Goal: Information Seeking & Learning: Learn about a topic

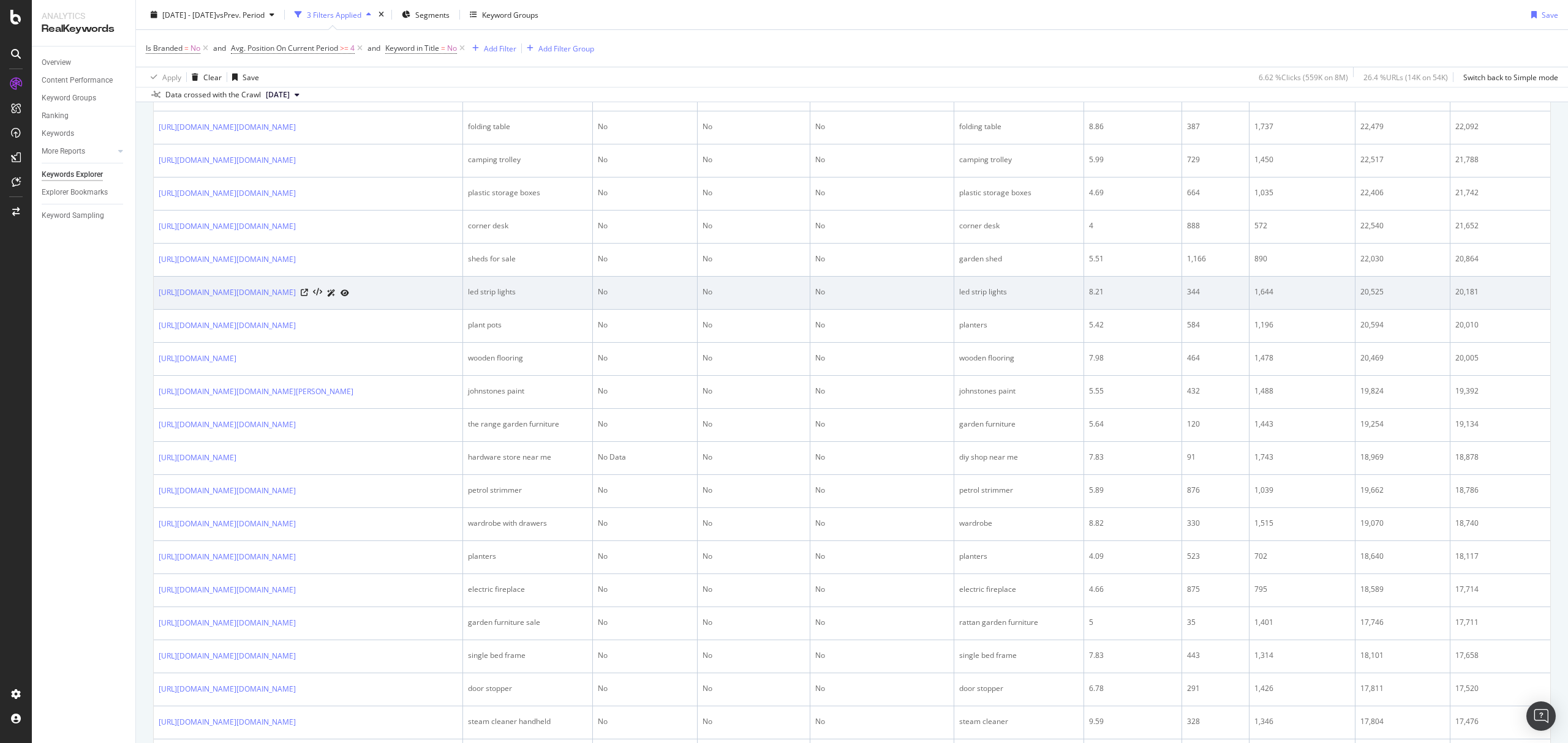
scroll to position [1143, 0]
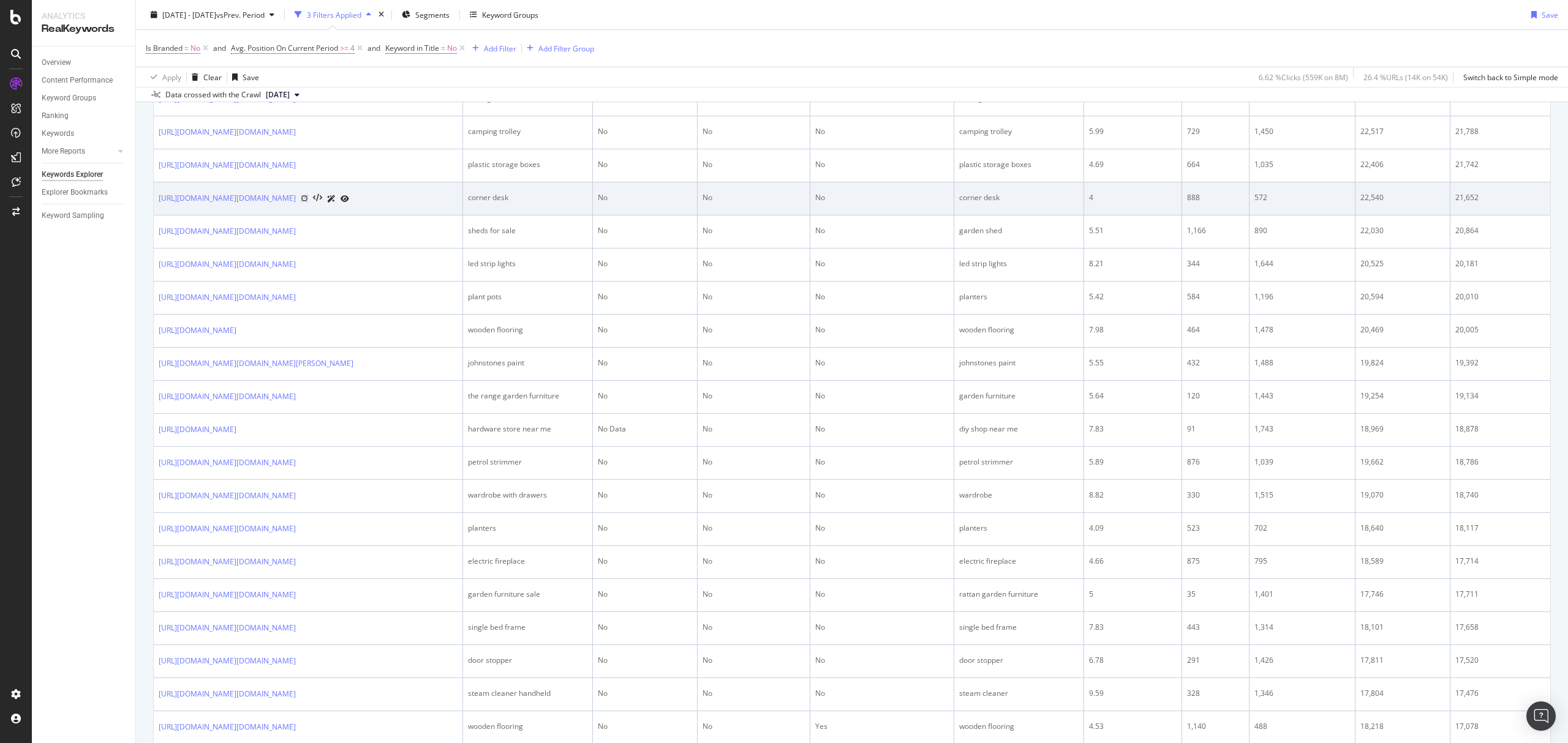
click at [308, 202] on icon at bounding box center [304, 198] width 8 height 8
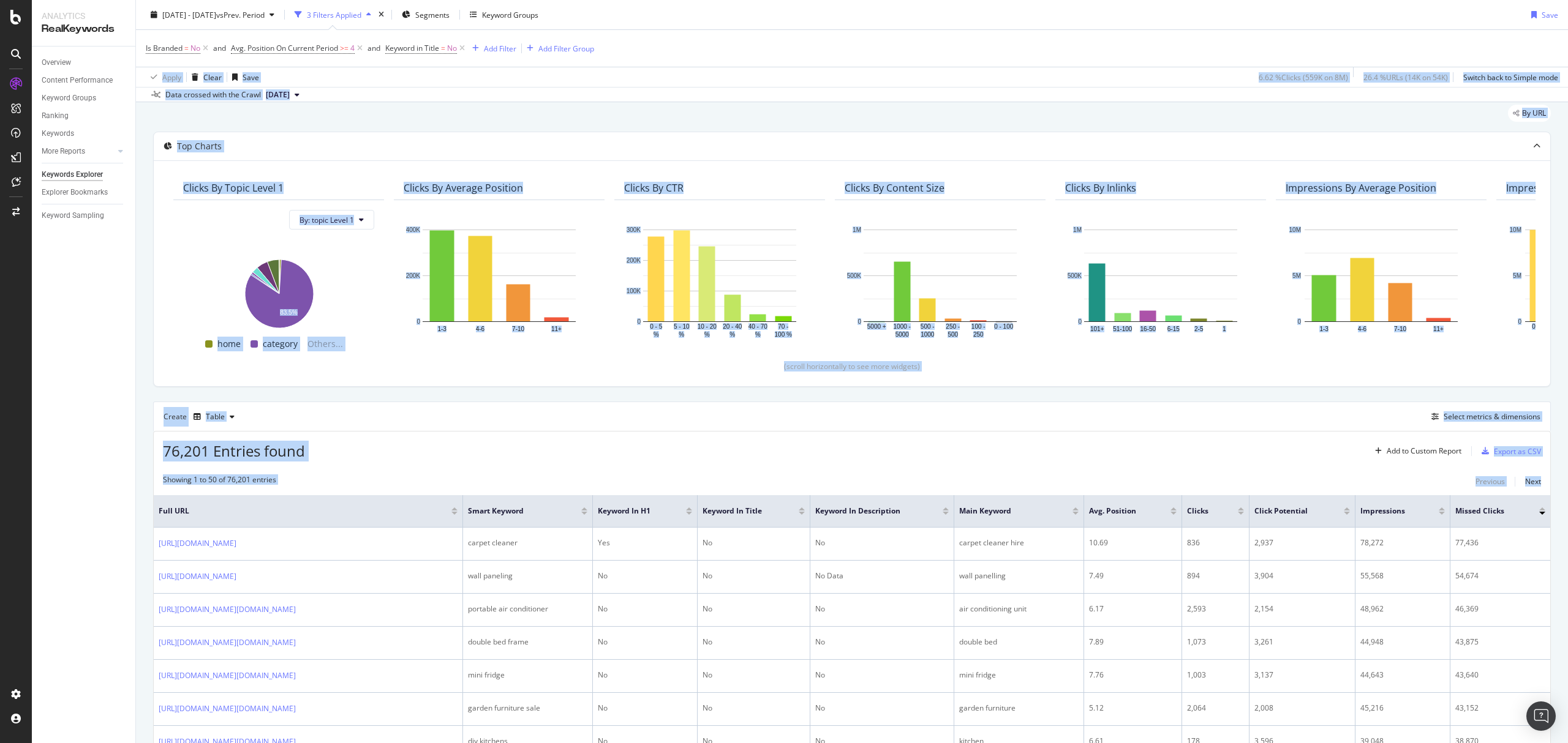
scroll to position [0, 0]
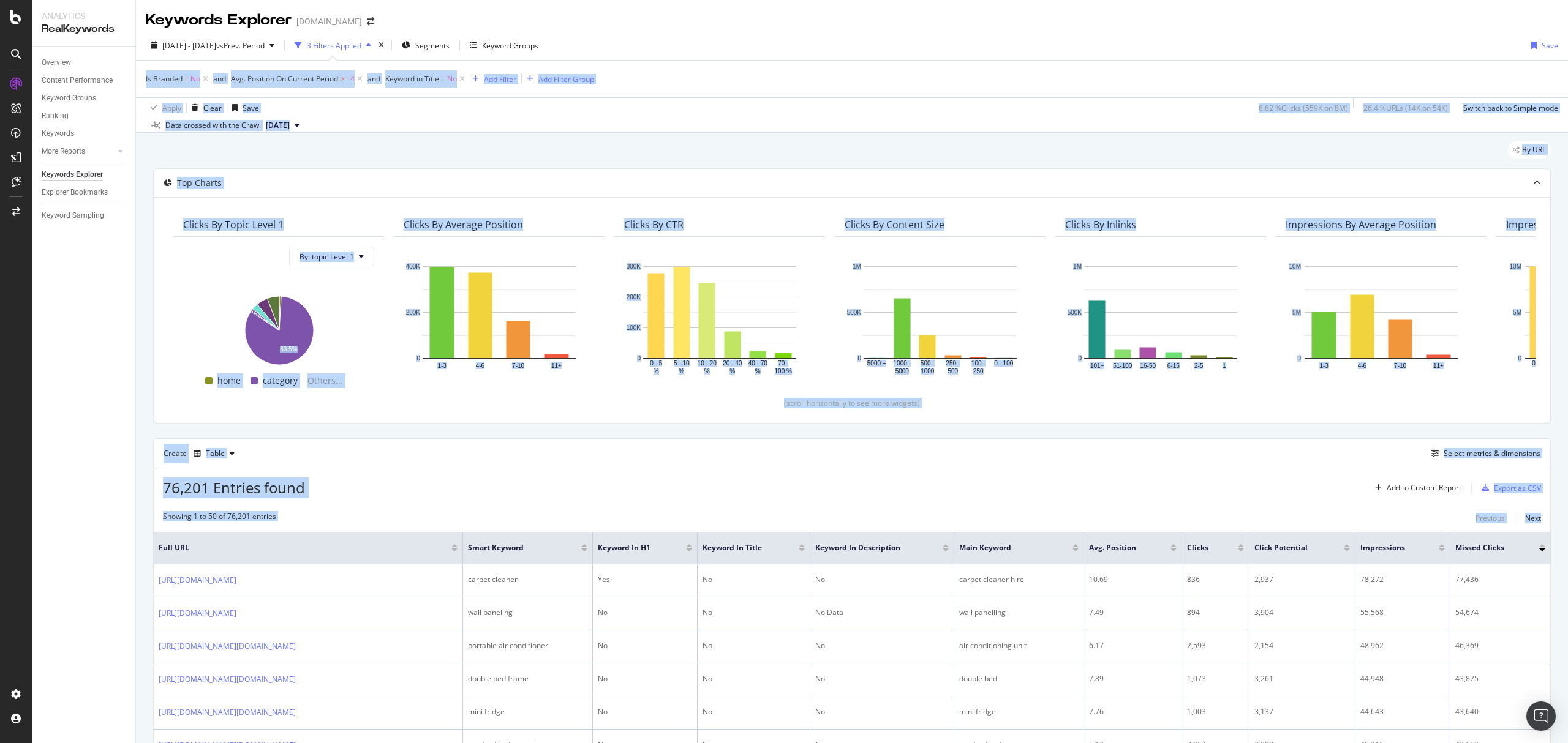
drag, startPoint x: 1566, startPoint y: 457, endPoint x: 1566, endPoint y: 37, distance: 420.0
click at [1566, 37] on div "Keywords Explorer www.diy.com 2025 Jul. 13th - Aug. 9th vs Prev. Period 3 Filte…" at bounding box center [852, 372] width 1431 height 743
click at [1167, 147] on div "By URL" at bounding box center [852, 154] width 1397 height 27
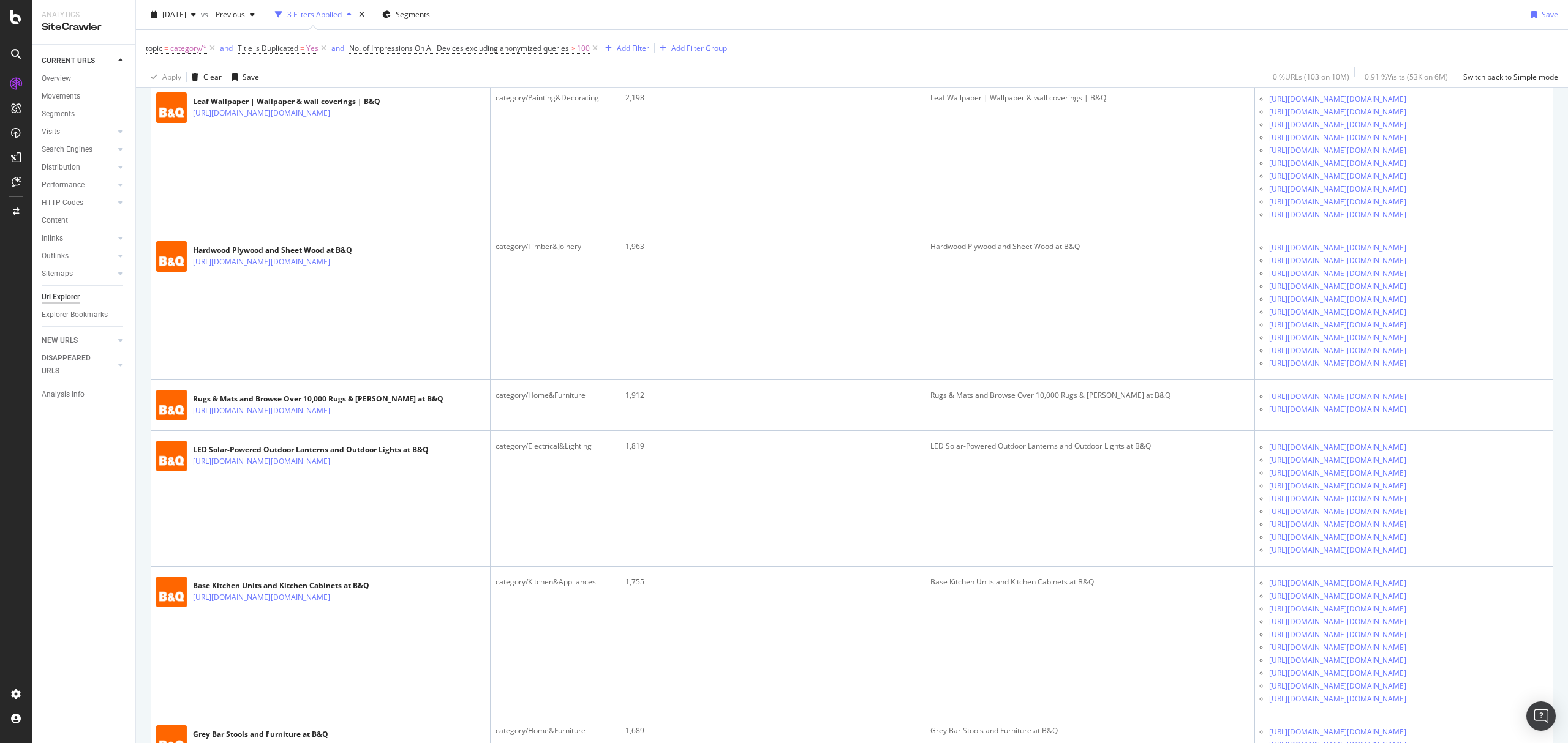
scroll to position [3347, 0]
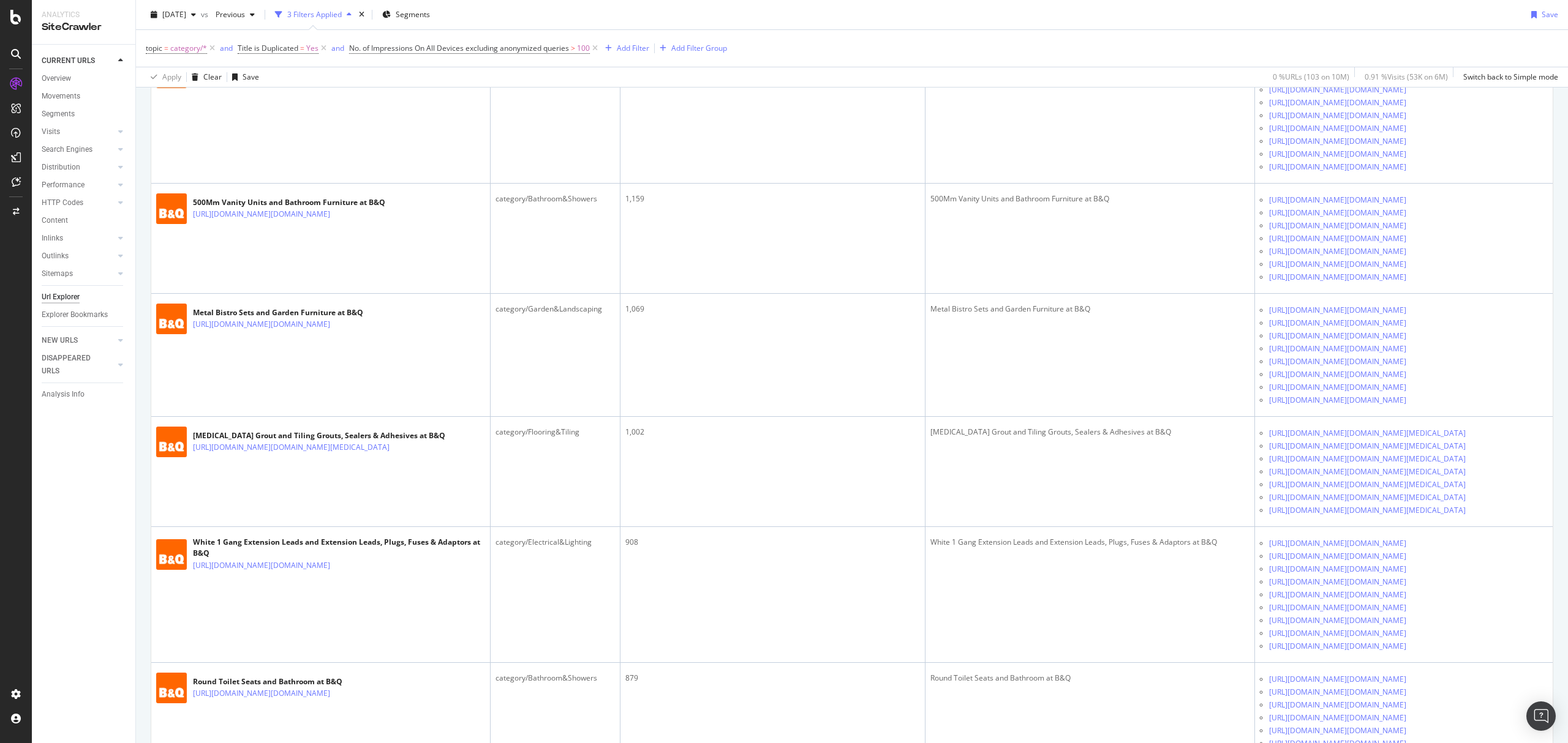
scroll to position [4408, 0]
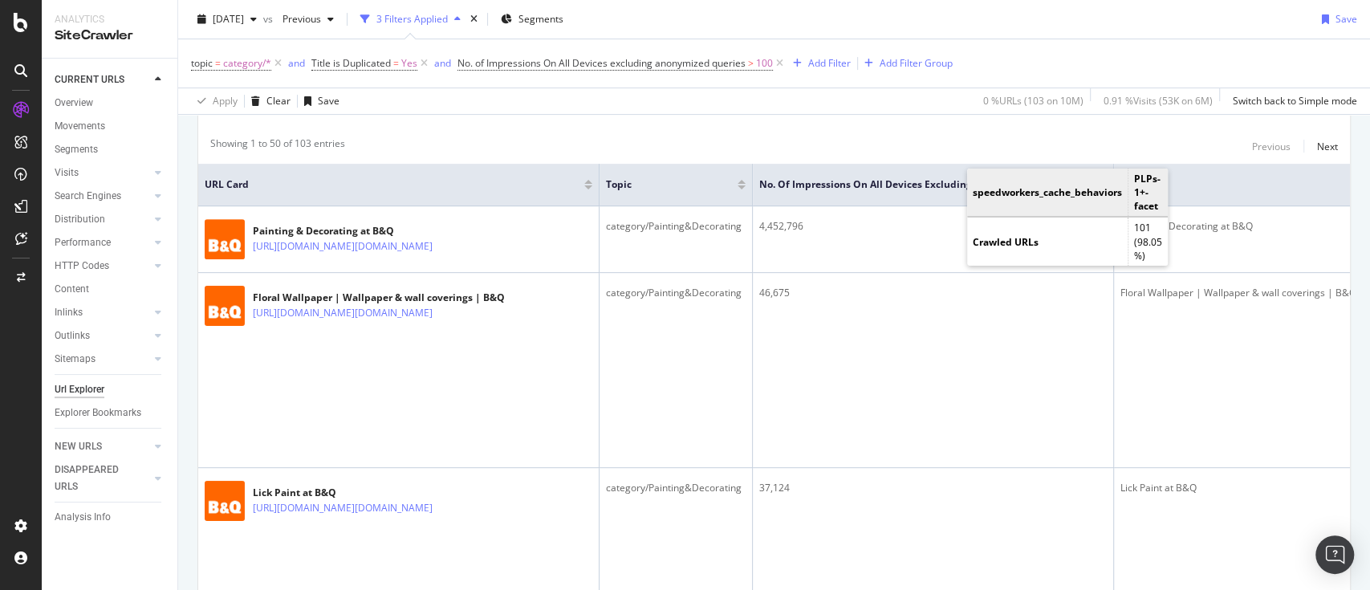
scroll to position [0, 0]
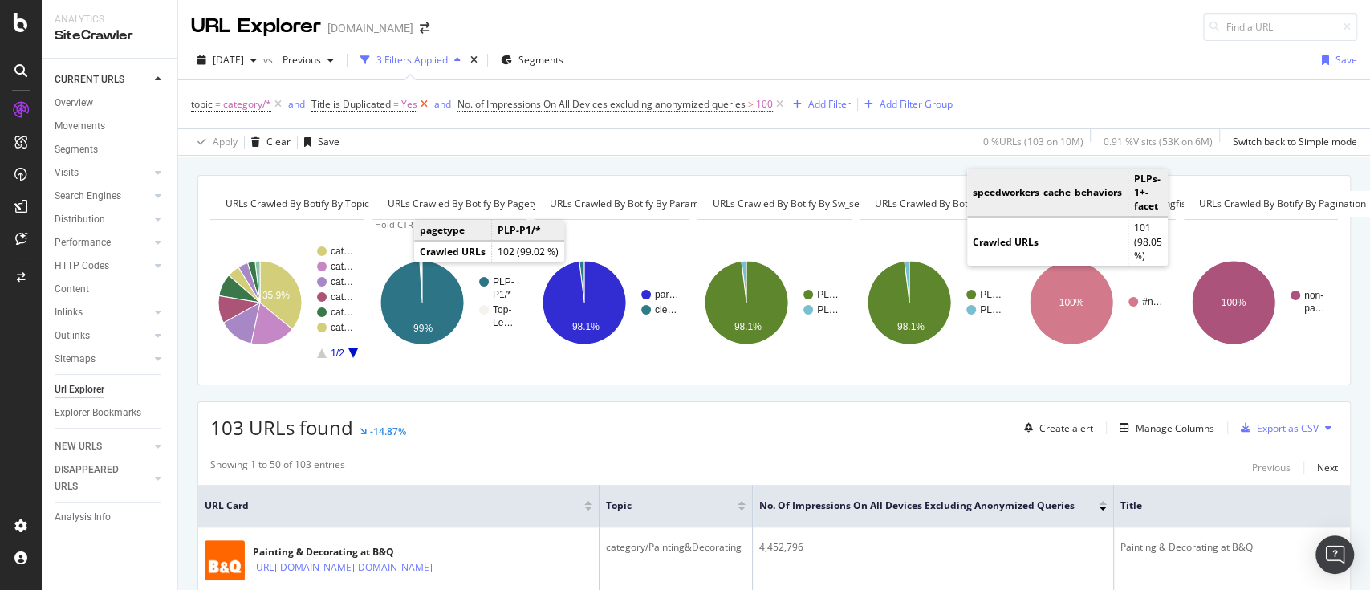
click at [418, 100] on icon at bounding box center [424, 104] width 14 height 16
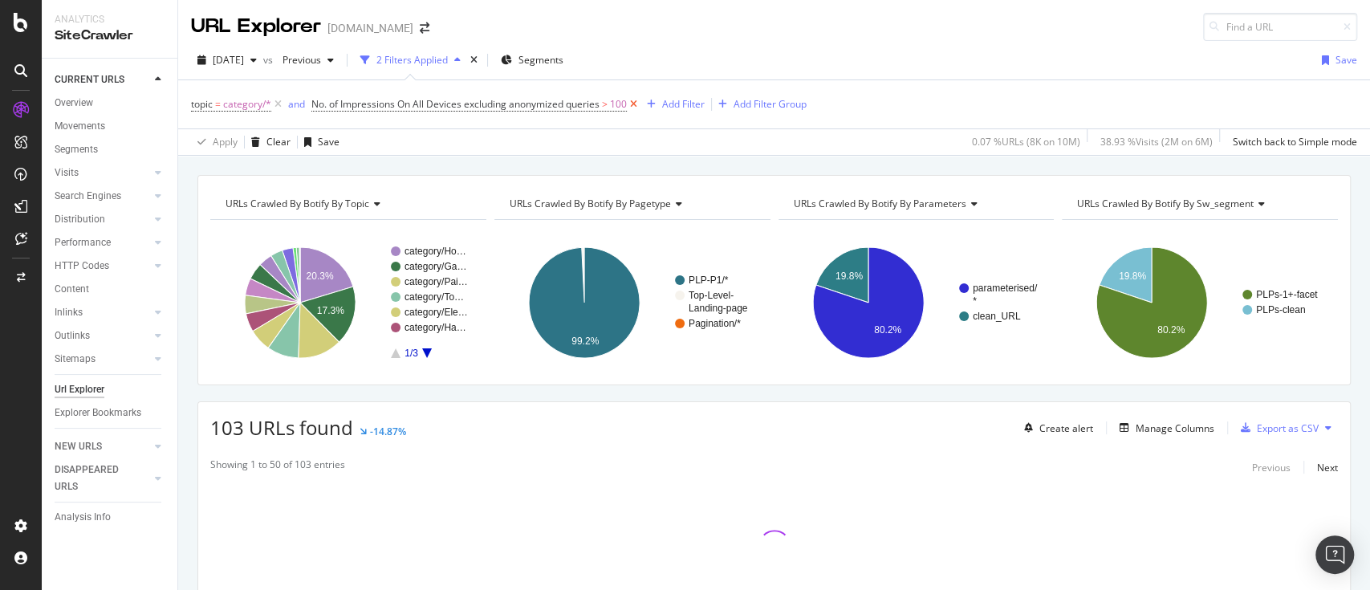
click at [638, 104] on icon at bounding box center [634, 104] width 14 height 16
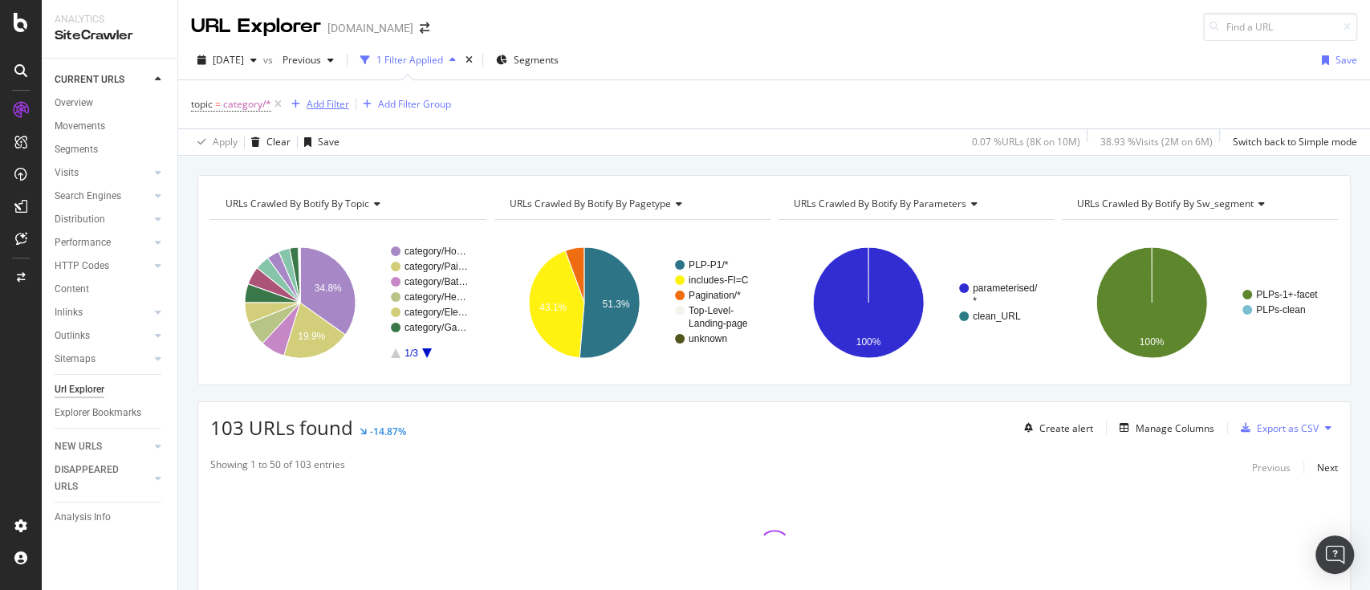
click at [339, 103] on div "Add Filter" at bounding box center [328, 104] width 43 height 14
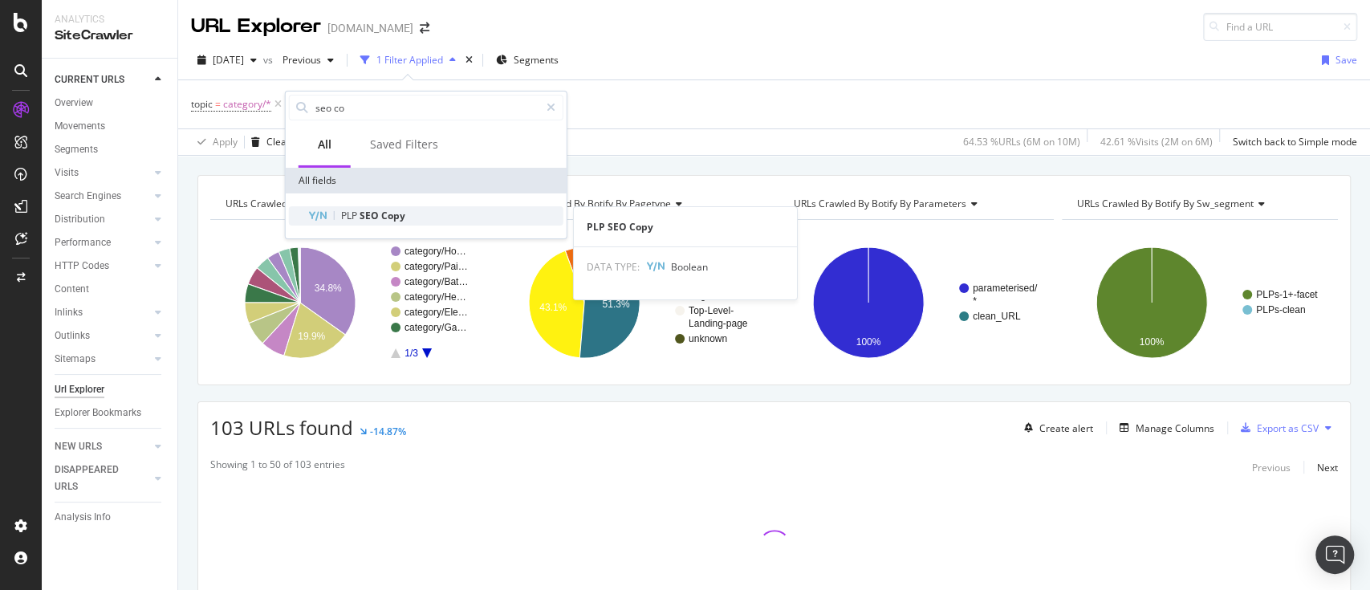
type input "seo co"
click at [391, 214] on span "Copy" at bounding box center [393, 216] width 24 height 14
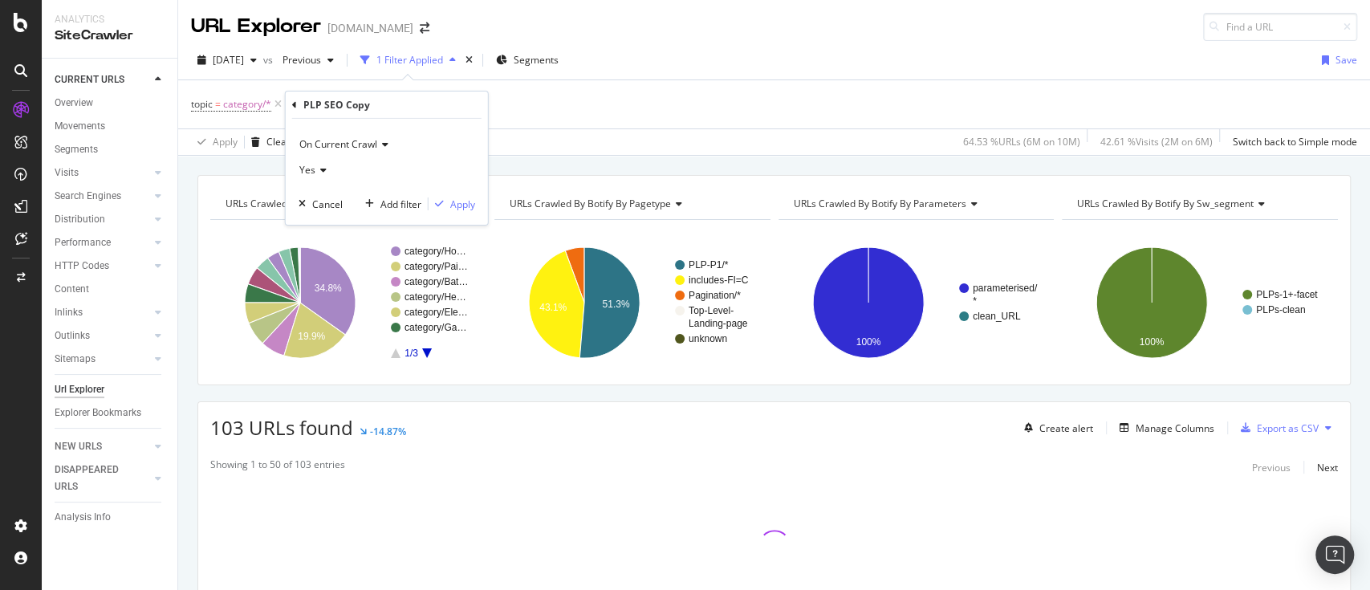
click at [325, 167] on div "Yes" at bounding box center [387, 170] width 177 height 26
click at [334, 219] on div "No" at bounding box center [389, 223] width 172 height 21
click at [461, 201] on div "Apply" at bounding box center [462, 204] width 25 height 14
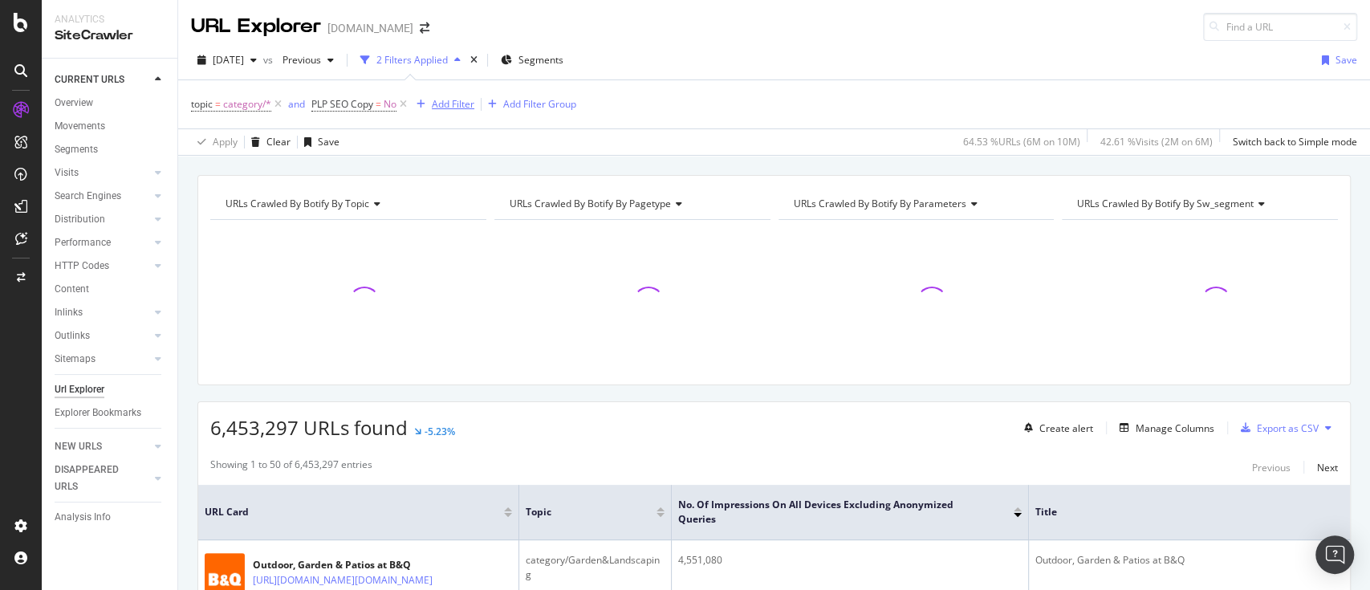
click at [461, 104] on div "Add Filter" at bounding box center [453, 104] width 43 height 14
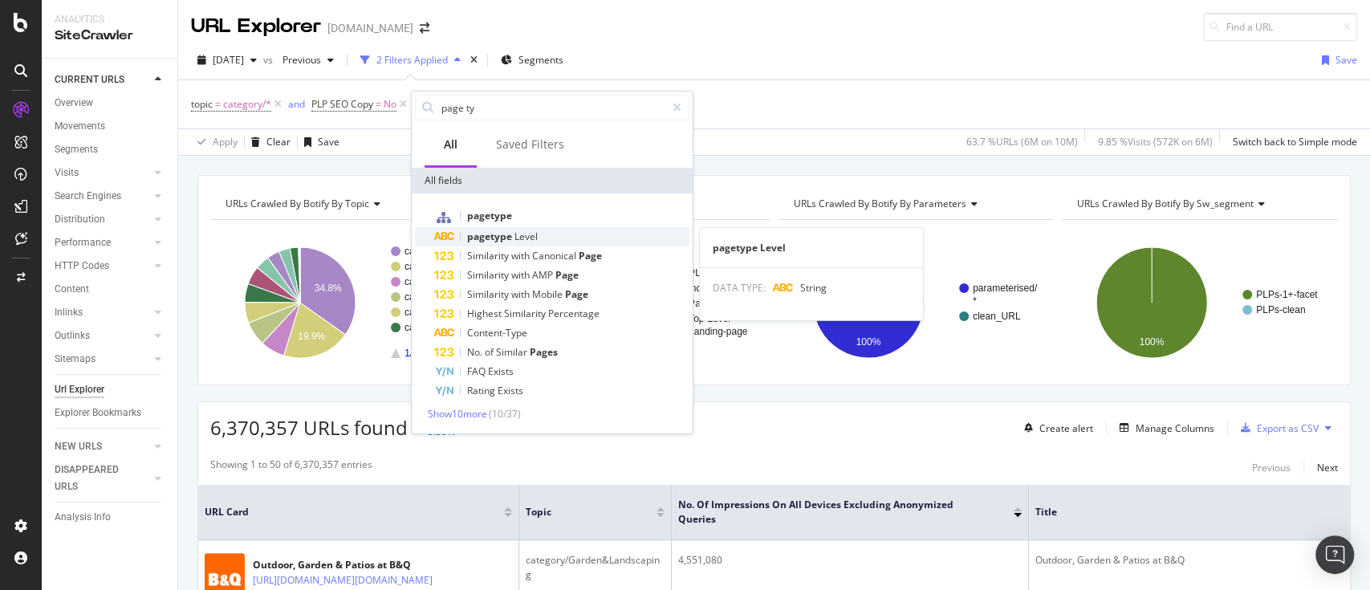
type input "page ty"
click at [509, 230] on span "pagetype" at bounding box center [490, 237] width 47 height 14
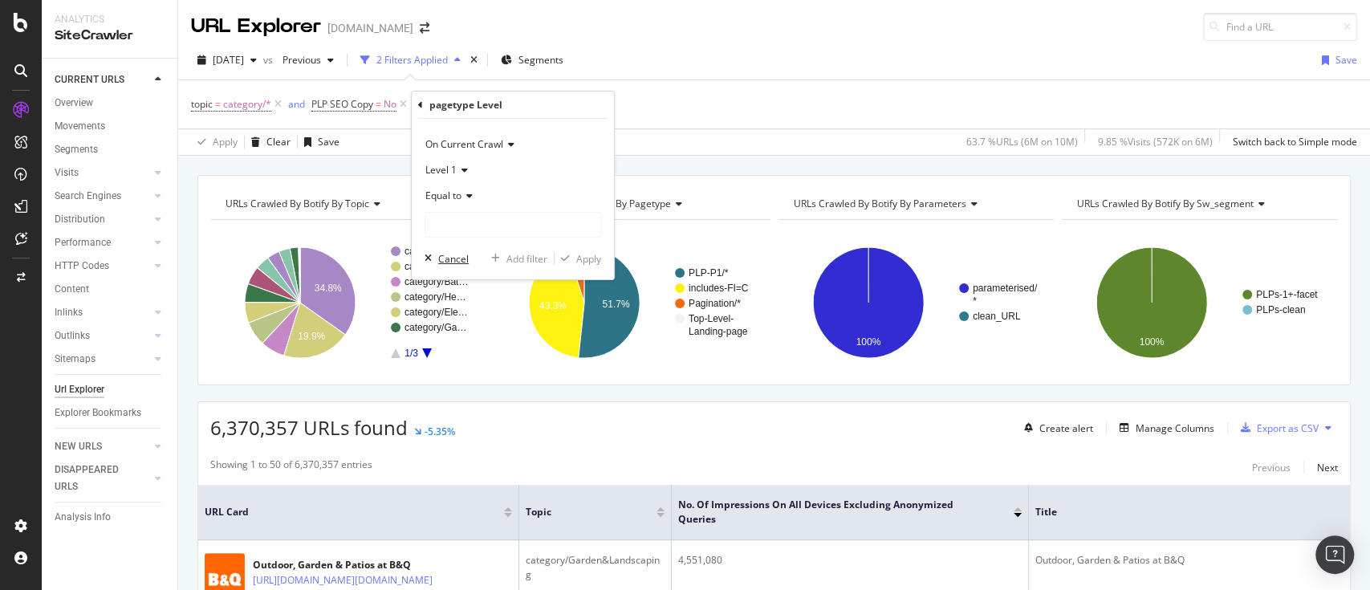
drag, startPoint x: 443, startPoint y: 256, endPoint x: 443, endPoint y: 241, distance: 15.2
click at [443, 256] on div "Cancel" at bounding box center [453, 258] width 30 height 14
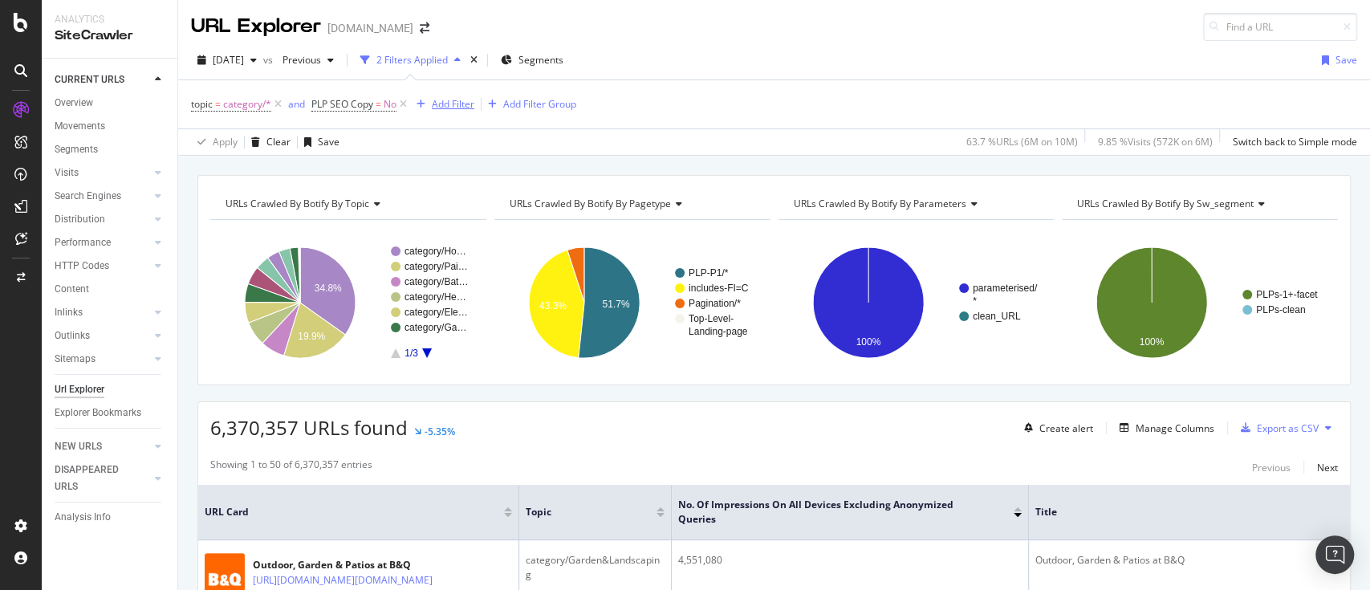
click at [456, 108] on div "Add Filter" at bounding box center [453, 104] width 43 height 14
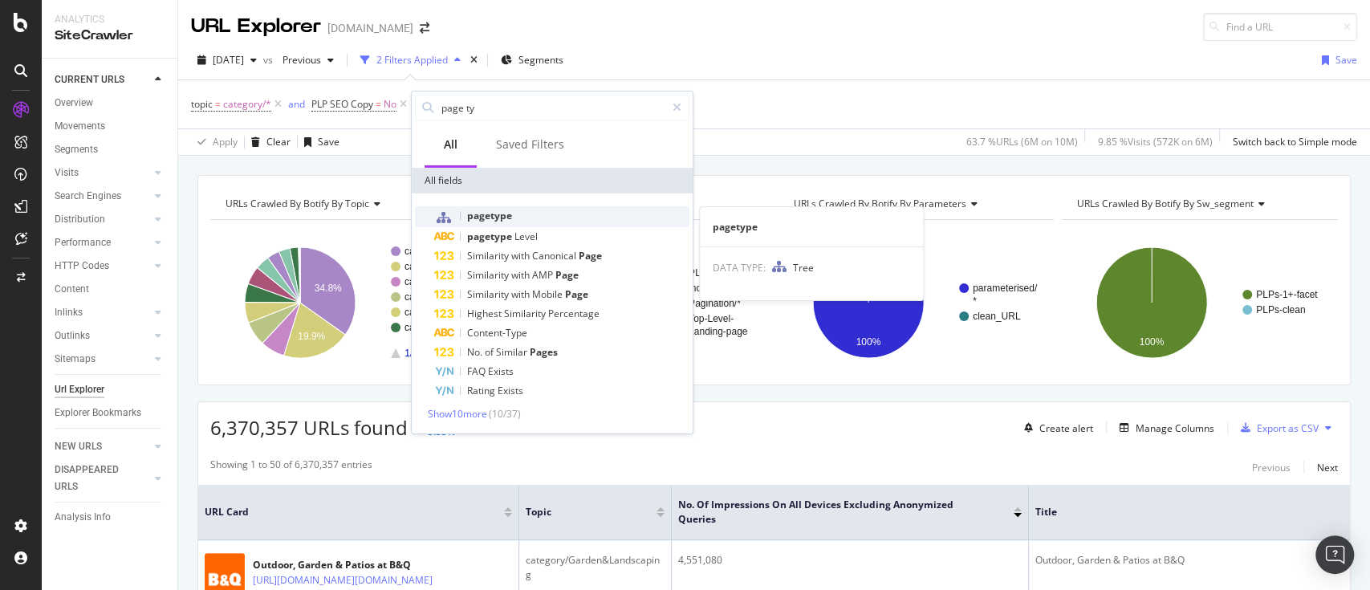
click at [494, 206] on div "pagetype" at bounding box center [561, 216] width 255 height 21
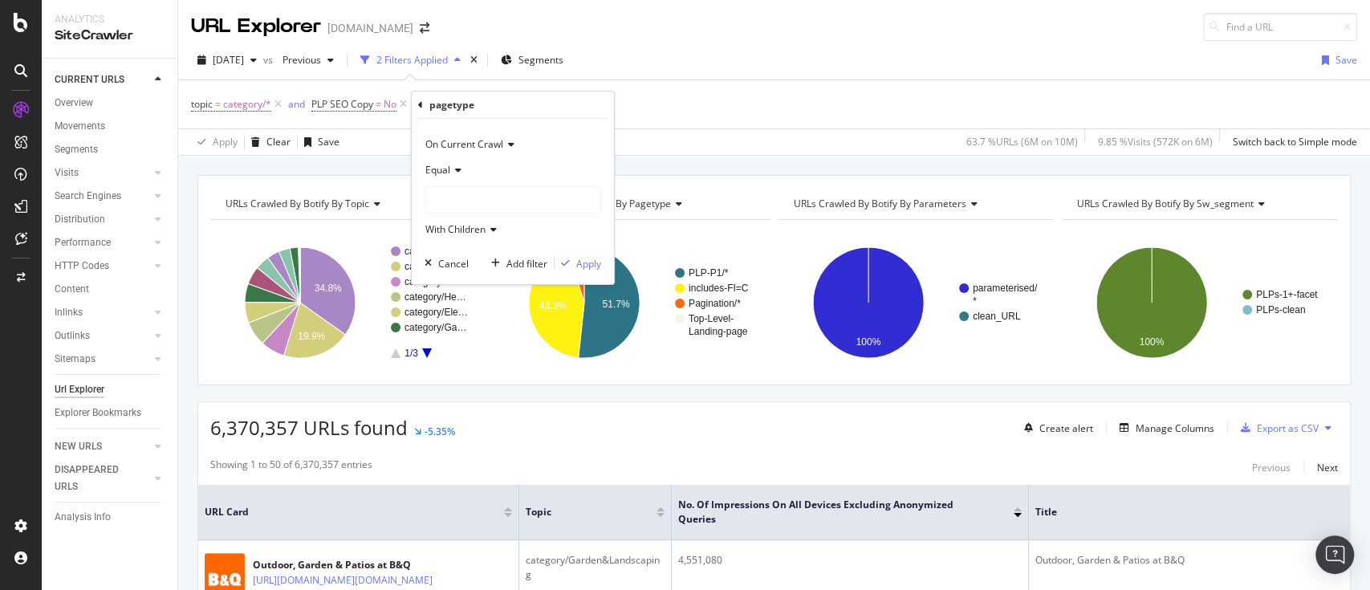
click at [475, 200] on div at bounding box center [512, 200] width 175 height 26
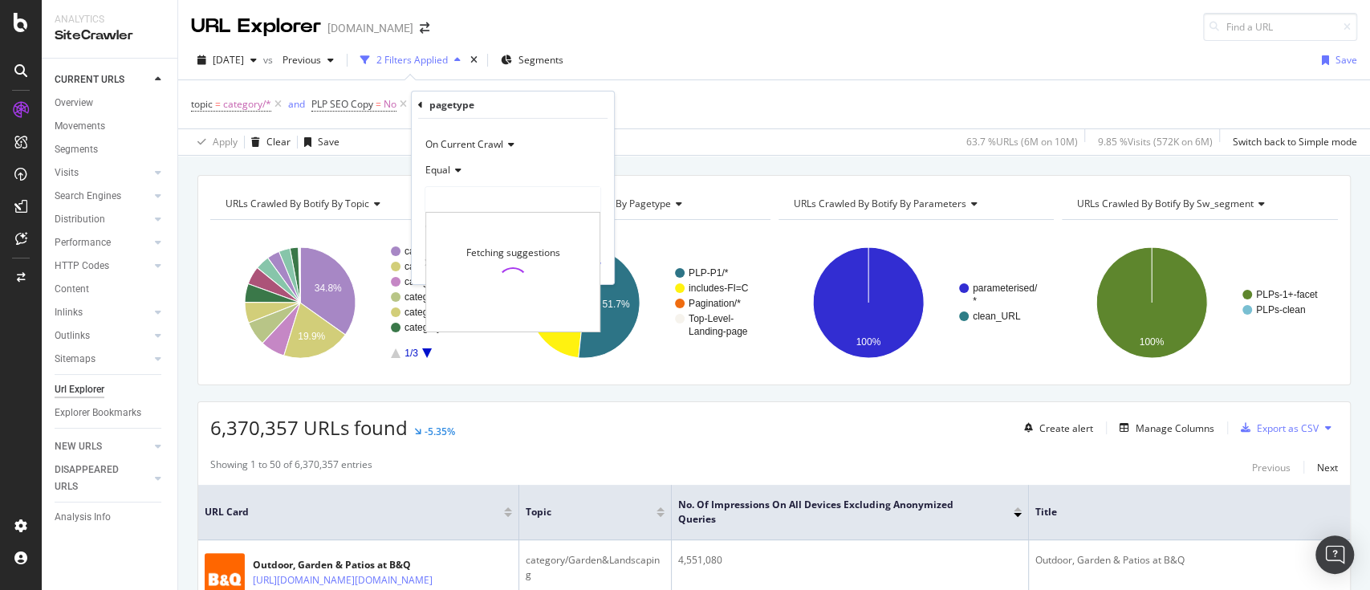
click at [454, 170] on icon at bounding box center [455, 170] width 11 height 10
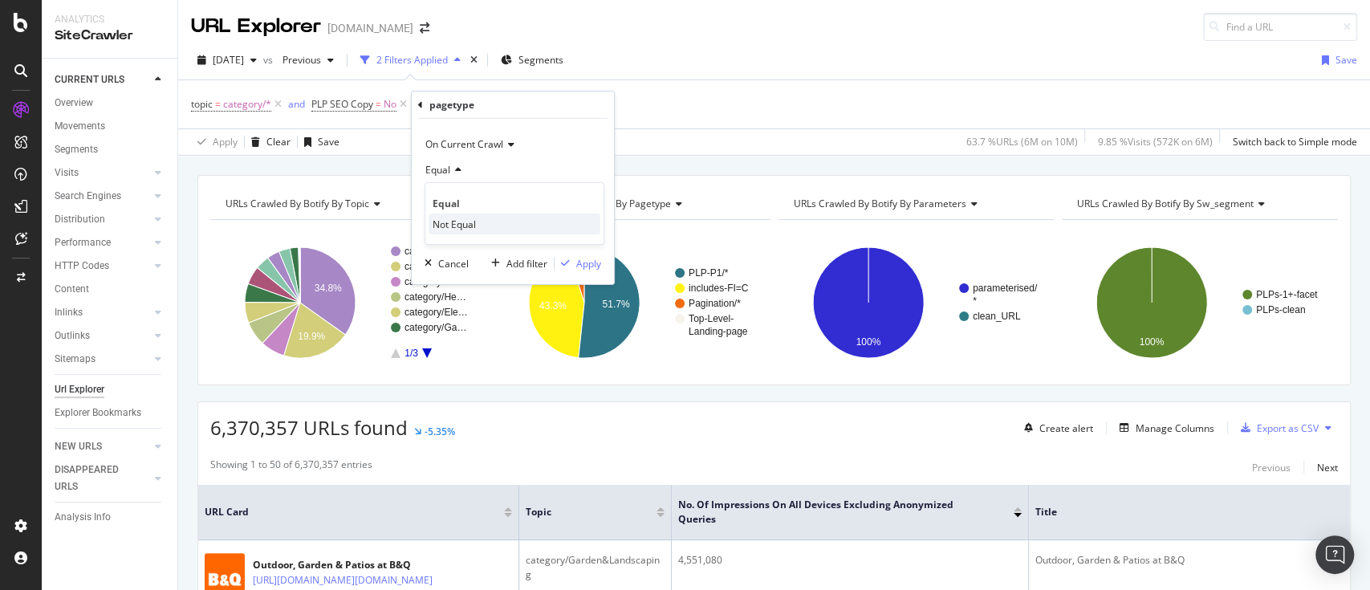
click at [464, 222] on span "Not Equal" at bounding box center [454, 224] width 43 height 14
click at [486, 197] on div at bounding box center [512, 200] width 175 height 26
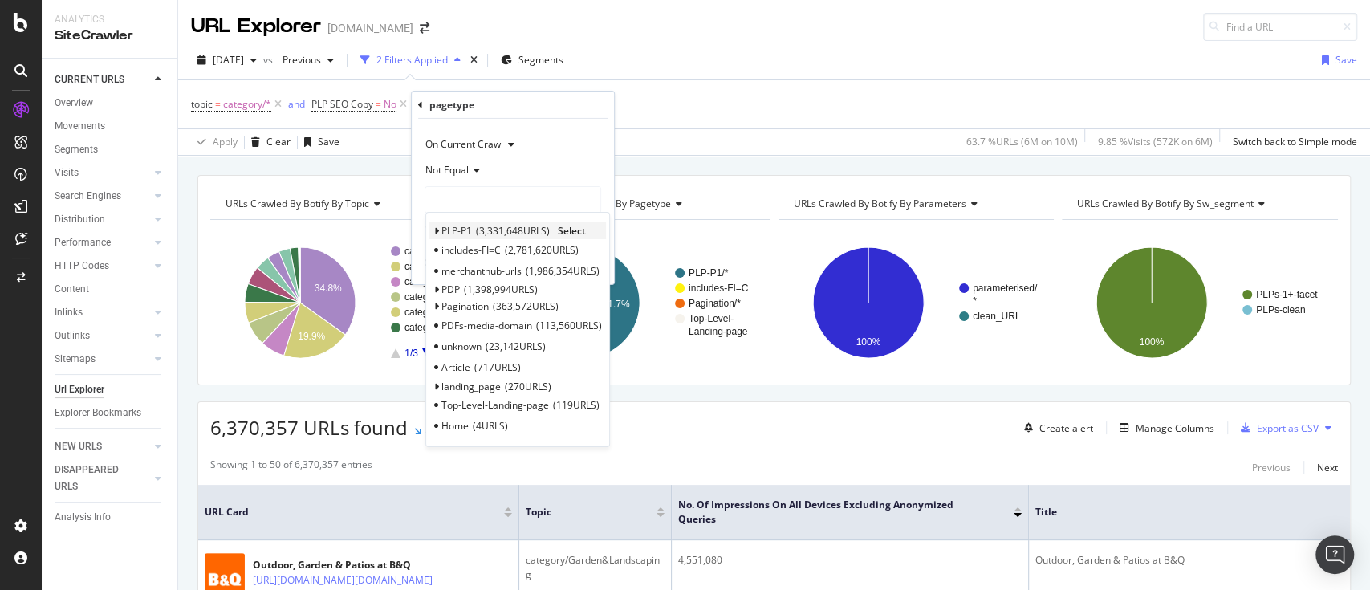
click at [437, 230] on icon at bounding box center [436, 231] width 6 height 10
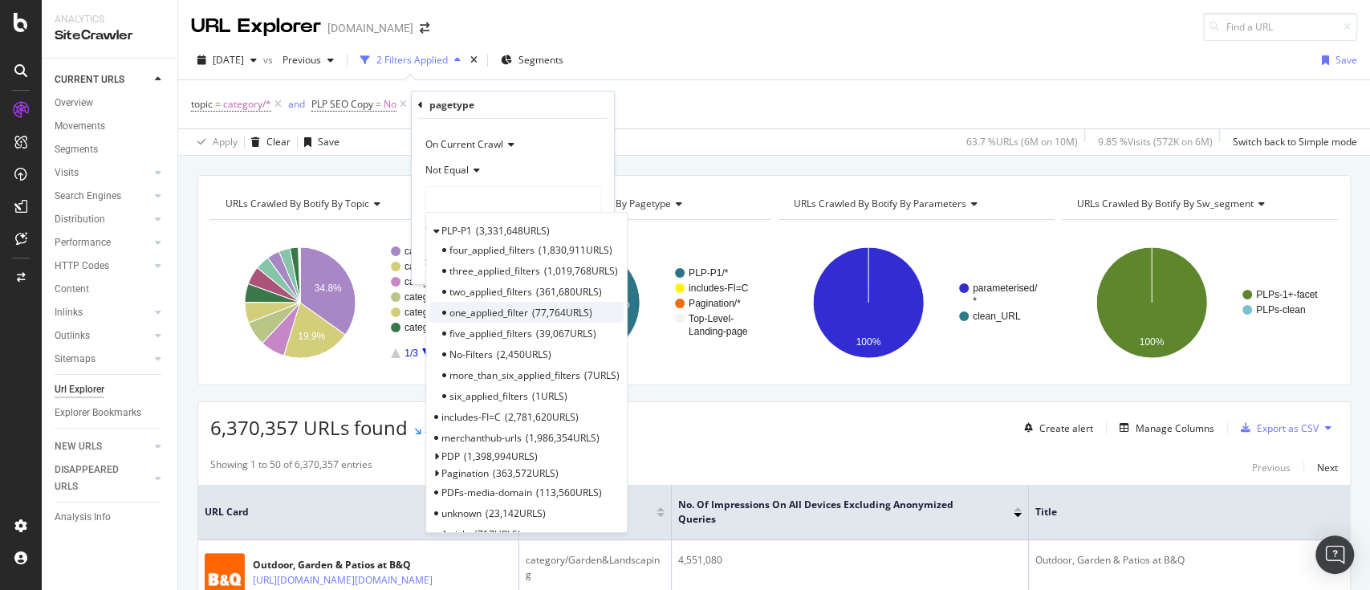
click at [498, 312] on span "one_applied_filter" at bounding box center [488, 313] width 79 height 14
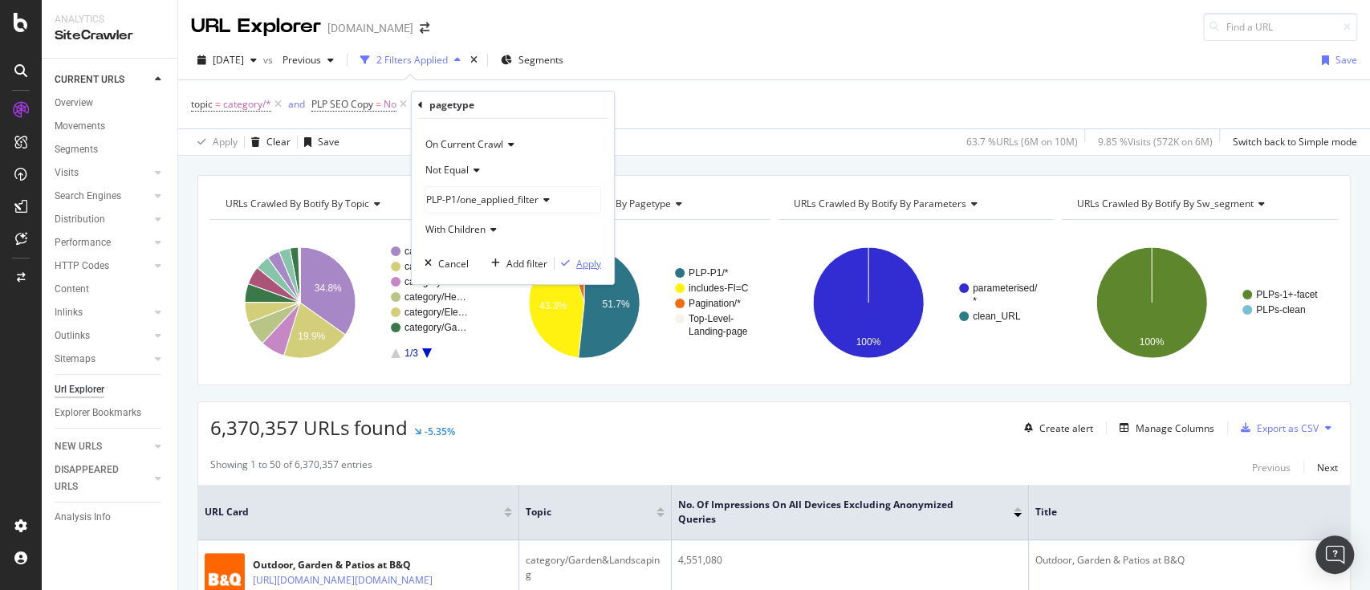
click at [578, 265] on div "Apply" at bounding box center [588, 263] width 25 height 14
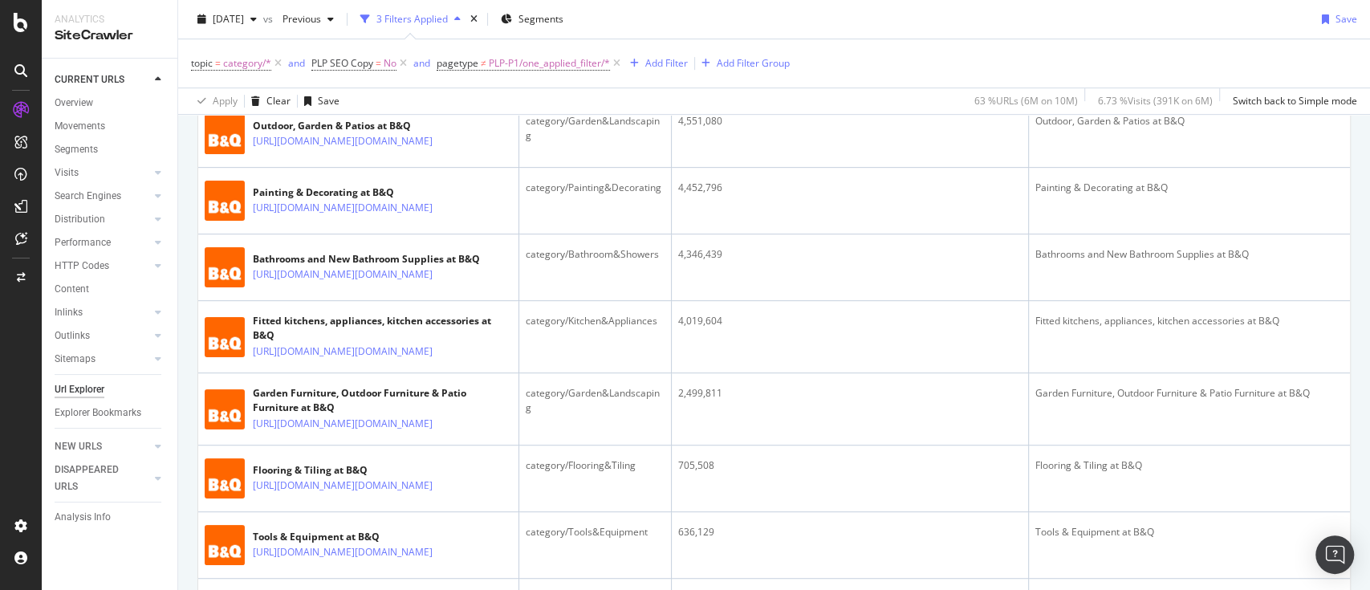
scroll to position [116, 0]
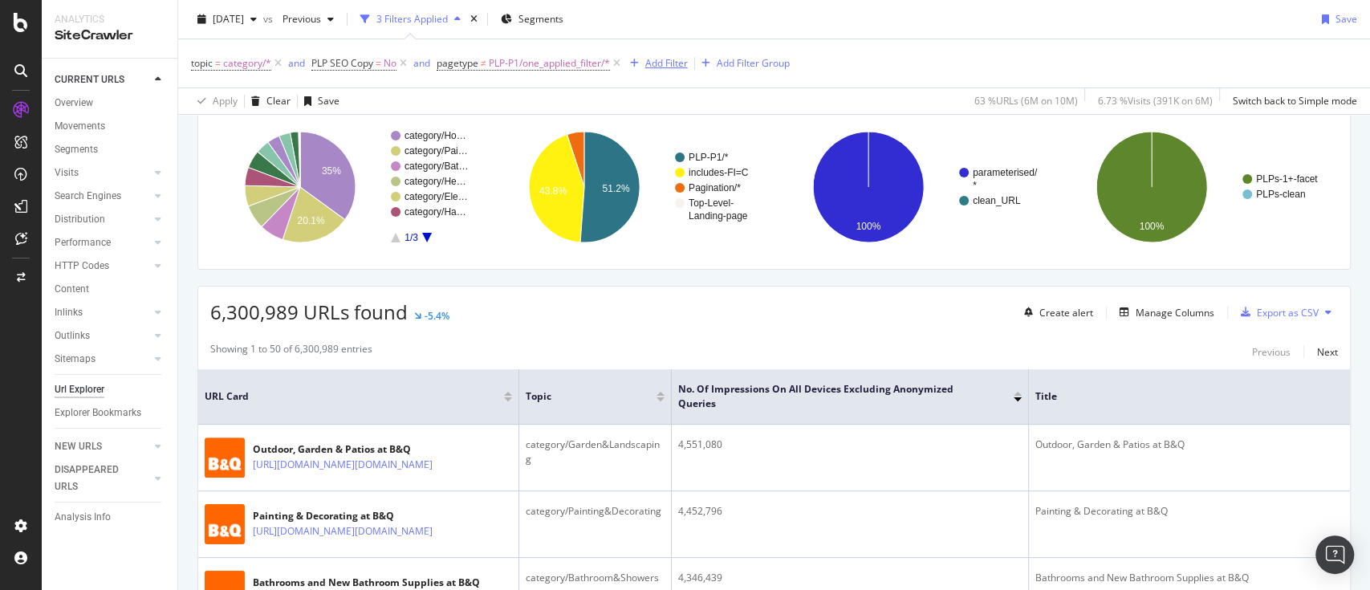
click at [674, 56] on div "Add Filter" at bounding box center [666, 63] width 43 height 14
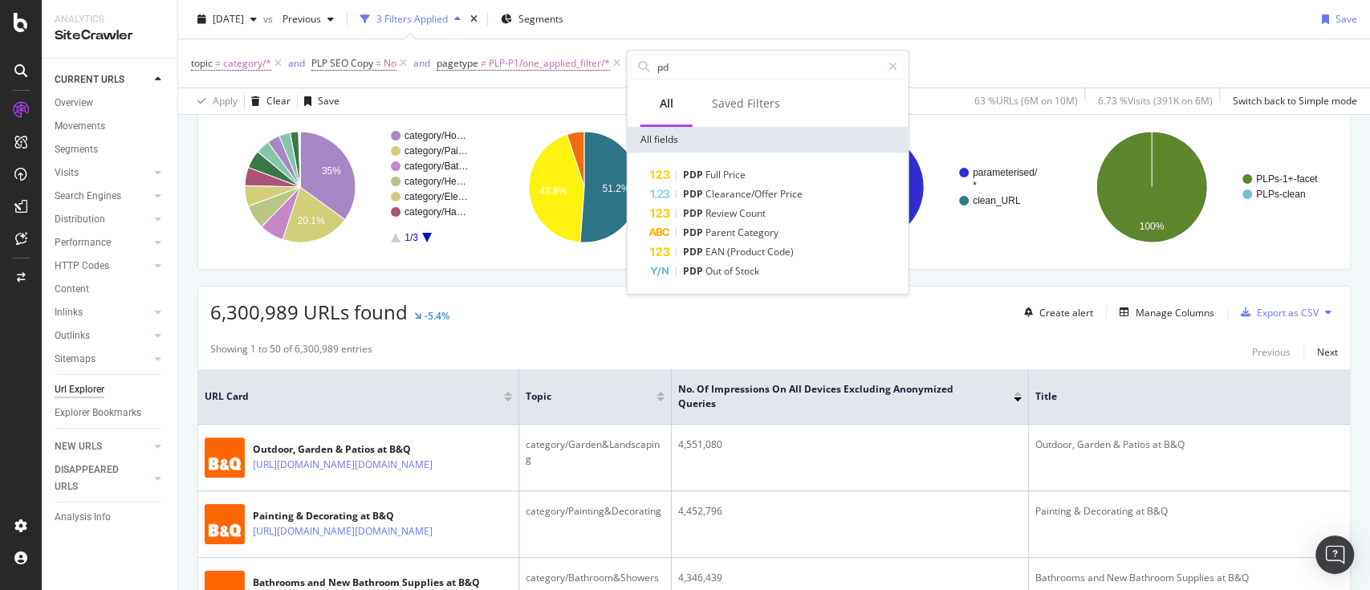
type input "p"
type input "r"
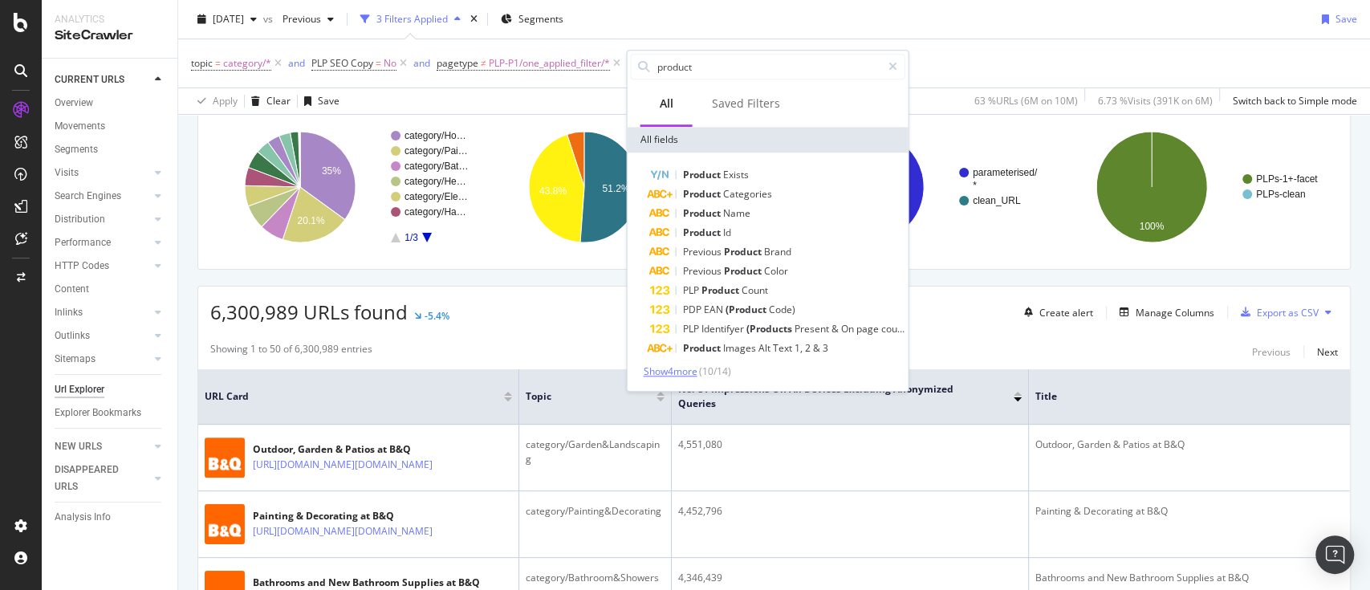
type input "product"
click at [696, 364] on span "Show 4 more" at bounding box center [670, 371] width 54 height 14
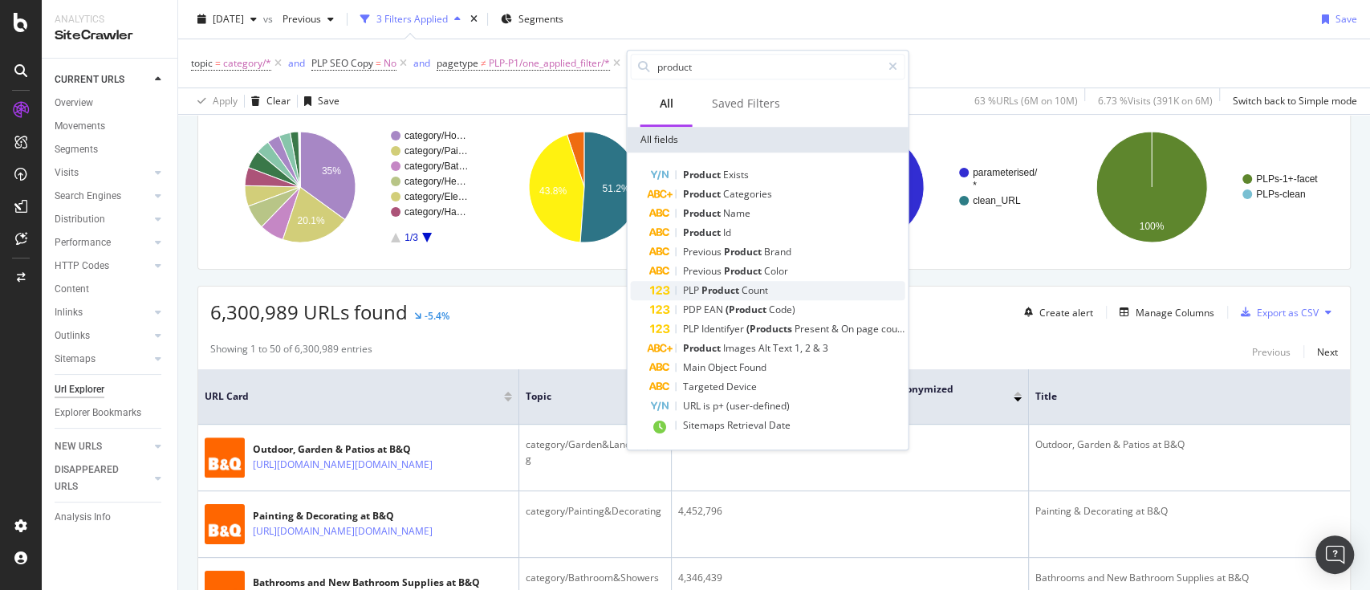
click at [726, 294] on span "Product" at bounding box center [721, 290] width 40 height 14
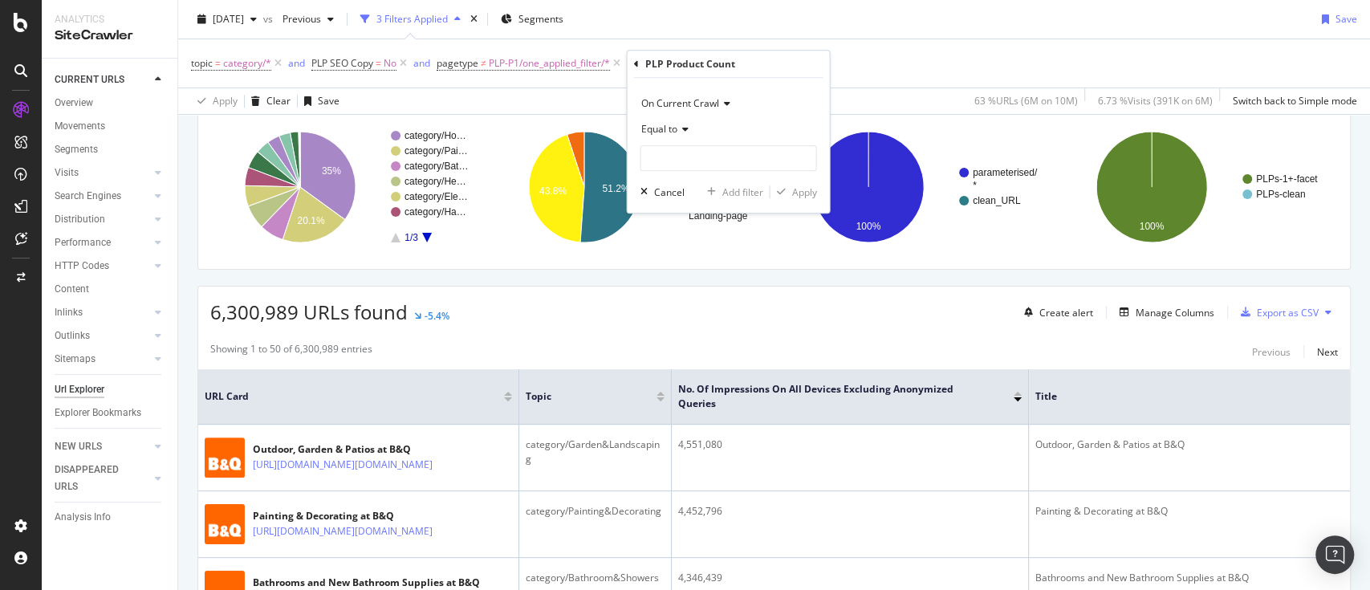
click at [664, 127] on span "Equal to" at bounding box center [658, 129] width 36 height 14
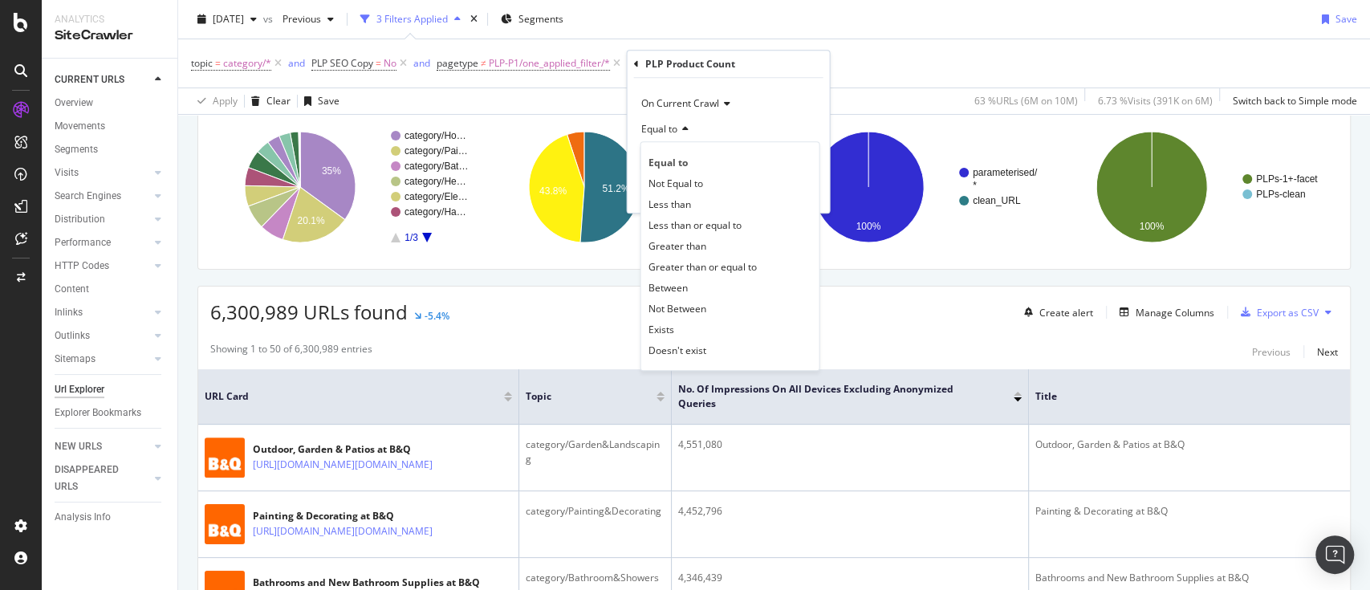
drag, startPoint x: 689, startPoint y: 250, endPoint x: 689, endPoint y: 187, distance: 62.6
click at [689, 248] on span "Greater than" at bounding box center [677, 246] width 58 height 14
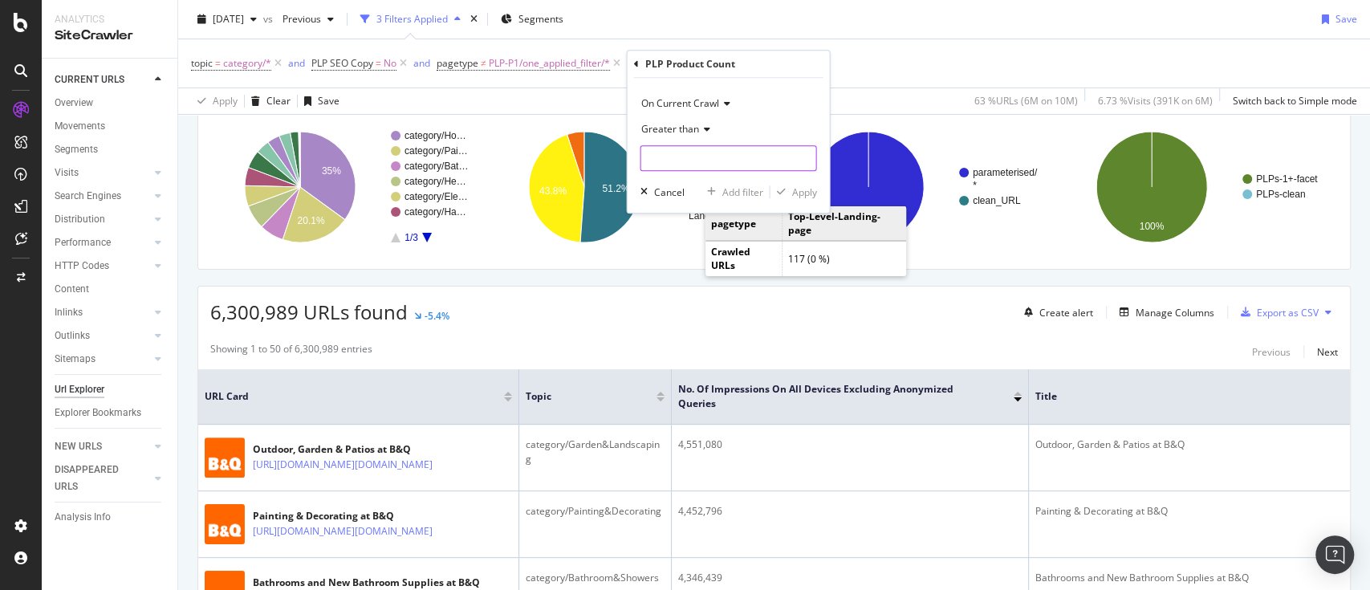
click at [712, 164] on input "number" at bounding box center [728, 158] width 177 height 26
type input "1"
click at [795, 189] on div "Apply" at bounding box center [803, 192] width 25 height 14
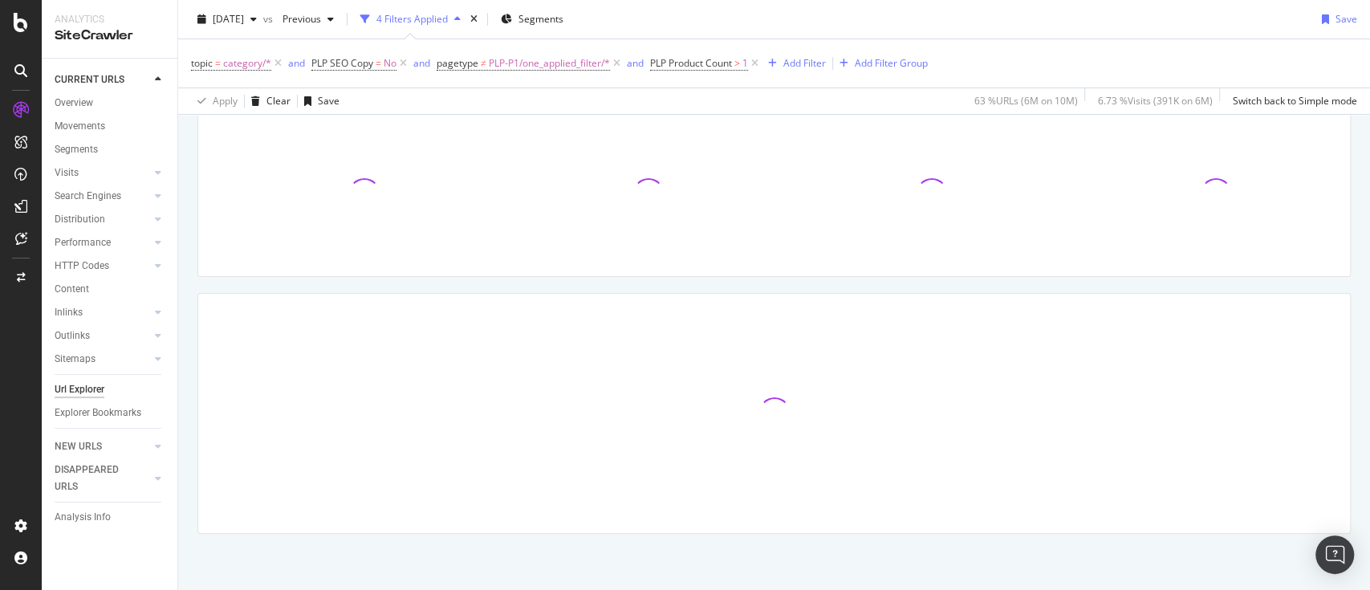
scroll to position [108, 0]
click at [515, 64] on span "PLP-P1/one_applied_filter/*" at bounding box center [549, 63] width 121 height 22
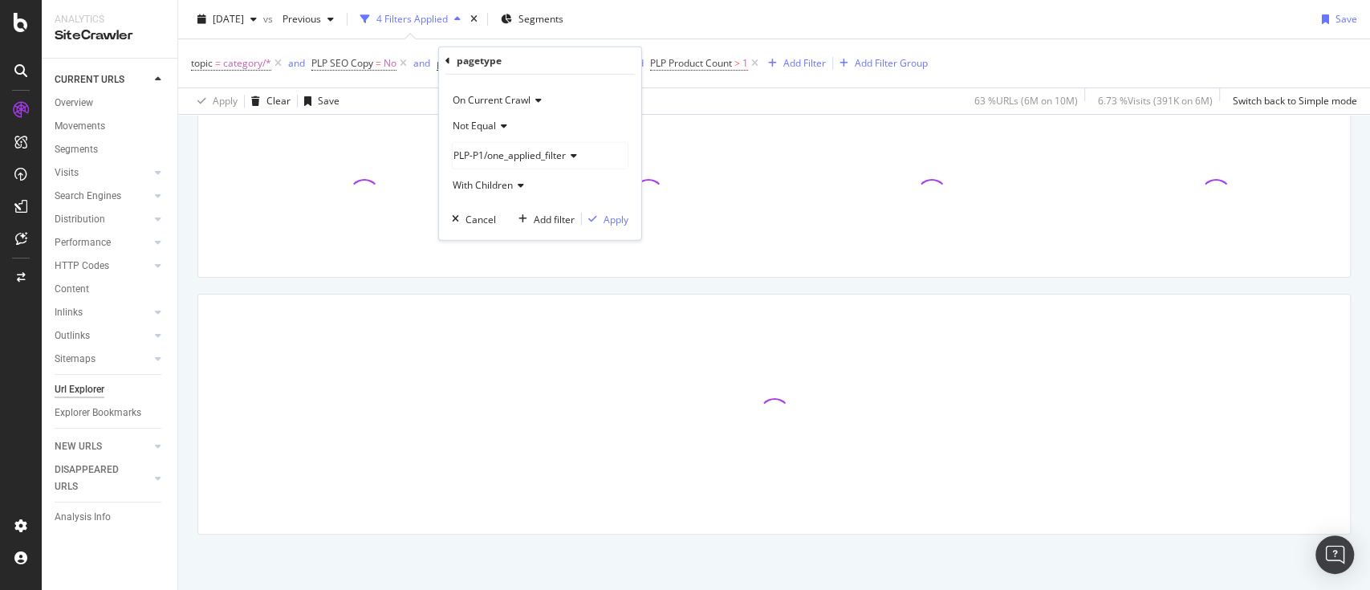
click at [499, 127] on icon at bounding box center [501, 126] width 11 height 10
click at [490, 157] on div "Equal" at bounding box center [542, 158] width 172 height 21
click at [614, 218] on div "Apply" at bounding box center [616, 219] width 25 height 14
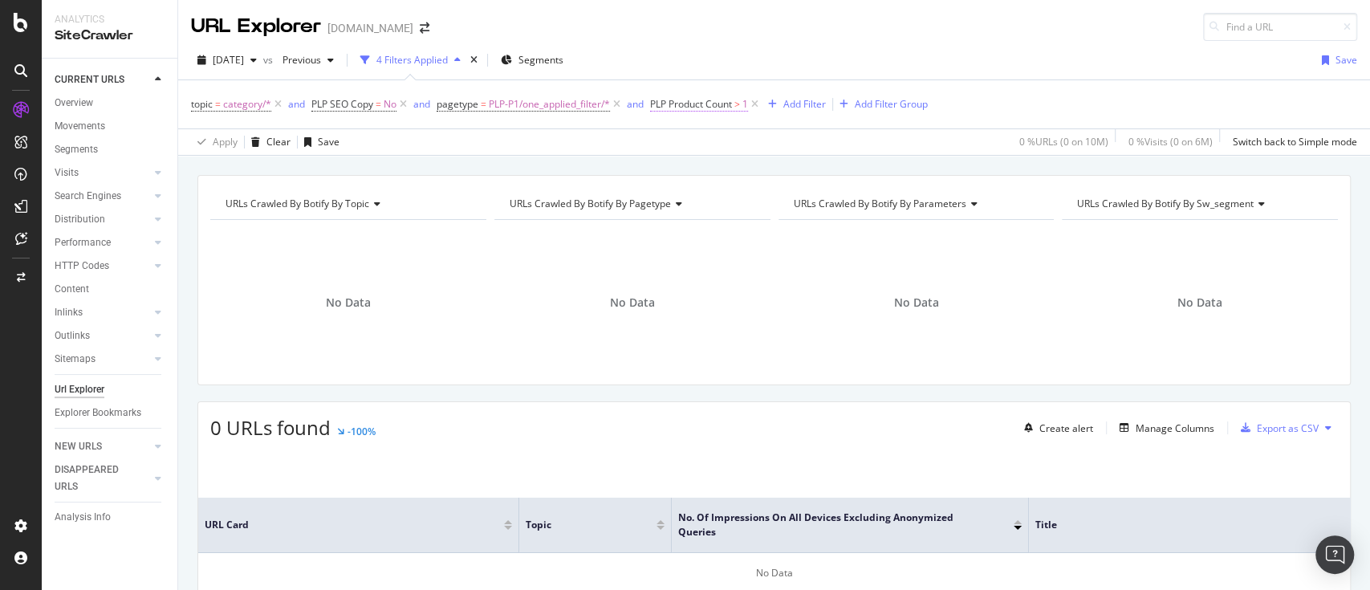
click at [710, 104] on span "PLP Product Count" at bounding box center [691, 104] width 82 height 14
click at [705, 228] on div "Cancel" at bounding box center [696, 230] width 30 height 14
click at [573, 106] on span "PLP-P1/one_applied_filter/*" at bounding box center [549, 104] width 121 height 22
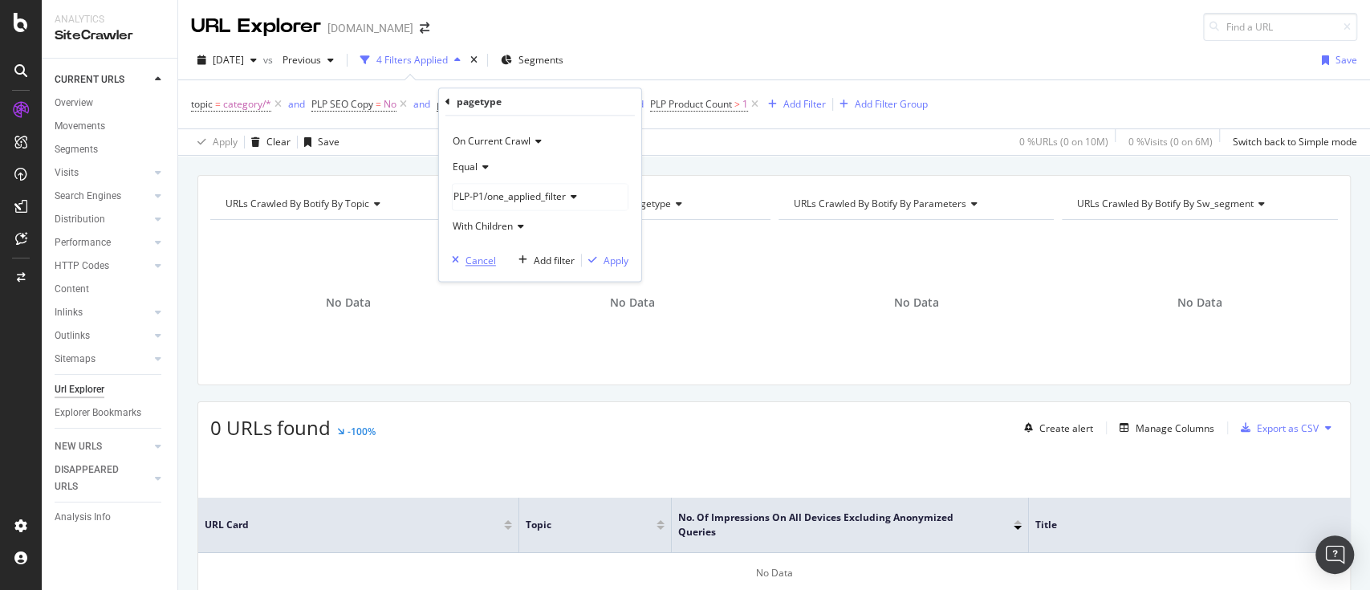
click at [481, 256] on div "Cancel" at bounding box center [480, 261] width 30 height 14
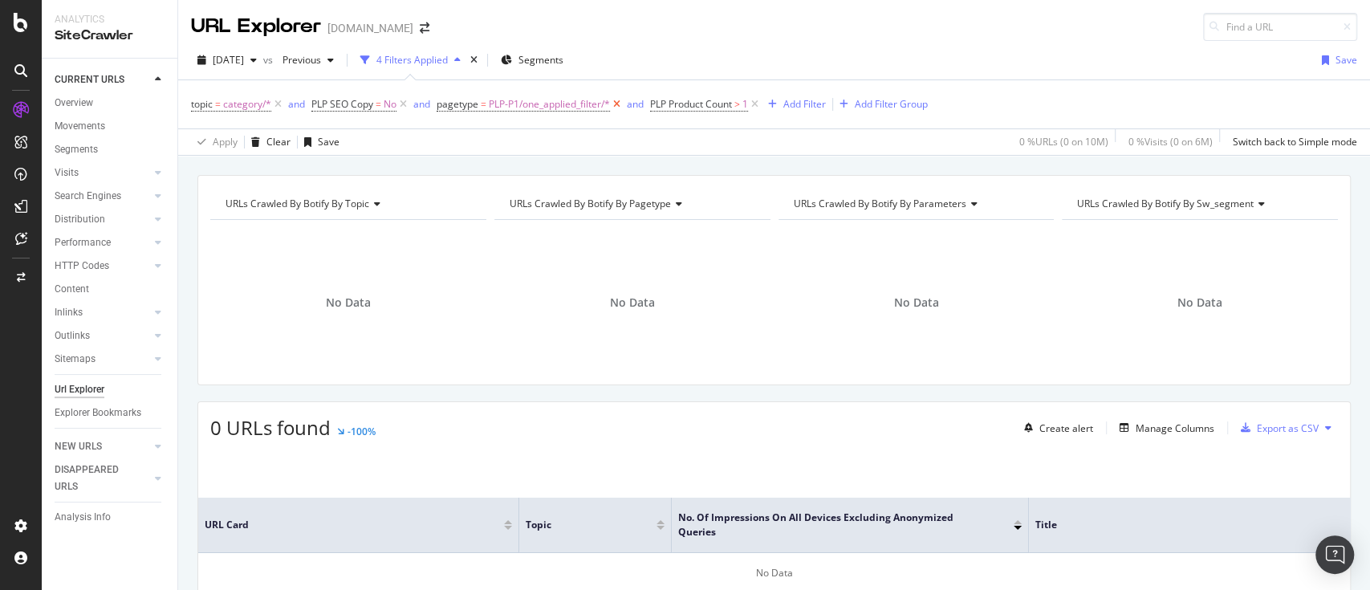
click at [617, 101] on icon at bounding box center [617, 104] width 14 height 16
click at [467, 104] on span "PLP Product Count" at bounding box center [478, 104] width 82 height 14
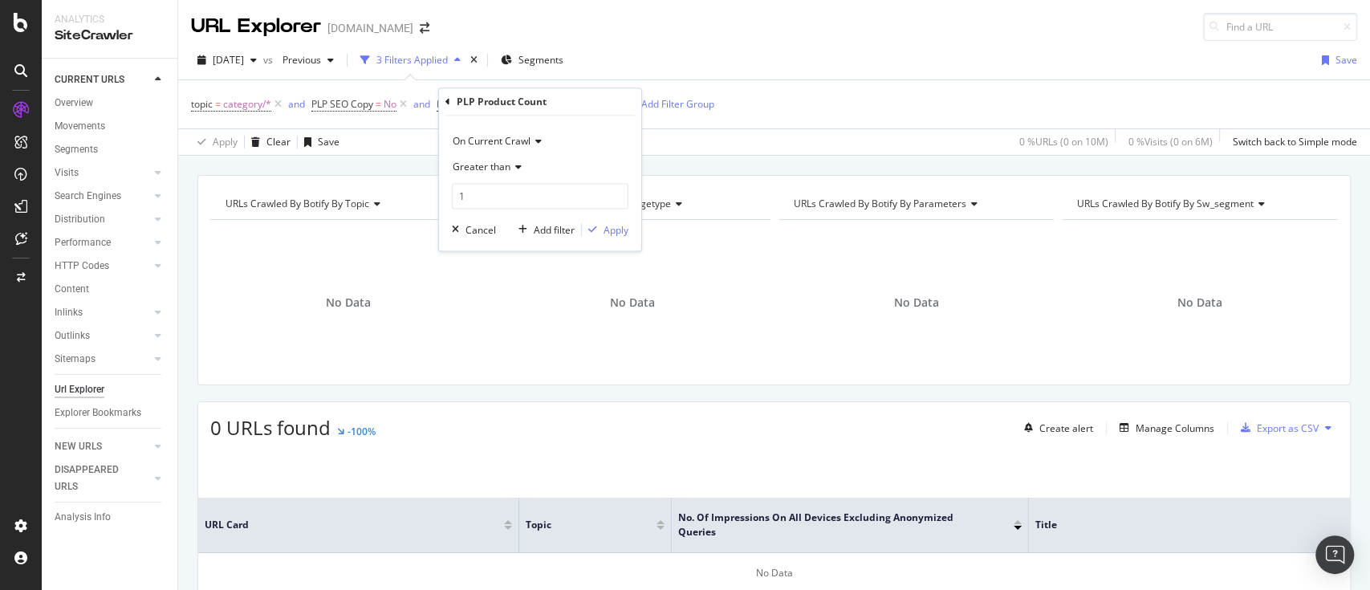
click at [857, 112] on div "topic = category/* and PLP SEO Copy = No and PLP Product Count > 1 Add Filter A…" at bounding box center [774, 104] width 1166 height 48
click at [544, 104] on icon at bounding box center [542, 104] width 14 height 16
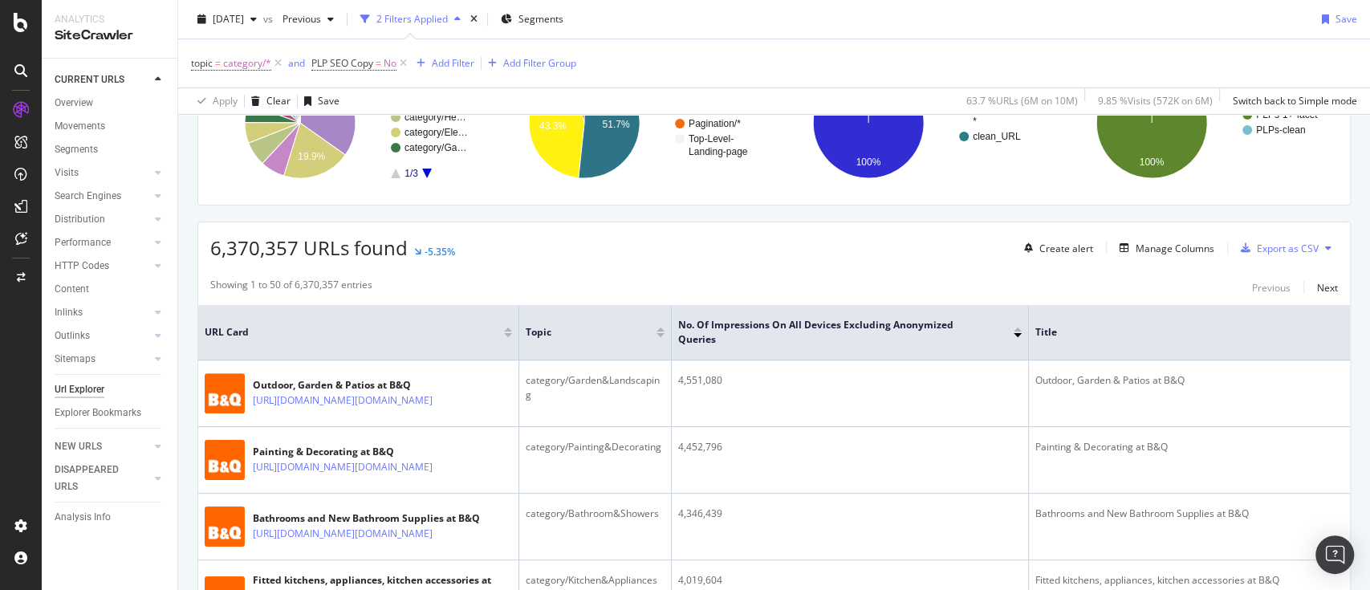
scroll to position [107, 0]
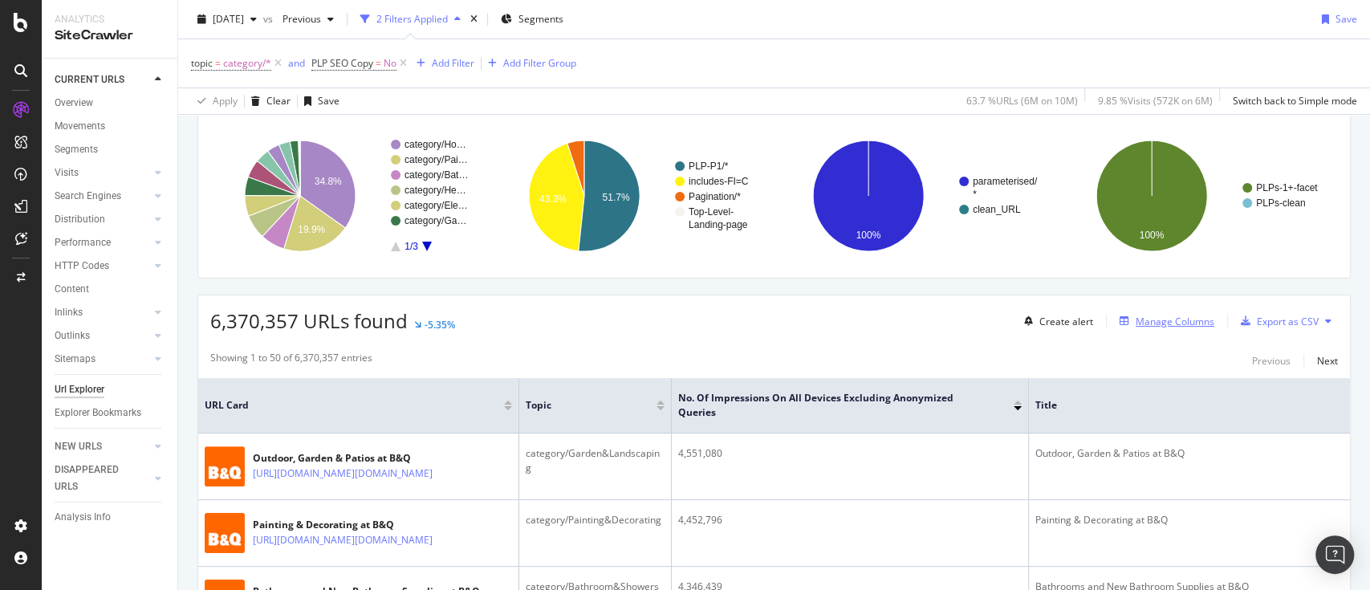
click at [1153, 322] on div "Manage Columns" at bounding box center [1175, 322] width 79 height 14
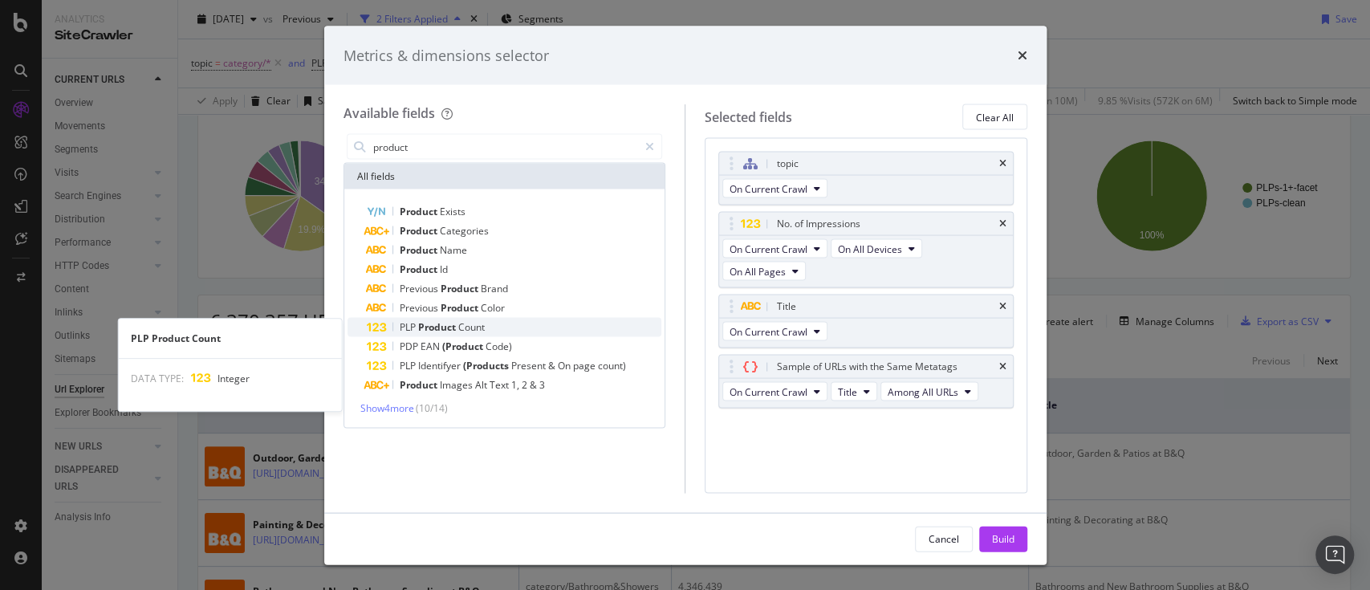
type input "product"
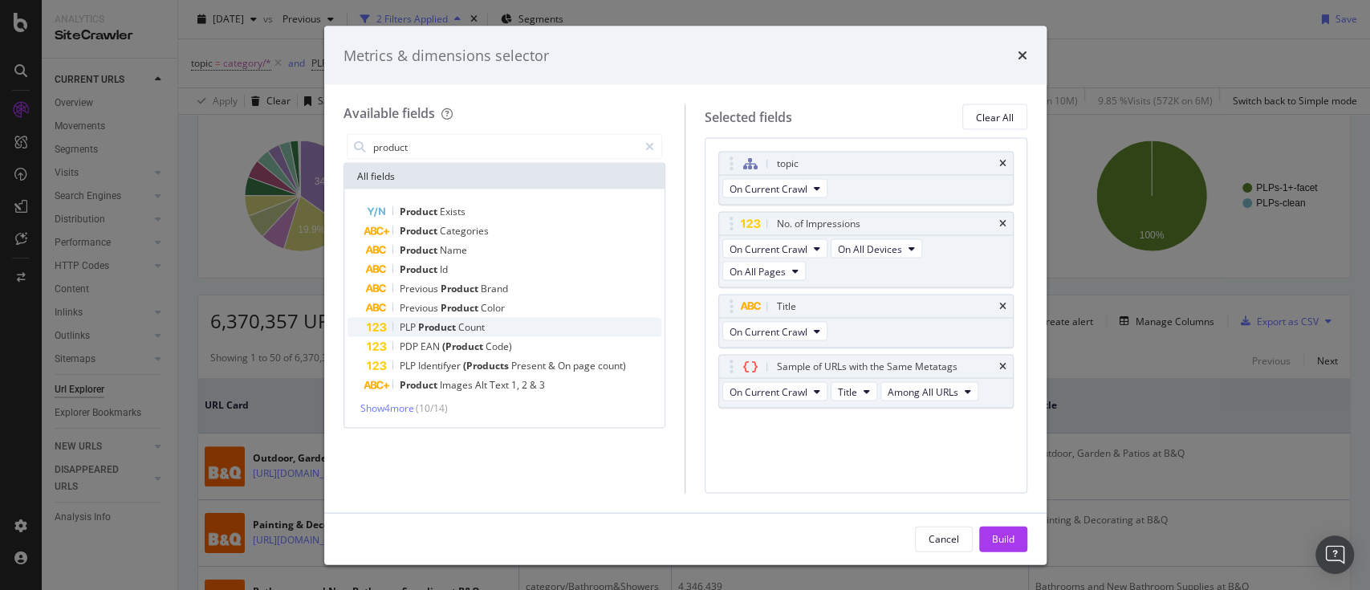
click at [464, 318] on div "PLP Product Count" at bounding box center [514, 327] width 295 height 19
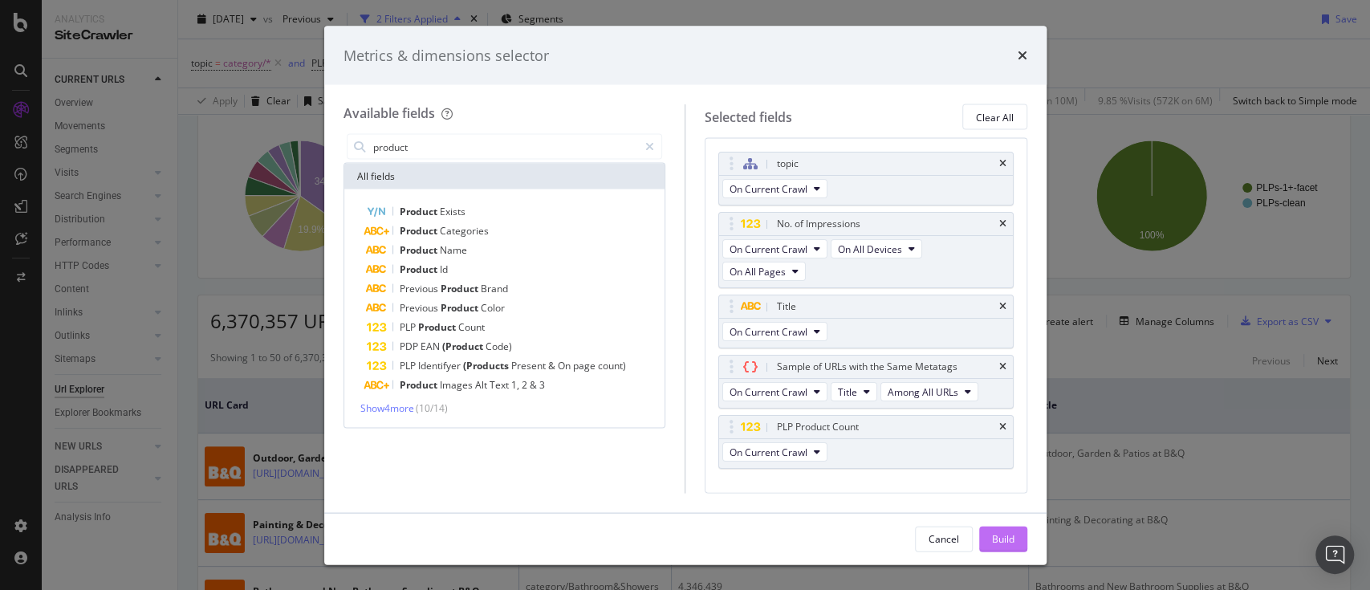
click at [1008, 530] on div "Build" at bounding box center [1003, 538] width 22 height 24
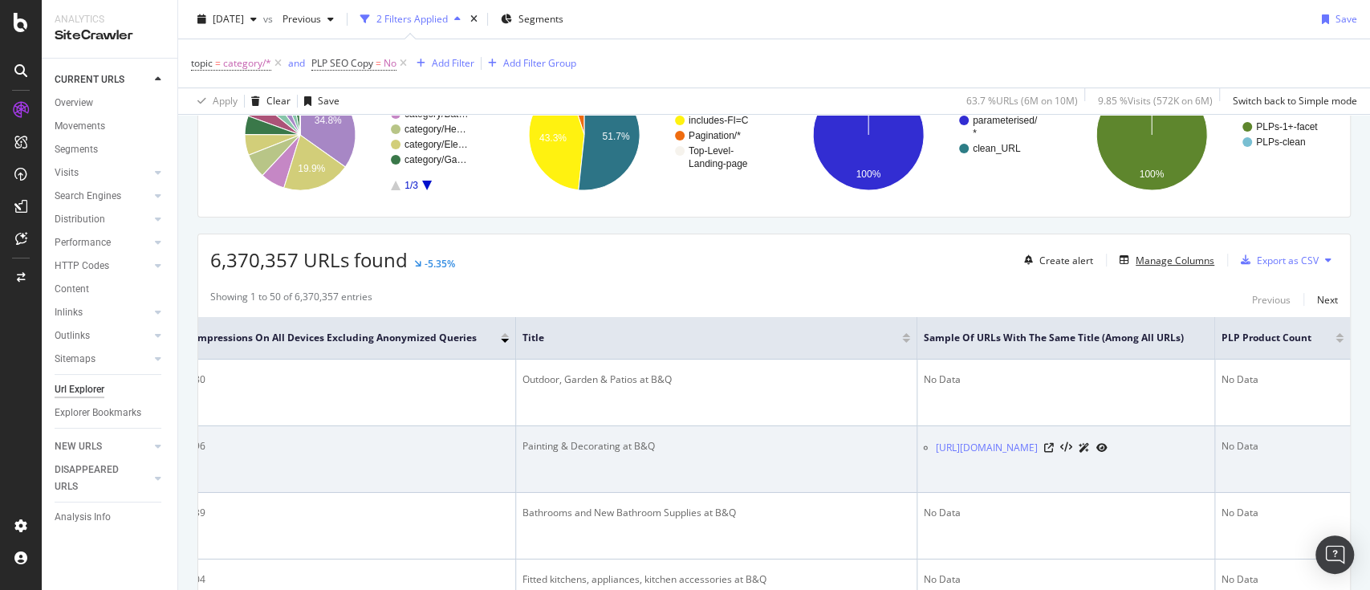
scroll to position [161, 0]
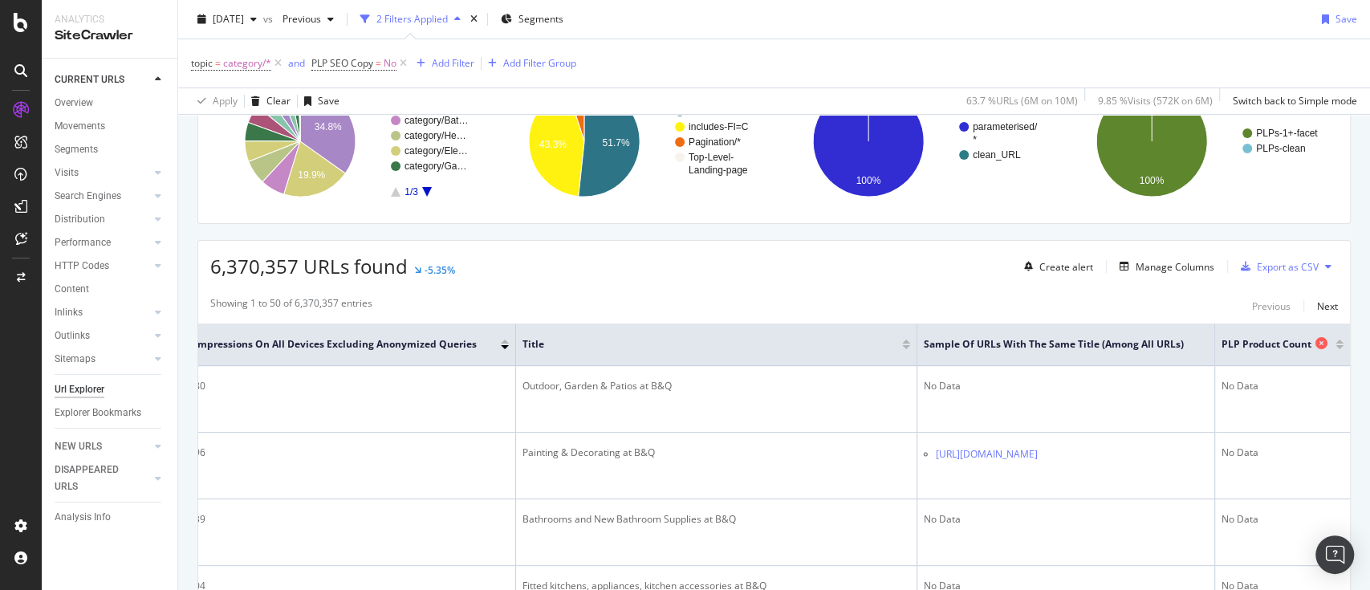
click at [1315, 339] on icon at bounding box center [1321, 343] width 12 height 12
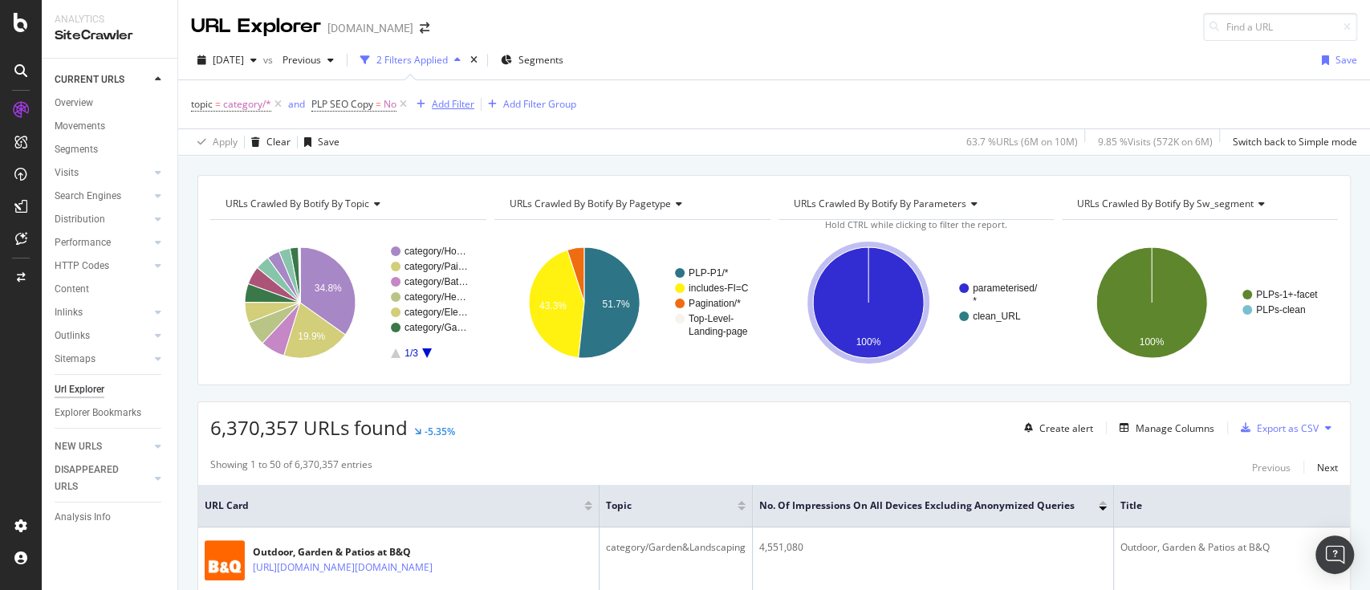
click at [449, 106] on div "Add Filter" at bounding box center [453, 104] width 43 height 14
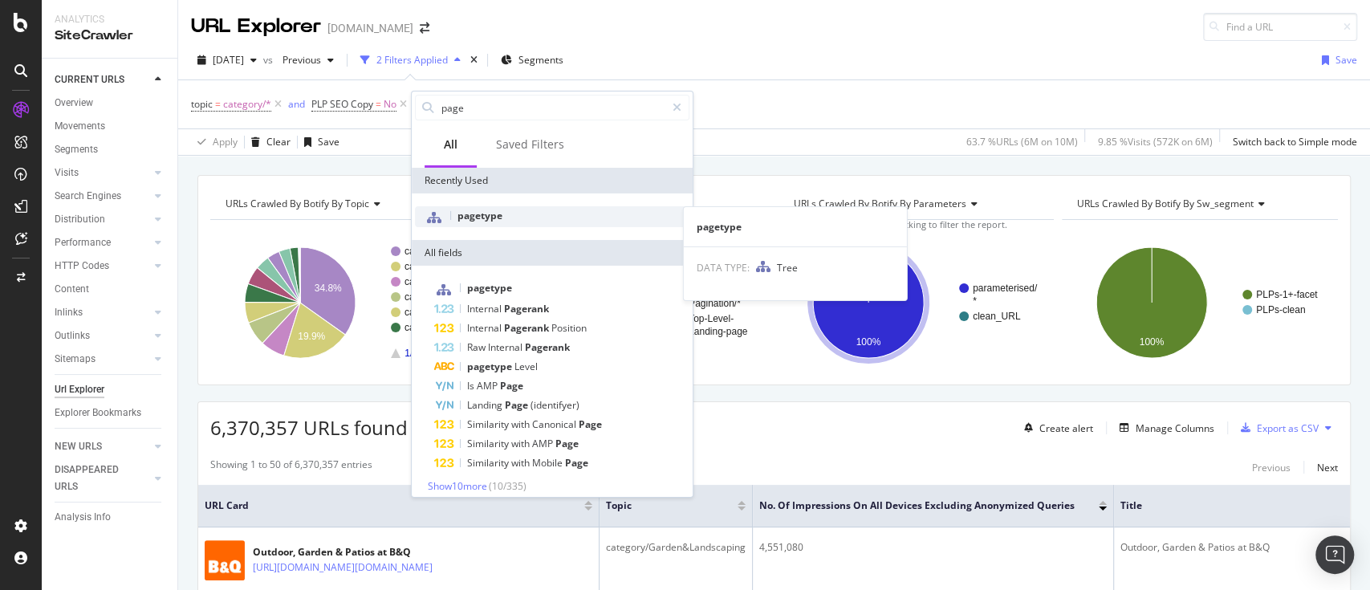
type input "page"
click at [478, 206] on div "pagetype" at bounding box center [552, 216] width 274 height 21
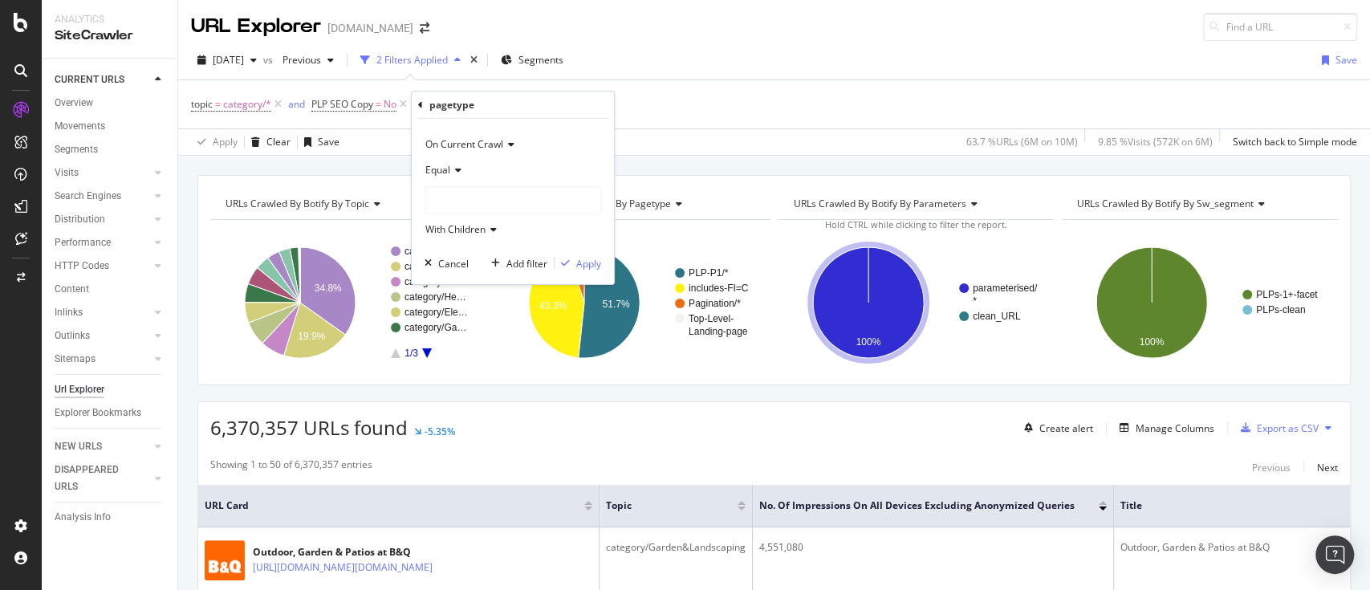
click at [469, 191] on div at bounding box center [512, 200] width 175 height 26
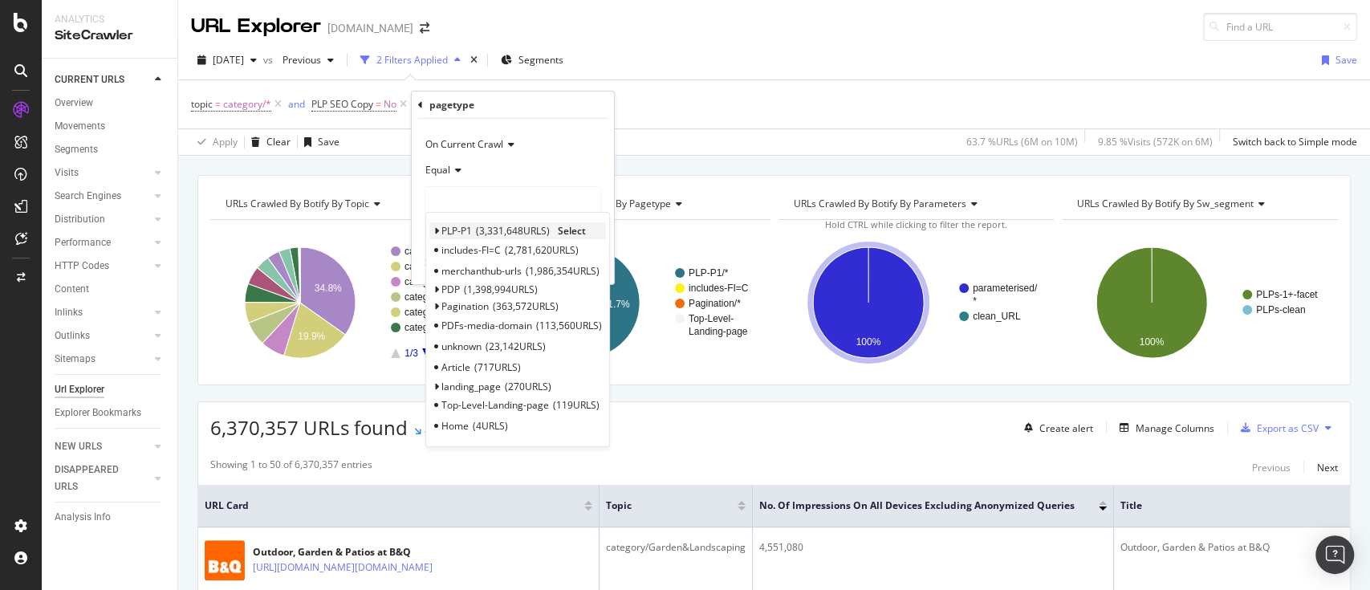
click at [437, 233] on icon at bounding box center [436, 231] width 6 height 10
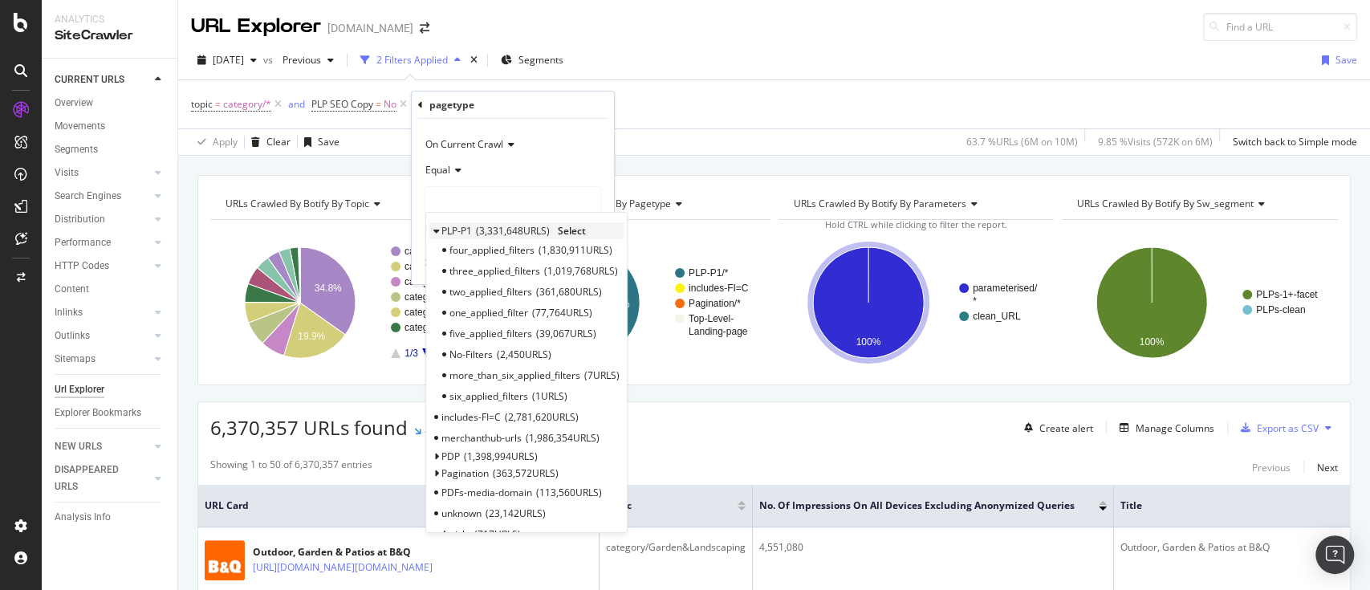
click at [514, 231] on span "3,331,648 URLS" at bounding box center [513, 231] width 74 height 14
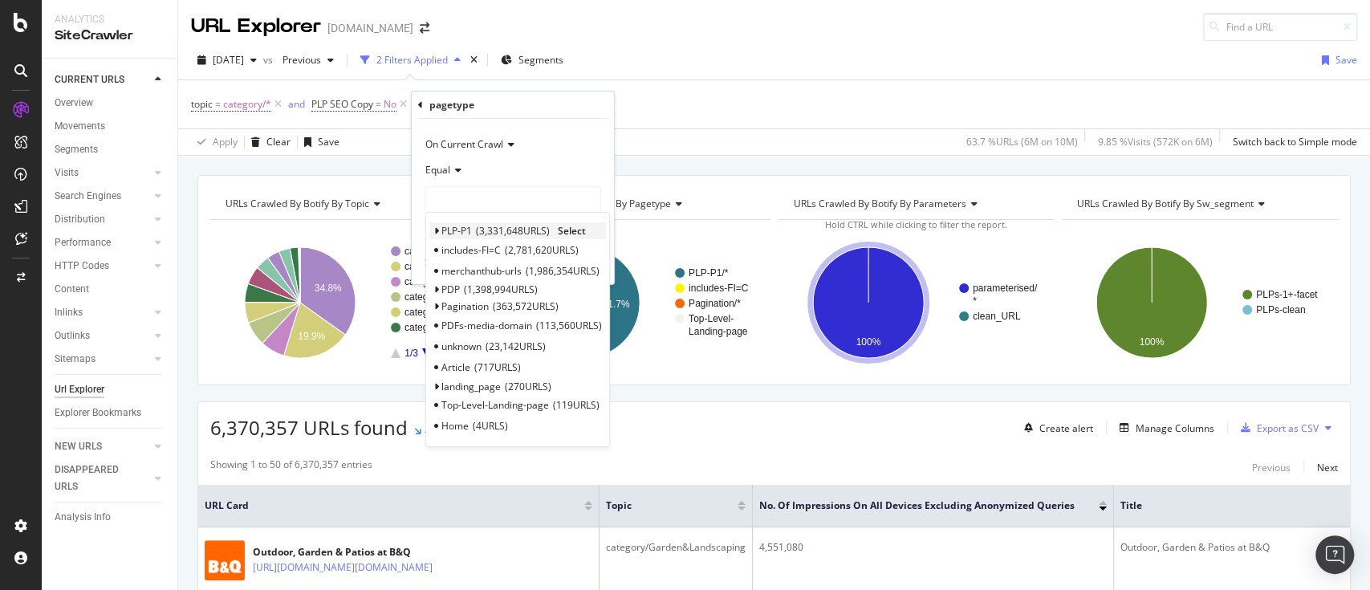
click at [506, 226] on span "3,331,648 URLS" at bounding box center [513, 231] width 74 height 14
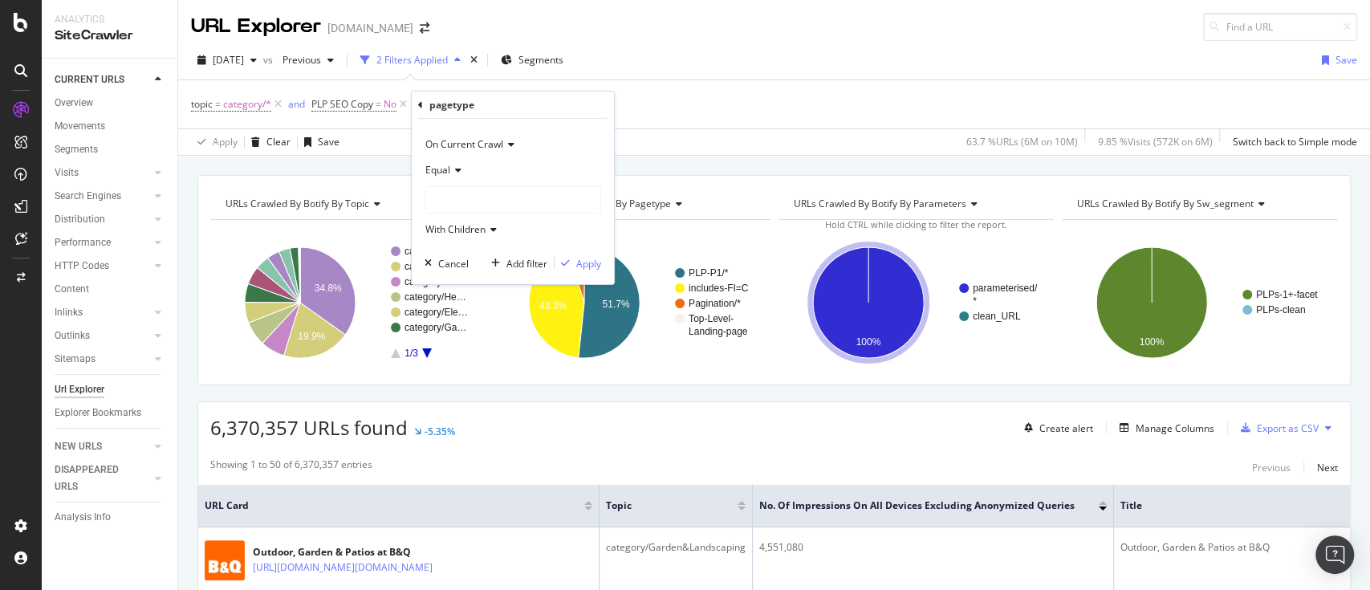
click at [445, 173] on span "Equal" at bounding box center [437, 170] width 25 height 14
click at [453, 174] on icon at bounding box center [455, 170] width 11 height 10
click at [550, 203] on div at bounding box center [512, 200] width 175 height 26
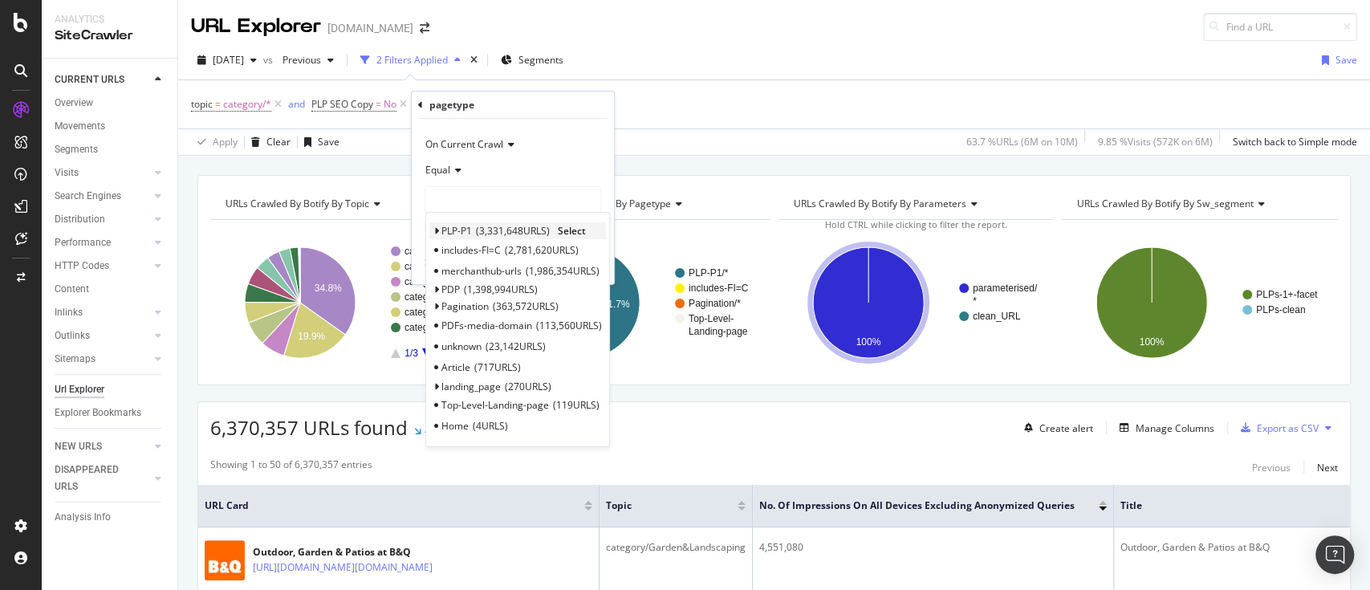
click at [573, 226] on span "Select" at bounding box center [572, 231] width 28 height 14
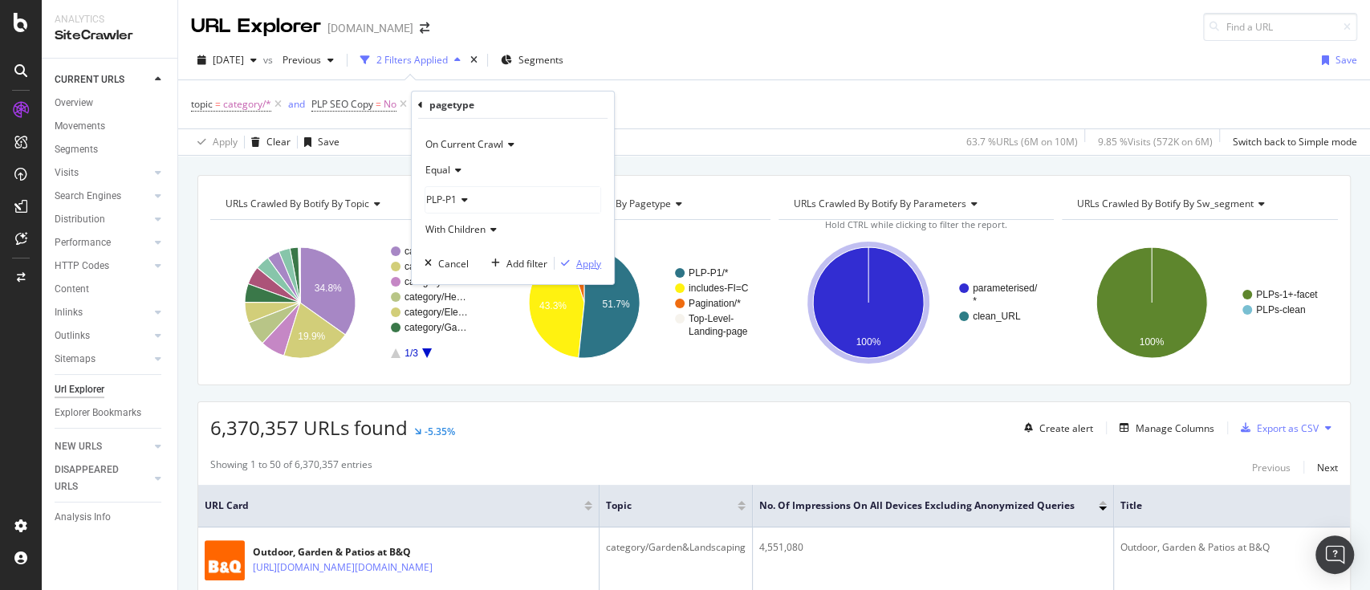
click at [581, 262] on div "Apply" at bounding box center [588, 263] width 25 height 14
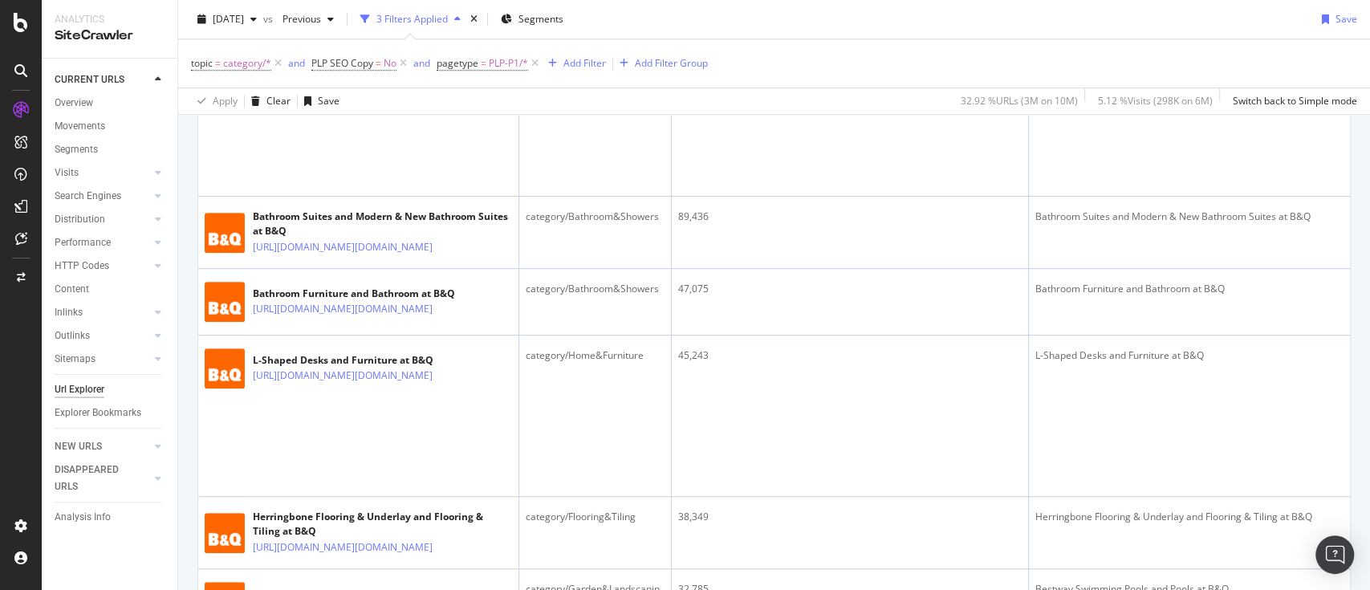
scroll to position [749, 0]
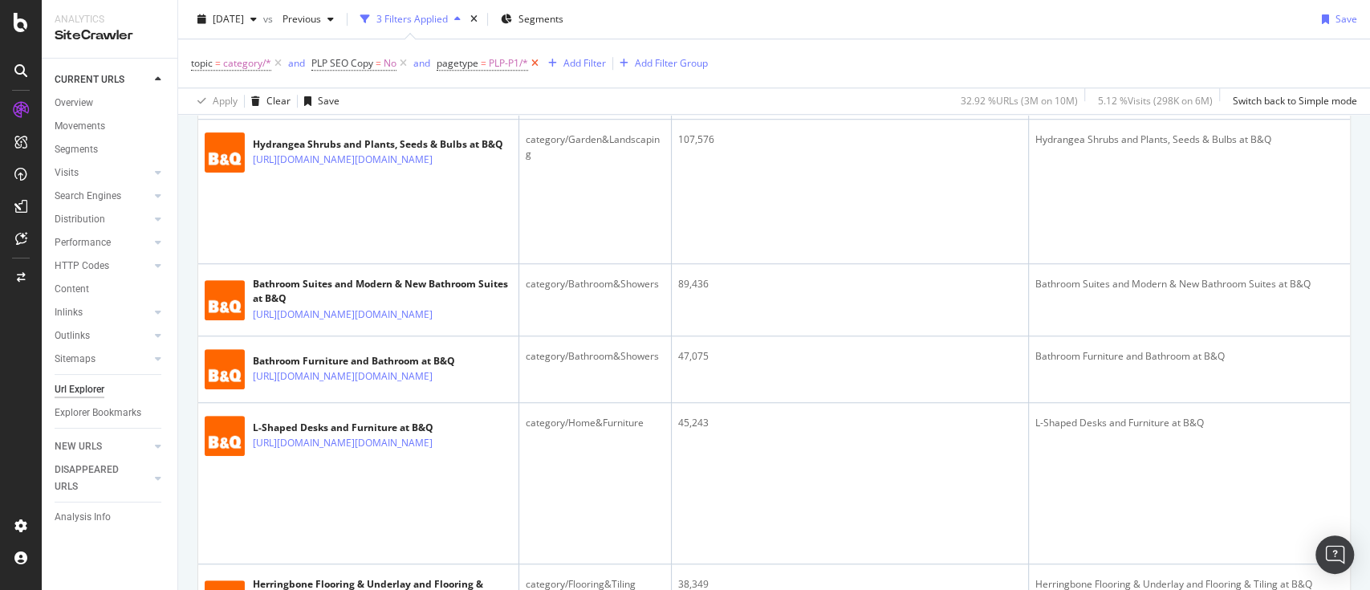
click at [535, 61] on icon at bounding box center [535, 63] width 14 height 16
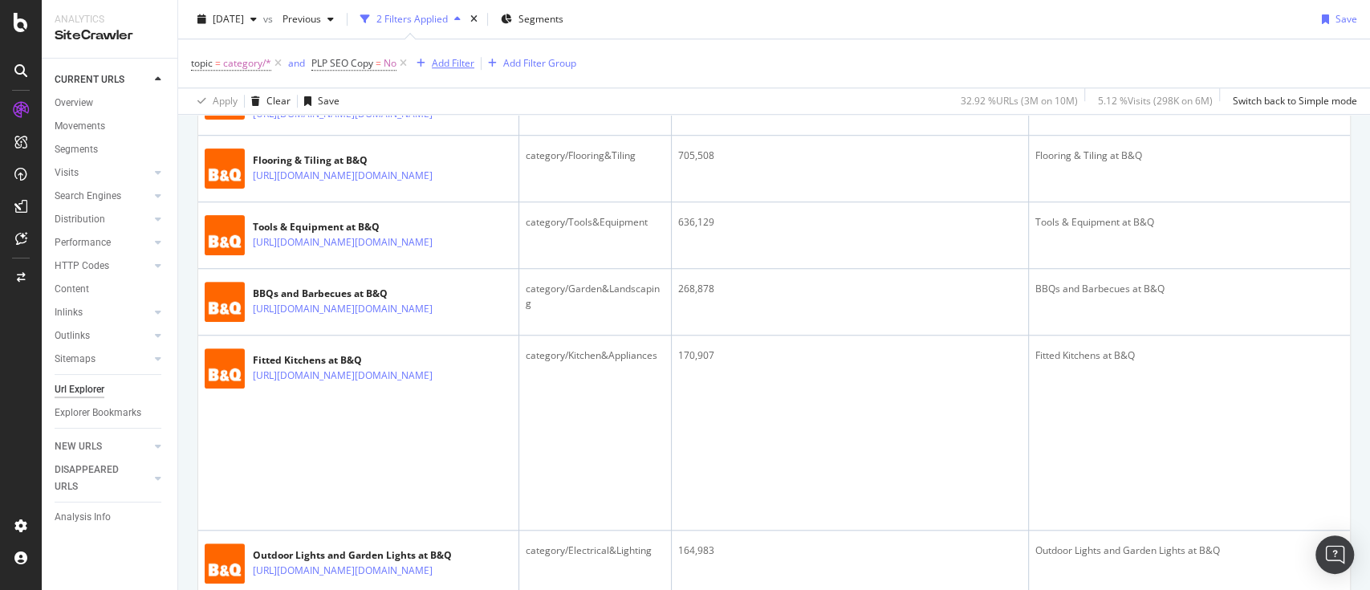
click at [455, 61] on div "Add Filter" at bounding box center [453, 63] width 43 height 14
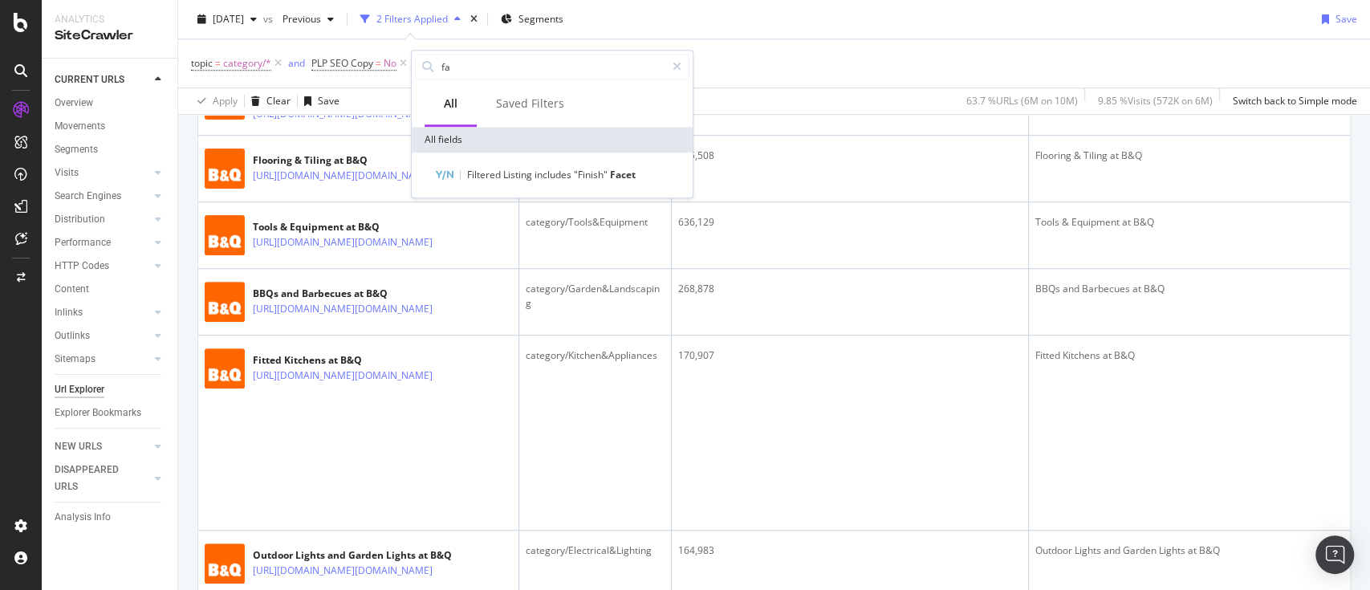
type input "f"
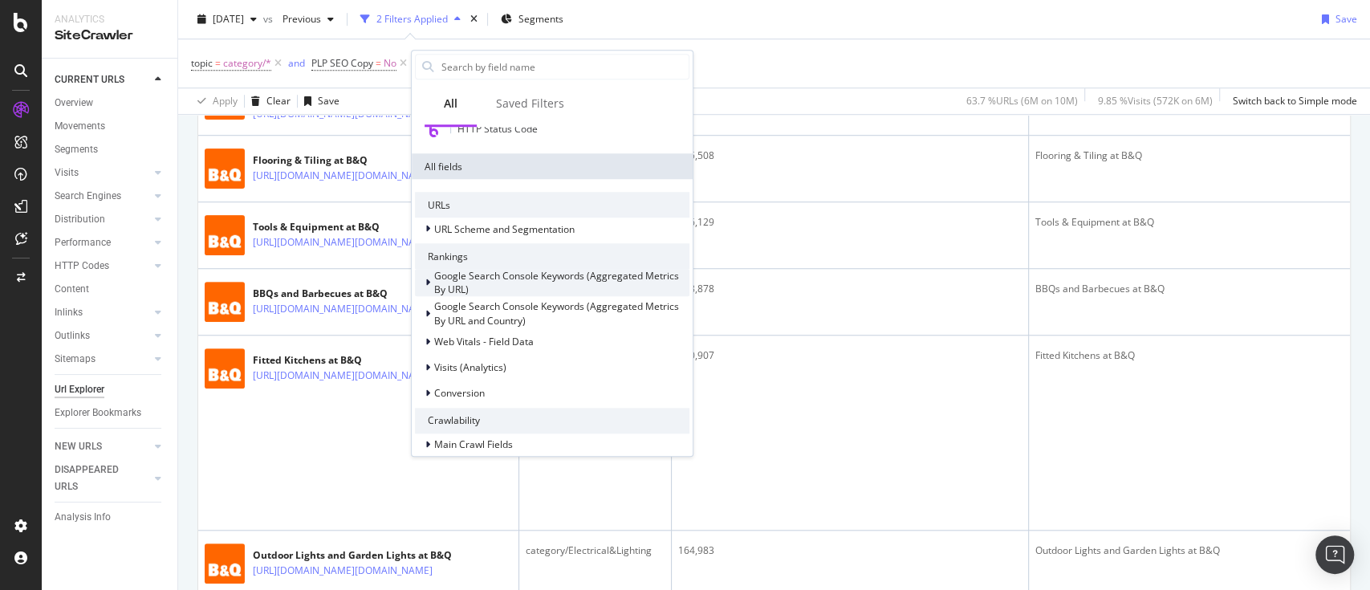
scroll to position [321, 0]
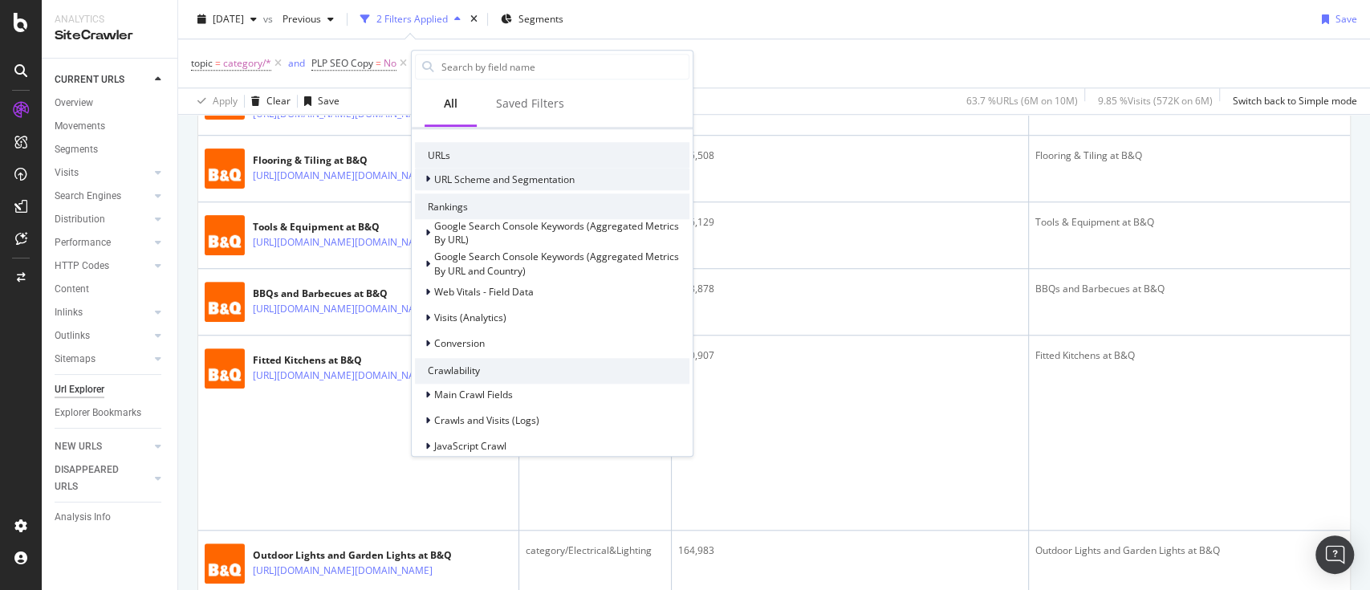
click at [428, 181] on icon at bounding box center [427, 179] width 5 height 10
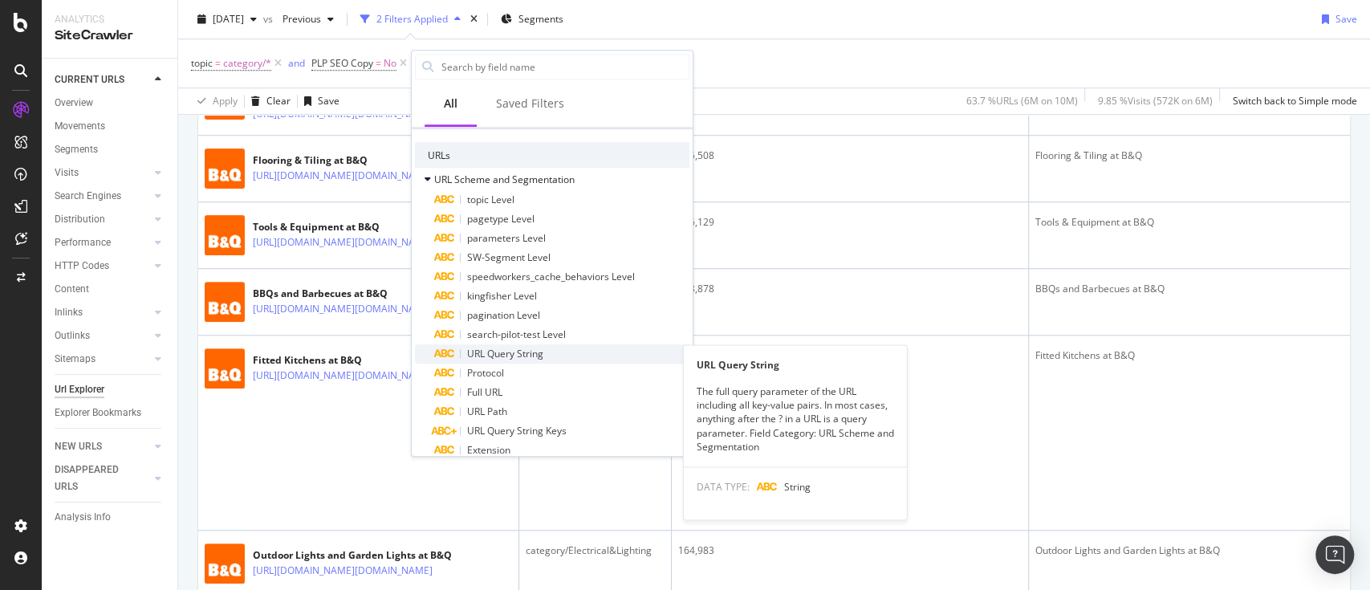
click at [537, 350] on span "URL Query String" at bounding box center [505, 354] width 76 height 14
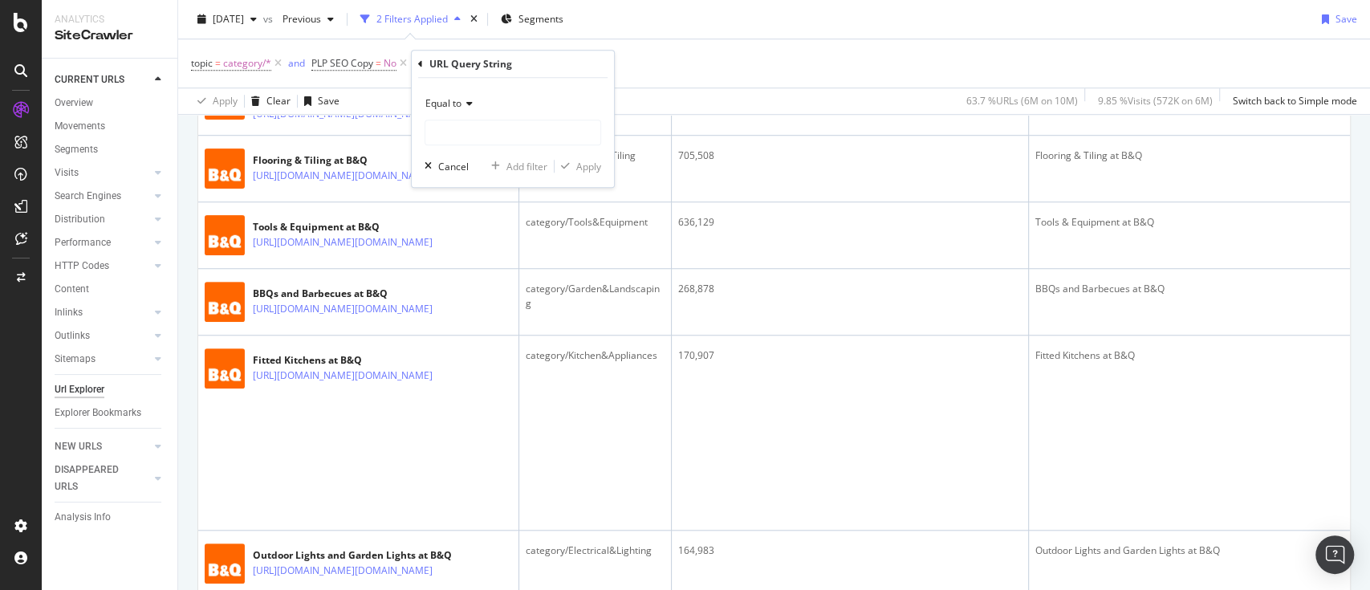
click at [433, 96] on span "Equal to" at bounding box center [443, 103] width 36 height 14
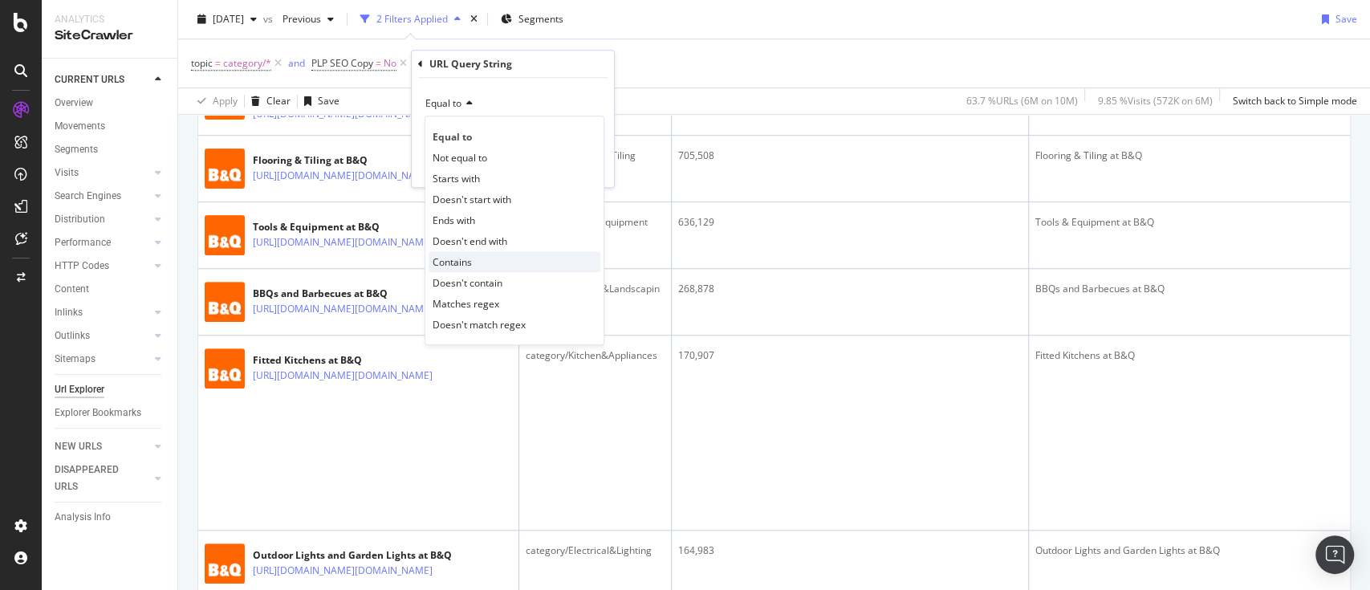
click at [472, 256] on div "Contains" at bounding box center [515, 261] width 172 height 21
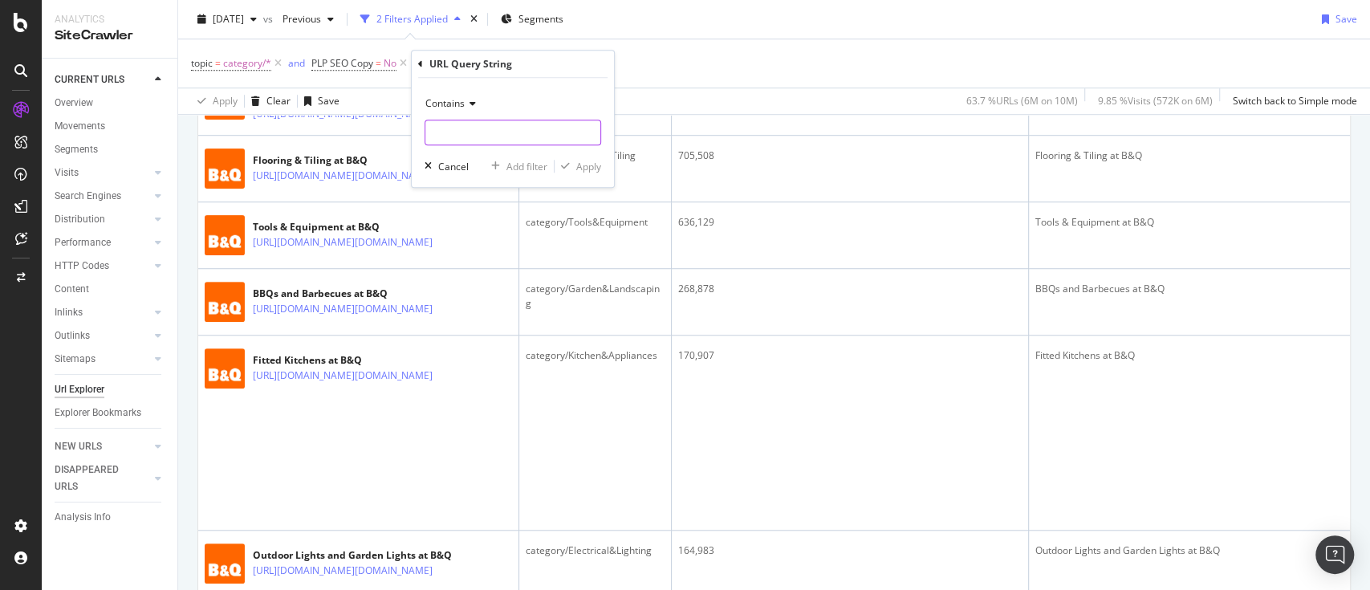
click at [498, 134] on input "text" at bounding box center [512, 133] width 175 height 26
type input "?"
click at [572, 164] on div "button" at bounding box center [566, 166] width 22 height 10
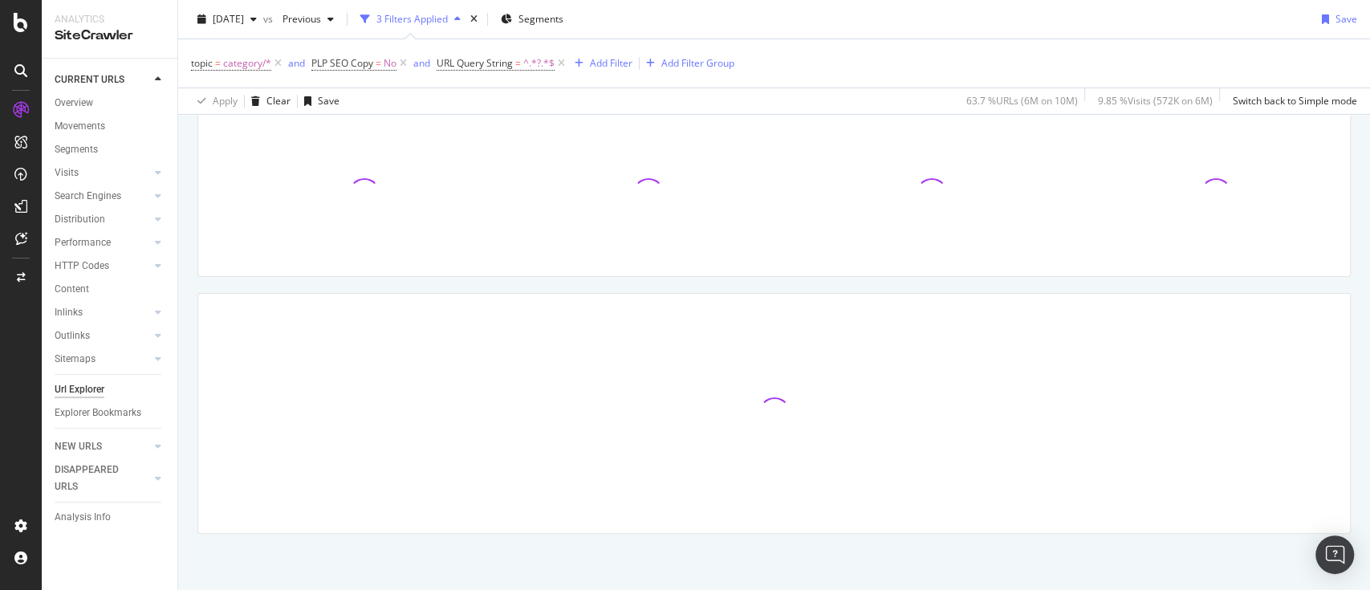
scroll to position [108, 0]
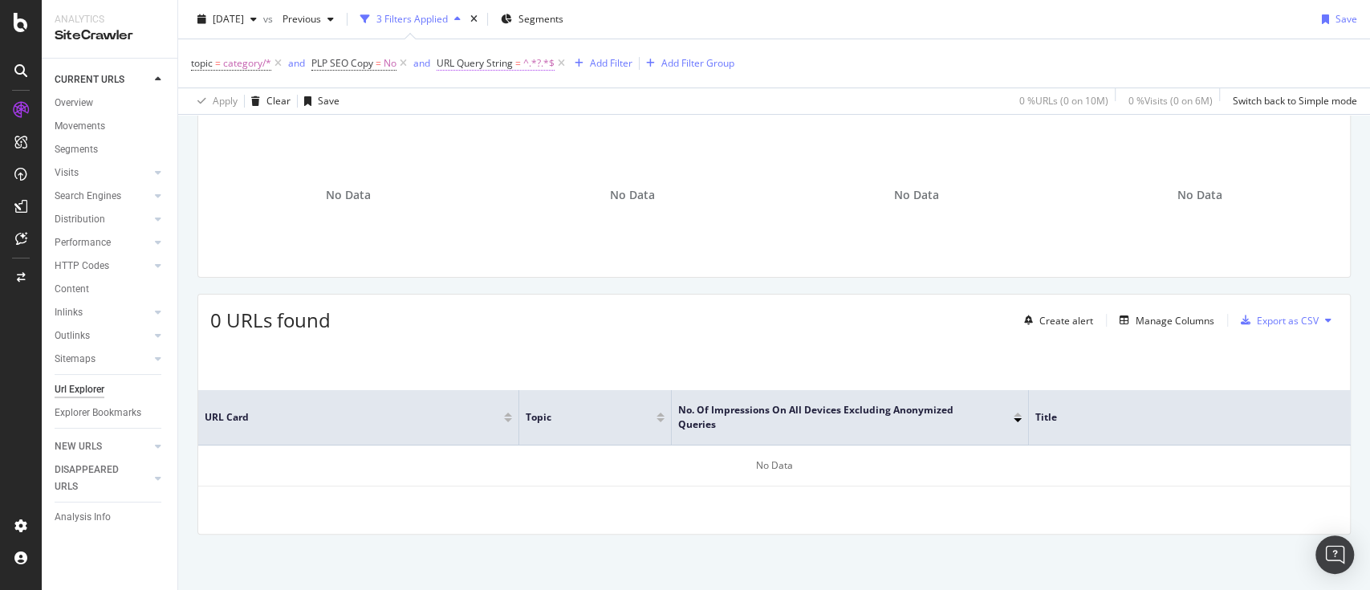
click at [510, 61] on span "URL Query String" at bounding box center [475, 63] width 76 height 14
click at [510, 137] on input "?" at bounding box center [529, 129] width 152 height 26
type input "="
click at [614, 165] on div "Apply" at bounding box center [616, 163] width 25 height 14
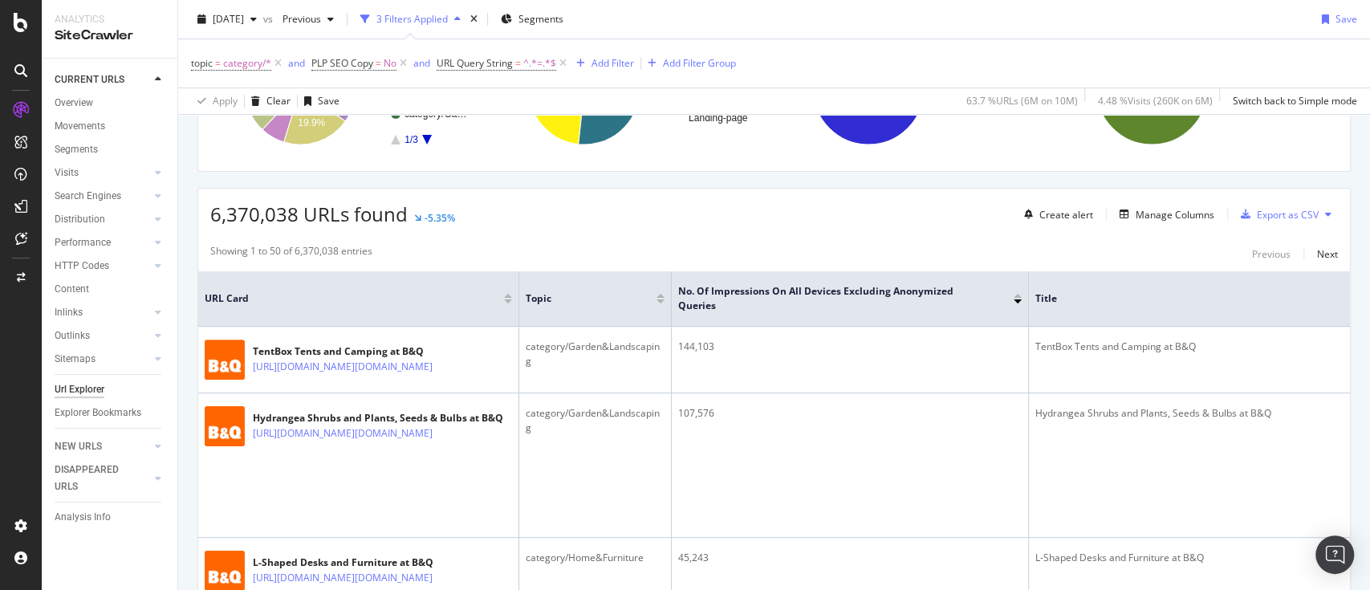
scroll to position [0, 498]
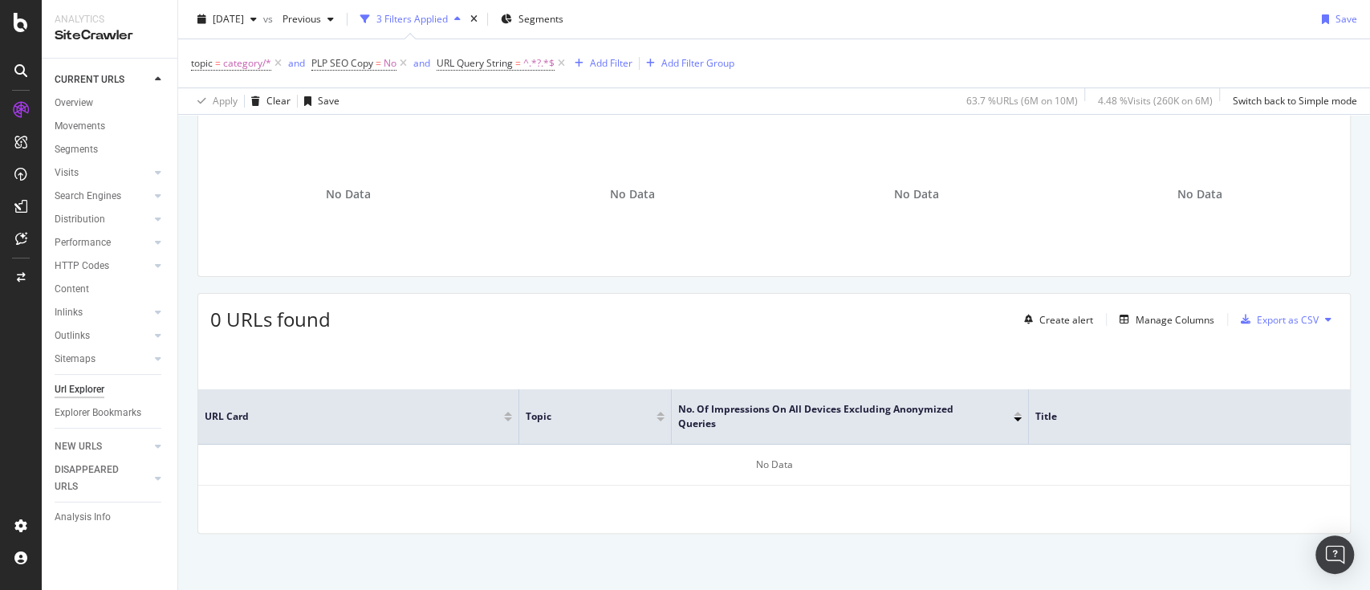
scroll to position [108, 0]
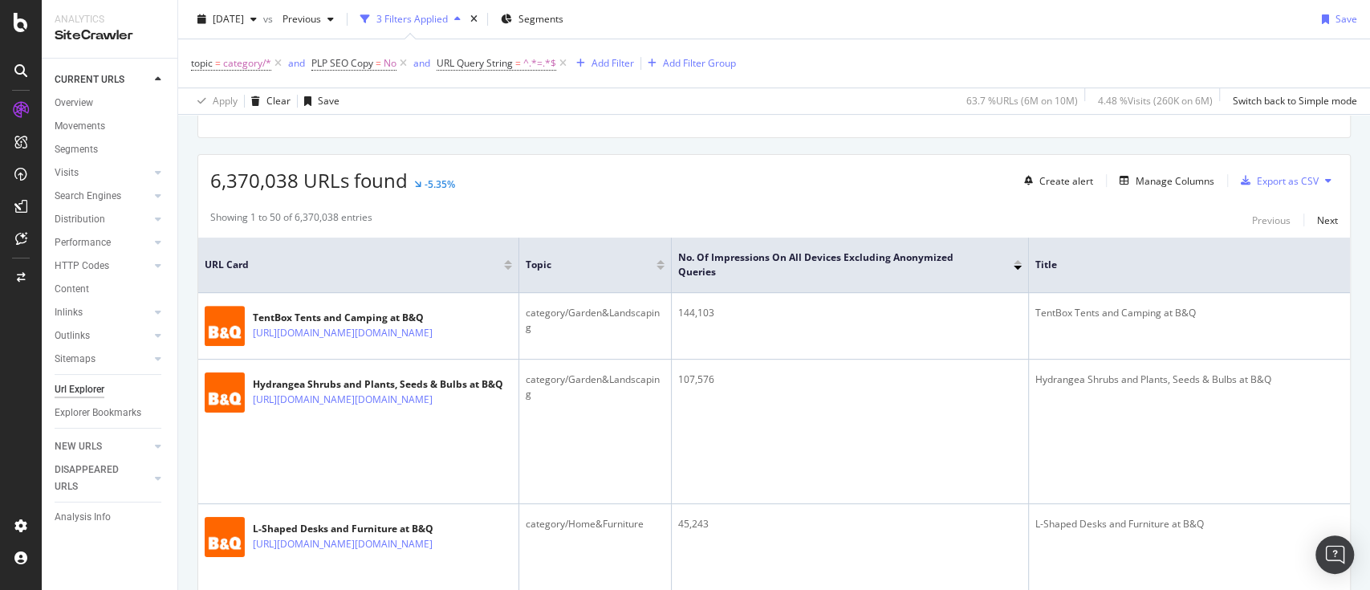
scroll to position [213, 0]
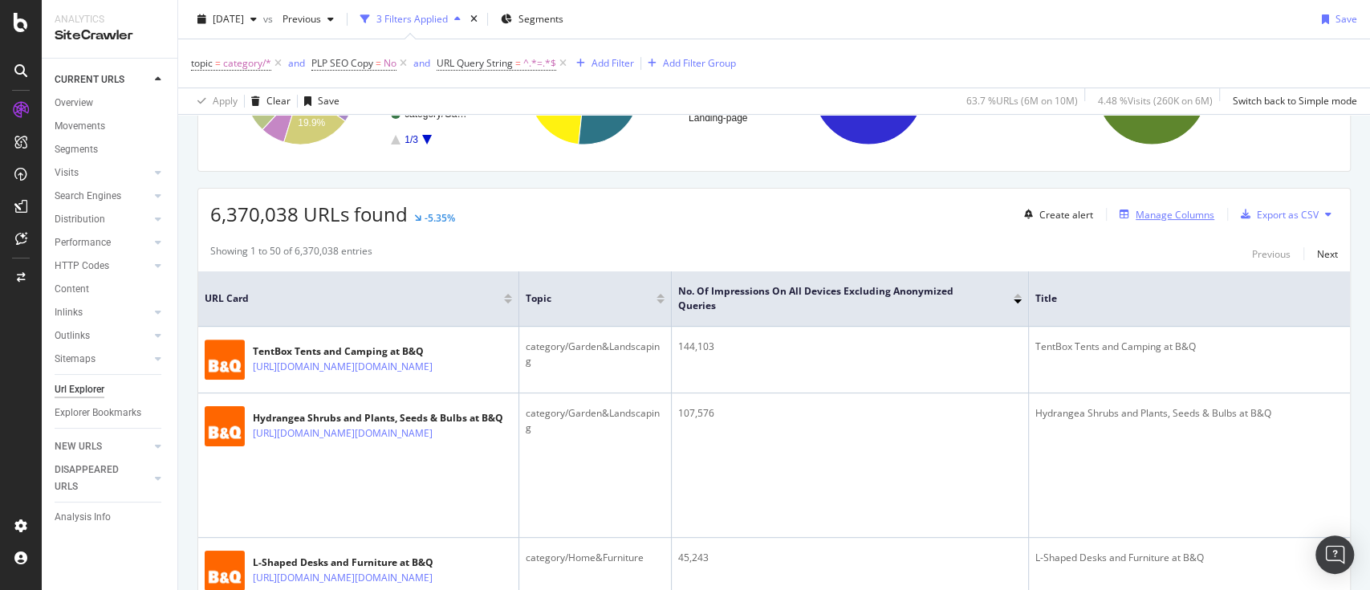
click at [1162, 209] on div "Manage Columns" at bounding box center [1175, 215] width 79 height 14
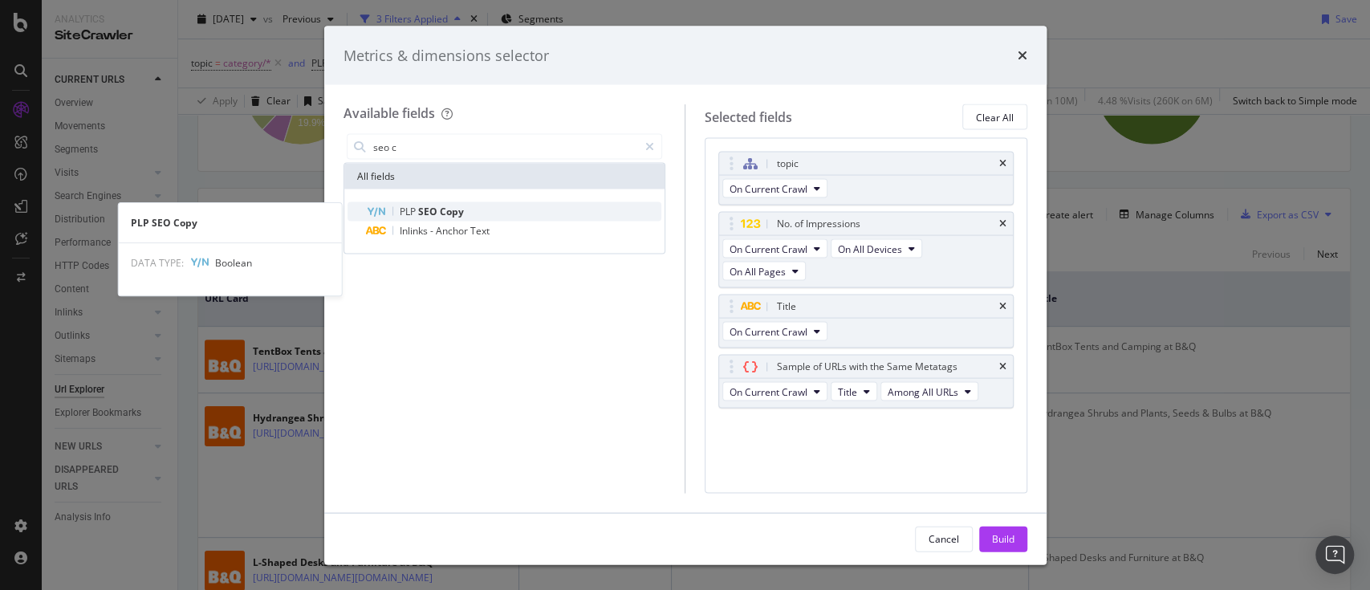
type input "seo c"
click at [470, 209] on div "PLP SEO Copy" at bounding box center [514, 211] width 295 height 19
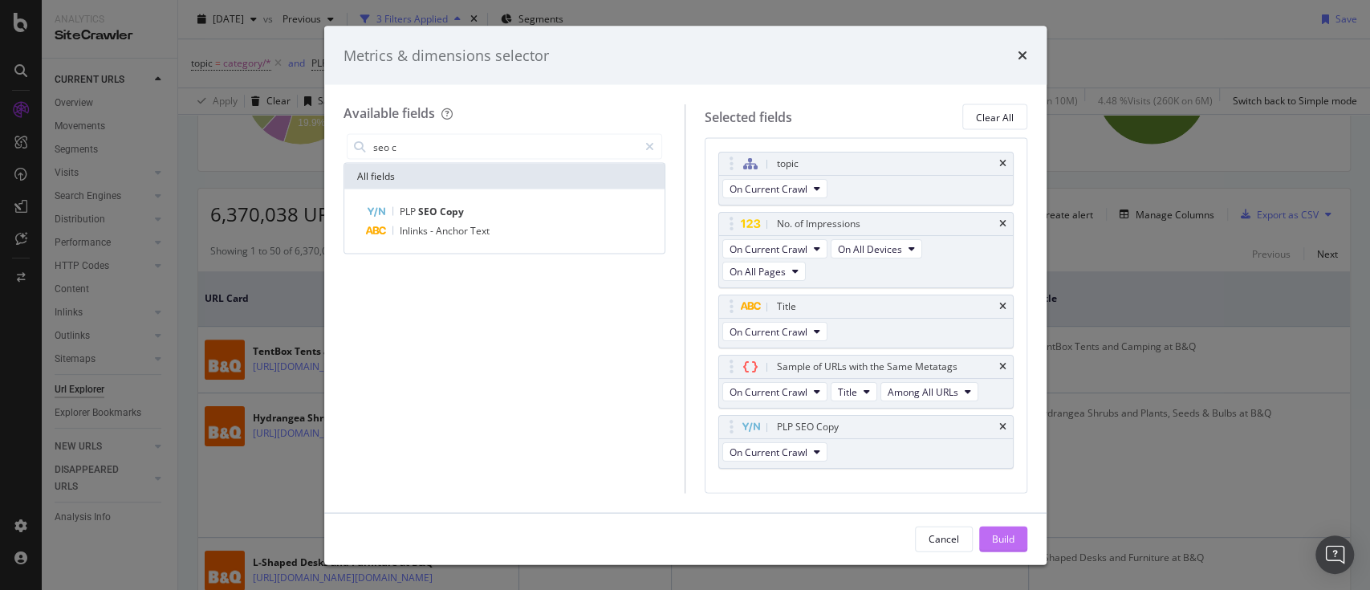
click at [998, 538] on div "Build" at bounding box center [1003, 538] width 22 height 14
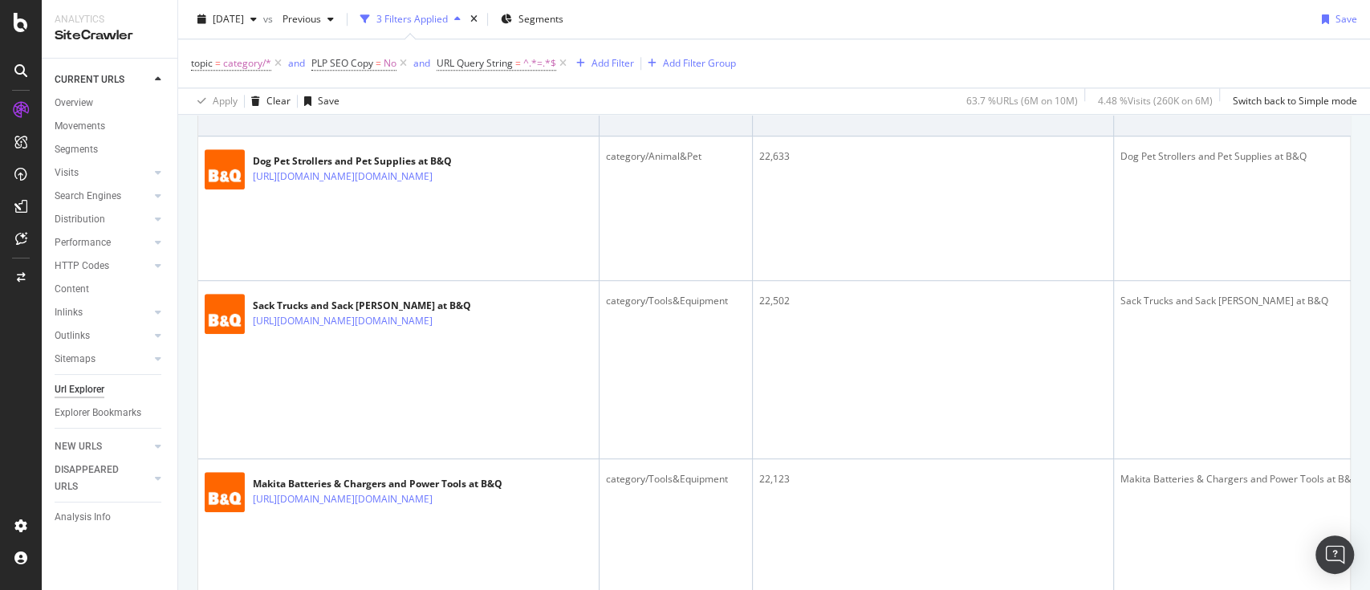
click at [502, 41] on div at bounding box center [470, 32] width 63 height 17
click at [502, 41] on div "[URL][DOMAIN_NAME][DOMAIN_NAME]" at bounding box center [378, 32] width 250 height 17
click at [449, 37] on icon at bounding box center [444, 32] width 10 height 10
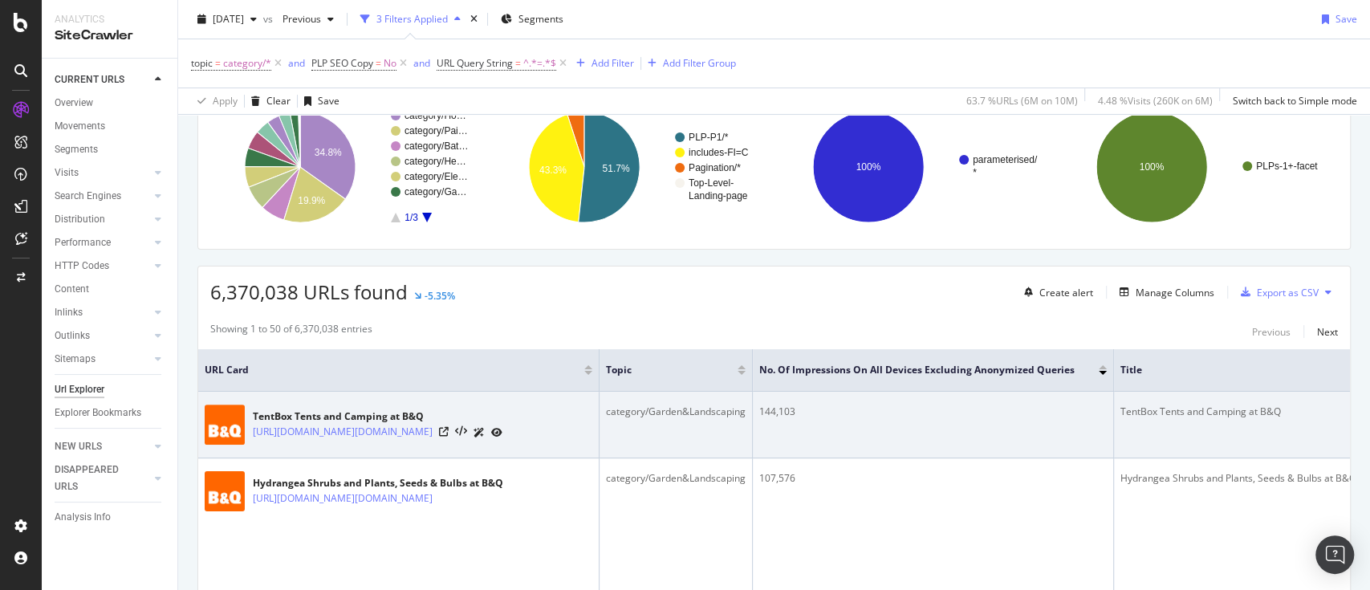
scroll to position [213, 0]
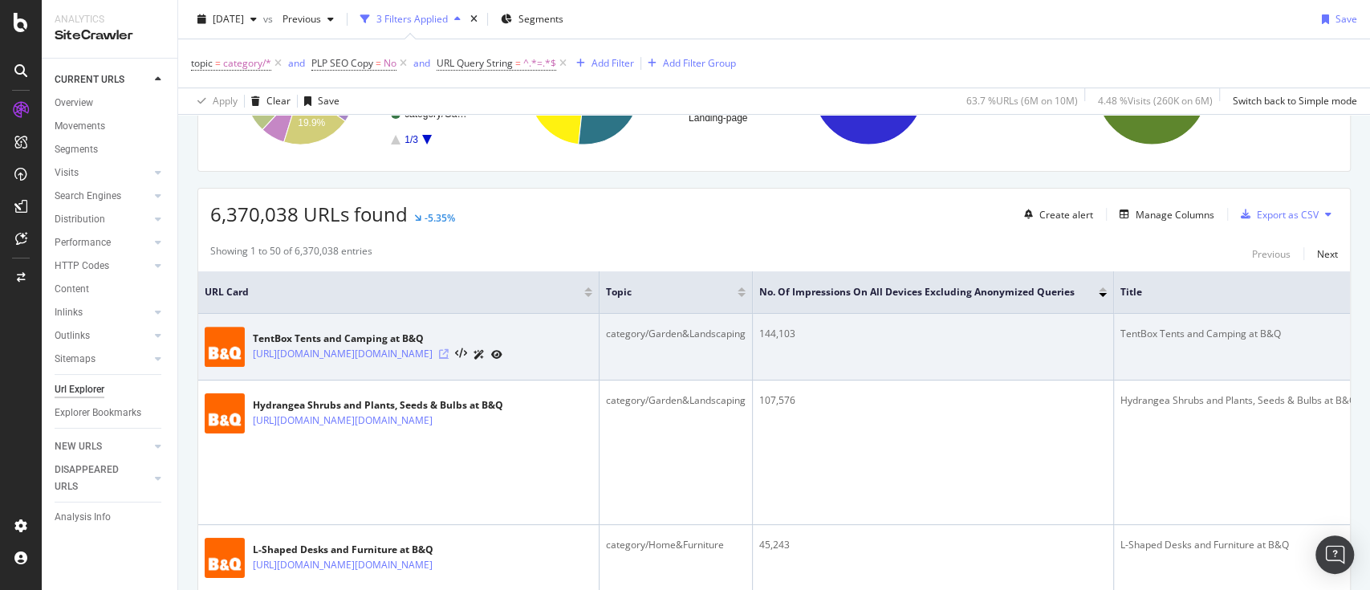
click at [449, 358] on icon at bounding box center [444, 354] width 10 height 10
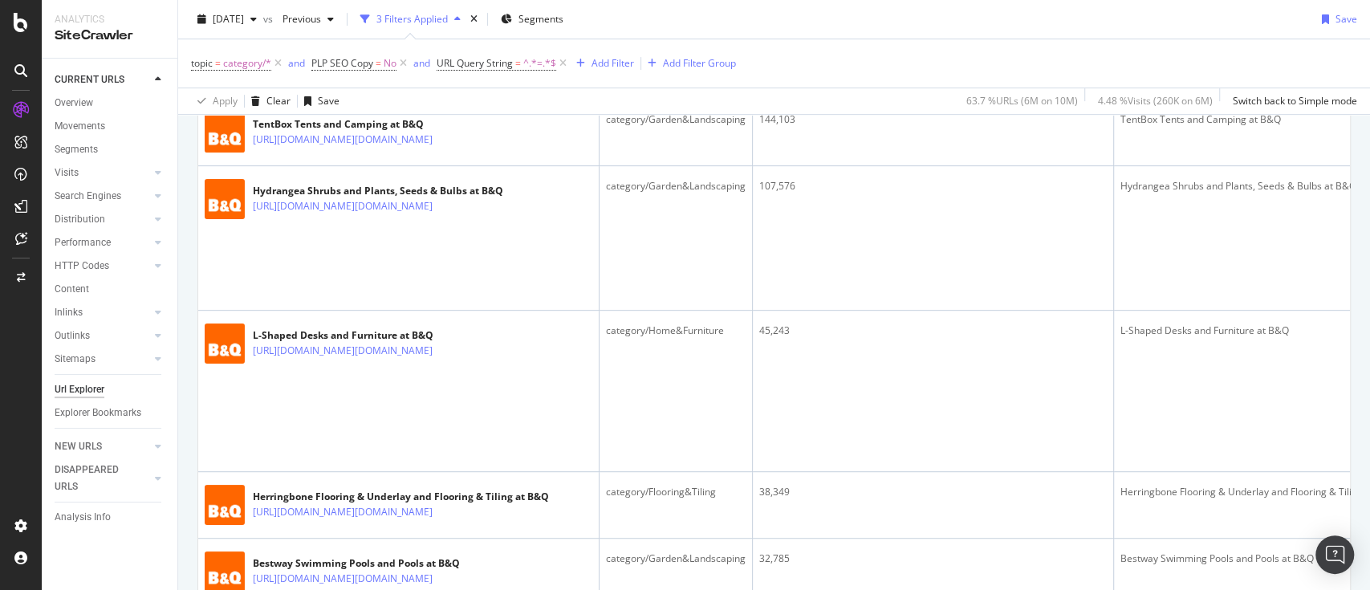
scroll to position [107, 0]
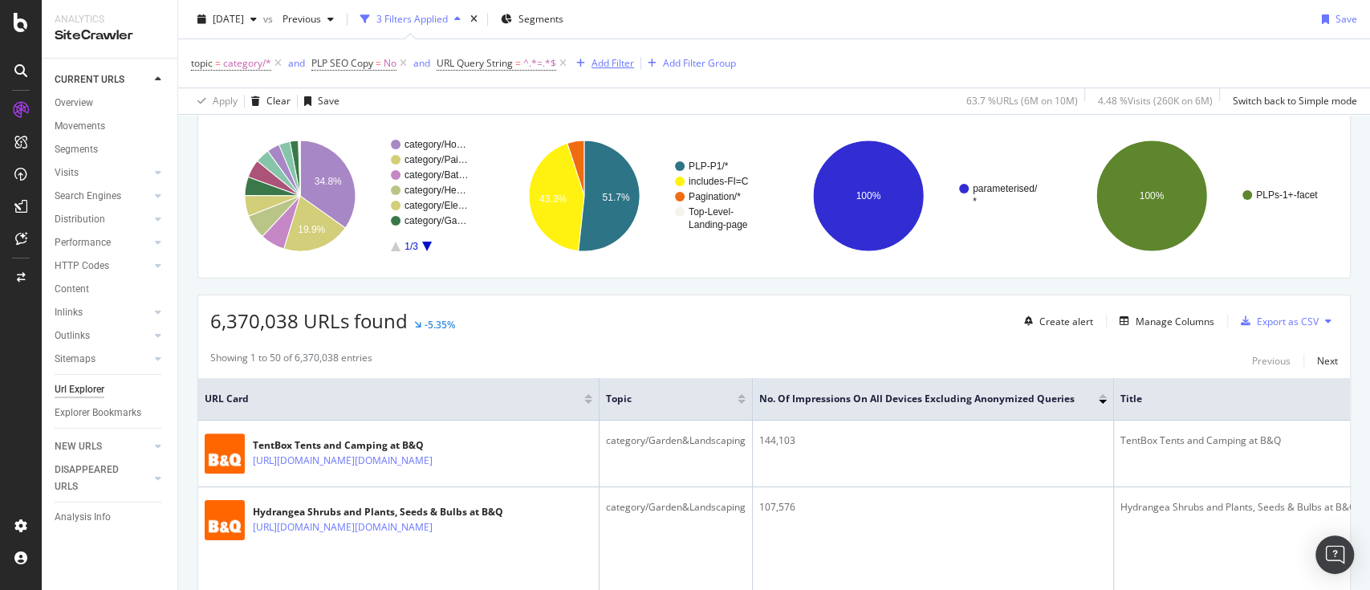
click at [612, 55] on div "Add Filter" at bounding box center [602, 64] width 64 height 18
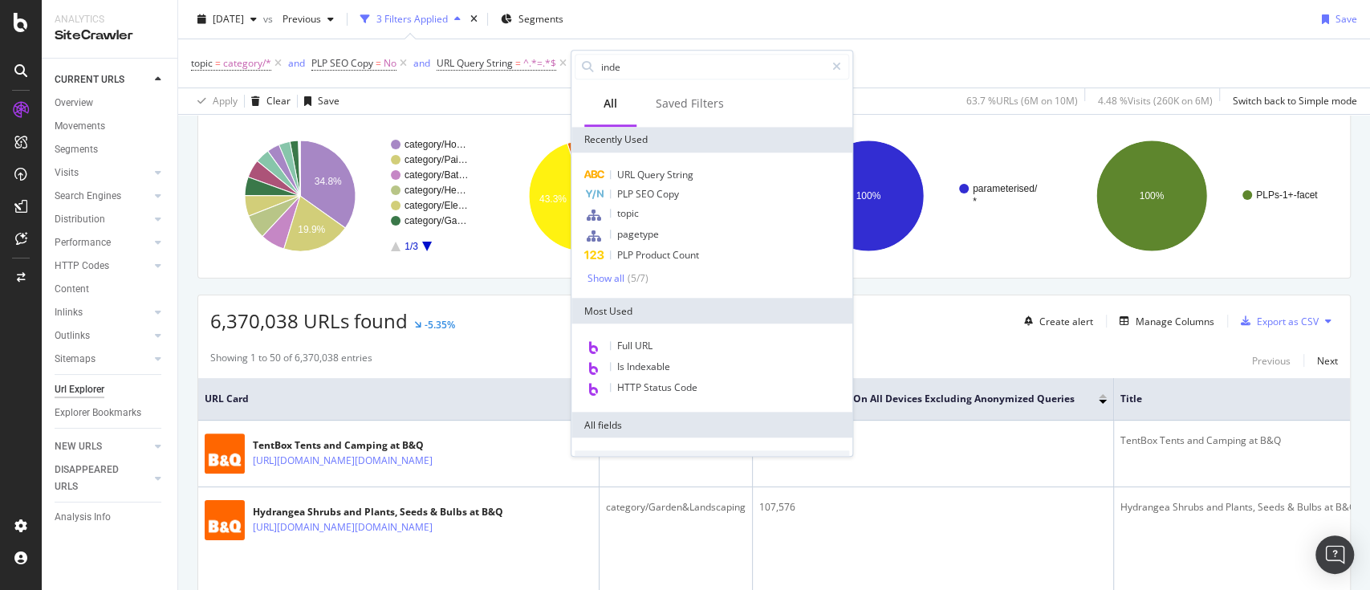
type input "index"
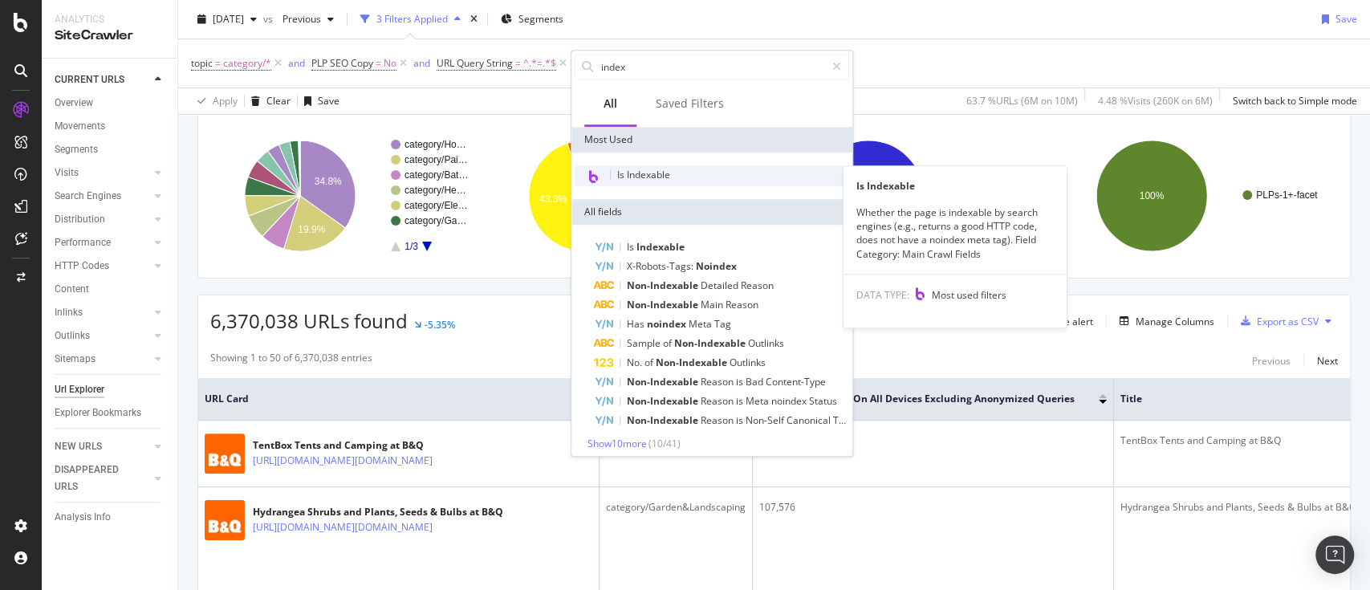
click at [650, 177] on span "Is Indexable" at bounding box center [643, 175] width 53 height 14
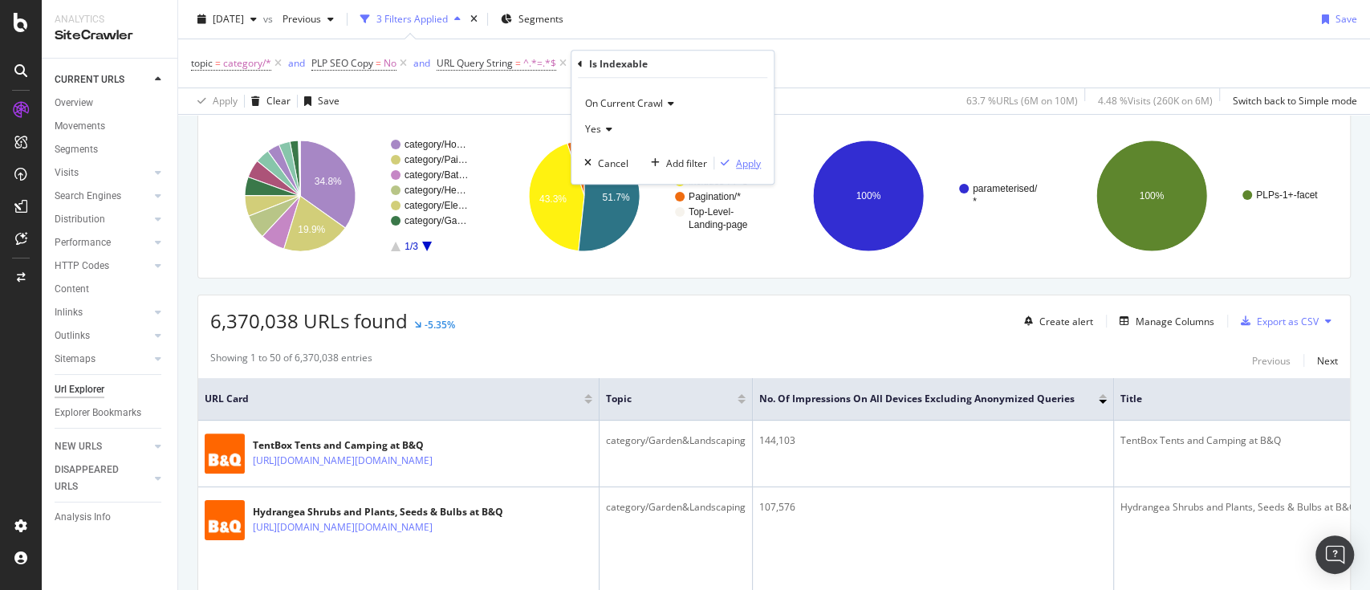
click at [735, 155] on div "On Current Crawl Yes Cancel Add filter Apply" at bounding box center [672, 131] width 202 height 106
click at [738, 157] on div "Apply" at bounding box center [748, 164] width 25 height 14
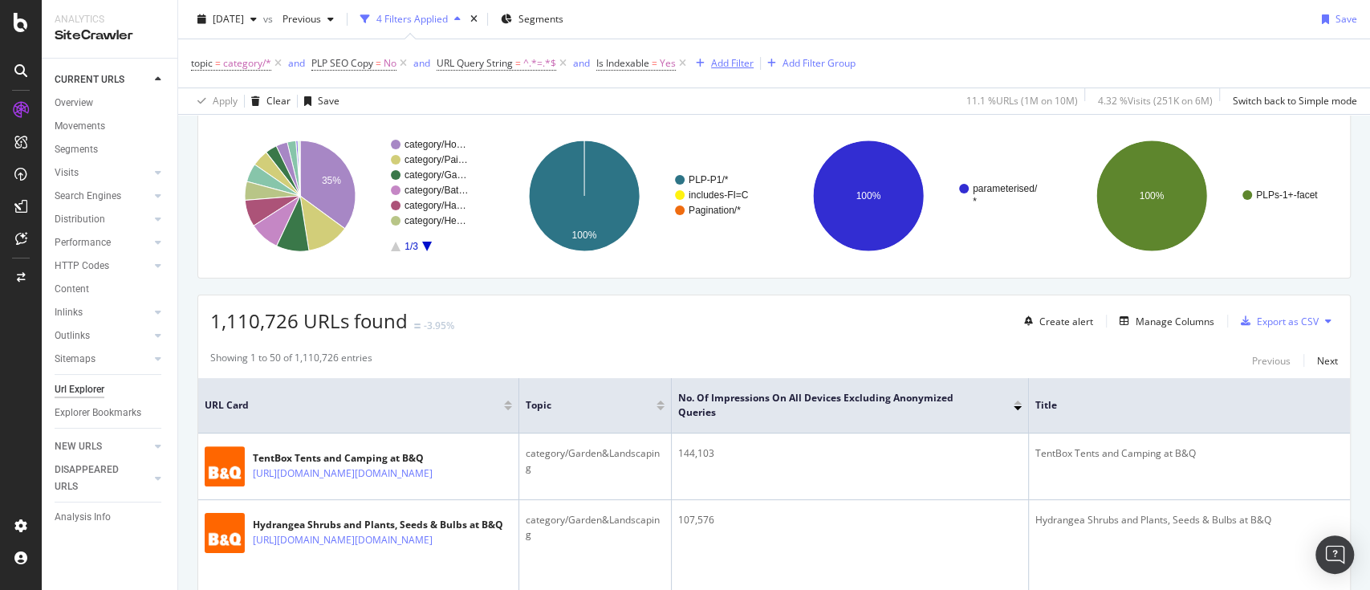
click at [726, 65] on div "Add Filter" at bounding box center [732, 63] width 43 height 14
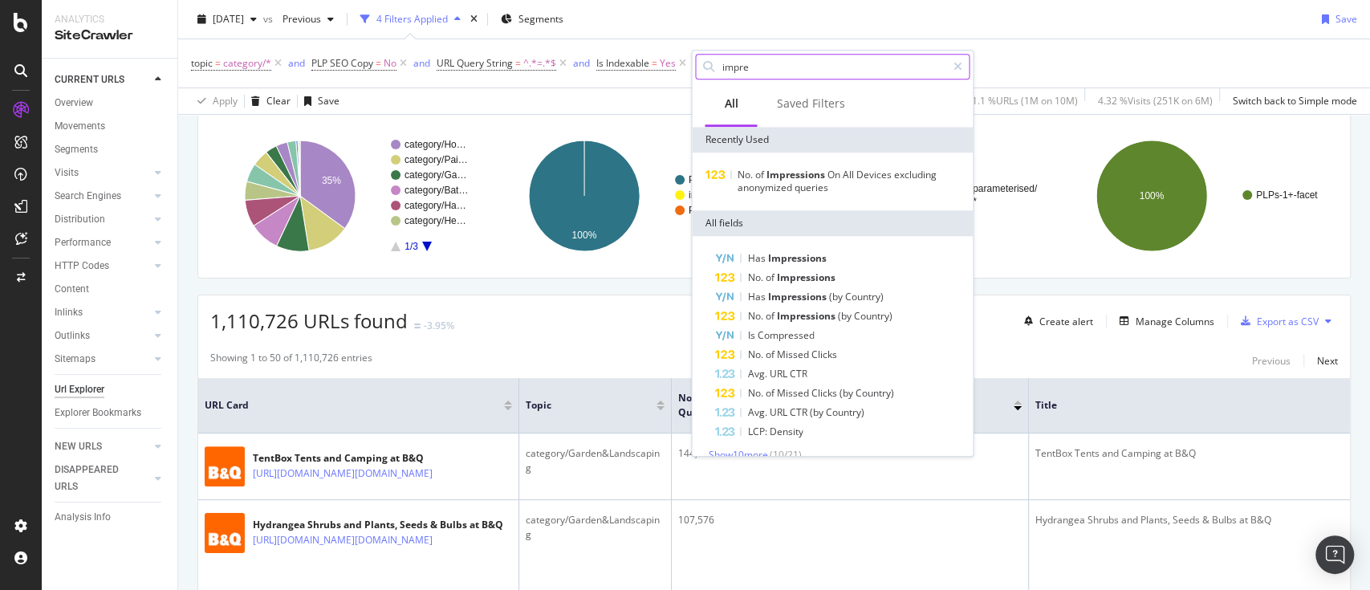
click at [760, 65] on input "impre" at bounding box center [833, 67] width 226 height 24
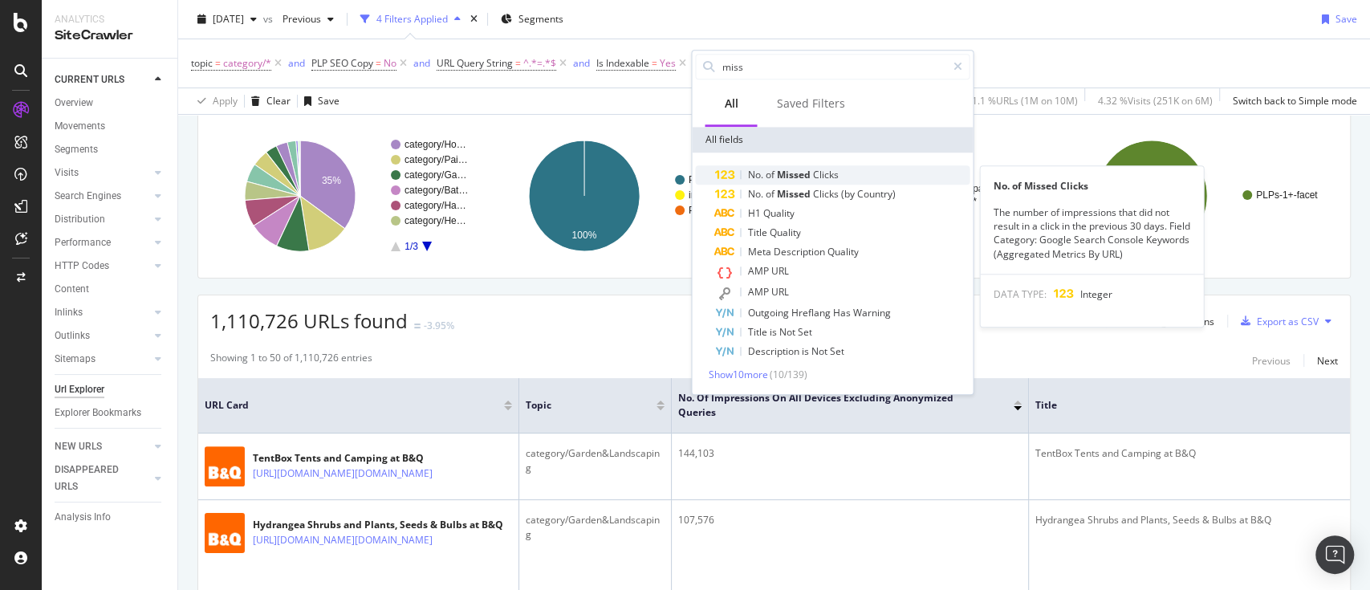
type input "miss"
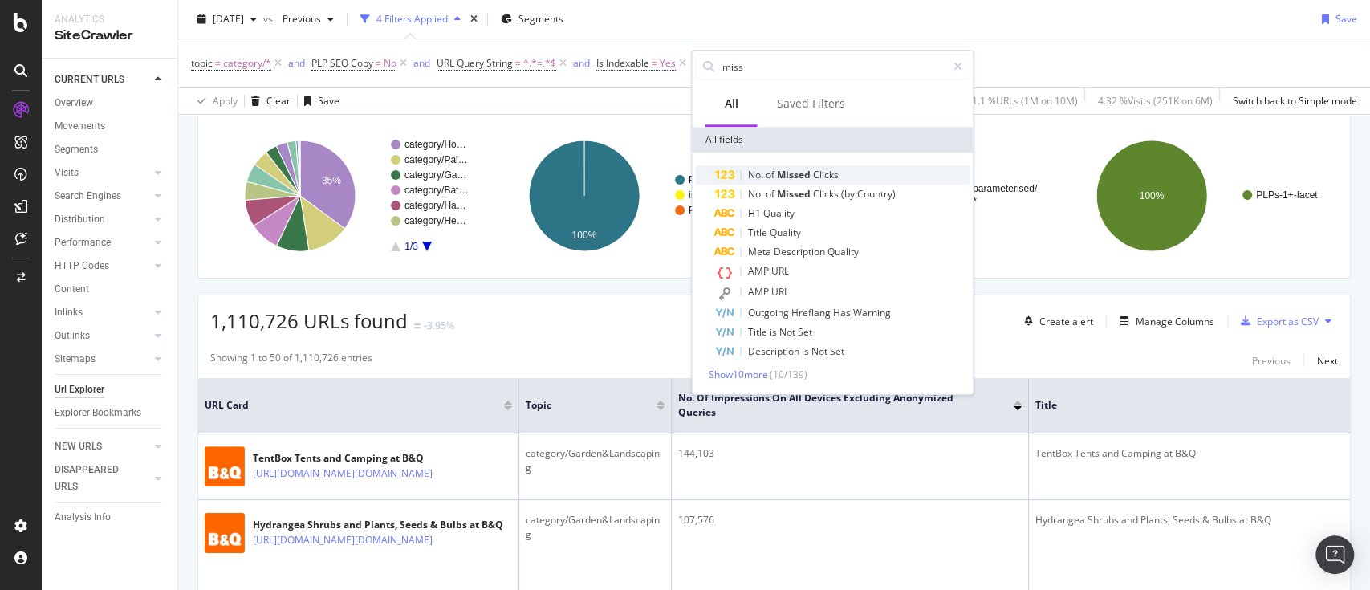
click at [812, 171] on span "Clicks" at bounding box center [825, 175] width 26 height 14
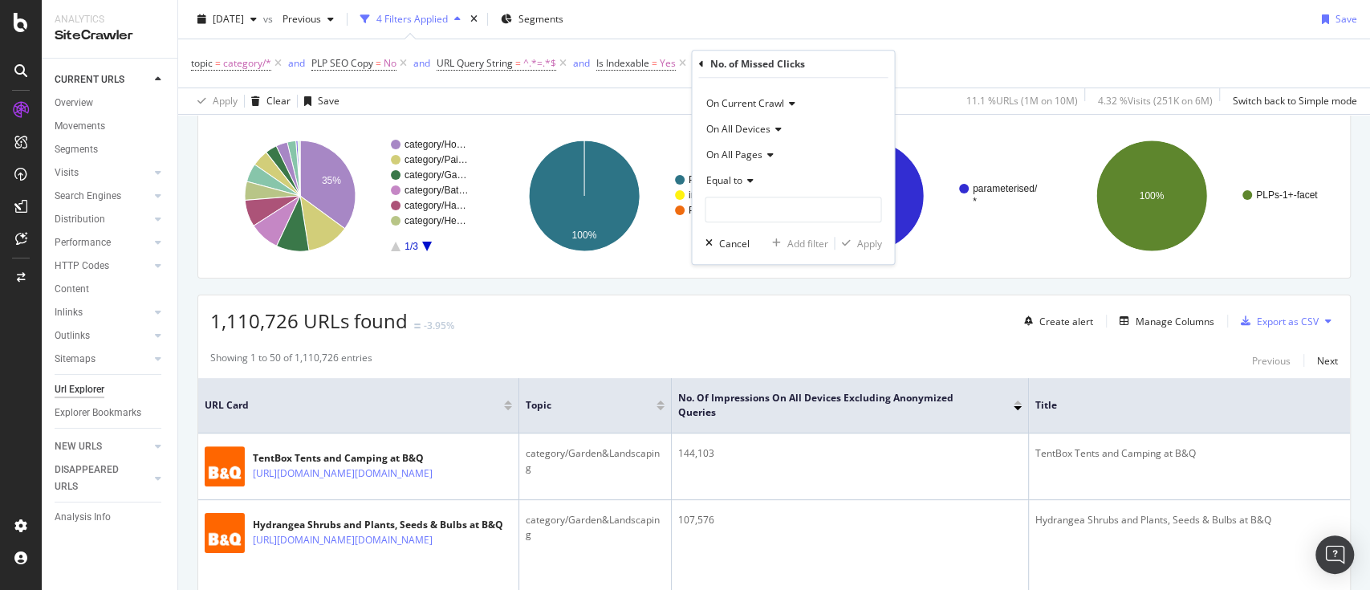
click at [743, 180] on icon at bounding box center [747, 181] width 11 height 10
click at [765, 301] on span "Greater than" at bounding box center [742, 298] width 58 height 14
click at [713, 250] on div "Cancel" at bounding box center [723, 243] width 51 height 14
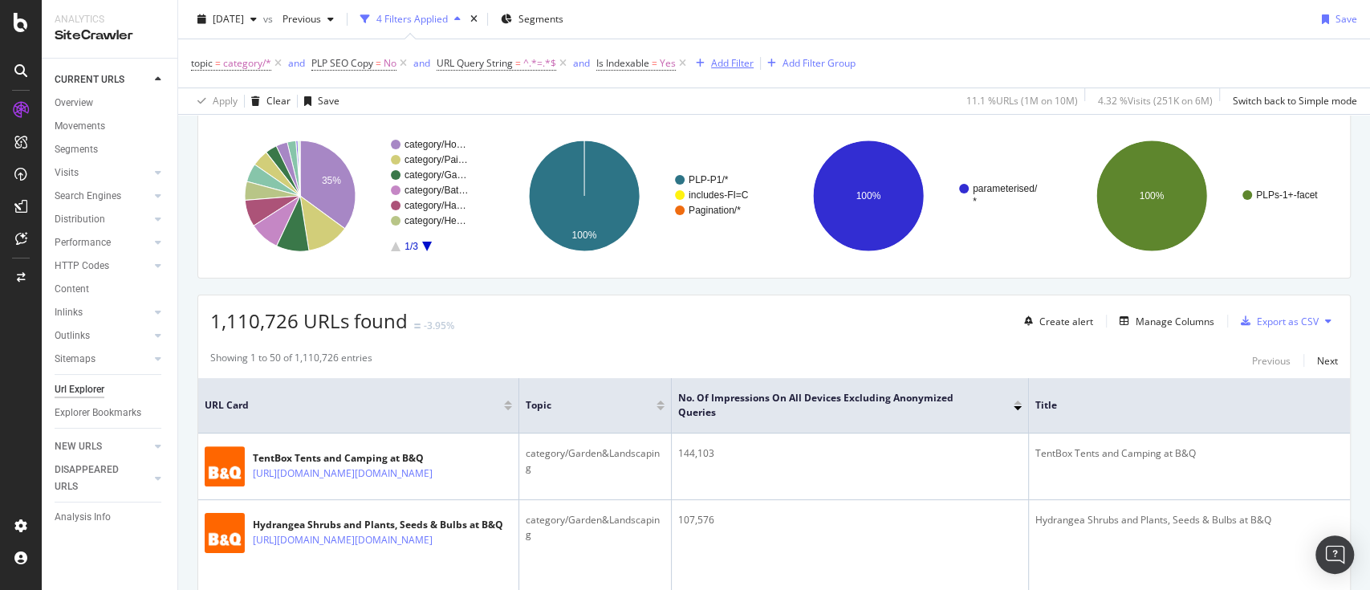
click at [717, 58] on div "Add Filter" at bounding box center [732, 63] width 43 height 14
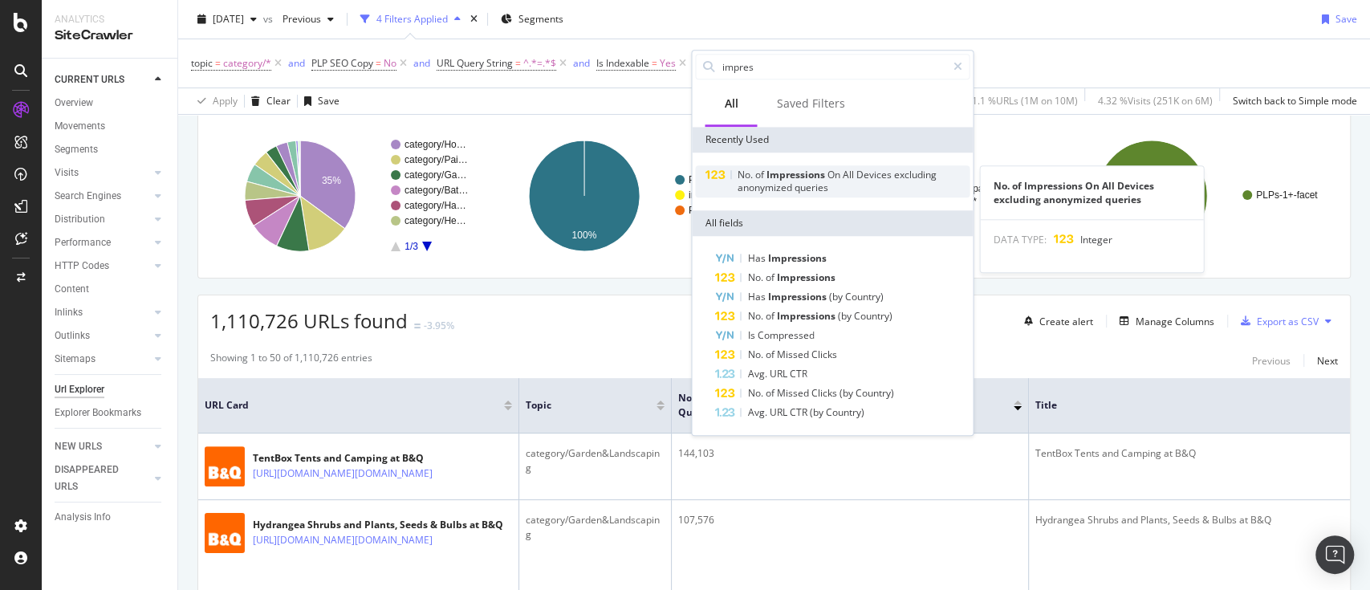
type input "impres"
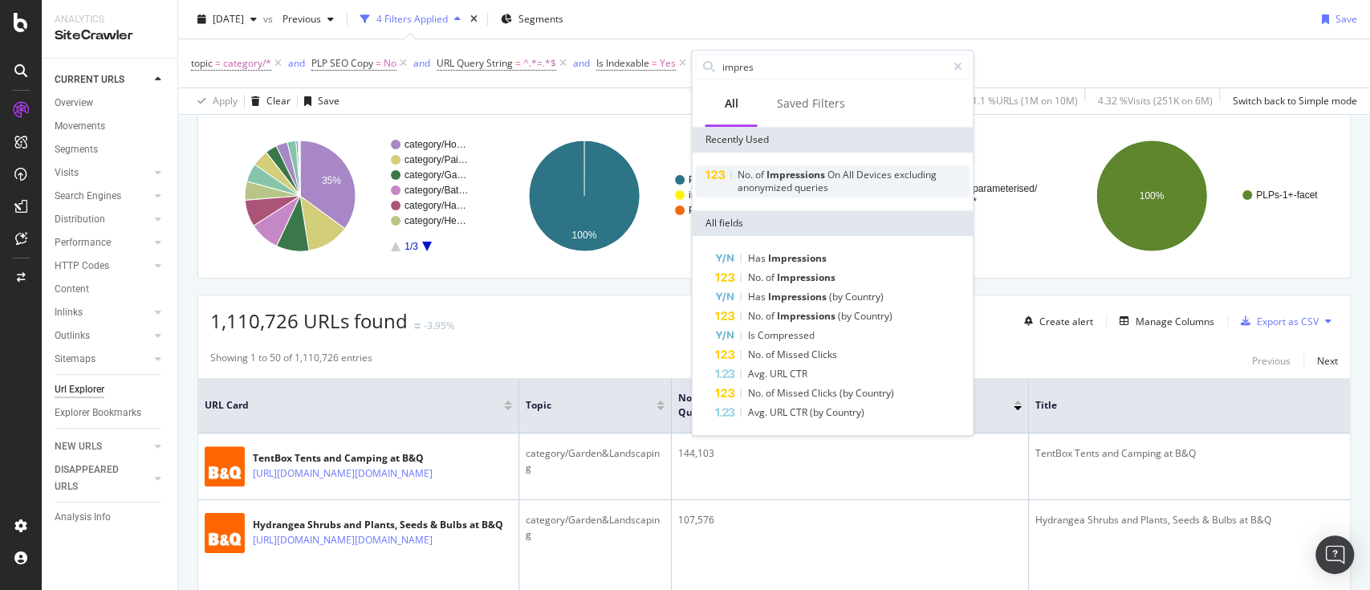
click at [790, 180] on span "Impressions" at bounding box center [796, 175] width 61 height 14
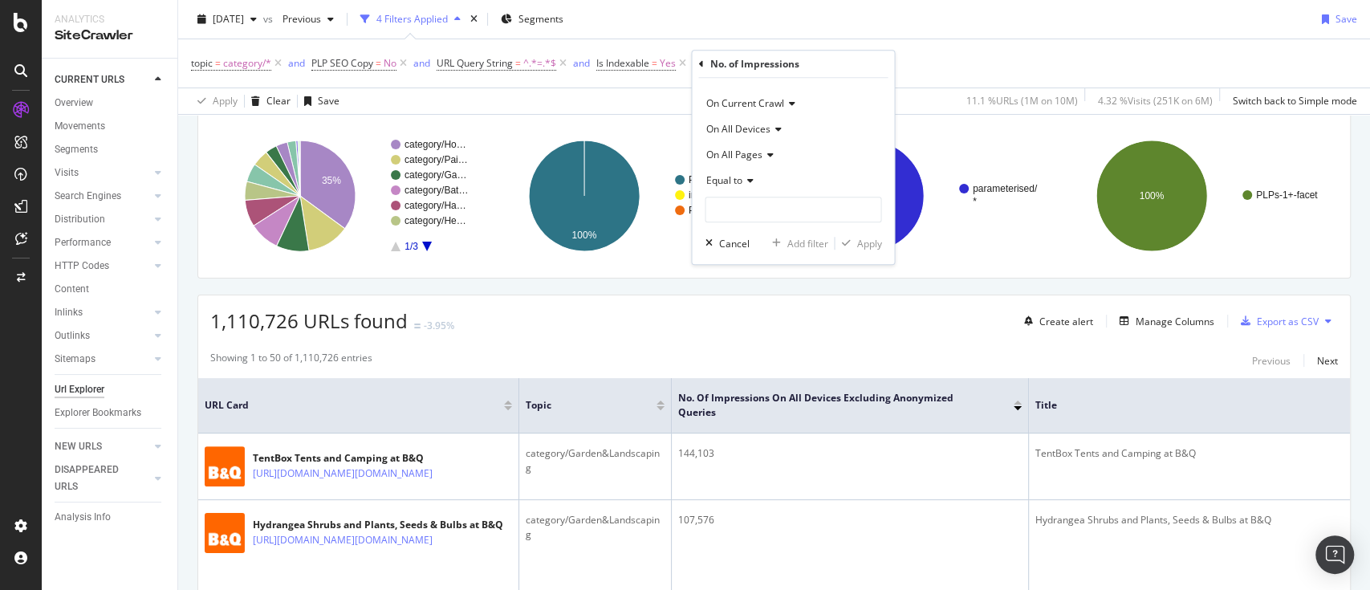
click at [748, 185] on icon at bounding box center [747, 181] width 11 height 10
click at [745, 300] on span "Greater than" at bounding box center [742, 298] width 58 height 14
click at [770, 203] on input "number" at bounding box center [793, 210] width 177 height 26
type input "10"
click at [857, 242] on div "Apply" at bounding box center [868, 244] width 25 height 14
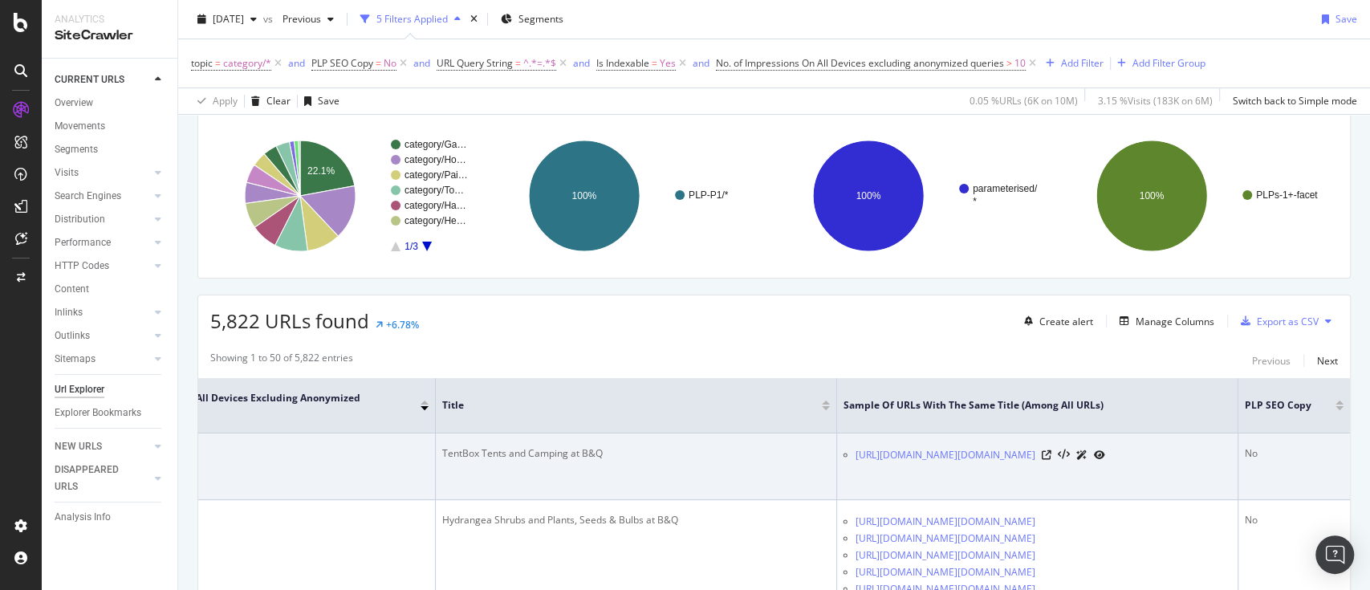
scroll to position [0, 606]
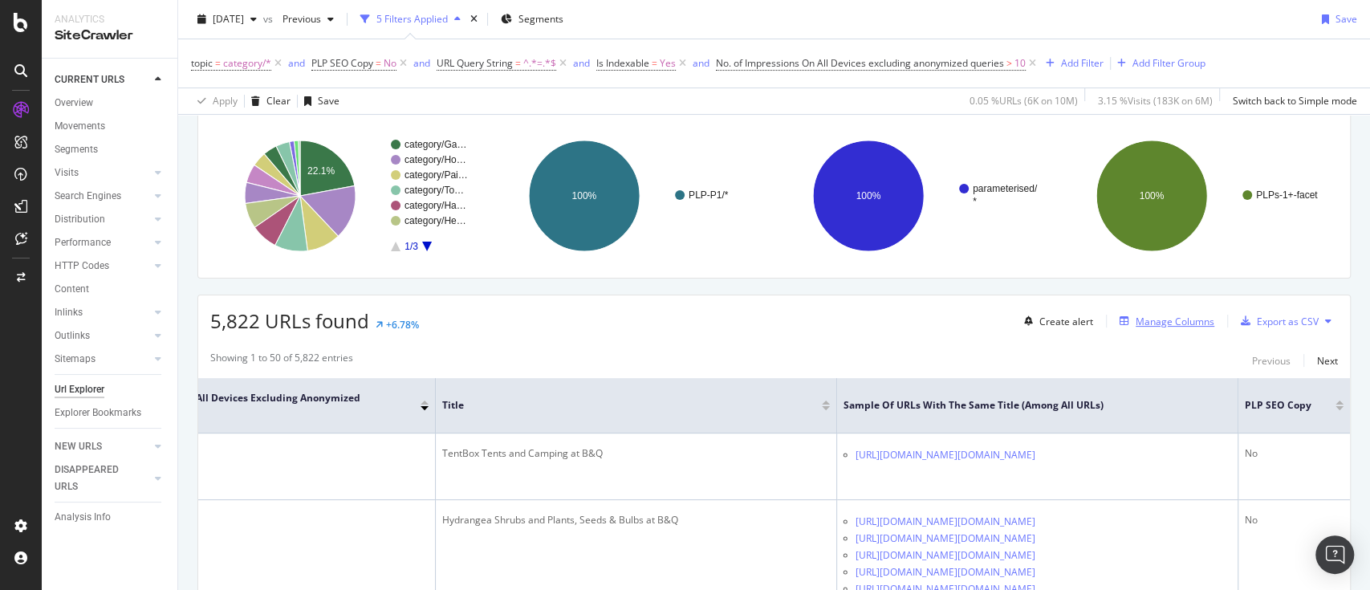
click at [1162, 319] on div "Manage Columns" at bounding box center [1175, 322] width 79 height 14
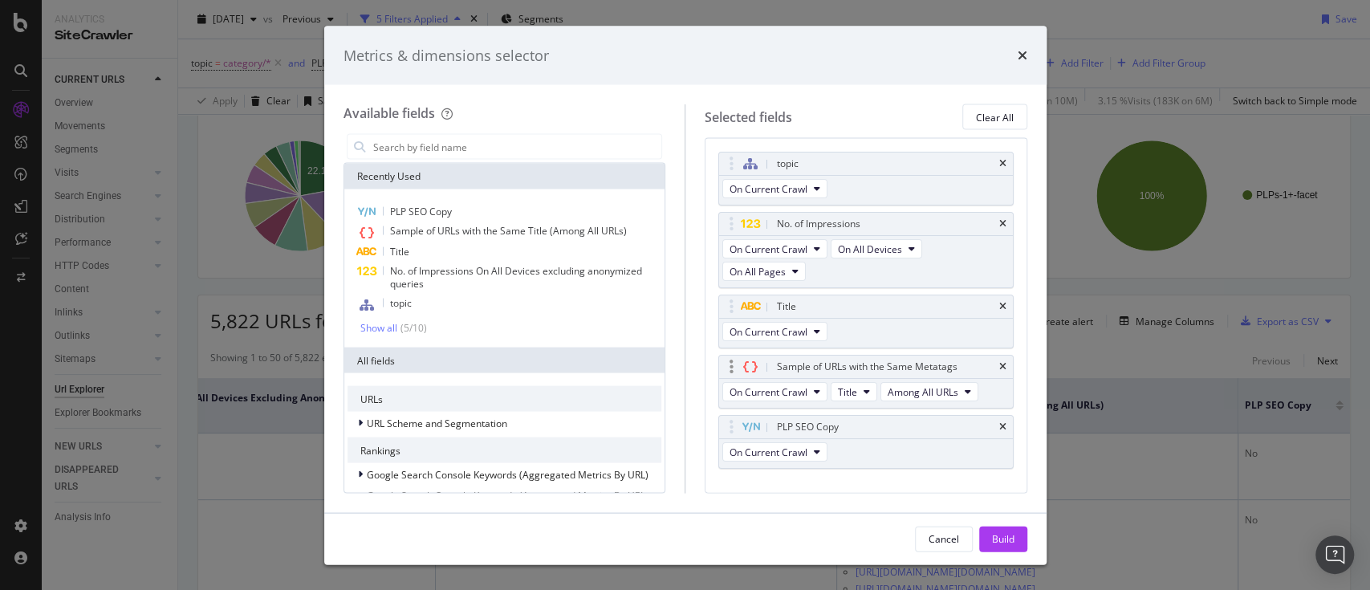
click at [988, 357] on div "Sample of URLs with the Same Metatags" at bounding box center [866, 367] width 294 height 22
click at [999, 366] on icon "times" at bounding box center [1002, 367] width 7 height 10
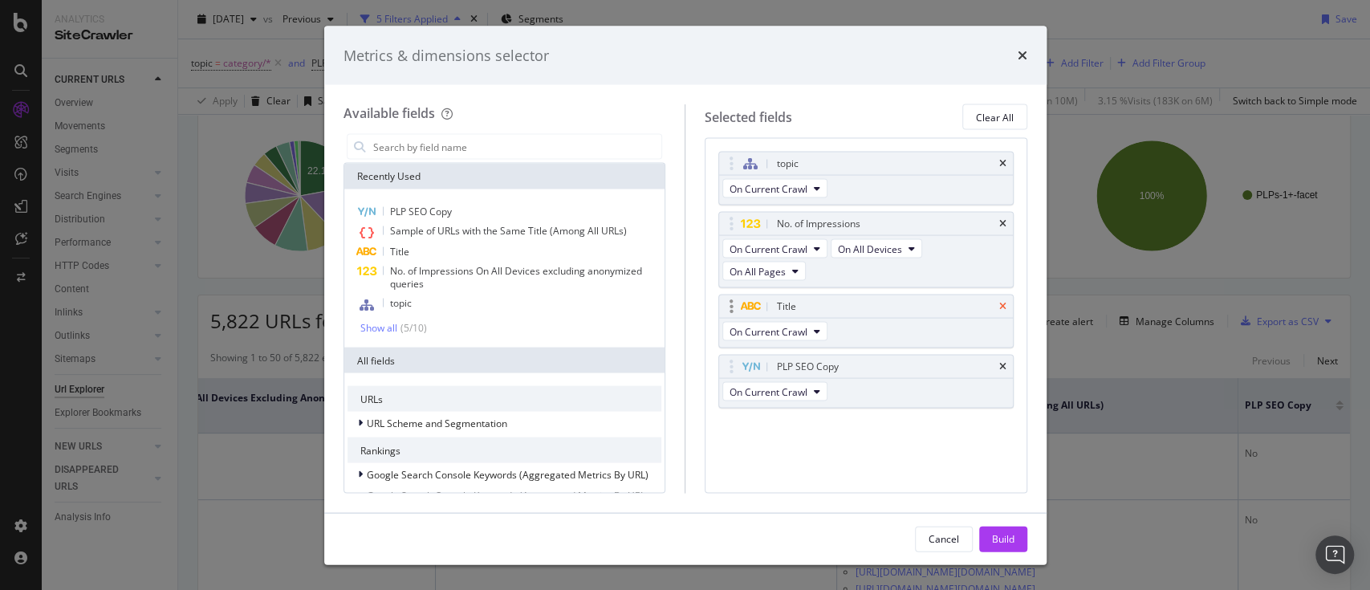
click at [999, 305] on icon "times" at bounding box center [1002, 307] width 7 height 10
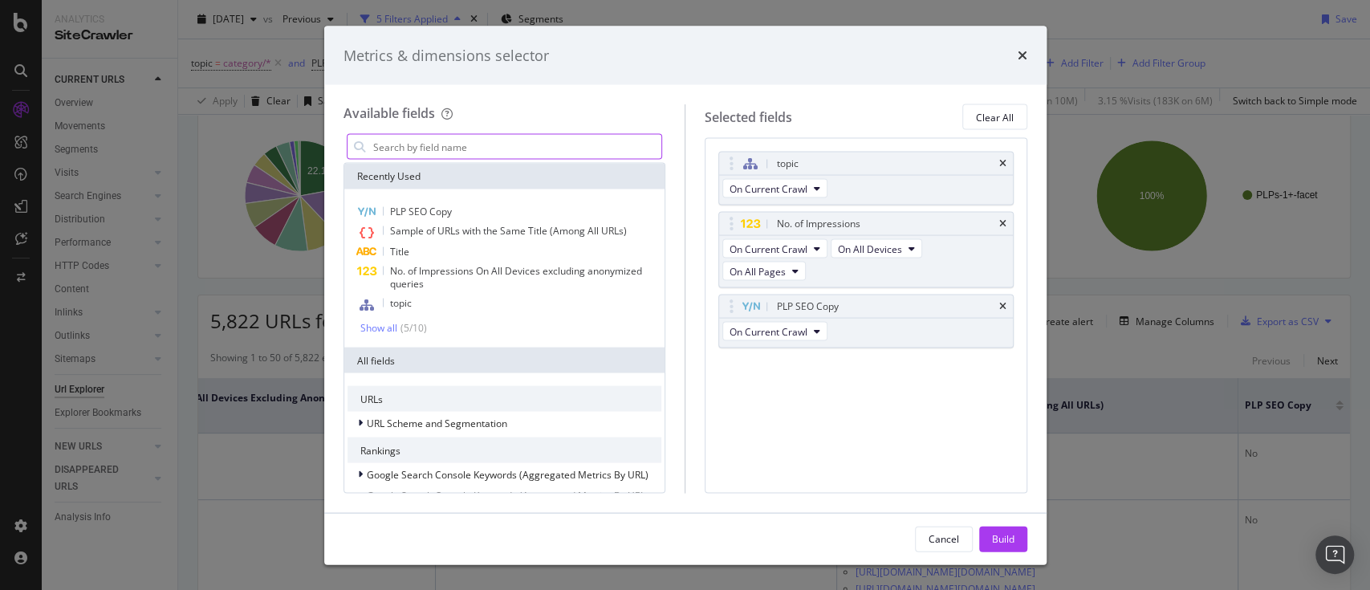
click at [462, 148] on input "modal" at bounding box center [517, 147] width 291 height 24
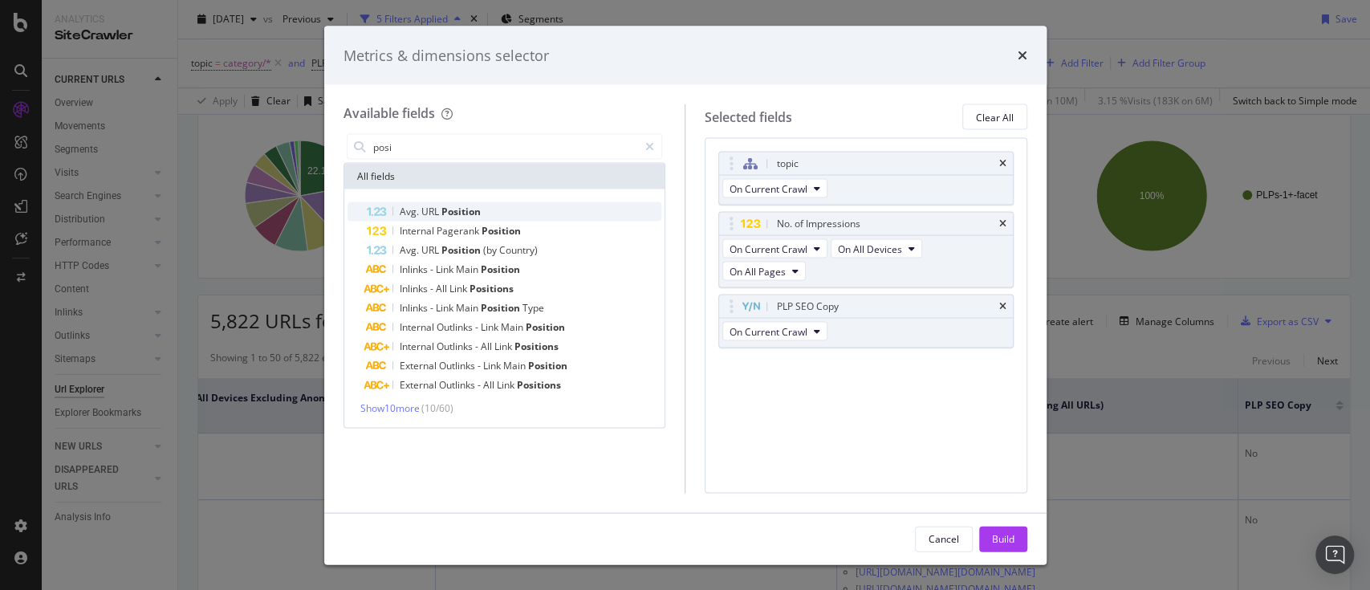
click at [467, 215] on span "Position" at bounding box center [460, 212] width 39 height 14
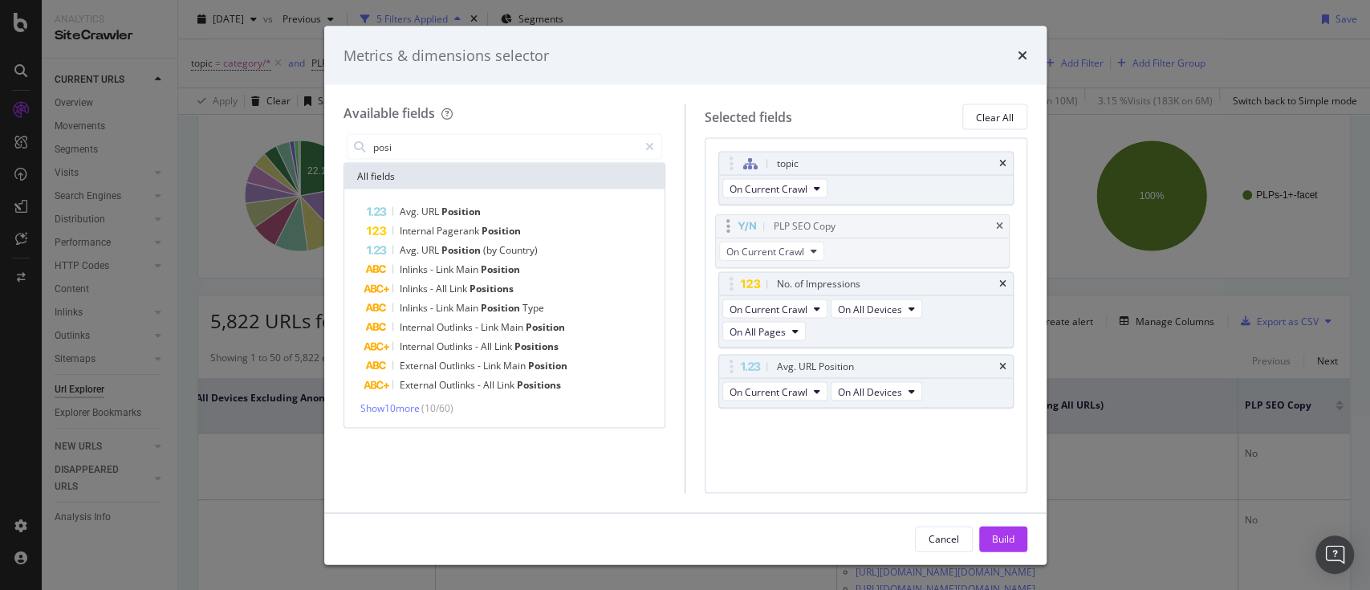
drag, startPoint x: 729, startPoint y: 299, endPoint x: 726, endPoint y: 218, distance: 80.3
click at [726, 218] on body "Analytics SiteCrawler CURRENT URLS Overview Movements Segments Visits Analysis …" at bounding box center [685, 295] width 1370 height 590
click at [490, 135] on input "posi" at bounding box center [505, 147] width 267 height 24
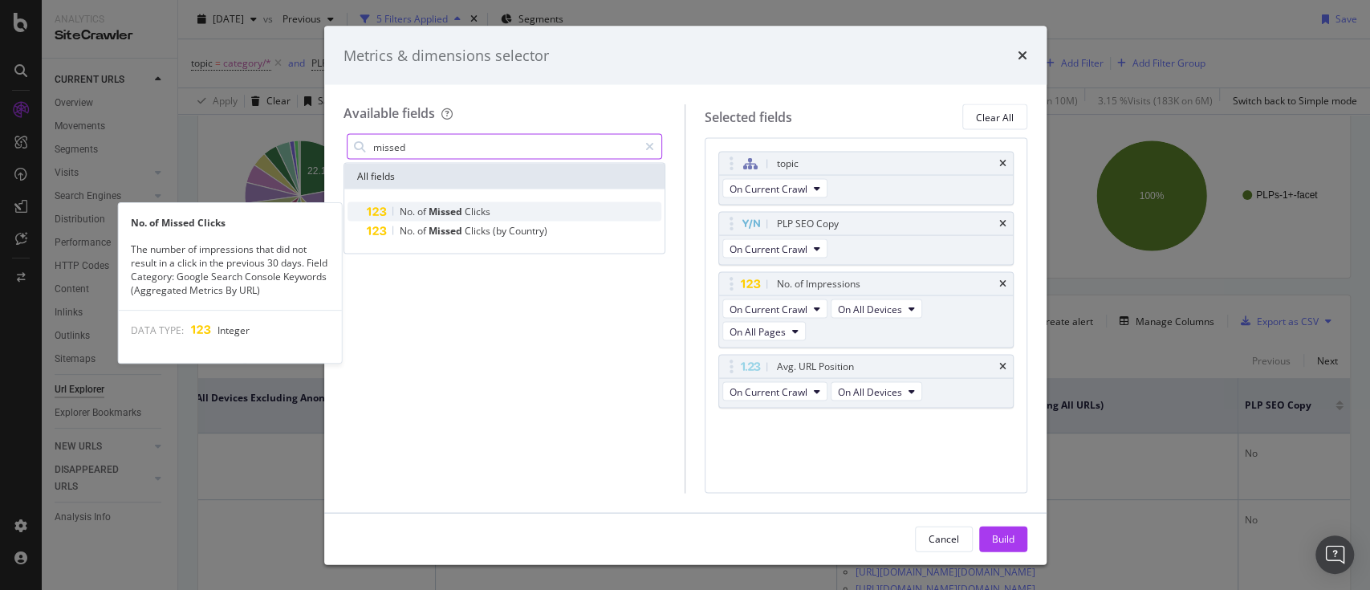
type input "missed"
click at [472, 205] on span "Clicks" at bounding box center [478, 212] width 26 height 14
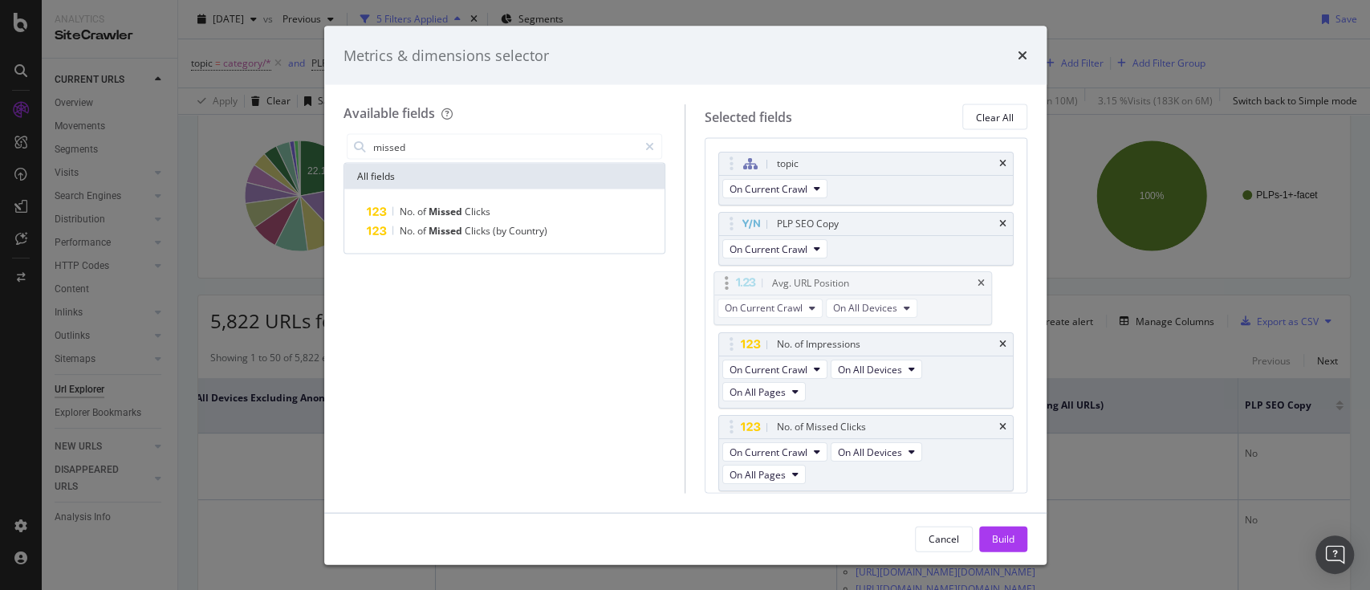
drag, startPoint x: 730, startPoint y: 356, endPoint x: 726, endPoint y: 274, distance: 82.8
click at [726, 274] on body "Analytics SiteCrawler CURRENT URLS Overview Movements Segments Visits Analysis …" at bounding box center [685, 295] width 1370 height 590
click at [1001, 529] on div "Build" at bounding box center [1003, 538] width 22 height 24
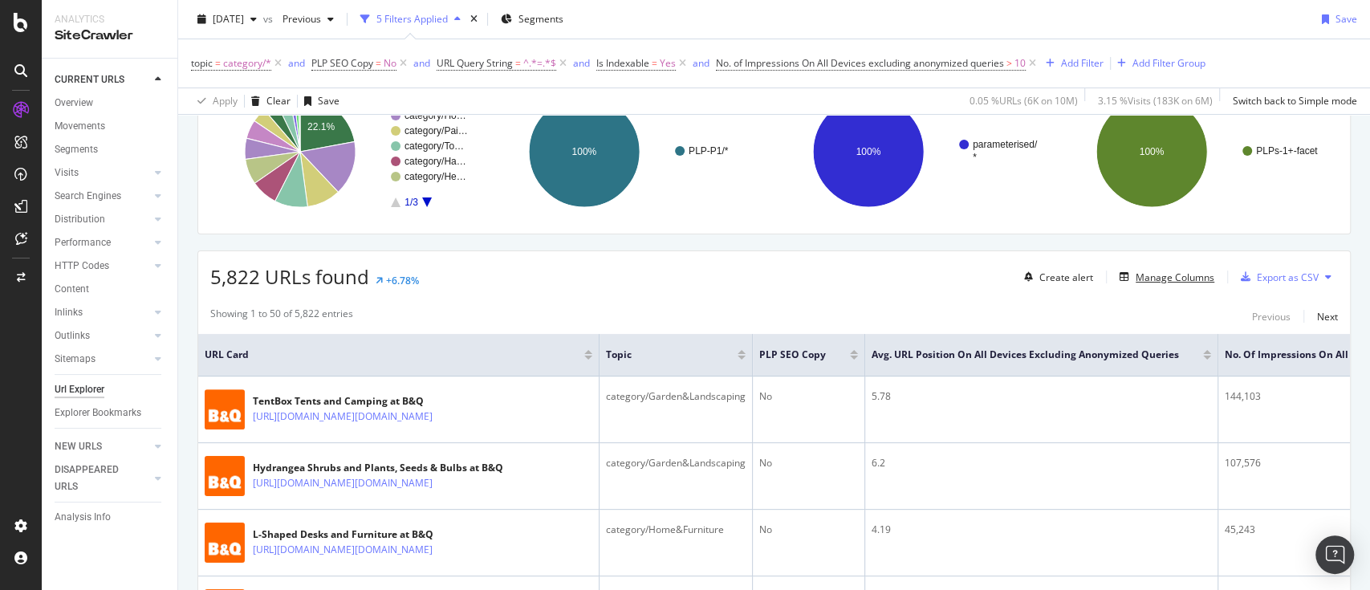
scroll to position [107, 0]
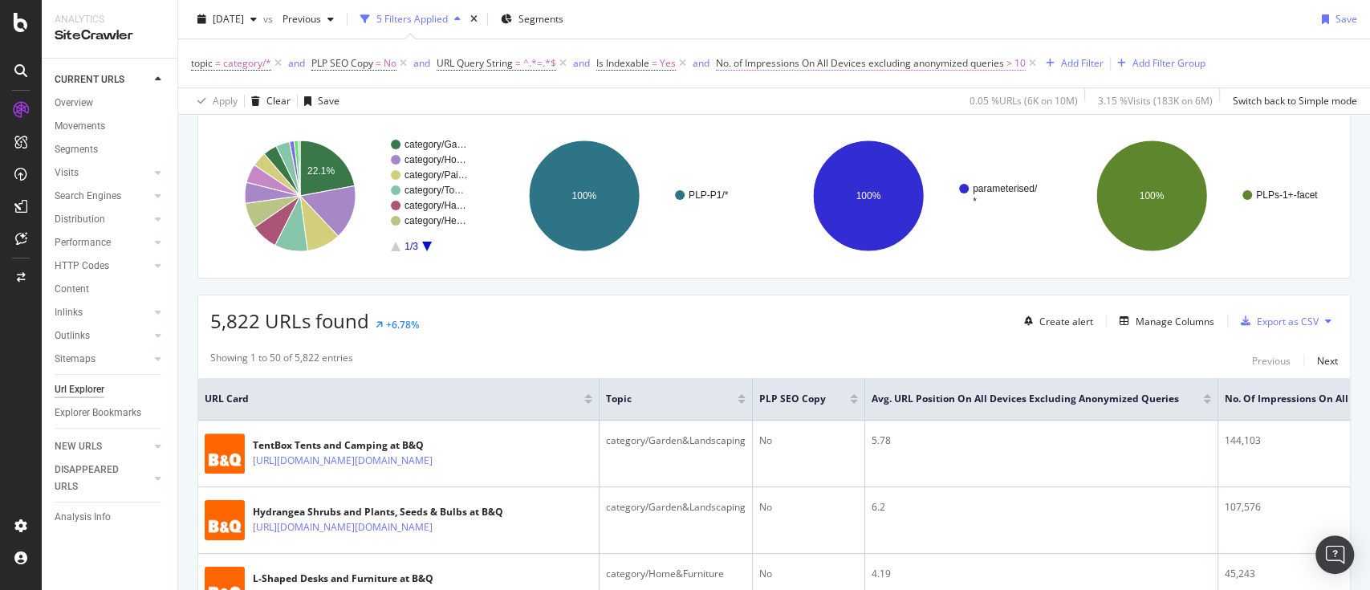
click at [824, 61] on span "No. of Impressions On All Devices excluding anonymized queries" at bounding box center [860, 63] width 288 height 14
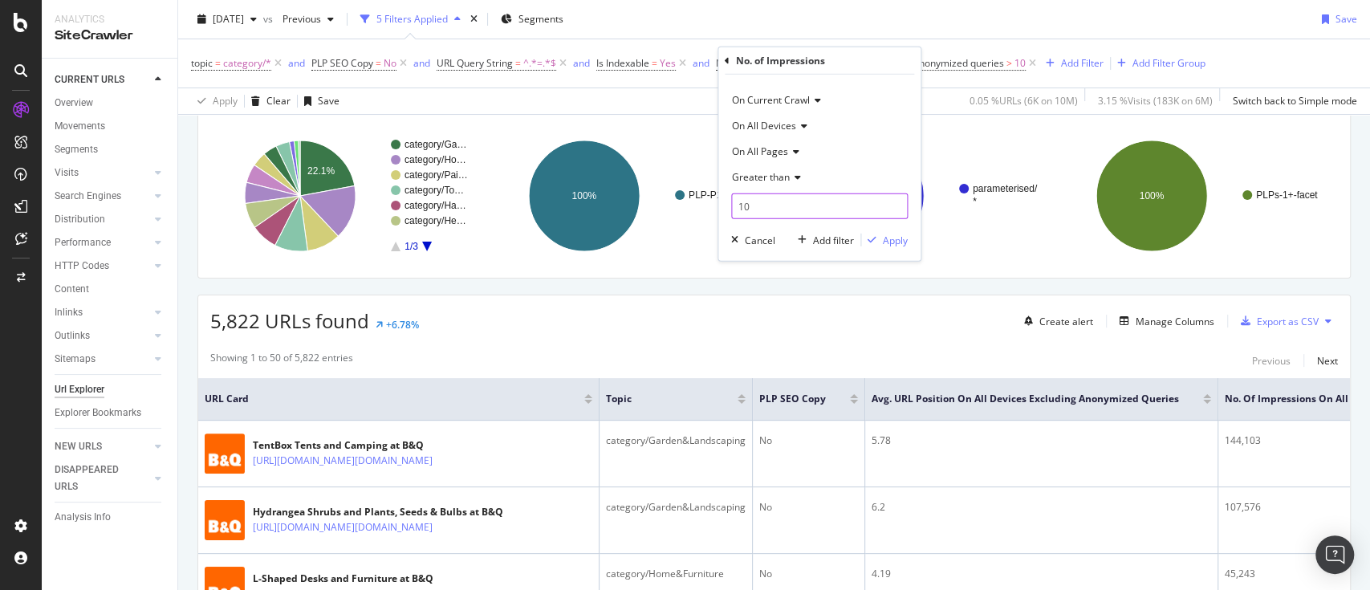
click at [784, 209] on input "10" at bounding box center [819, 206] width 177 height 26
type input "100"
click at [893, 242] on div "Apply" at bounding box center [895, 240] width 25 height 14
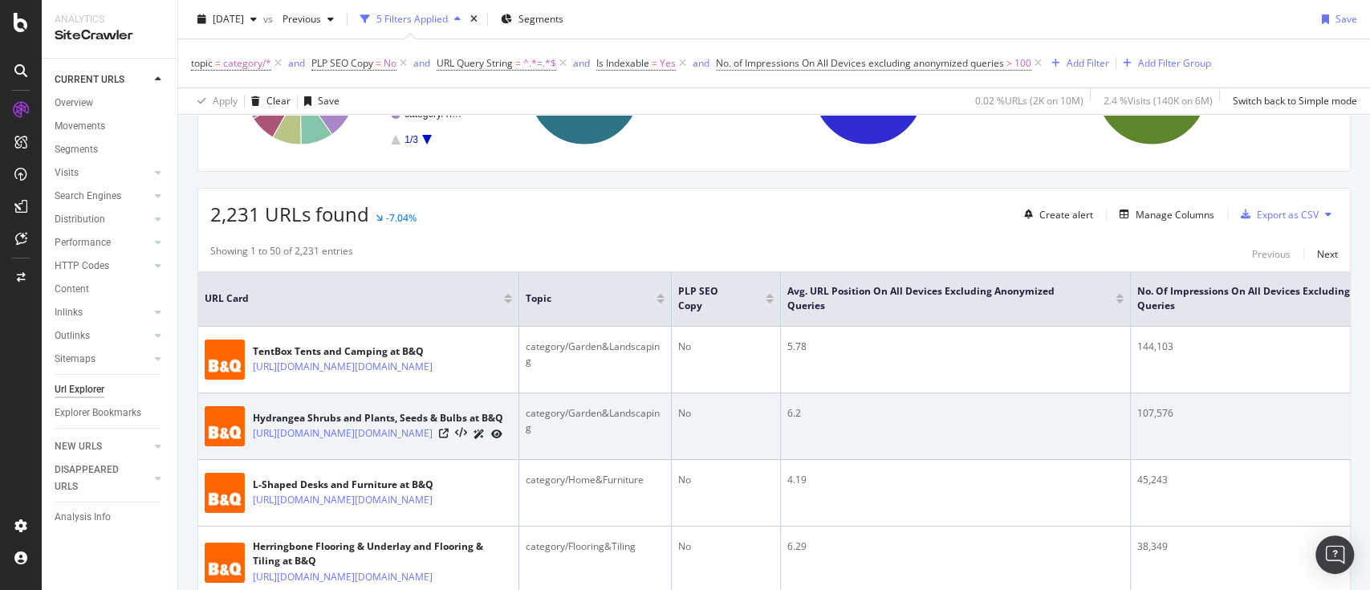
scroll to position [428, 0]
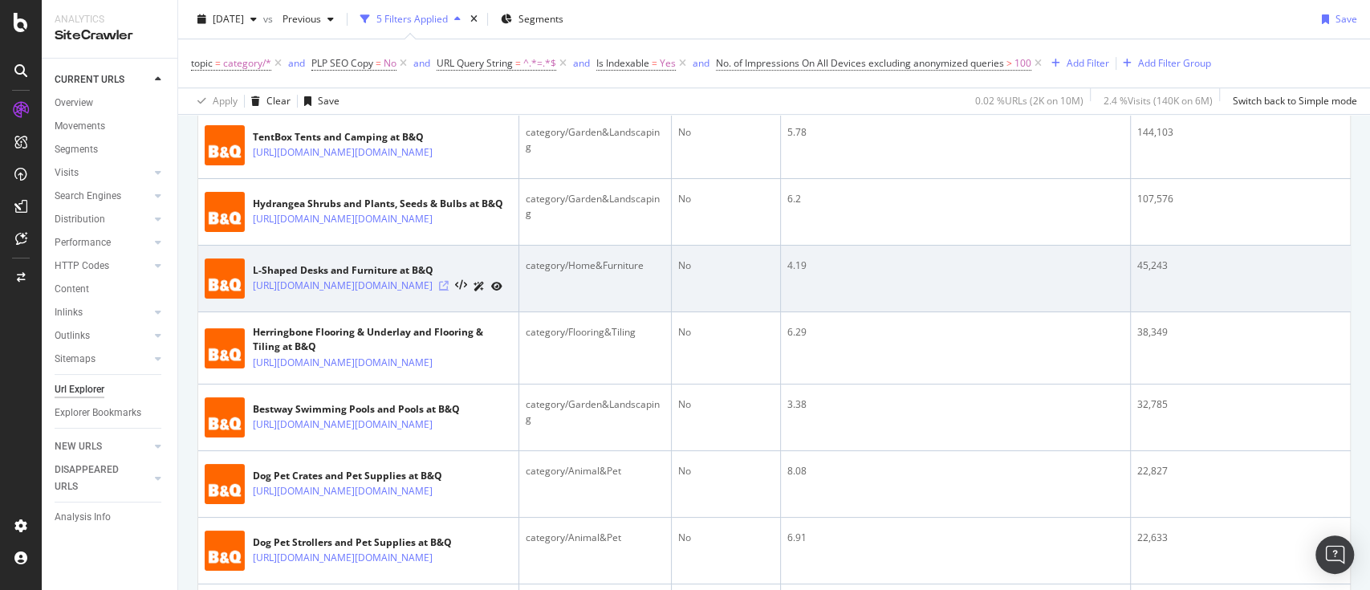
click at [449, 291] on icon at bounding box center [444, 286] width 10 height 10
click at [502, 291] on icon at bounding box center [496, 287] width 11 height 10
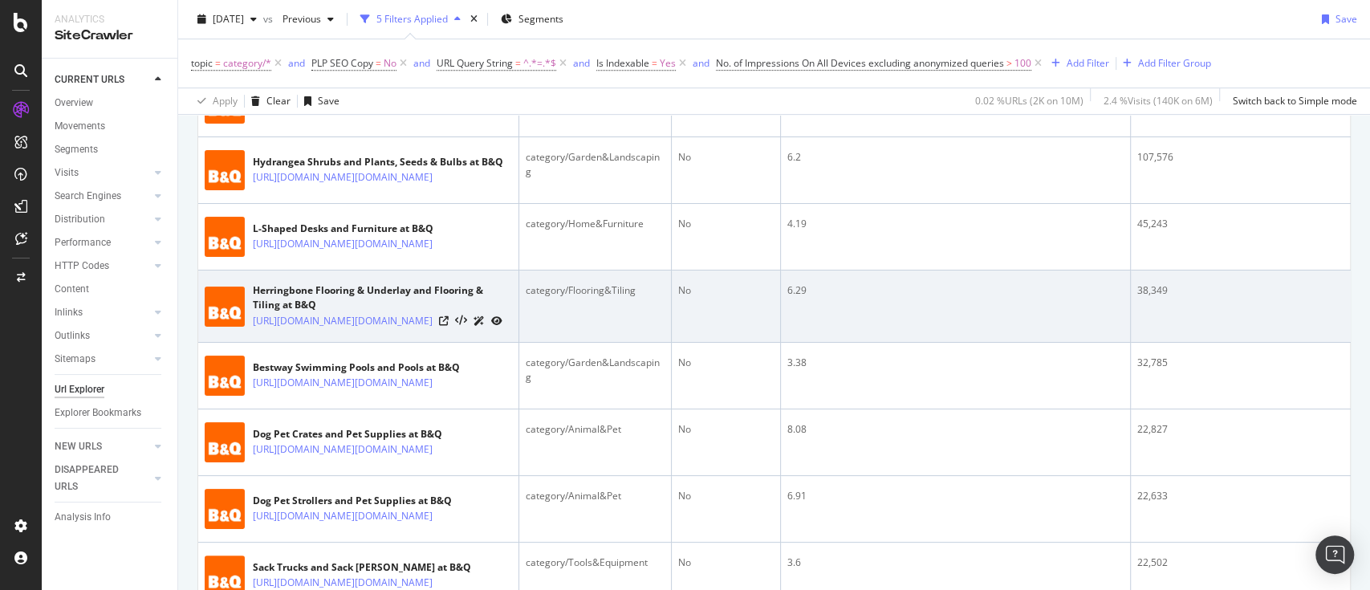
scroll to position [535, 0]
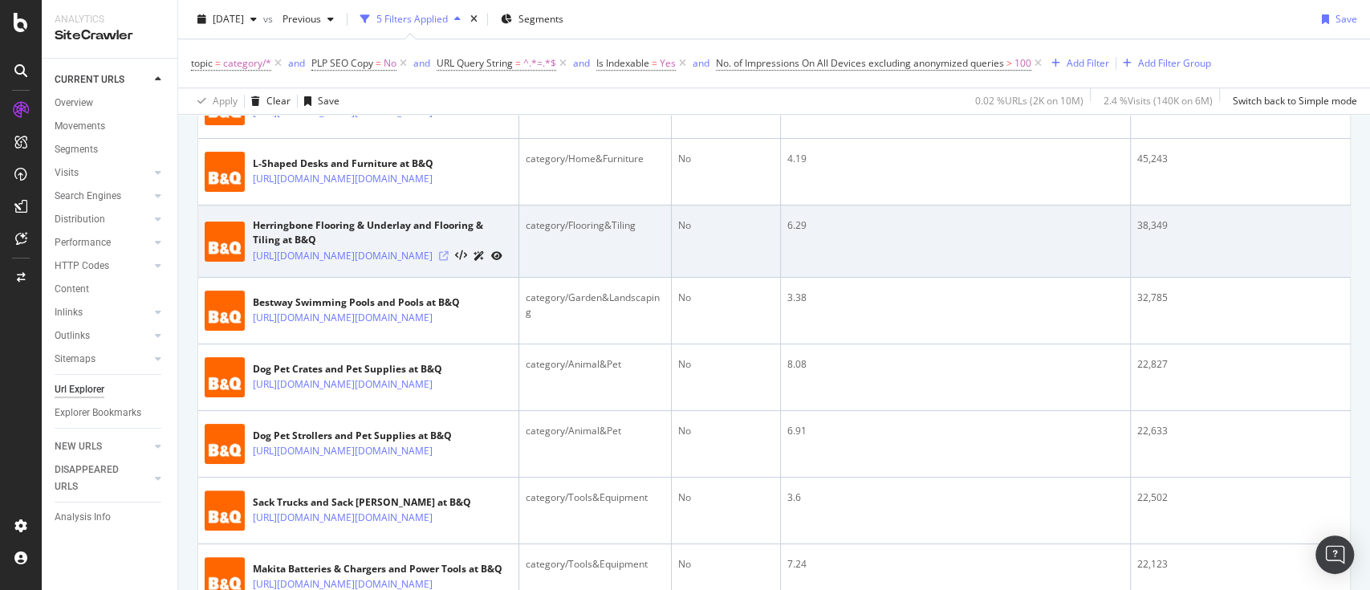
click at [449, 261] on icon at bounding box center [444, 256] width 10 height 10
click at [502, 261] on icon at bounding box center [496, 256] width 11 height 10
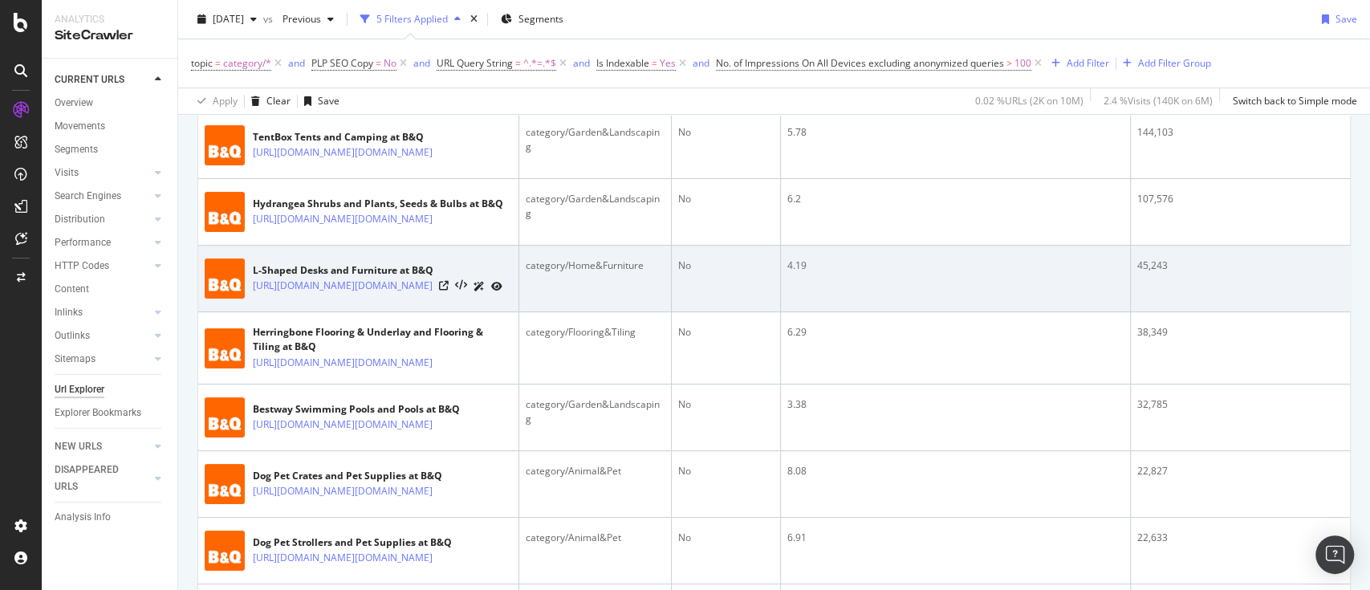
scroll to position [642, 0]
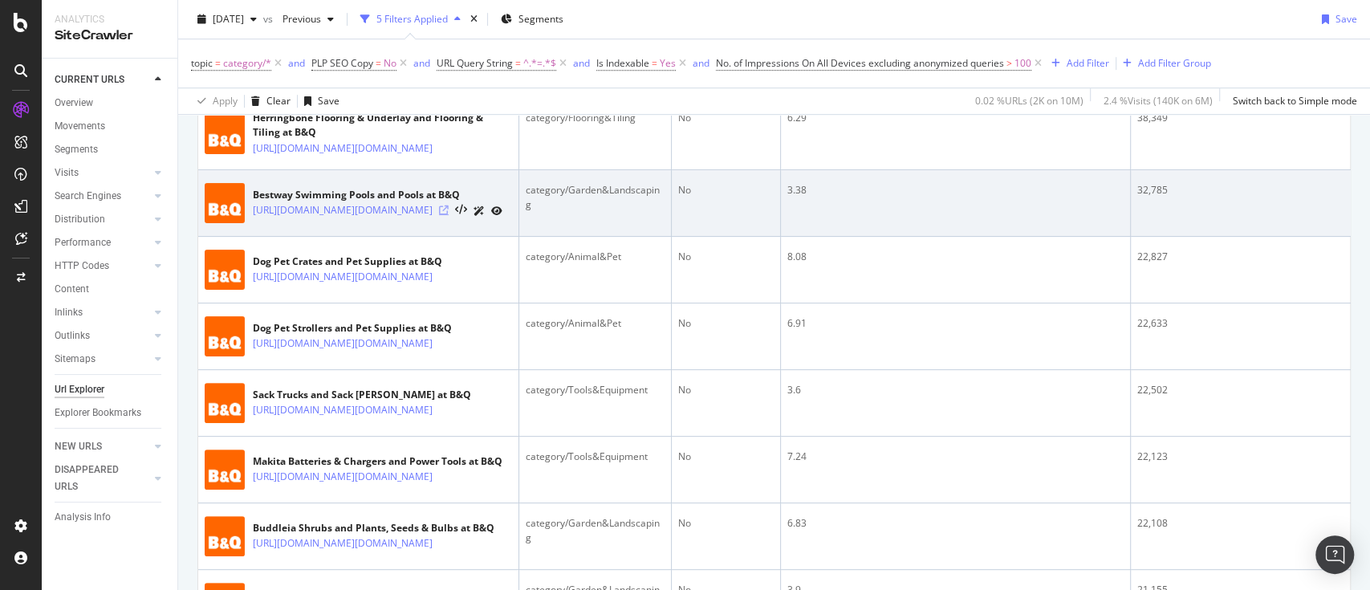
click at [449, 215] on icon at bounding box center [444, 210] width 10 height 10
click at [502, 216] on icon at bounding box center [496, 211] width 11 height 10
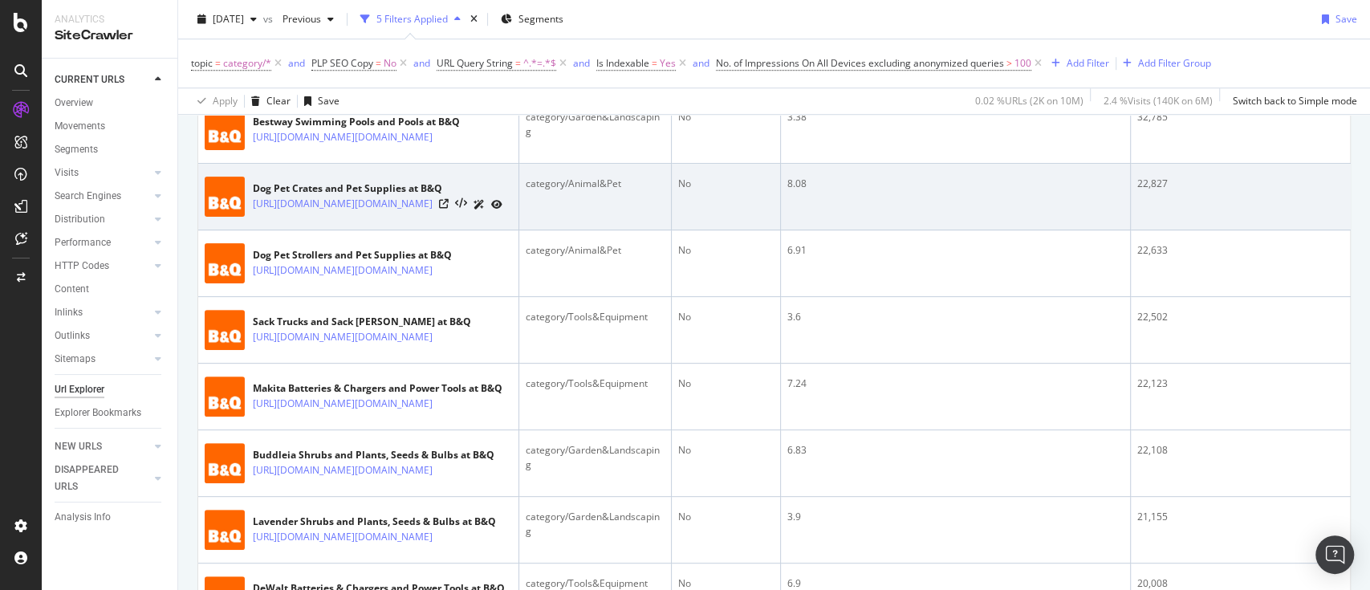
scroll to position [749, 0]
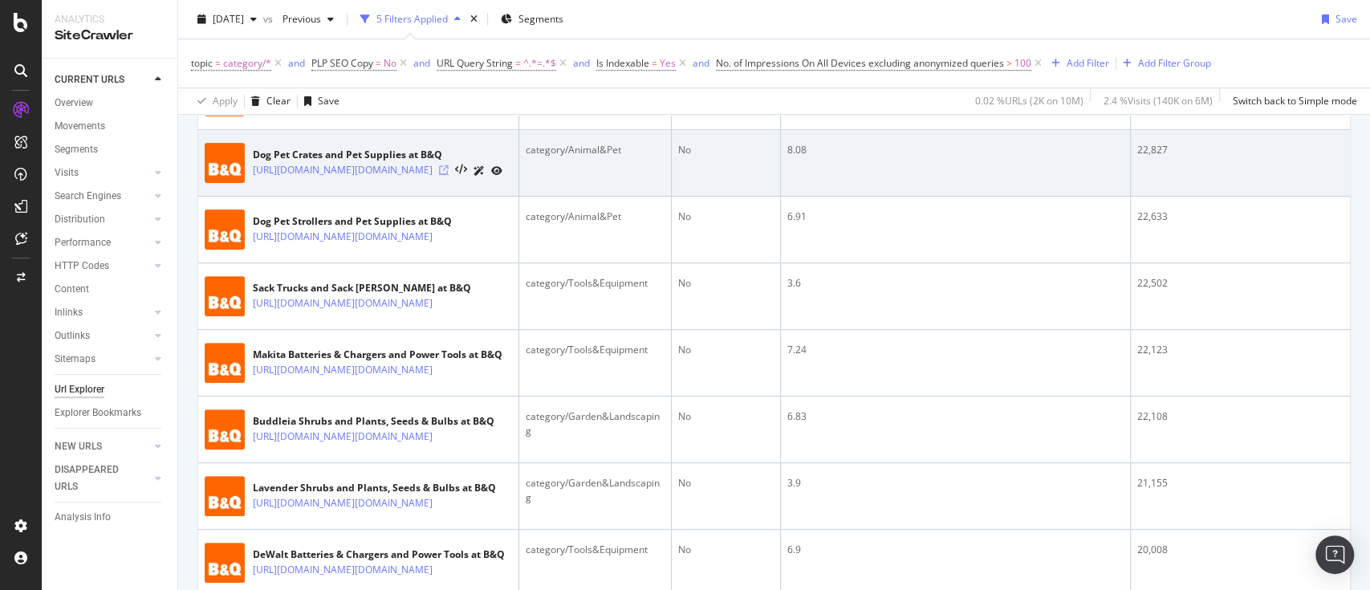
click at [449, 175] on icon at bounding box center [444, 170] width 10 height 10
click at [502, 176] on icon at bounding box center [496, 171] width 11 height 10
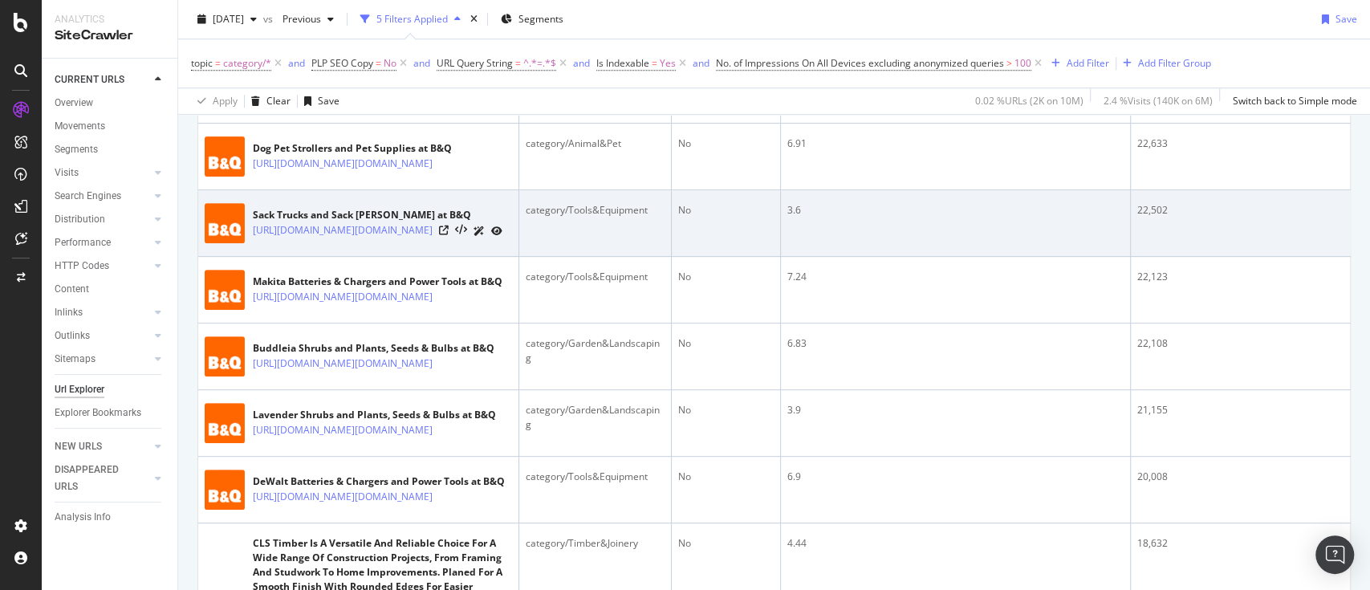
scroll to position [856, 0]
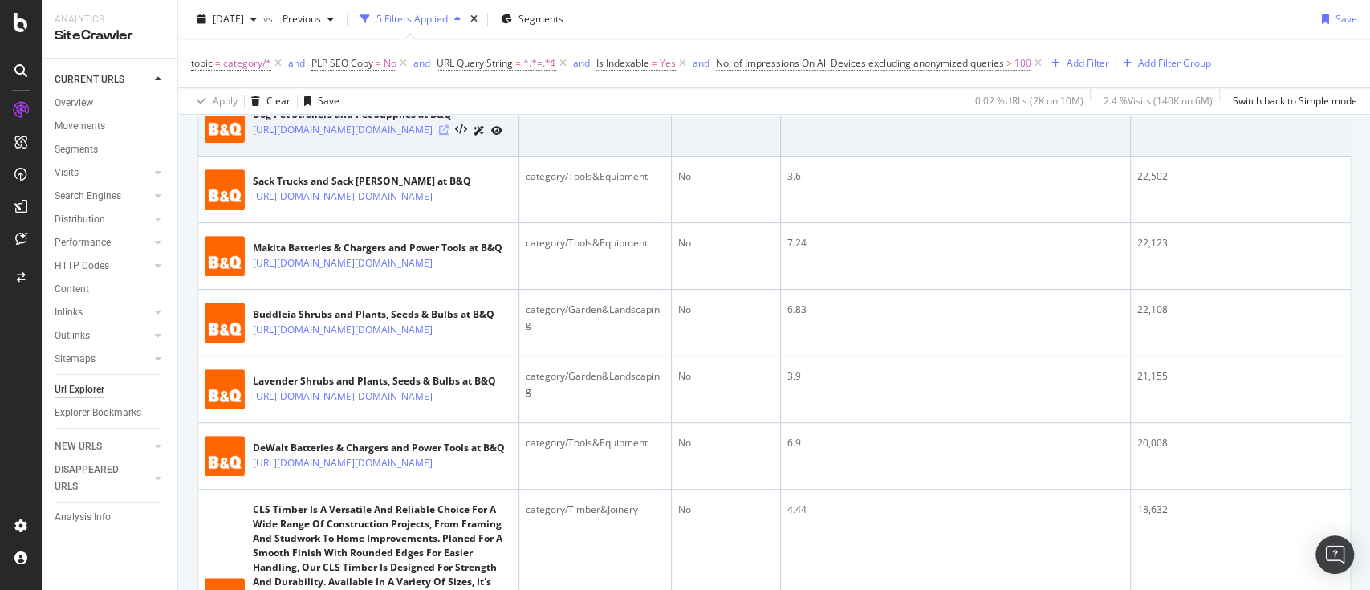
click at [449, 135] on icon at bounding box center [444, 130] width 10 height 10
click at [502, 136] on icon at bounding box center [496, 131] width 11 height 10
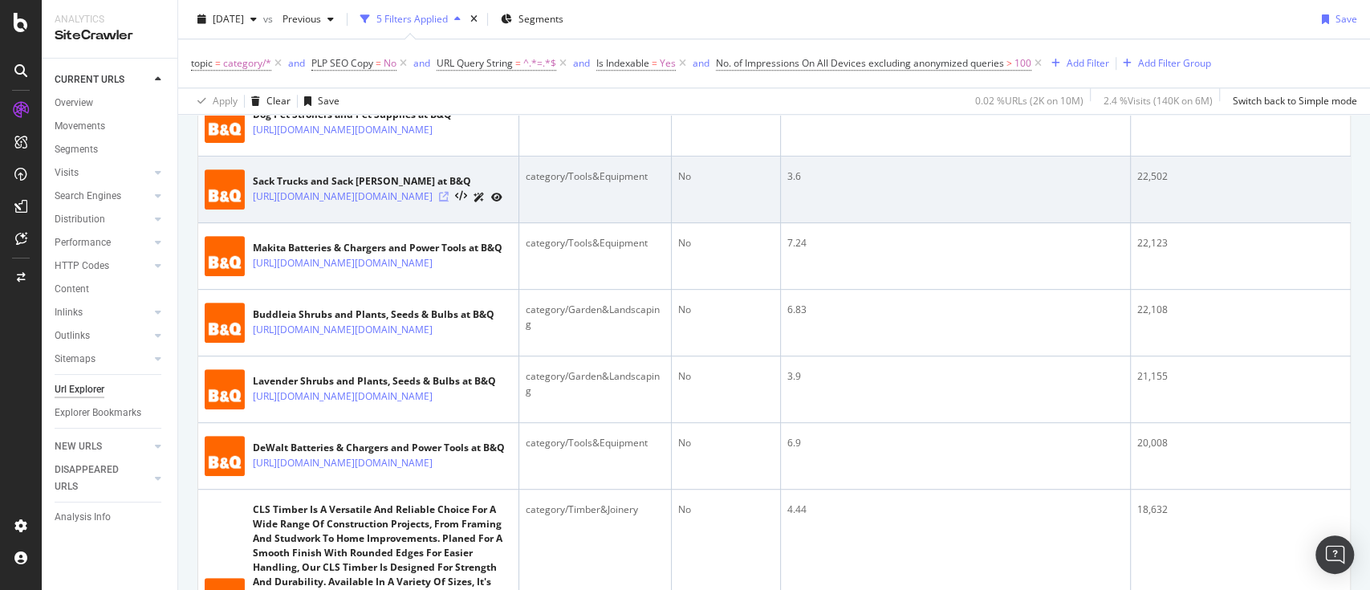
click at [449, 201] on icon at bounding box center [444, 197] width 10 height 10
click at [502, 202] on icon at bounding box center [496, 198] width 11 height 10
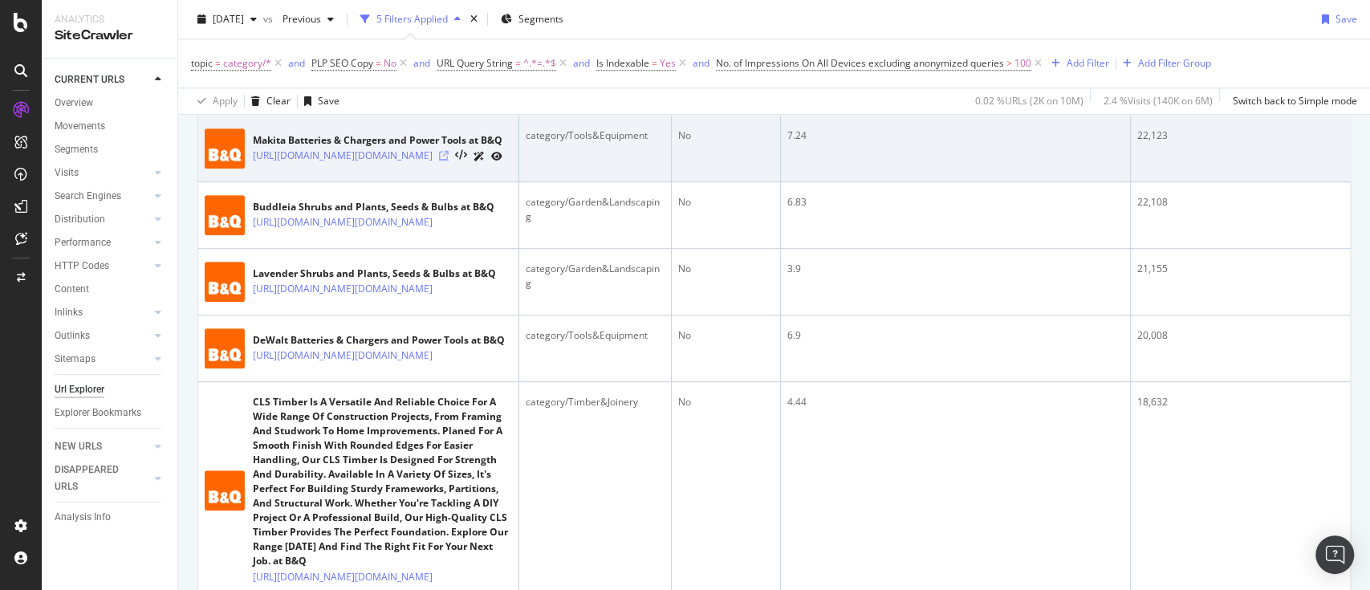
click at [449, 161] on icon at bounding box center [444, 156] width 10 height 10
click at [502, 161] on icon at bounding box center [496, 157] width 11 height 10
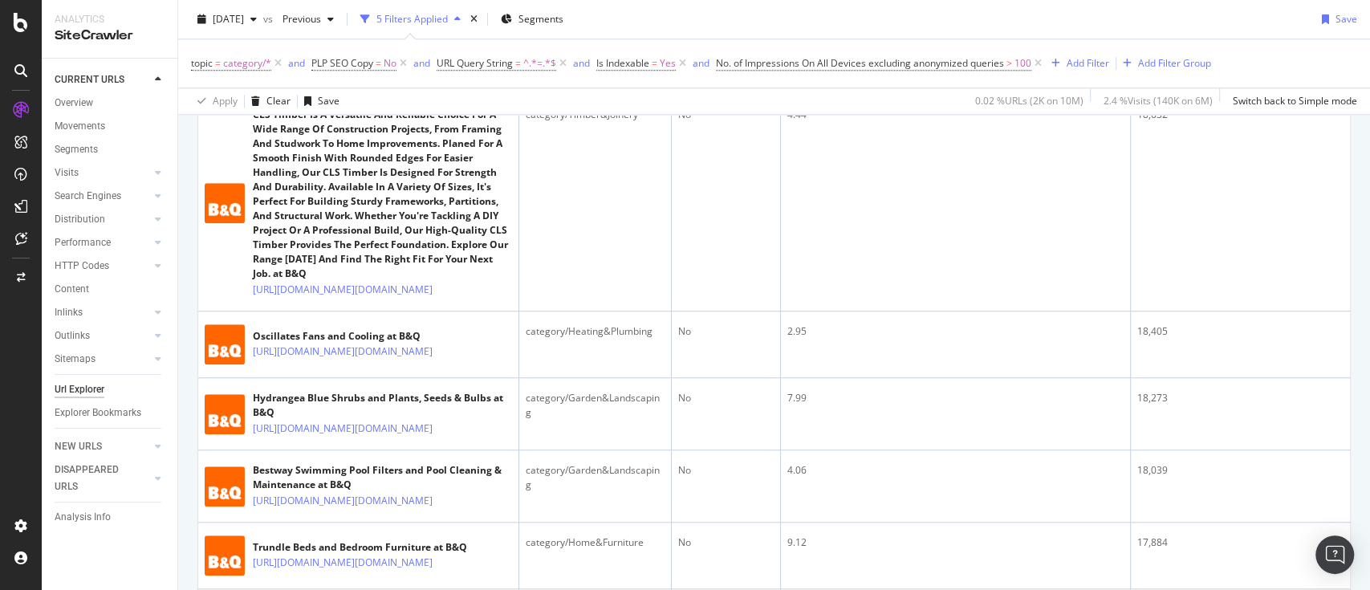
scroll to position [1284, 0]
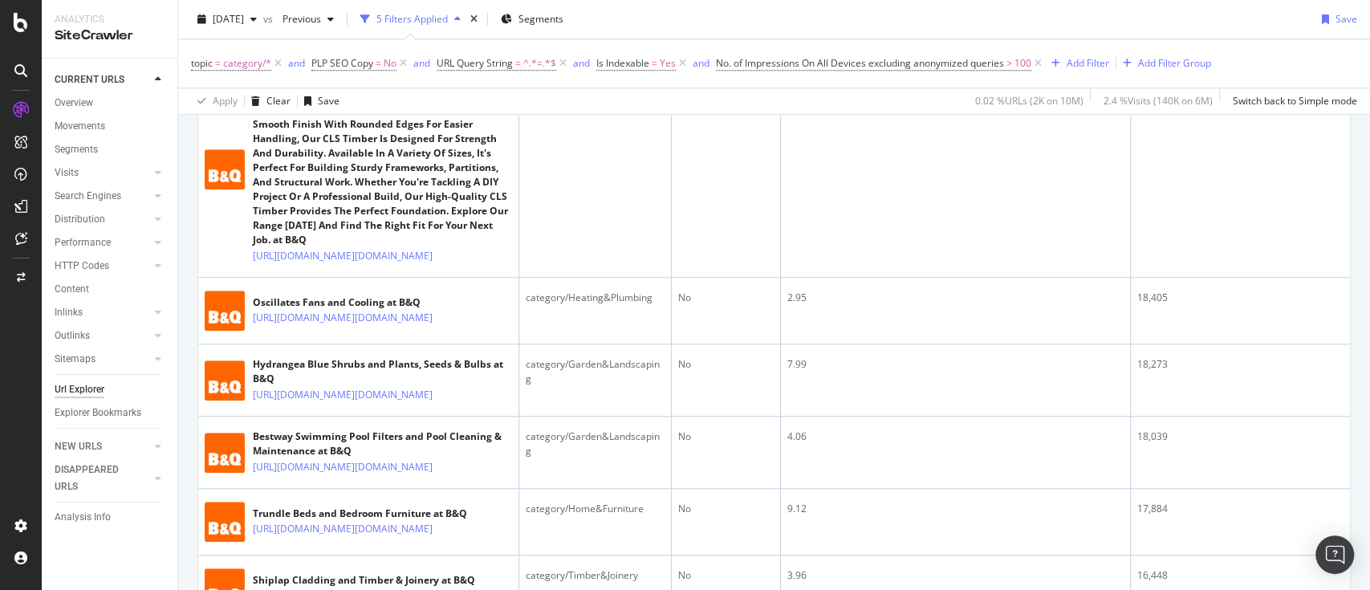
click at [449, 39] on icon at bounding box center [444, 35] width 10 height 10
drag, startPoint x: 452, startPoint y: 520, endPoint x: 822, endPoint y: 80, distance: 574.7
click at [449, 261] on icon at bounding box center [444, 256] width 10 height 10
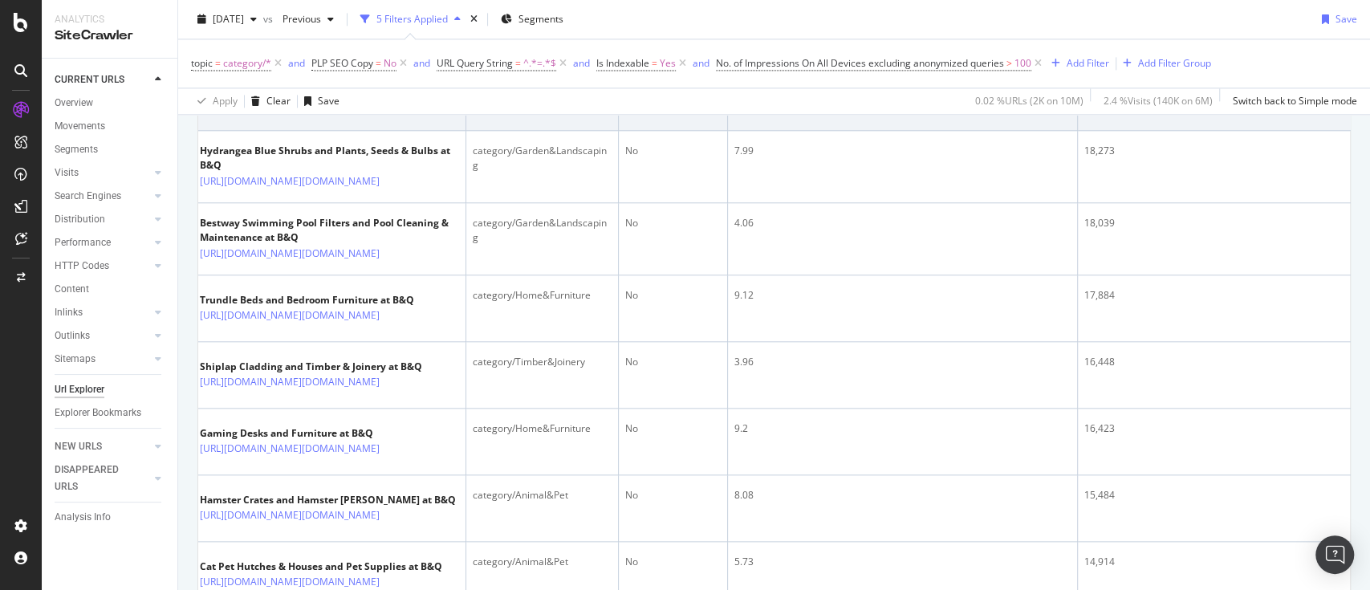
scroll to position [0, 0]
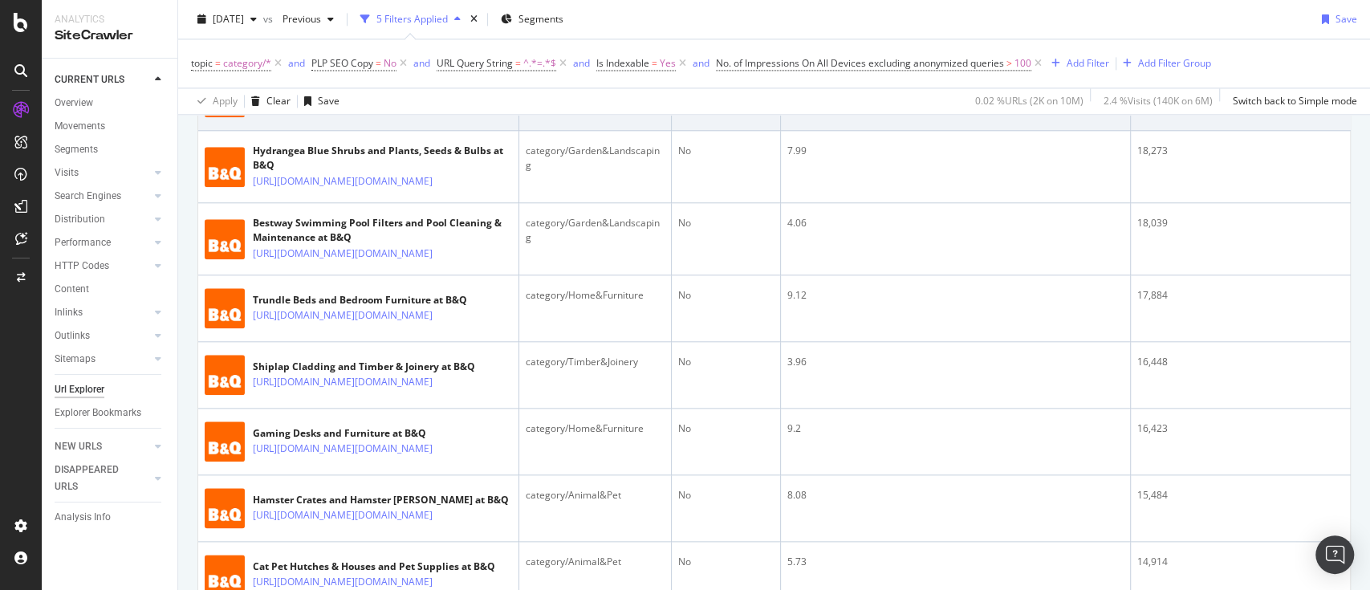
click at [449, 109] on icon at bounding box center [444, 105] width 10 height 10
click at [502, 110] on icon at bounding box center [496, 105] width 11 height 10
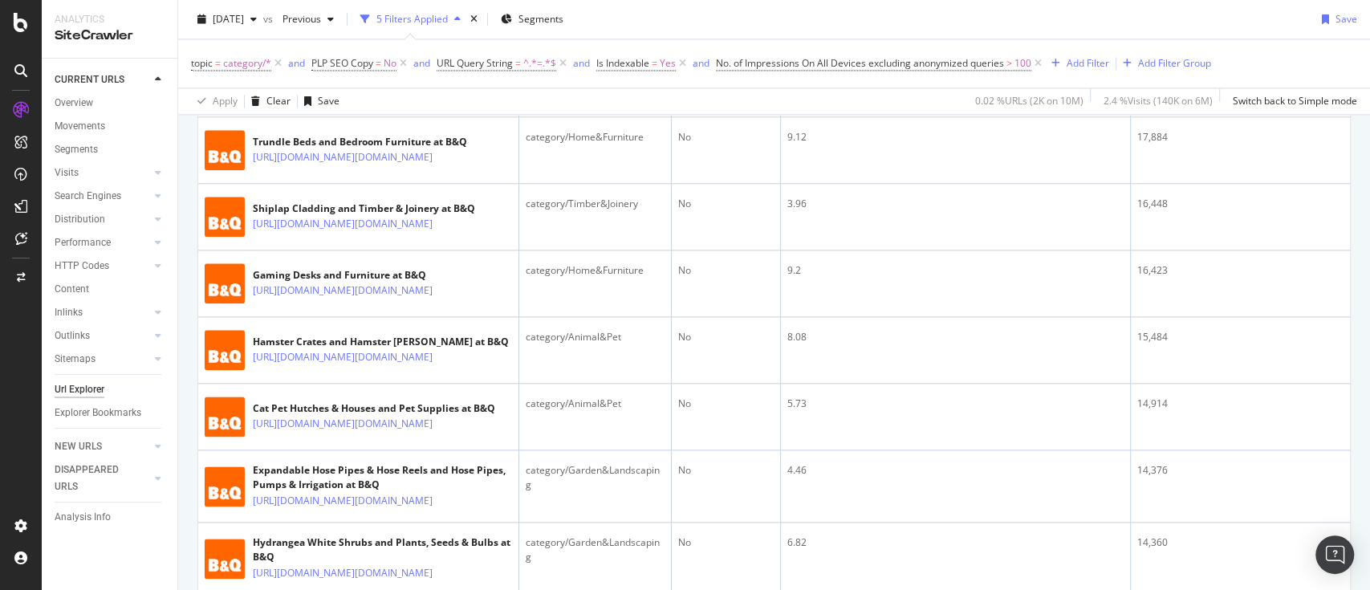
scroll to position [1689, 0]
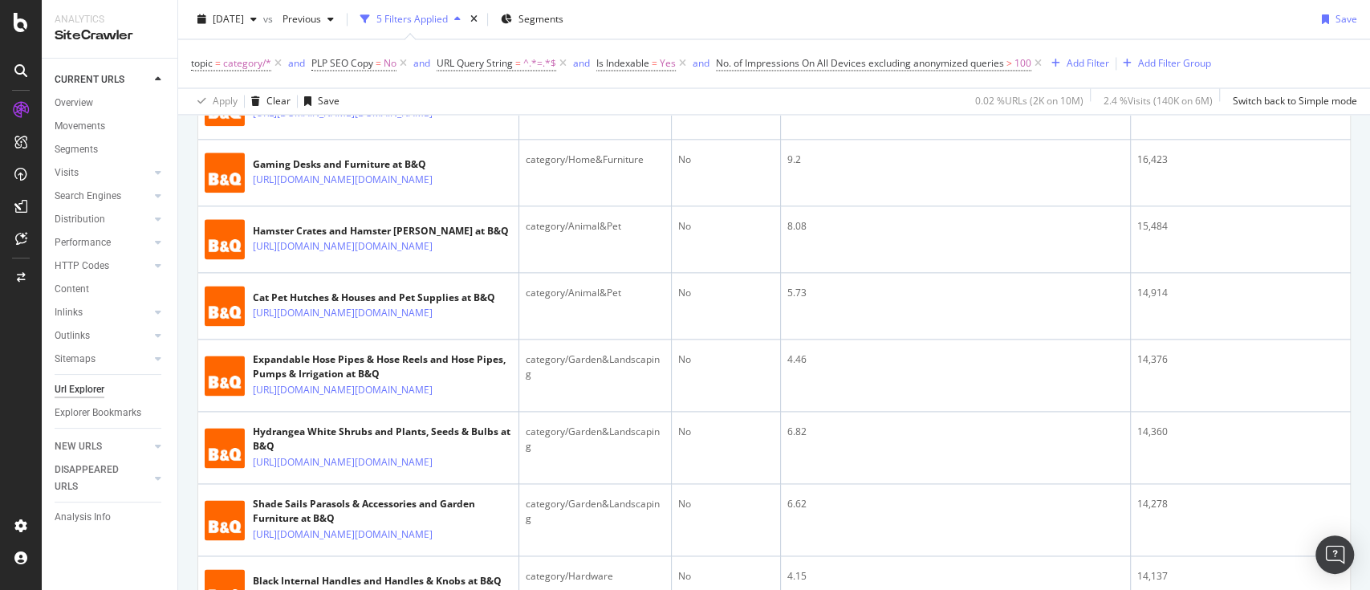
scroll to position [1797, 0]
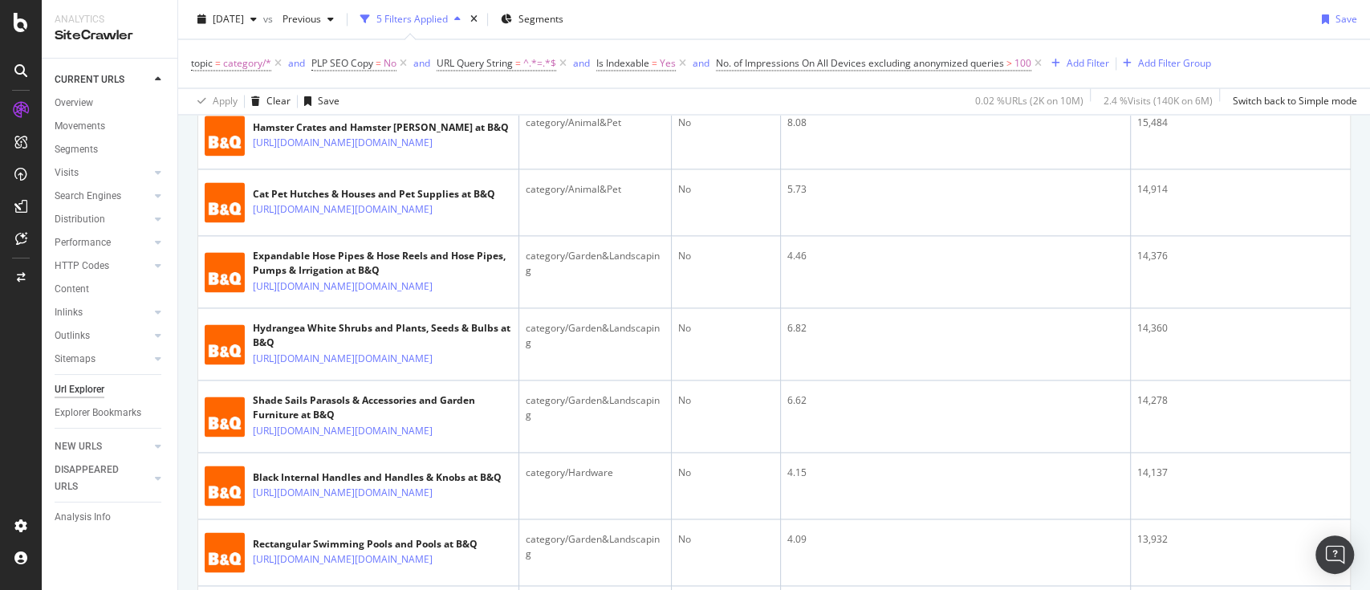
scroll to position [1904, 0]
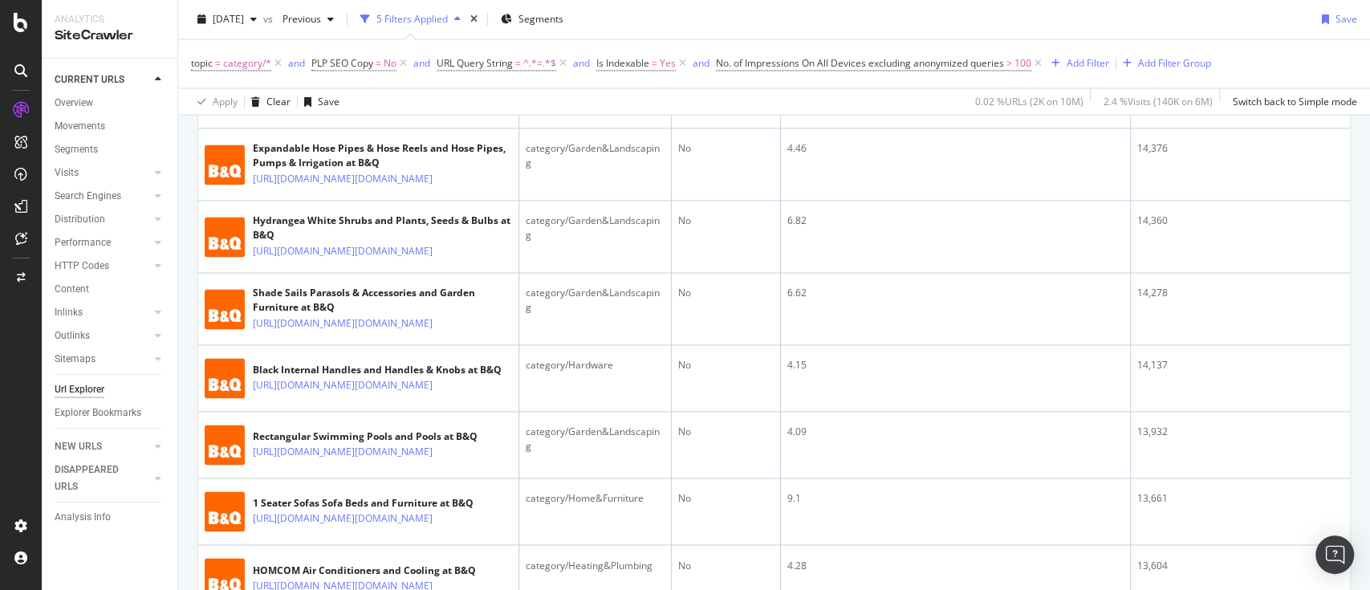
scroll to position [2010, 0]
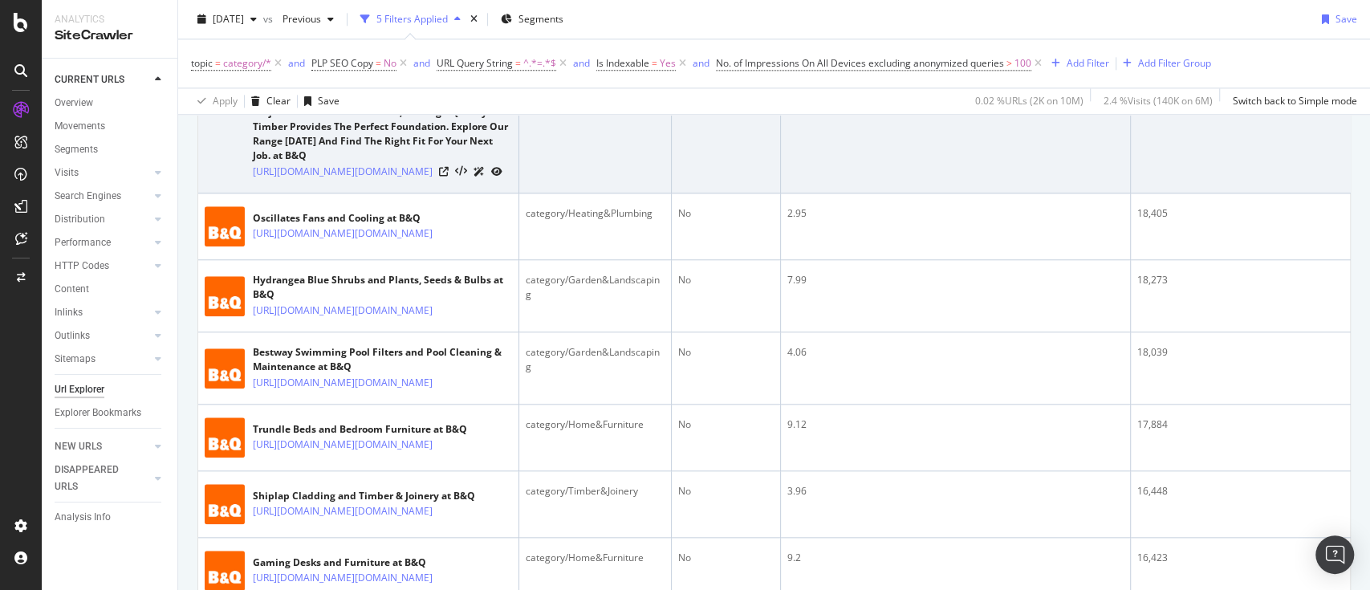
scroll to position [2010, 0]
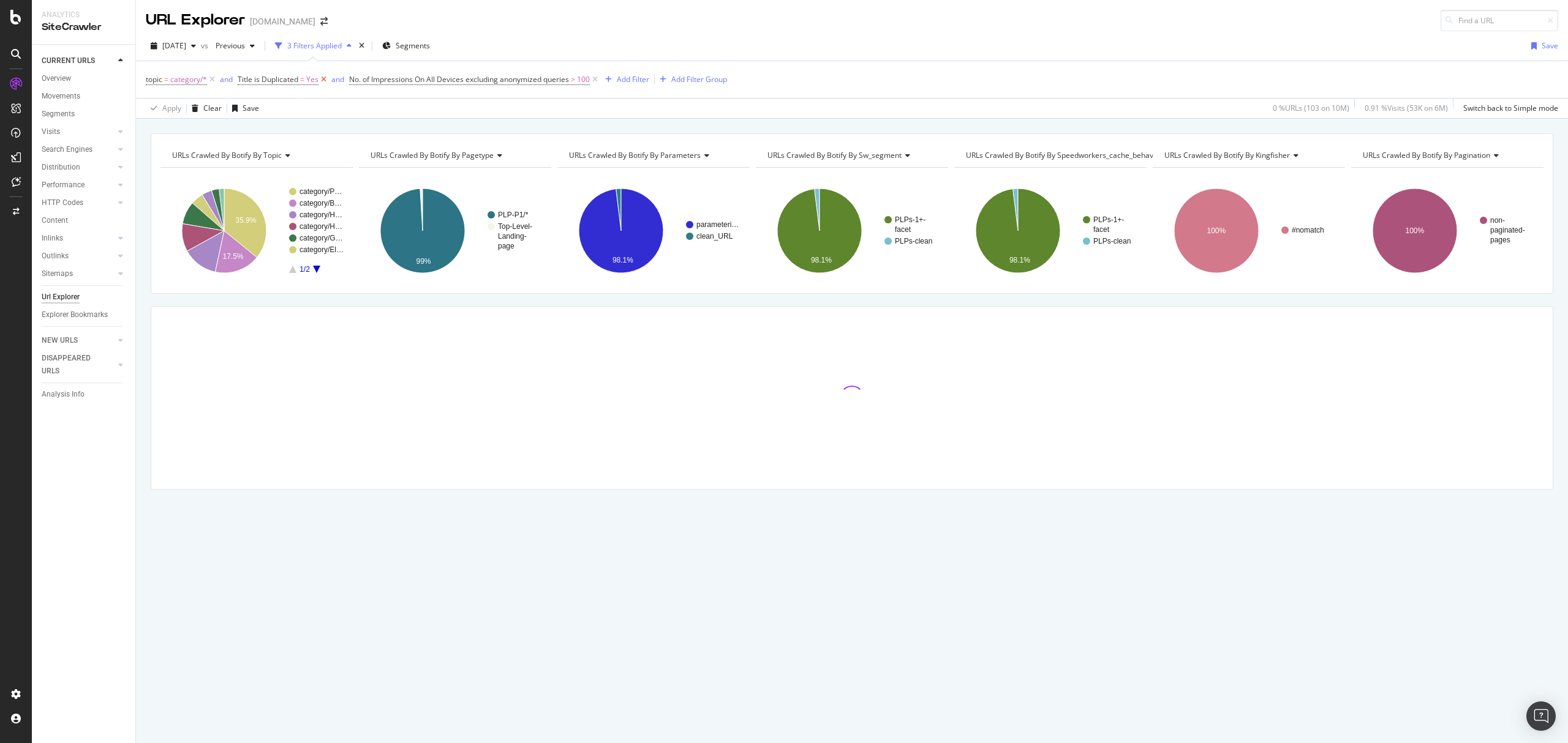
click at [324, 79] on icon at bounding box center [324, 79] width 11 height 12
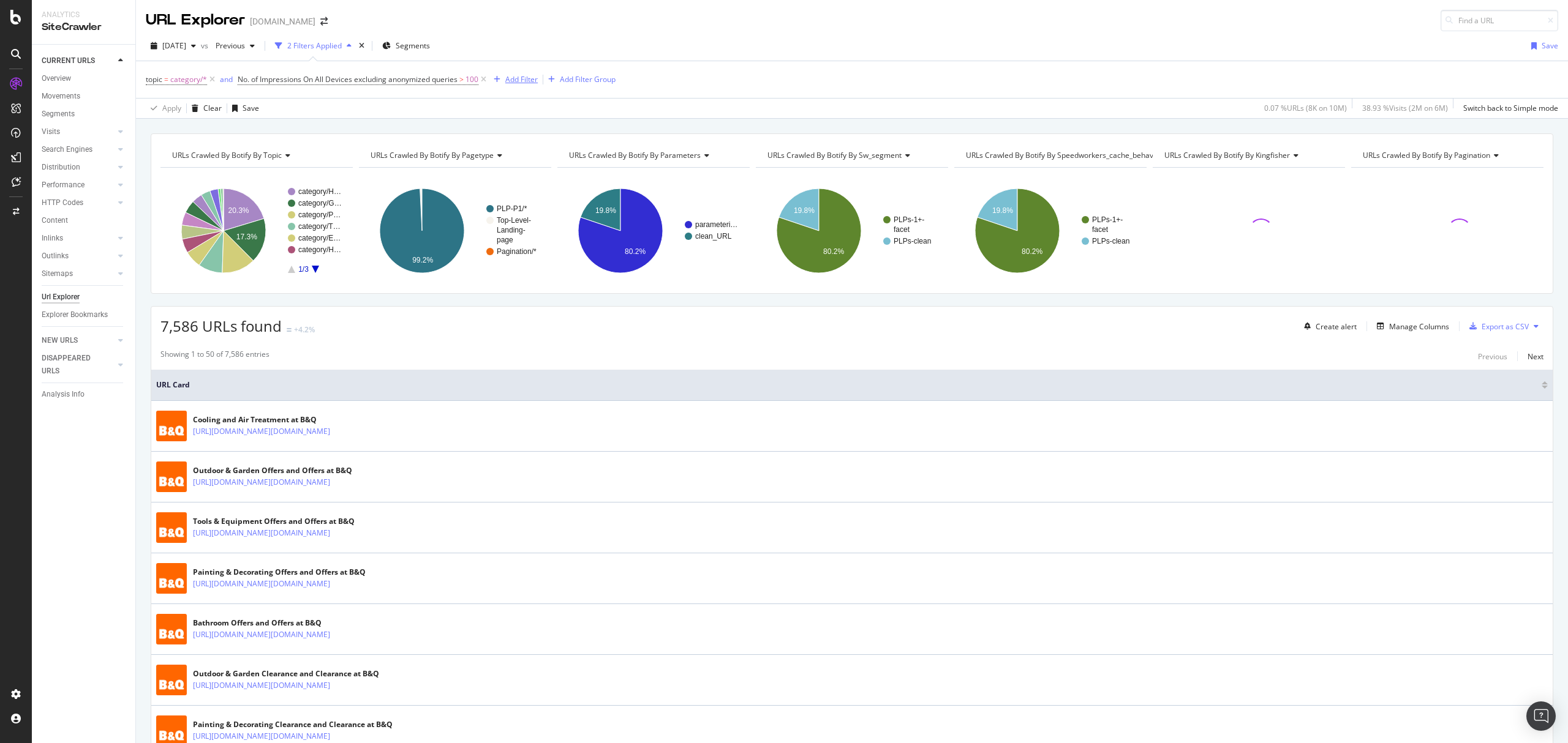
click at [517, 76] on div "Add Filter" at bounding box center [521, 79] width 33 height 11
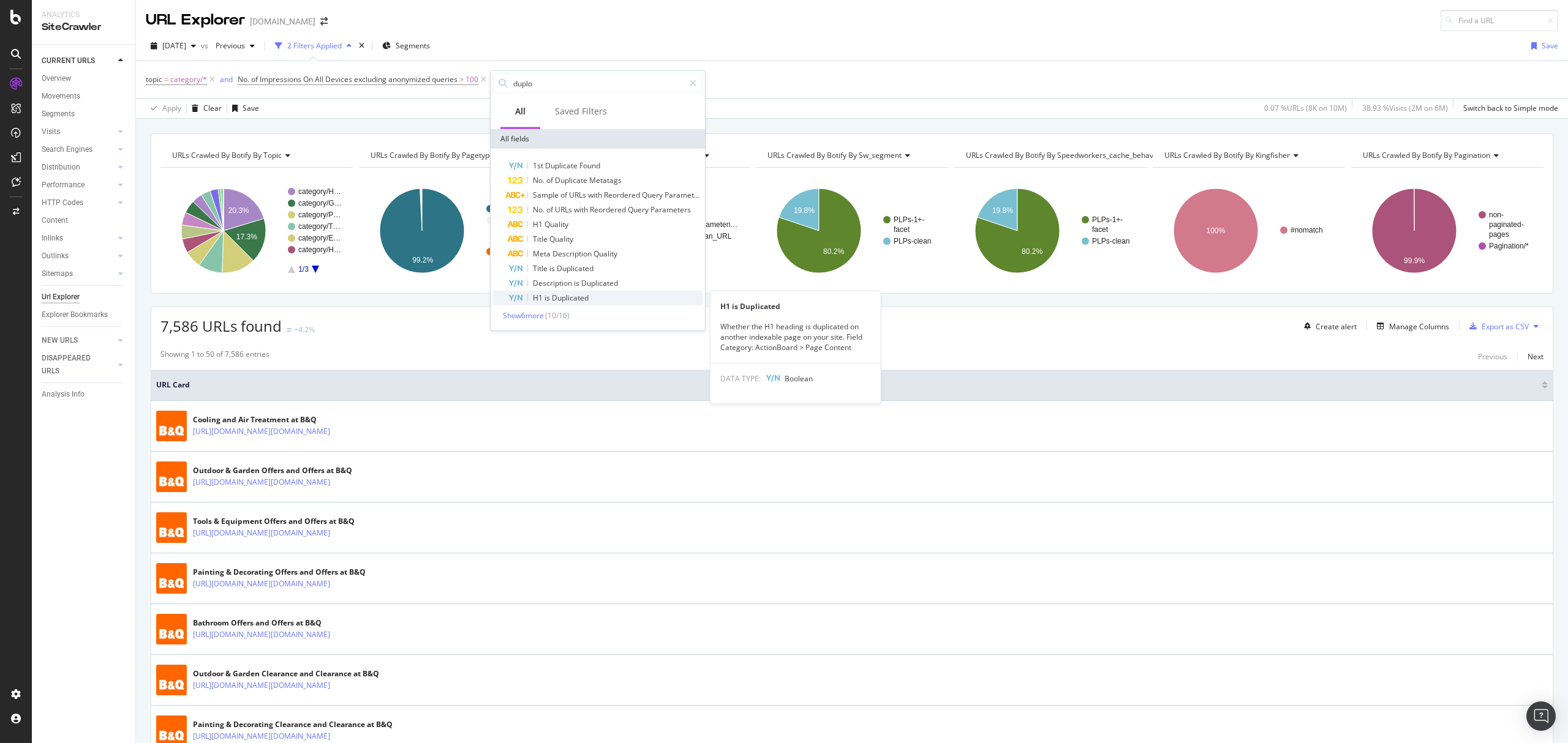
type input "duplo"
click at [571, 302] on div "H1 is Duplicated" at bounding box center [604, 298] width 195 height 14
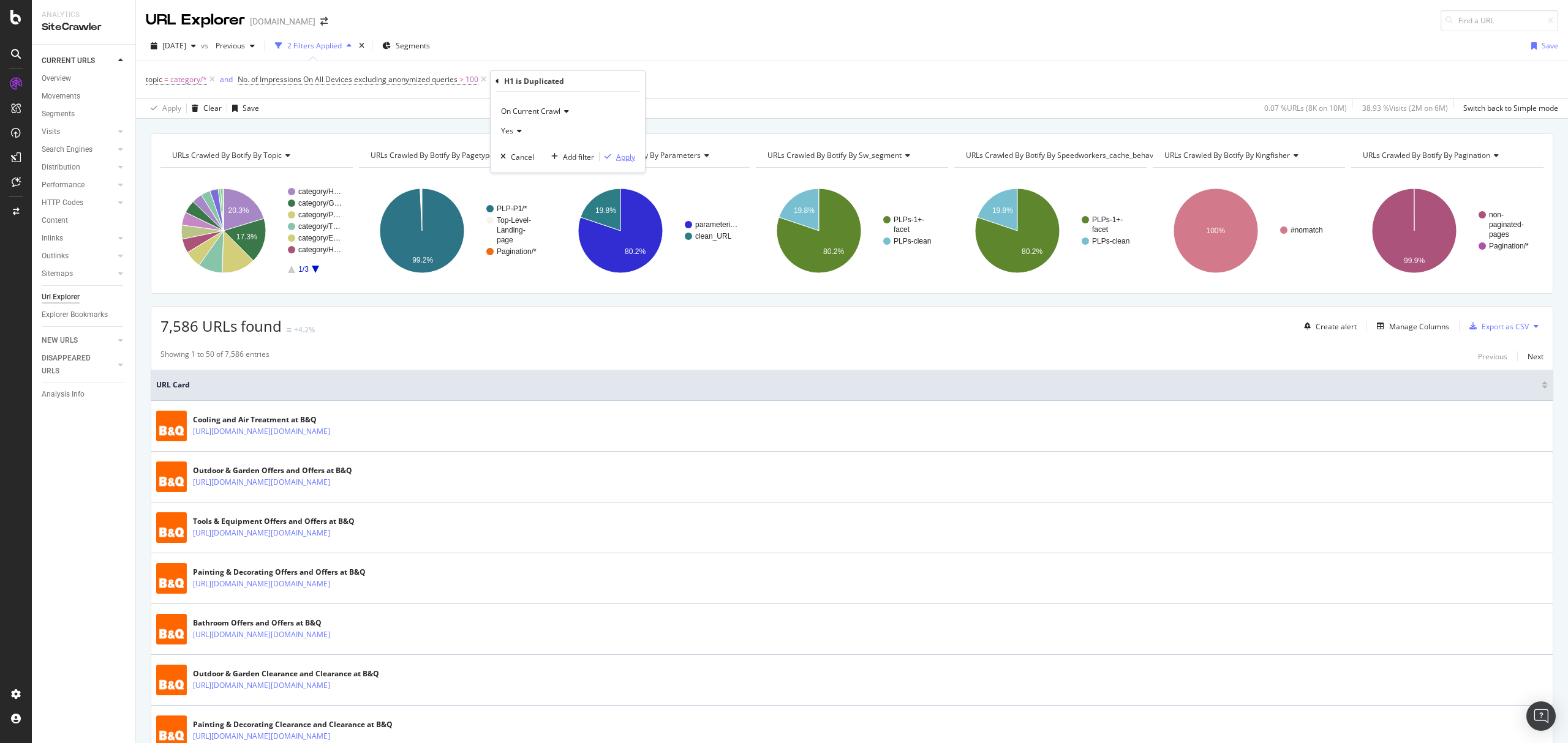
click at [625, 153] on div "Apply" at bounding box center [625, 156] width 19 height 11
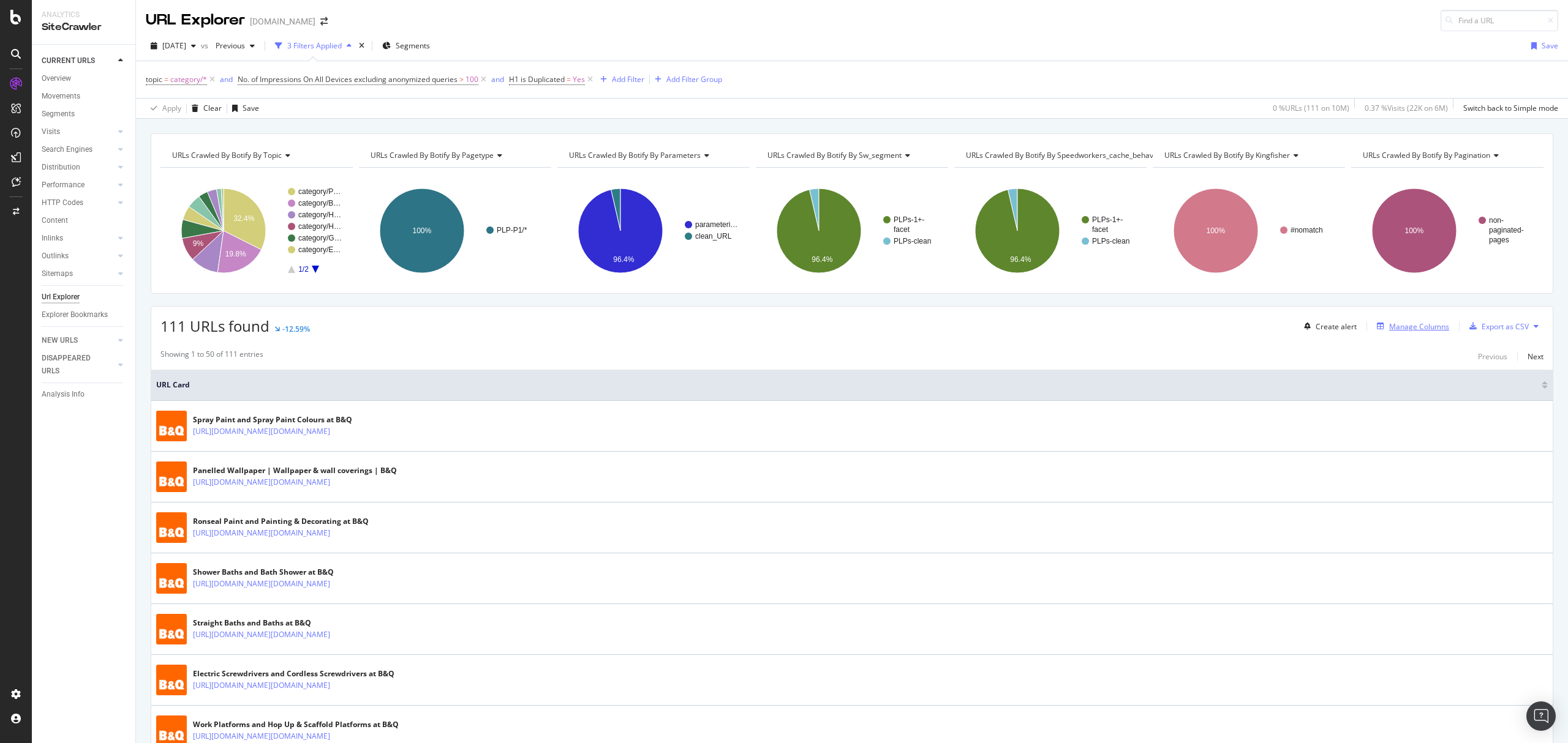
click at [1423, 322] on div "Manage Columns" at bounding box center [1418, 326] width 60 height 11
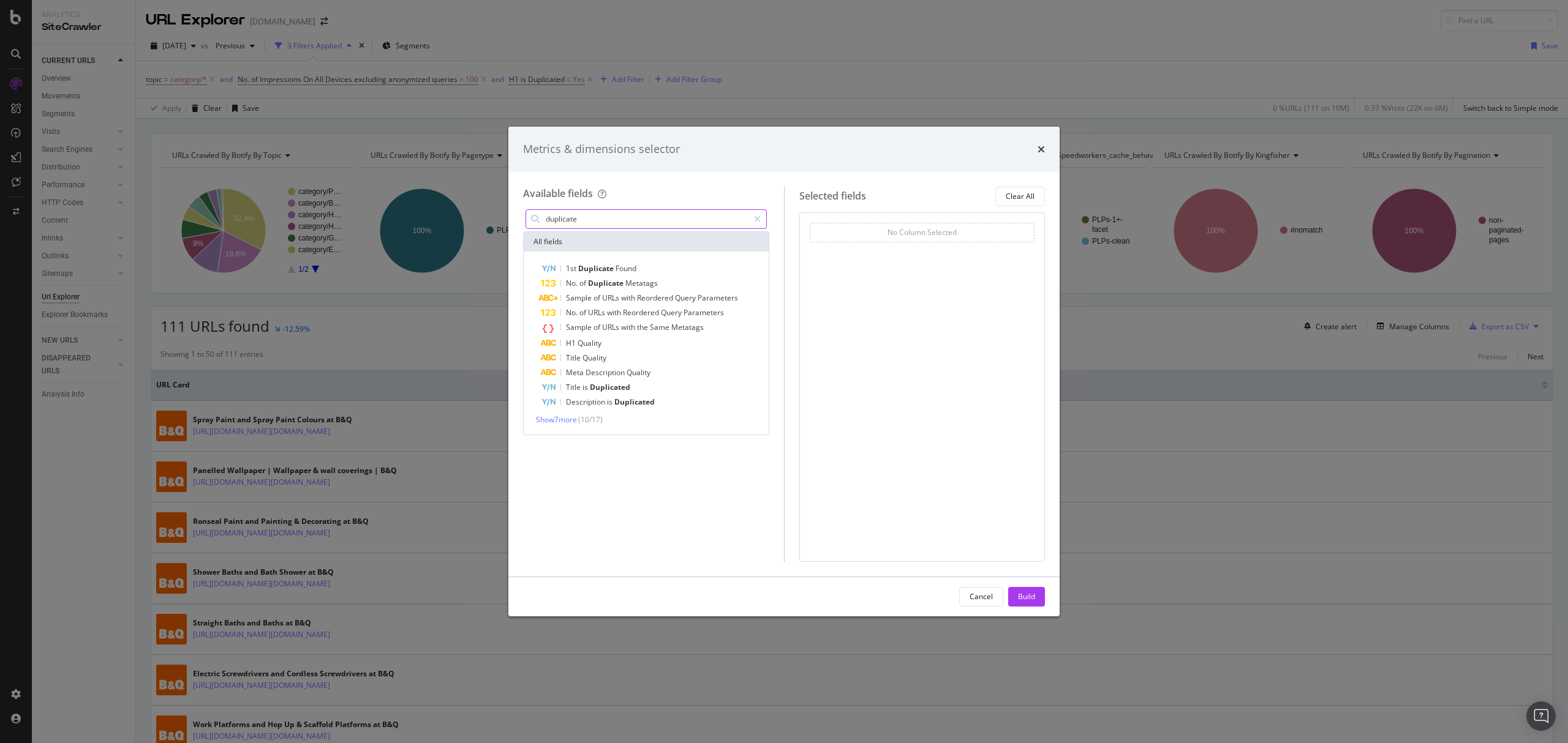
click at [608, 218] on input "duplicate" at bounding box center [646, 219] width 204 height 18
click at [581, 265] on div "H1" at bounding box center [653, 269] width 225 height 14
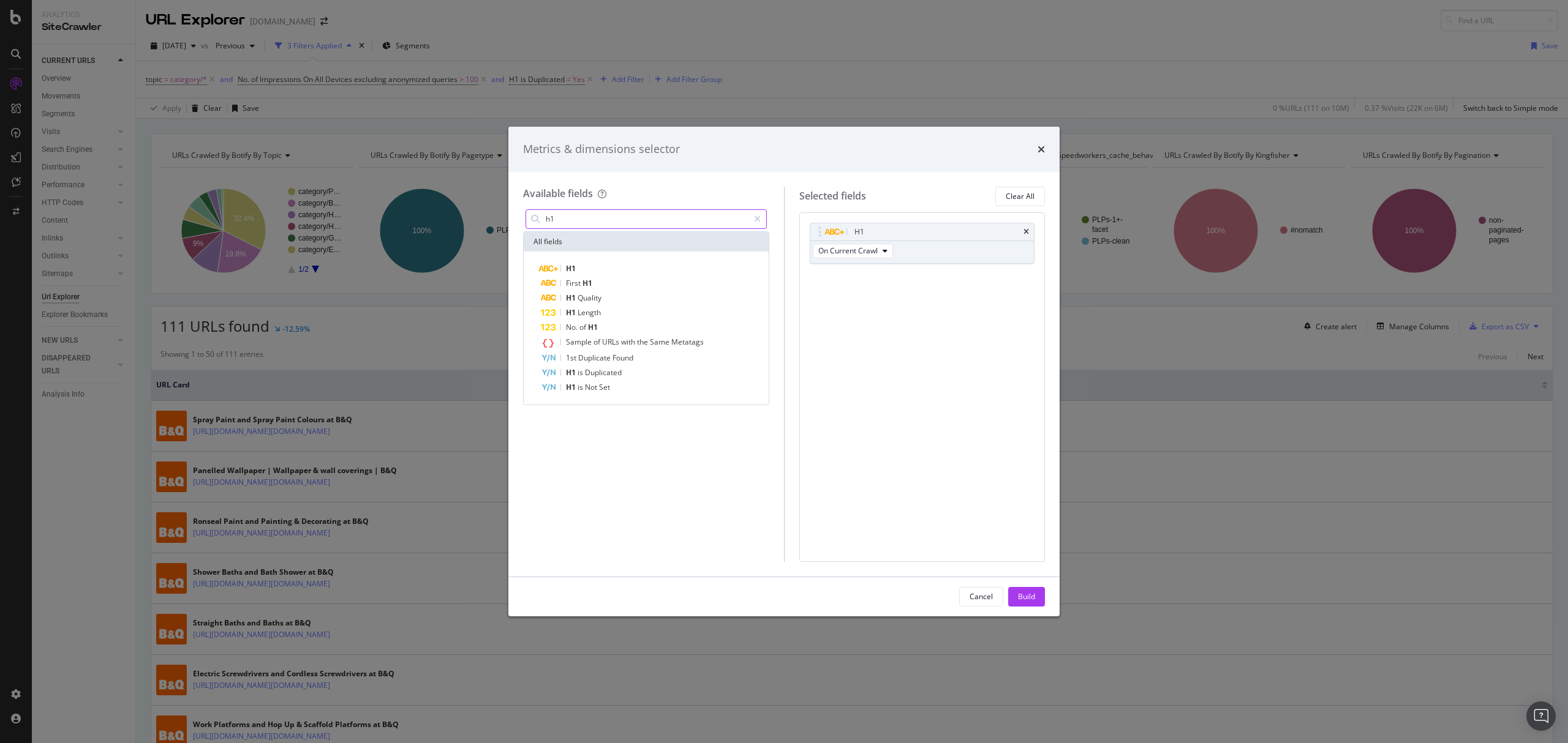
click at [600, 217] on input "h1" at bounding box center [646, 219] width 204 height 18
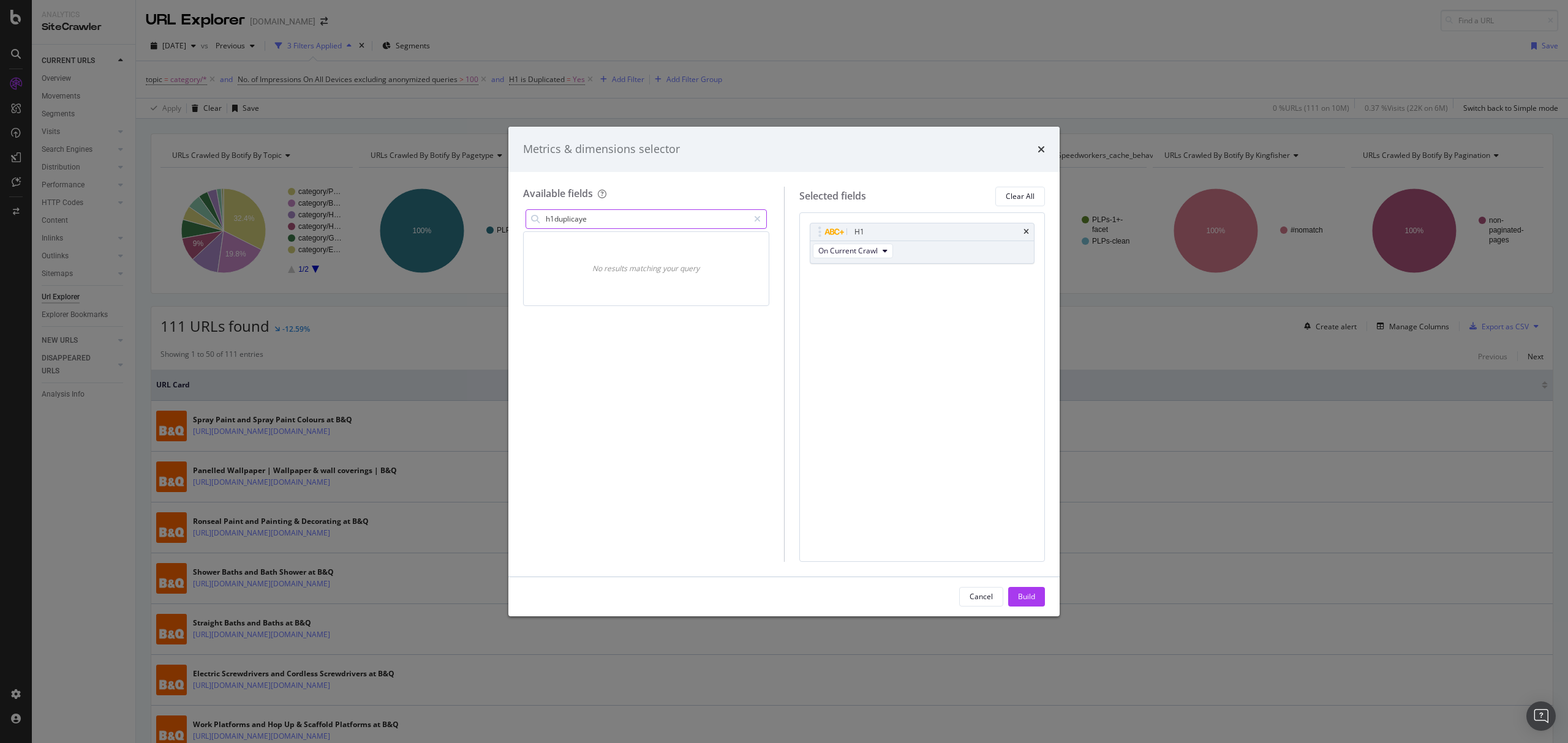
click at [708, 221] on input "h1duplicaye" at bounding box center [646, 219] width 204 height 18
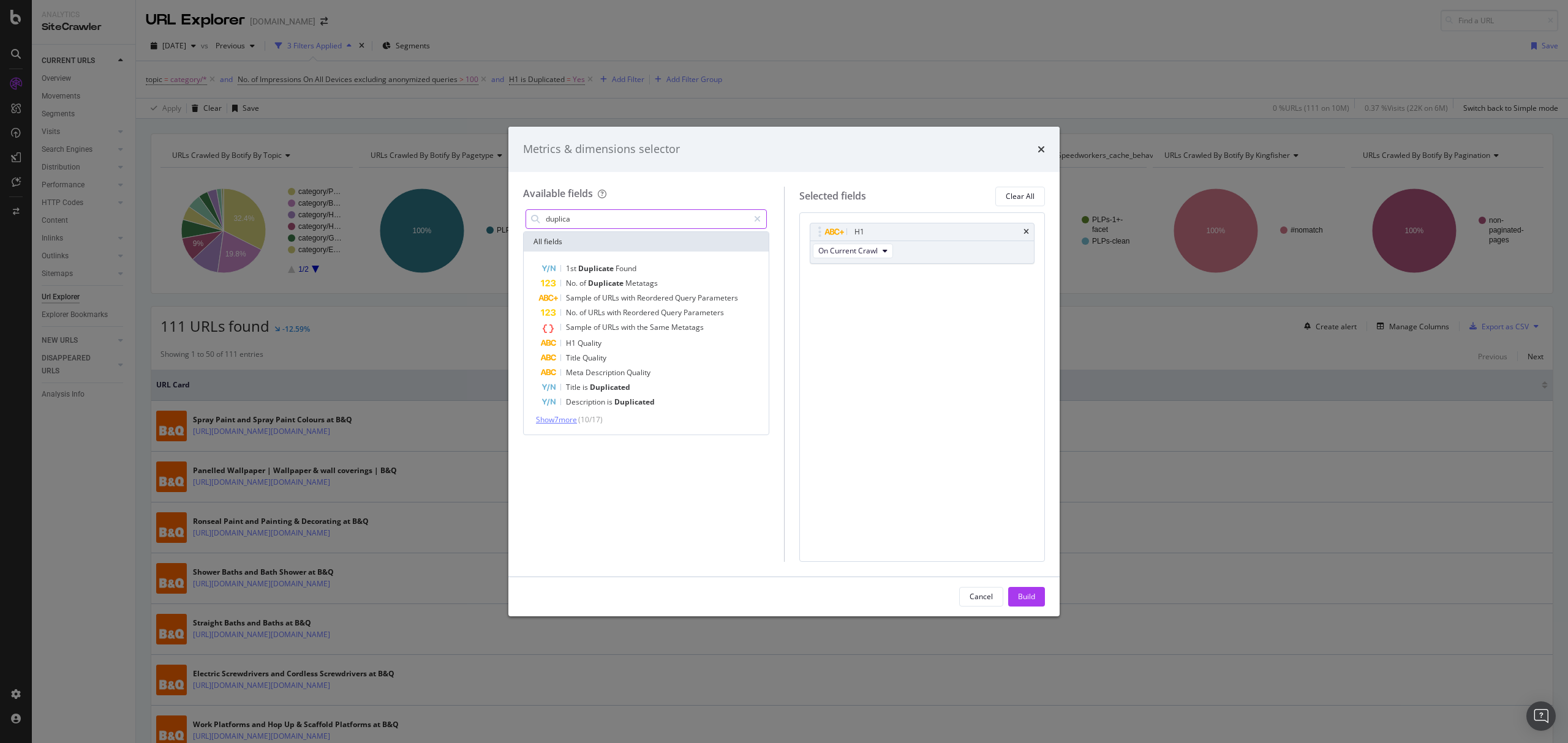
type input "duplica"
click at [564, 419] on span "Show 7 more" at bounding box center [556, 420] width 41 height 11
click at [1038, 152] on icon "times" at bounding box center [1042, 149] width 8 height 10
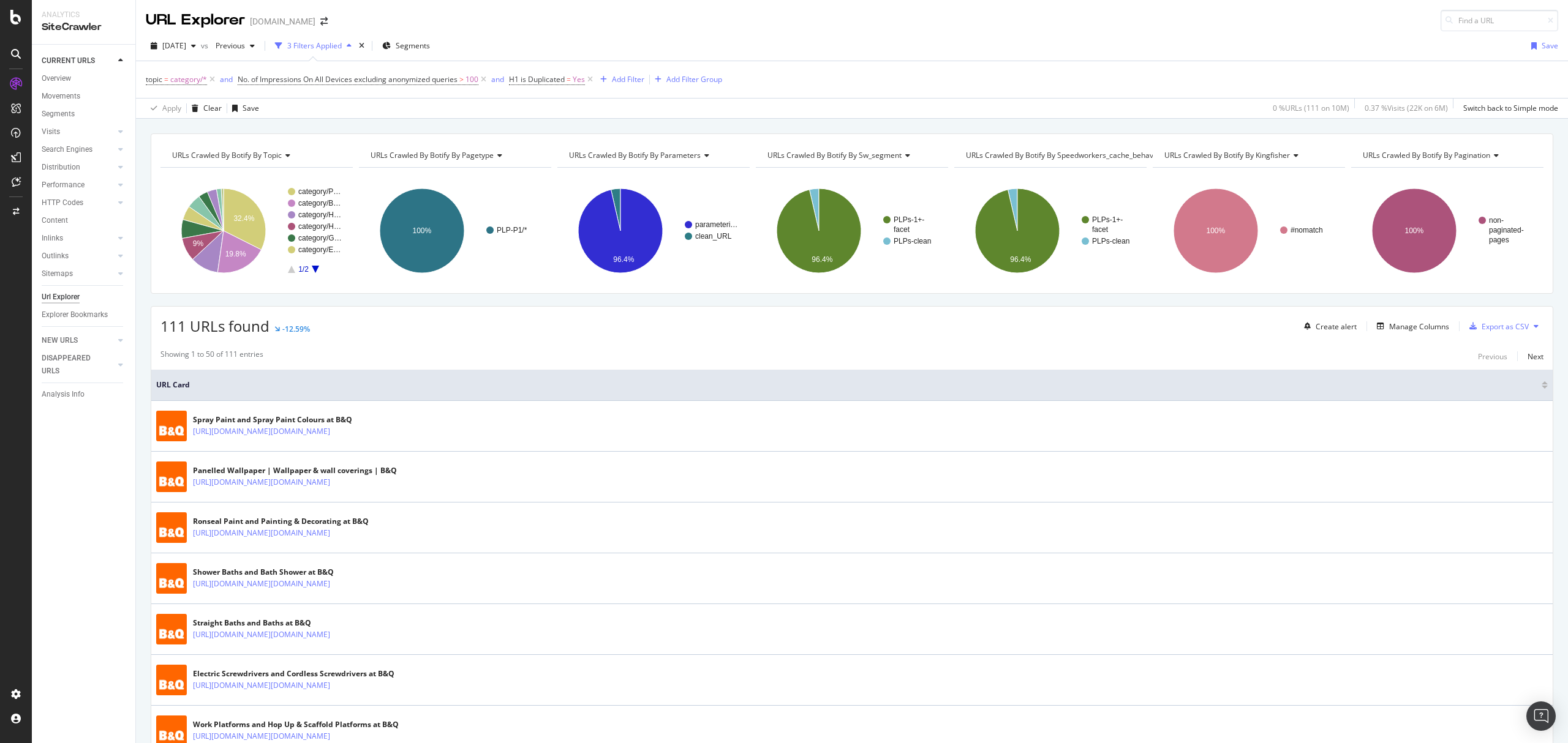
click at [1409, 332] on div "Manage Columns" at bounding box center [1418, 326] width 60 height 11
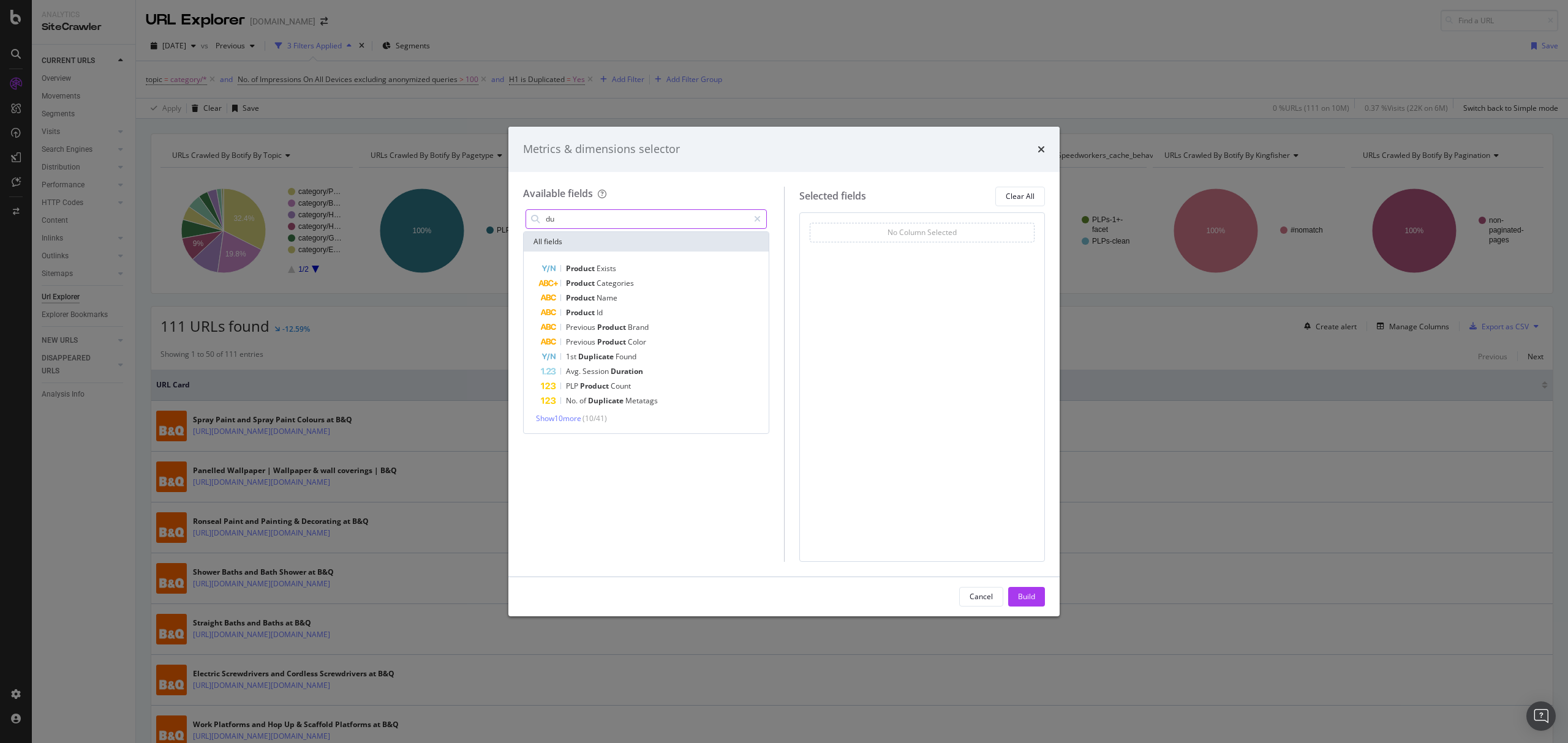
type input "d"
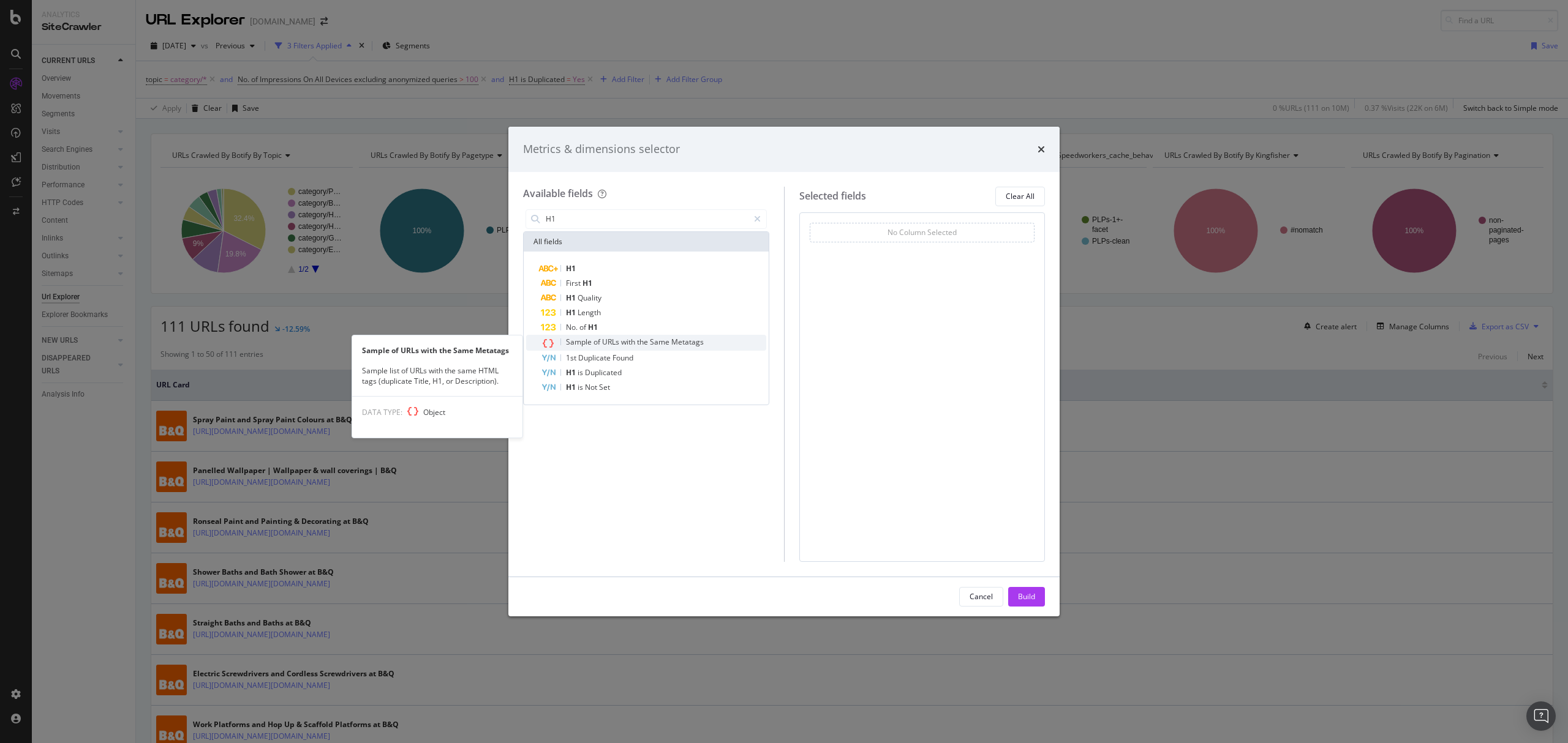
type input "H1"
click at [613, 343] on span "URLs" at bounding box center [611, 342] width 19 height 11
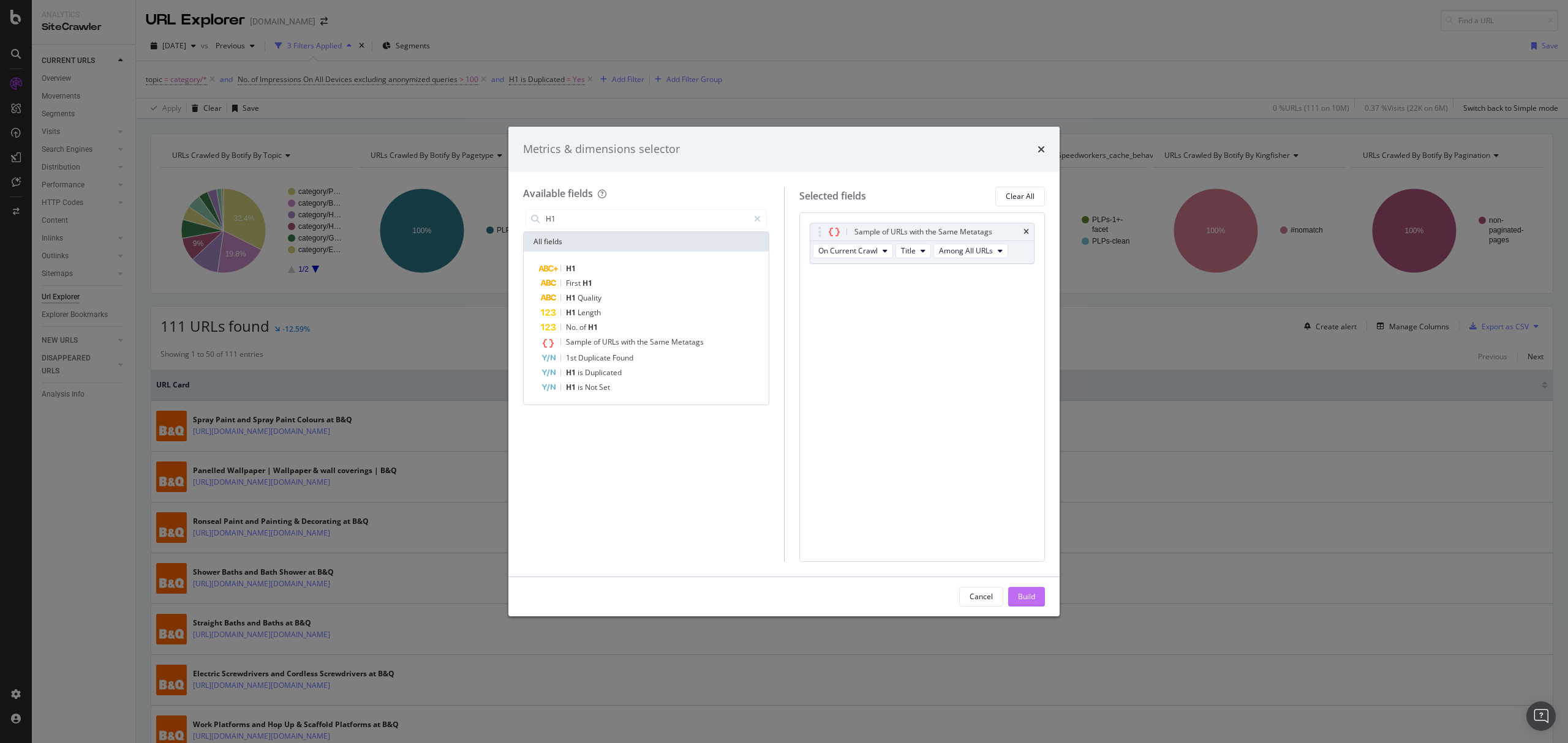
click at [1024, 591] on div "Build" at bounding box center [1026, 597] width 17 height 11
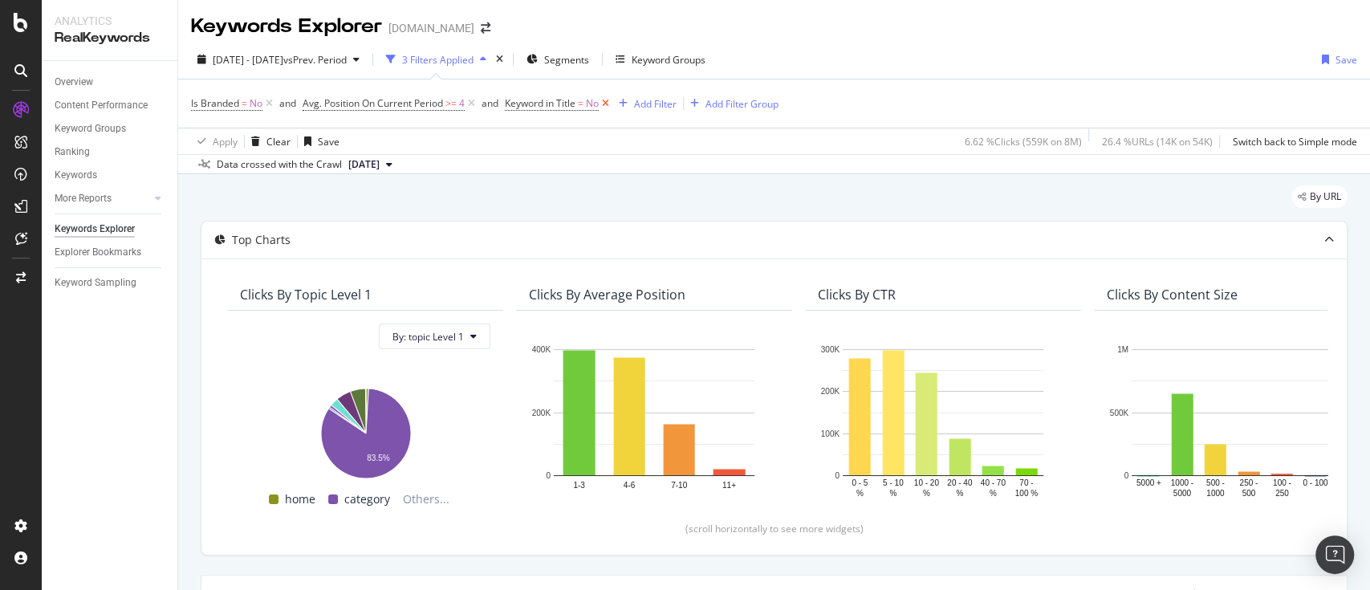
click at [608, 100] on icon at bounding box center [606, 104] width 14 height 16
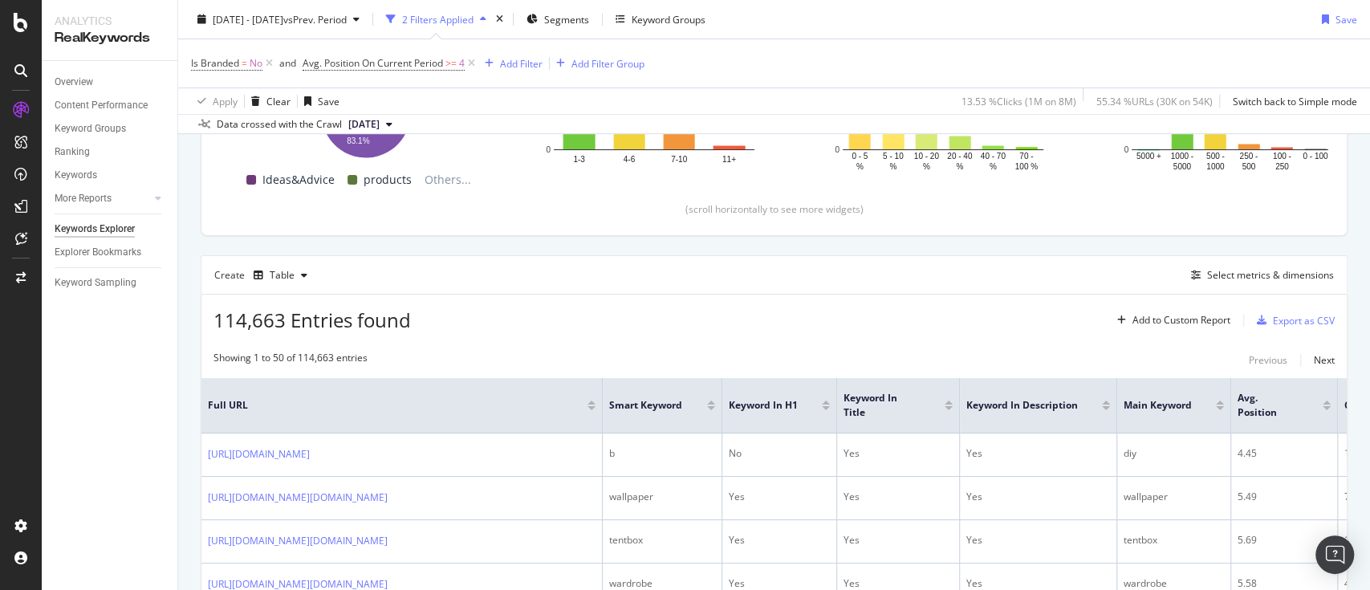
scroll to position [426, 0]
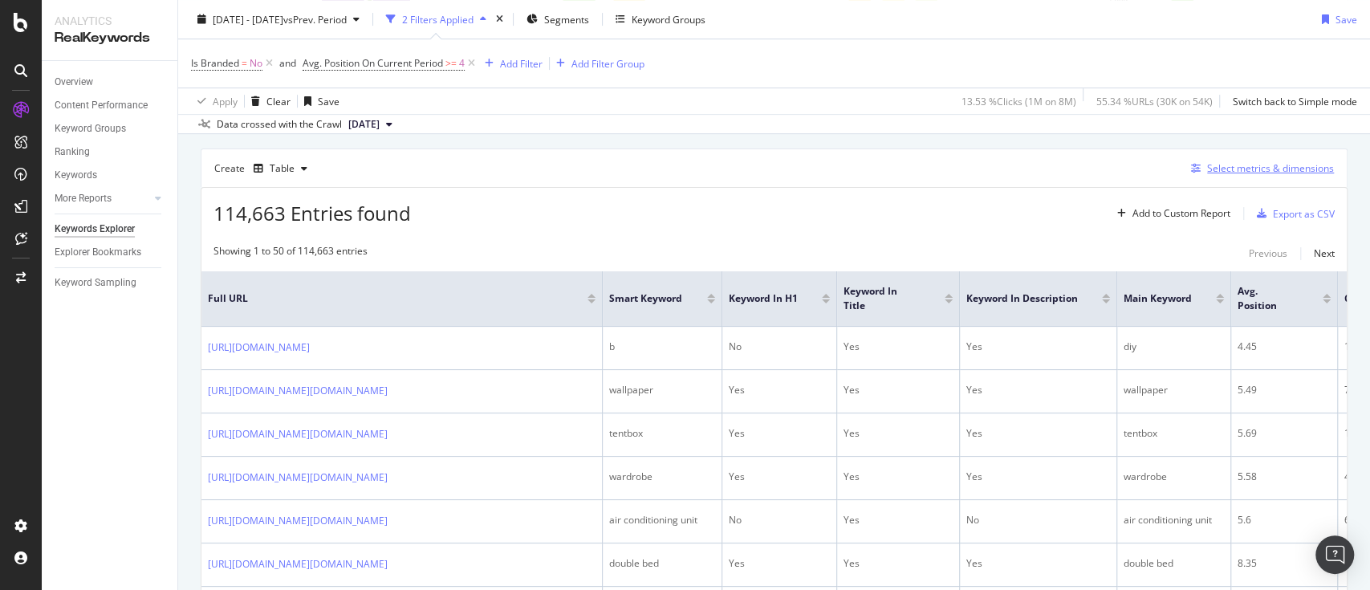
click at [1295, 164] on div "Select metrics & dimensions" at bounding box center [1270, 168] width 127 height 14
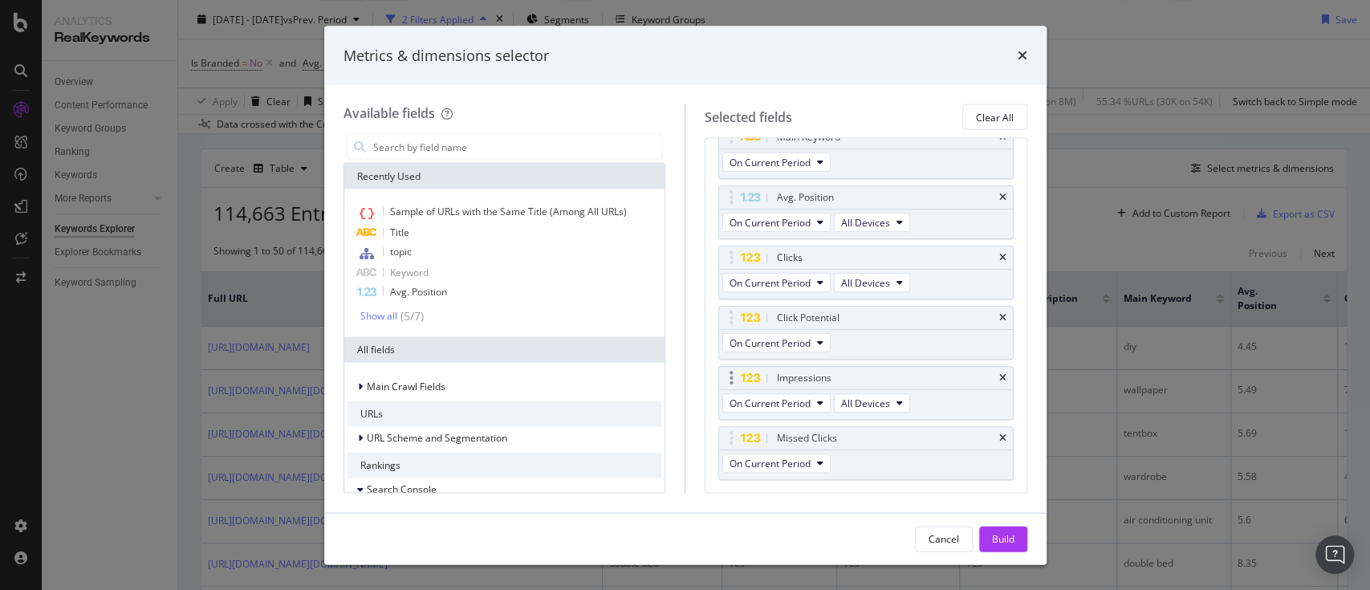
scroll to position [297, 0]
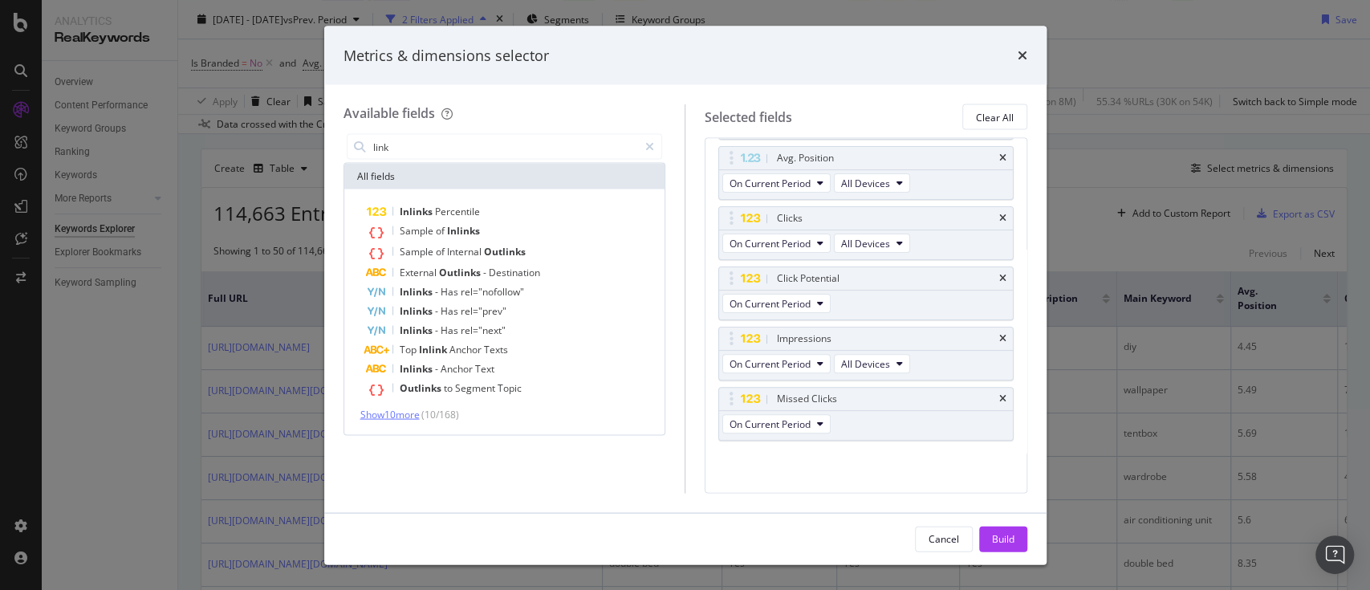
type input "link"
click at [415, 414] on span "Show 10 more" at bounding box center [389, 415] width 59 height 14
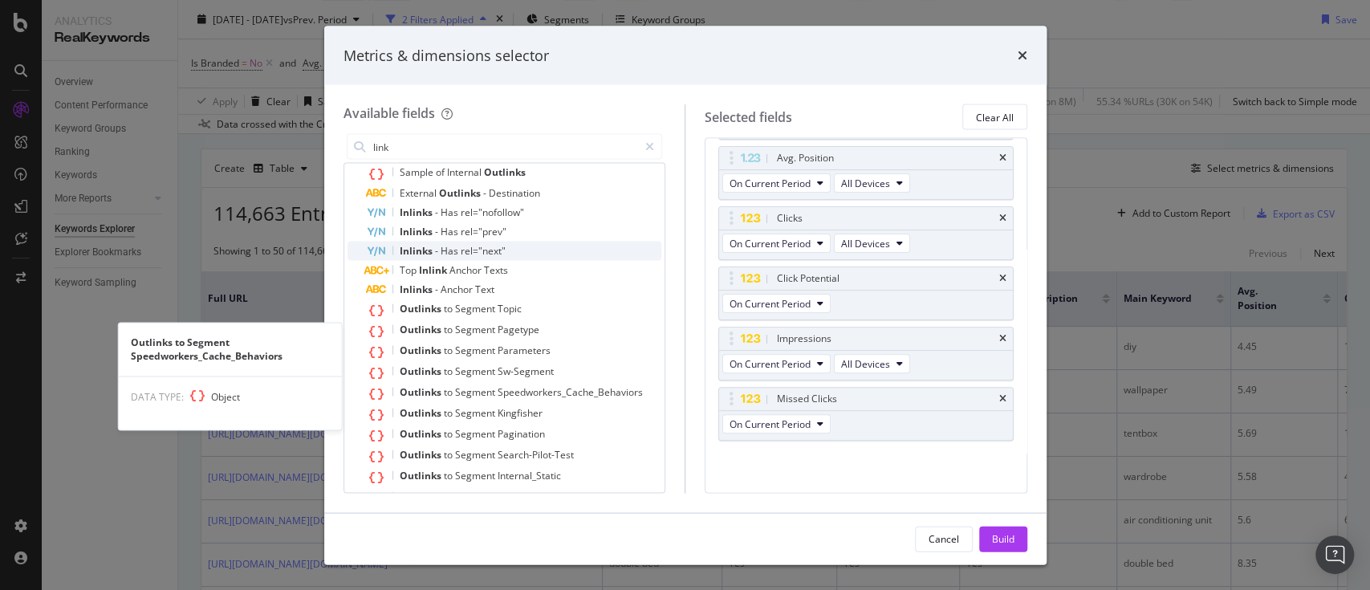
scroll to position [0, 0]
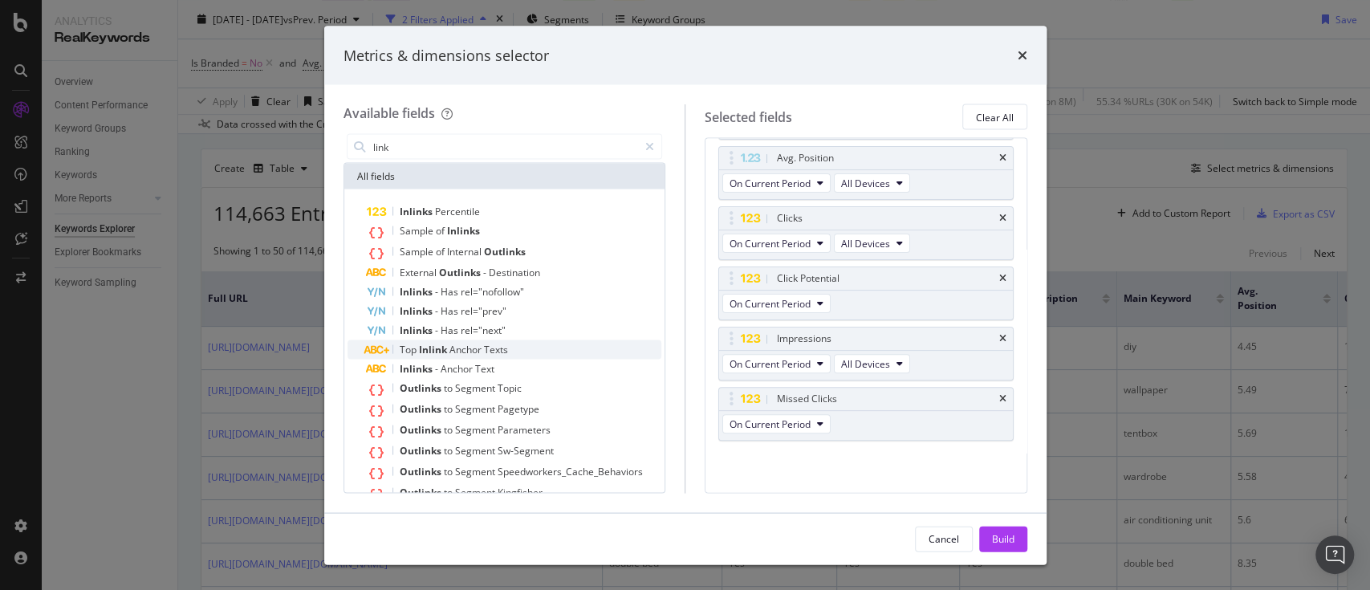
click at [477, 352] on span "Anchor" at bounding box center [466, 350] width 35 height 14
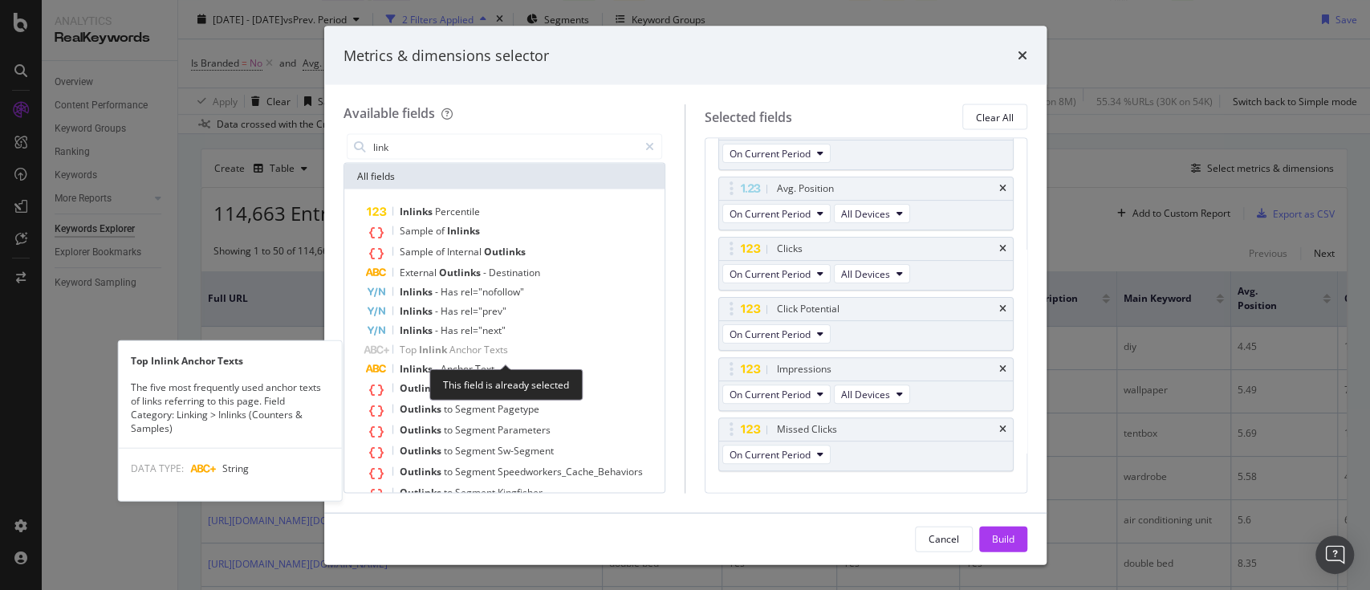
scroll to position [186, 0]
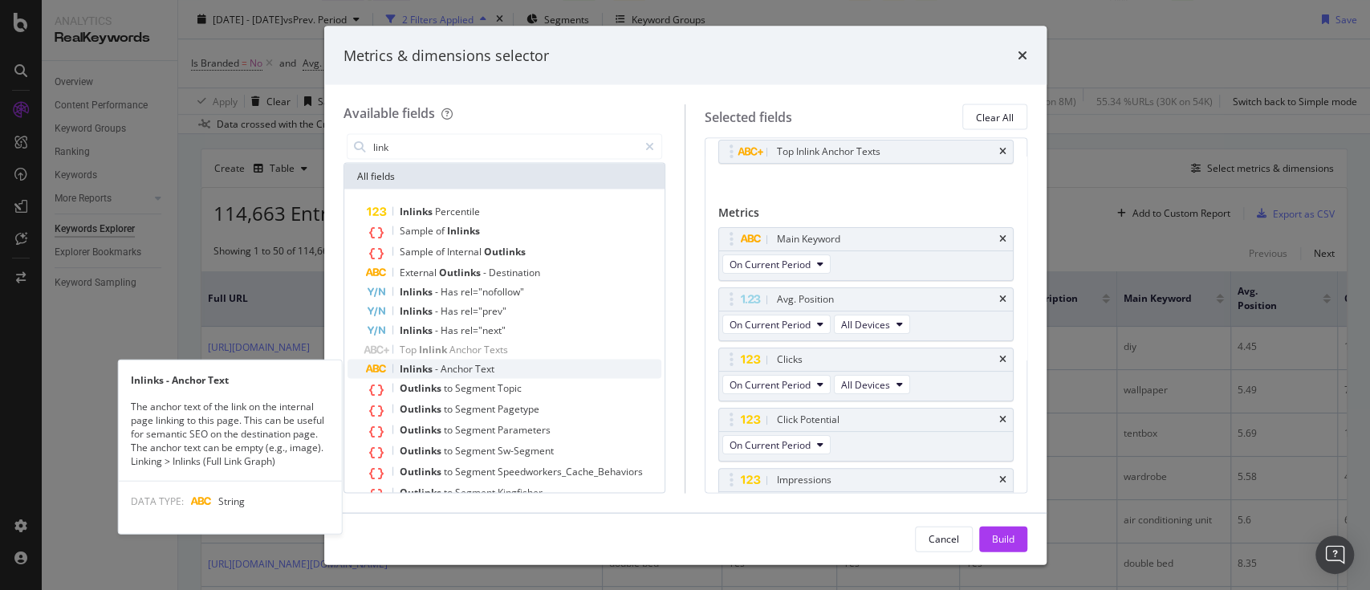
click at [478, 372] on span "Text" at bounding box center [484, 369] width 19 height 14
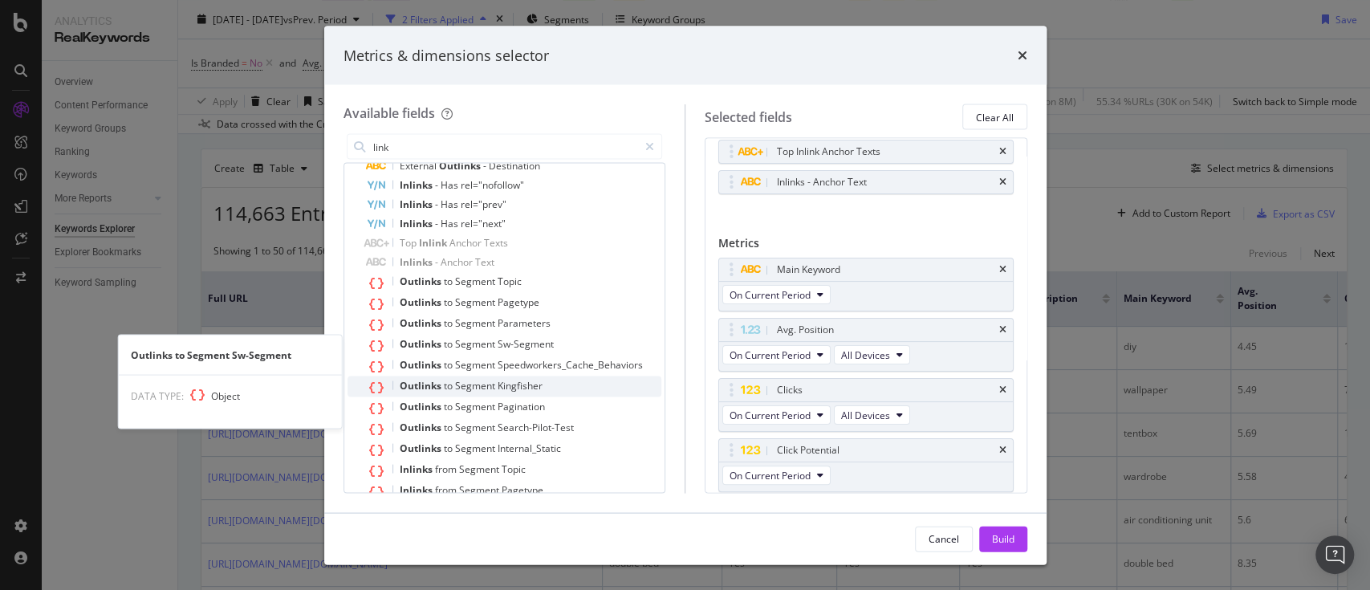
scroll to position [151, 0]
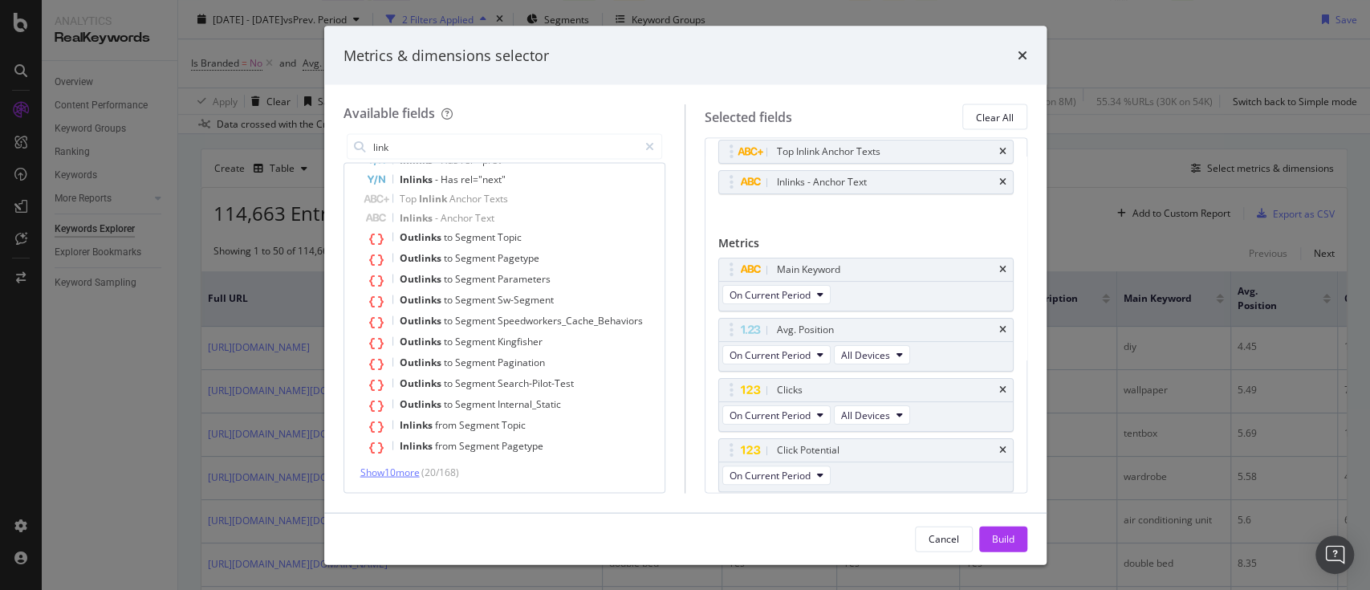
click at [409, 471] on span "Show 10 more" at bounding box center [389, 472] width 59 height 14
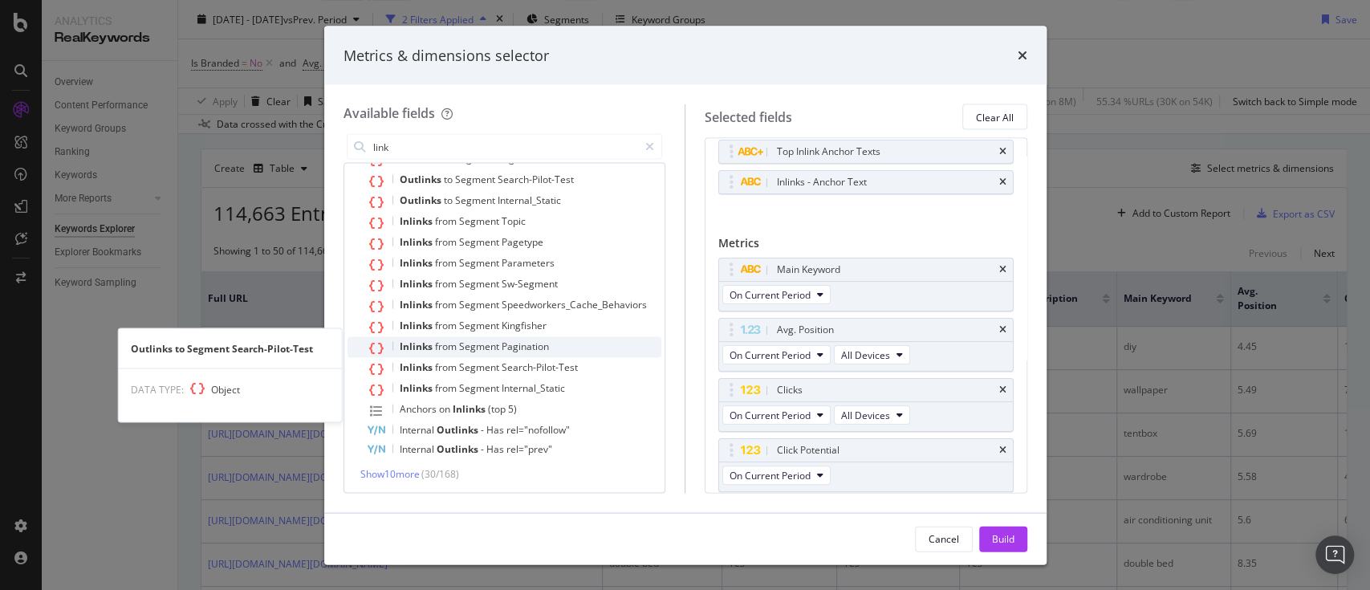
scroll to position [356, 0]
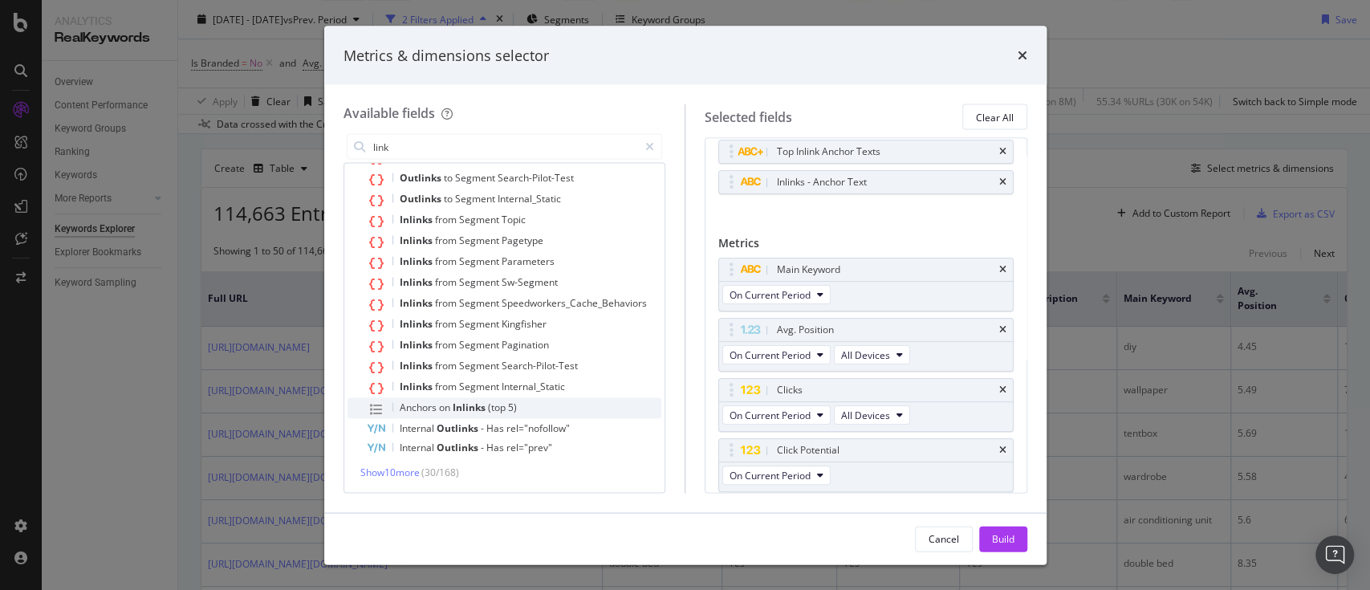
click at [456, 413] on span "Inlinks" at bounding box center [470, 407] width 35 height 14
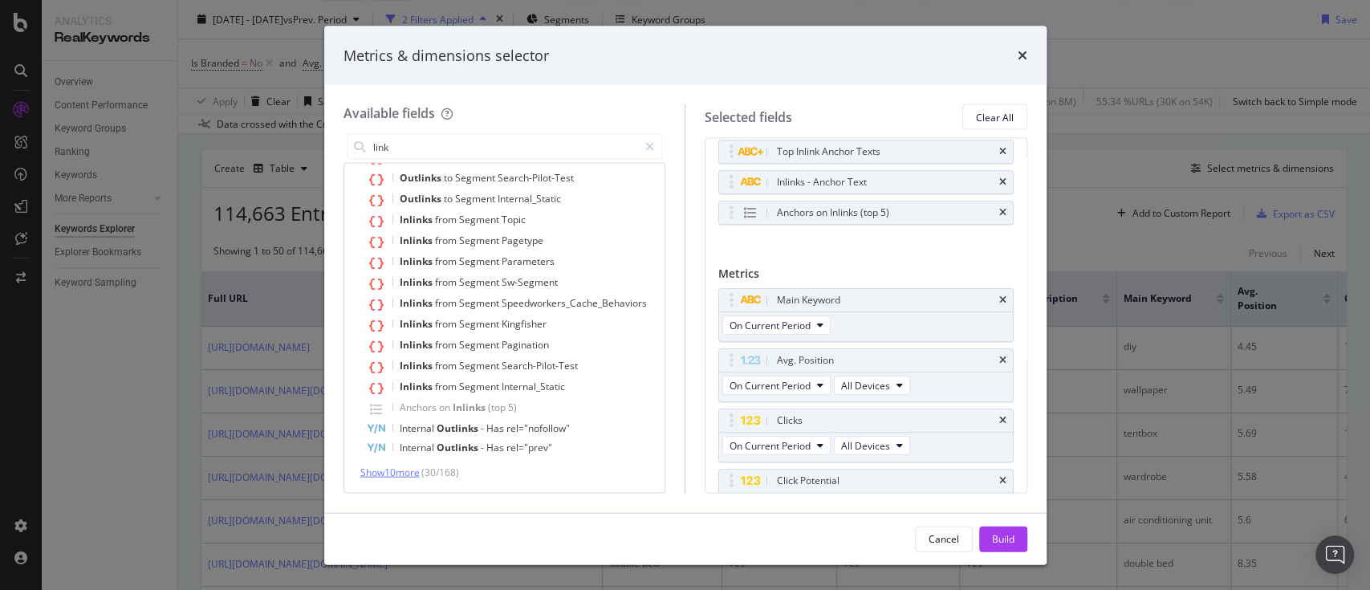
click at [417, 467] on span "Show 10 more" at bounding box center [389, 472] width 59 height 14
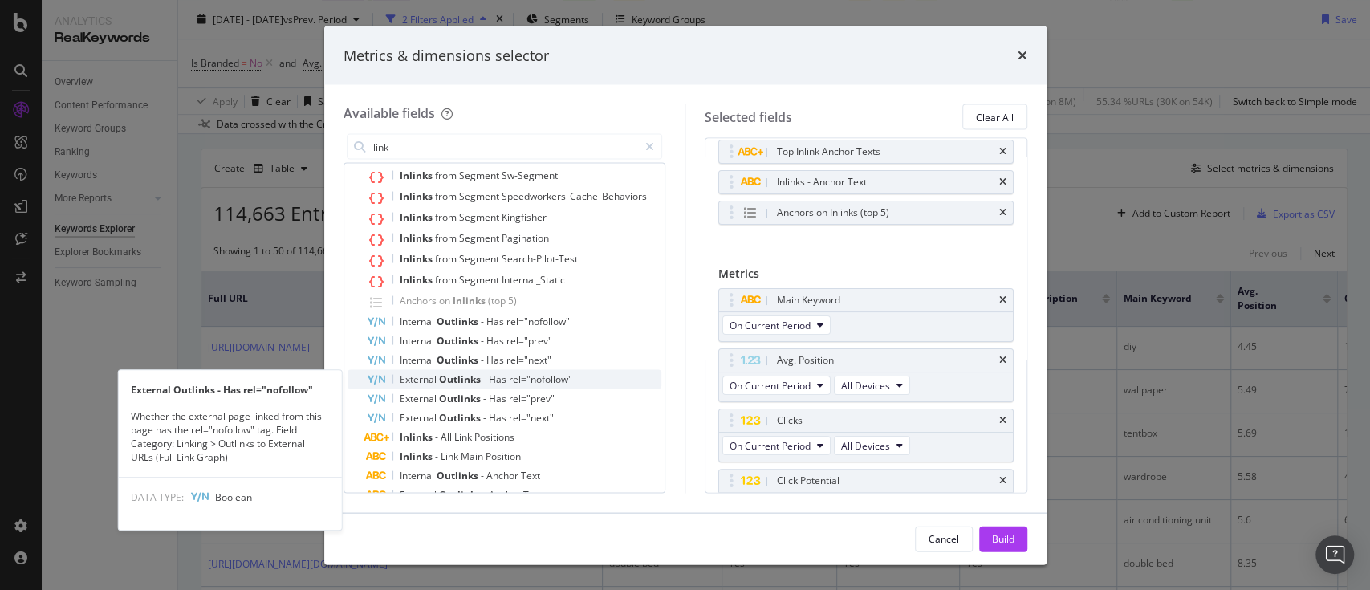
scroll to position [549, 0]
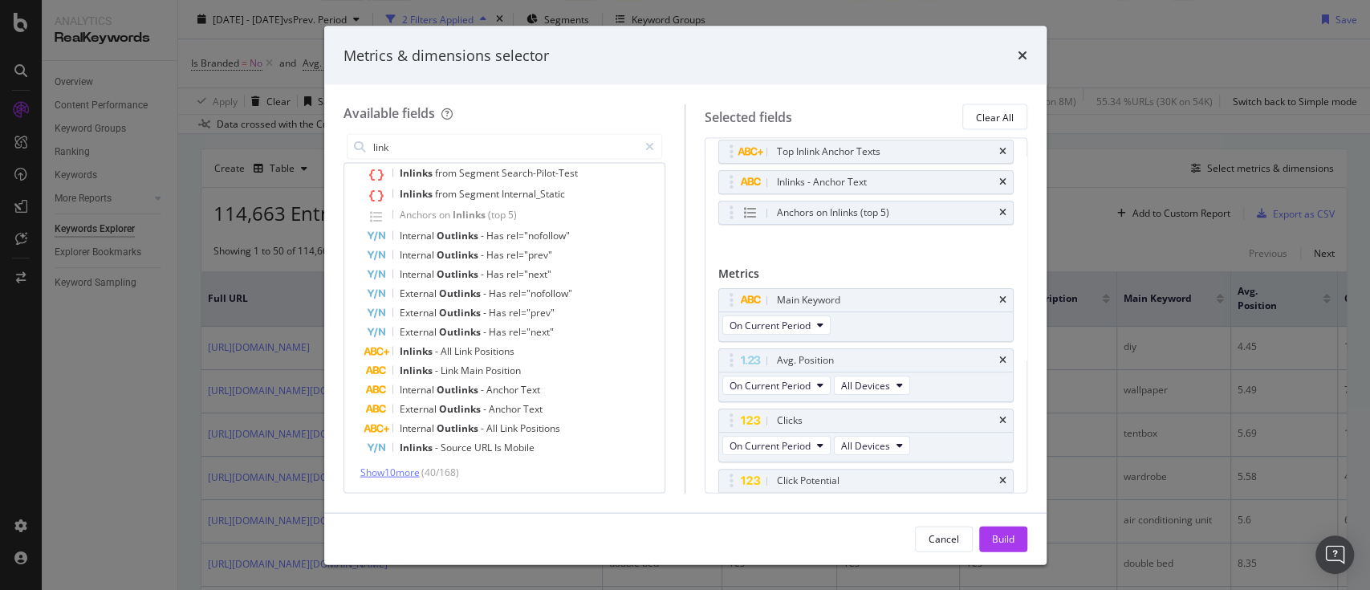
click at [418, 472] on span "Show 10 more" at bounding box center [389, 472] width 59 height 14
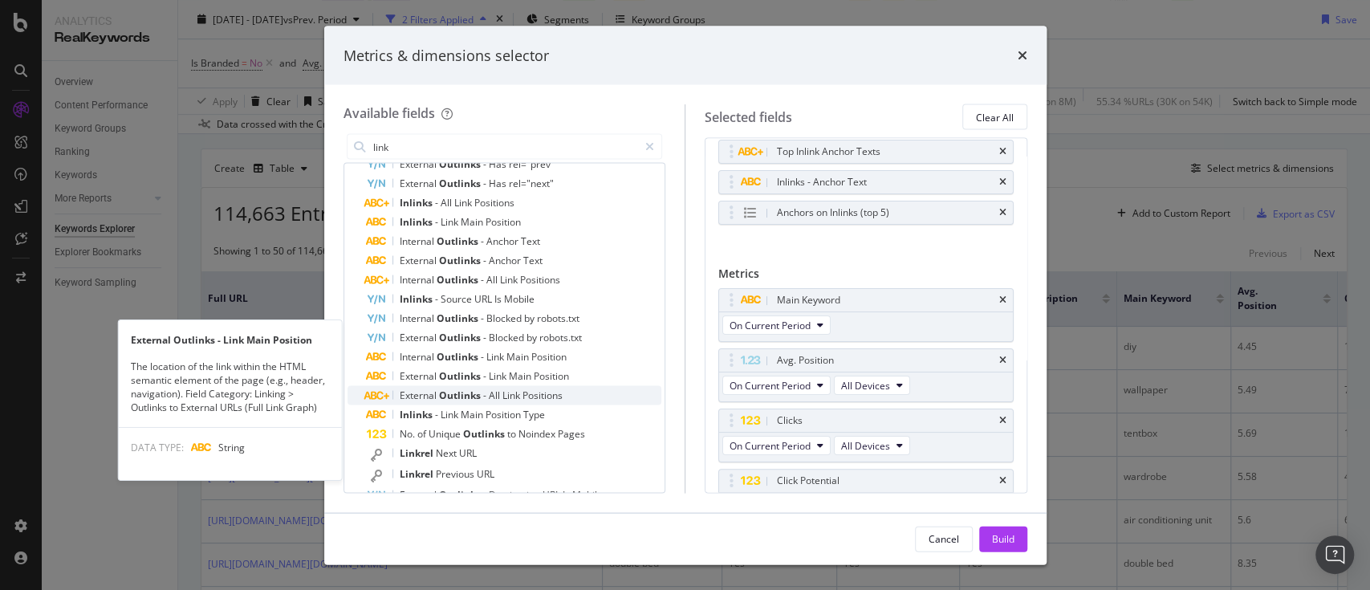
scroll to position [745, 0]
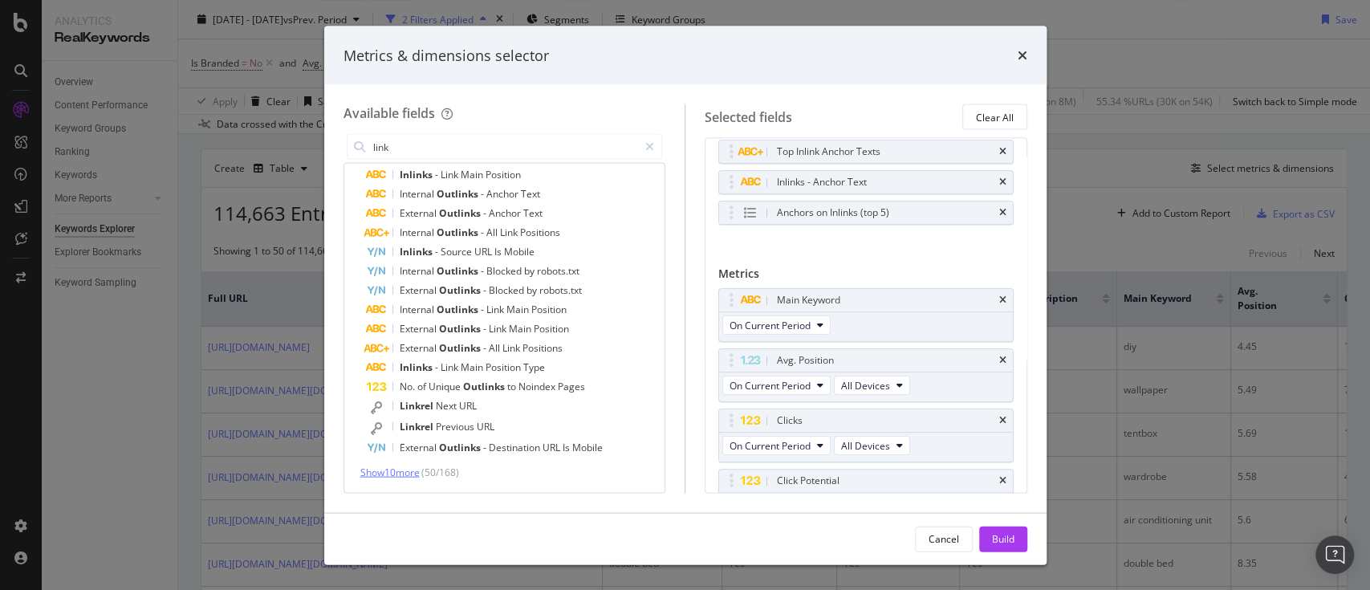
click at [413, 476] on span "Show 10 more" at bounding box center [389, 472] width 59 height 14
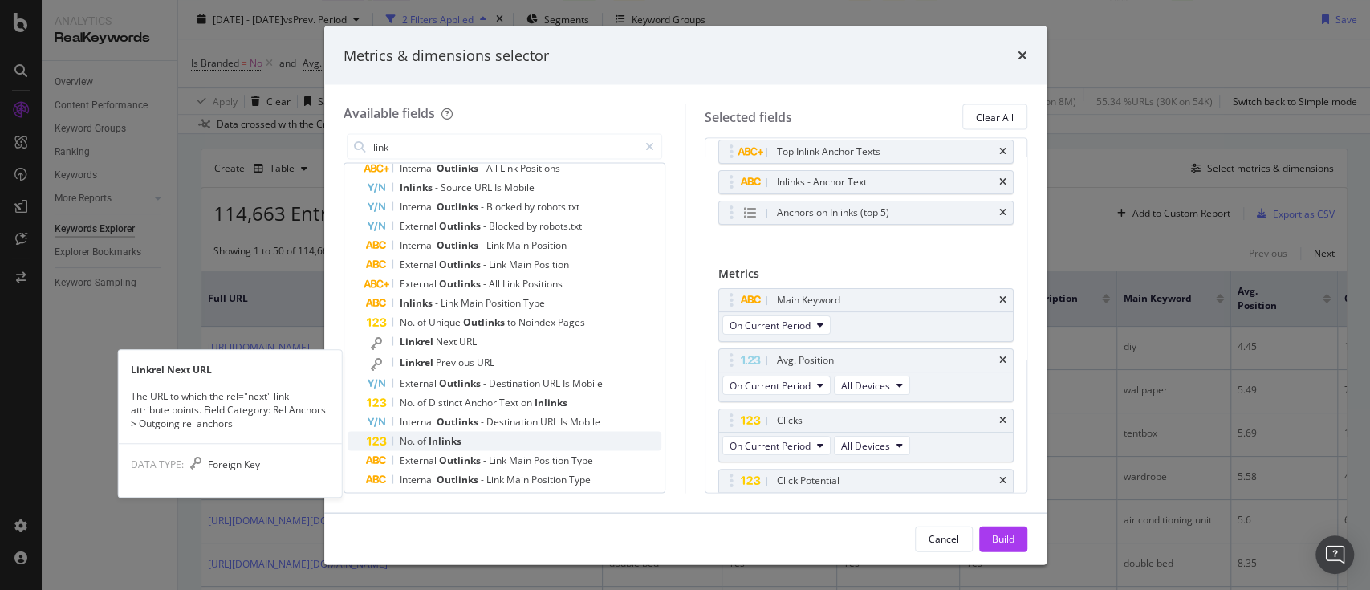
scroll to position [852, 0]
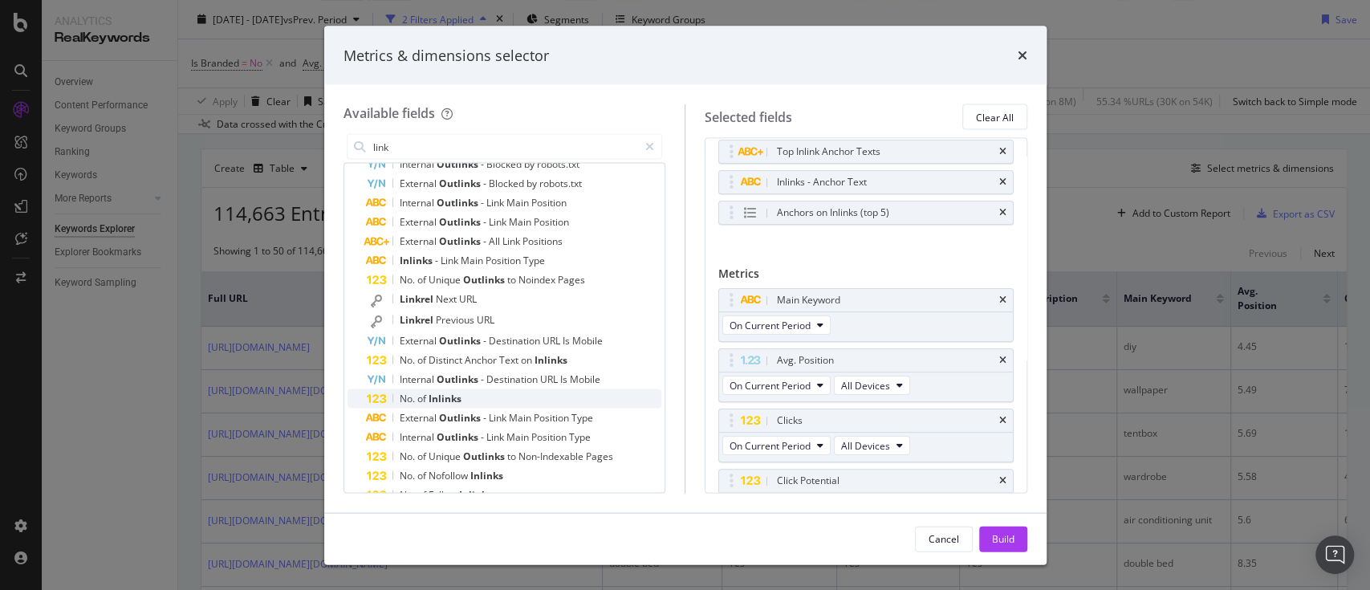
click at [452, 395] on span "Inlinks" at bounding box center [445, 399] width 33 height 14
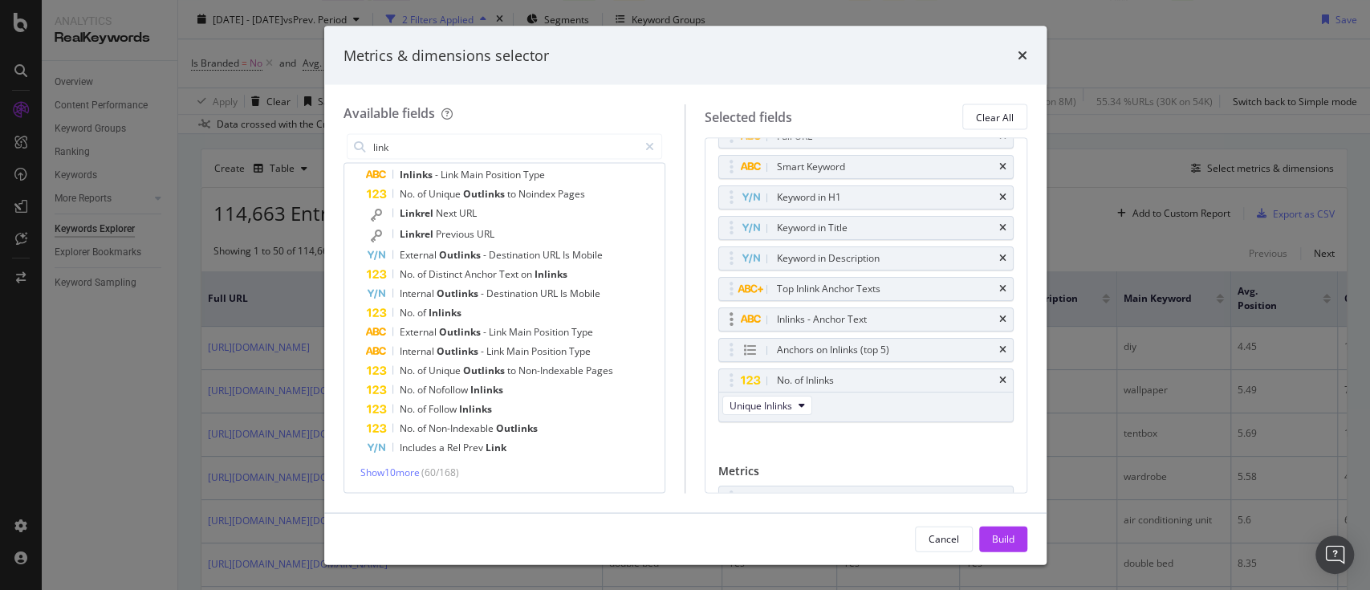
scroll to position [20, 0]
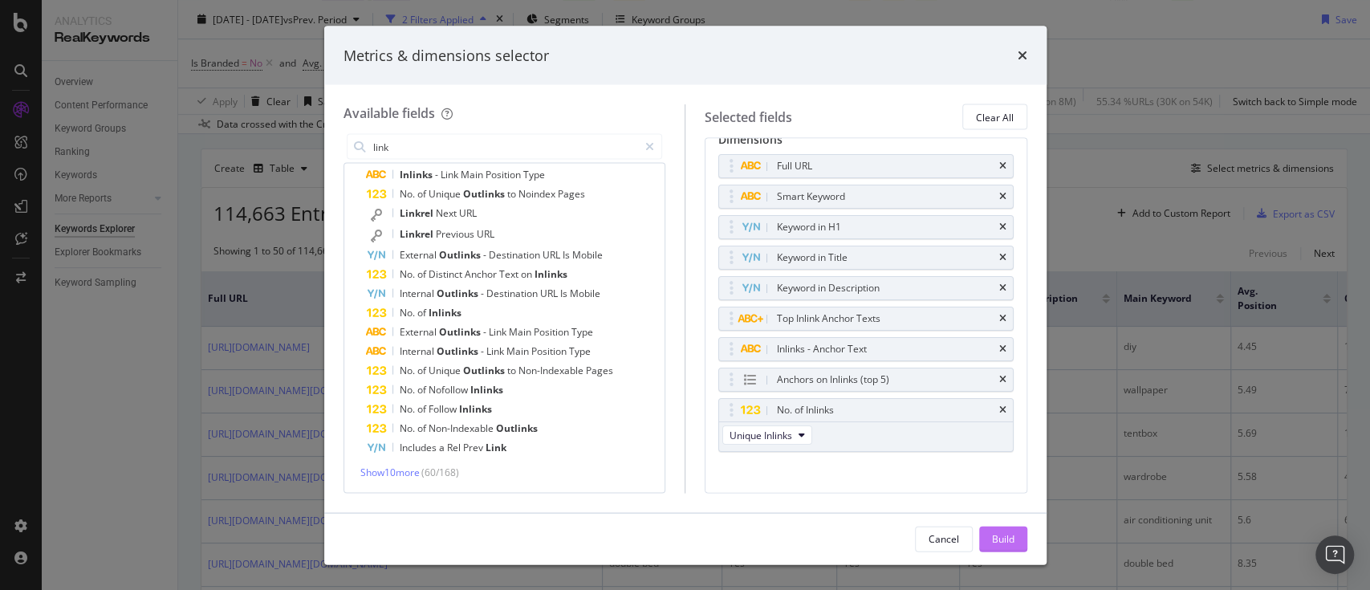
click at [1001, 536] on div "Build" at bounding box center [1003, 538] width 22 height 14
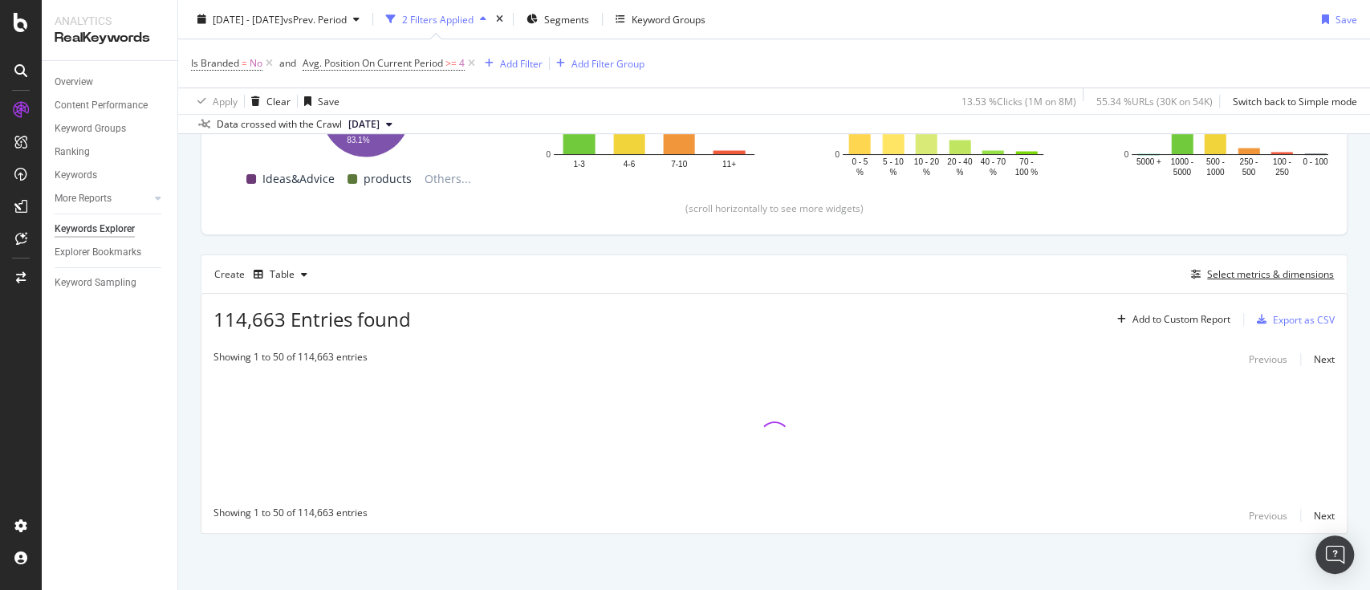
scroll to position [319, 0]
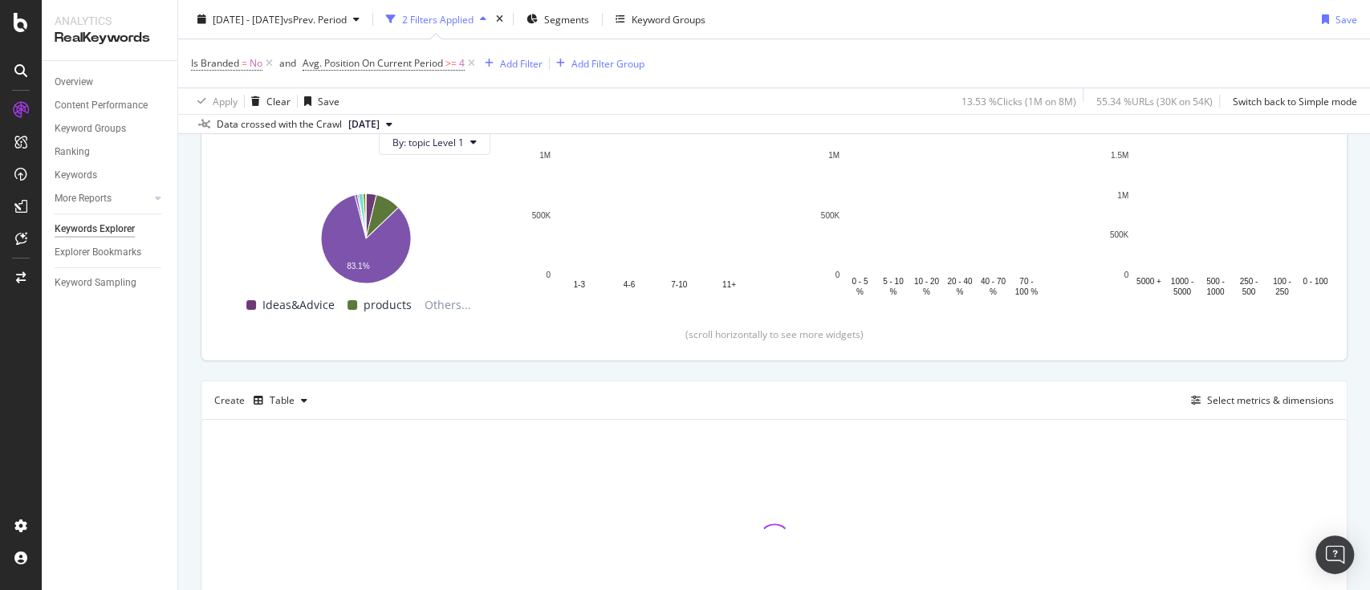
scroll to position [319, 0]
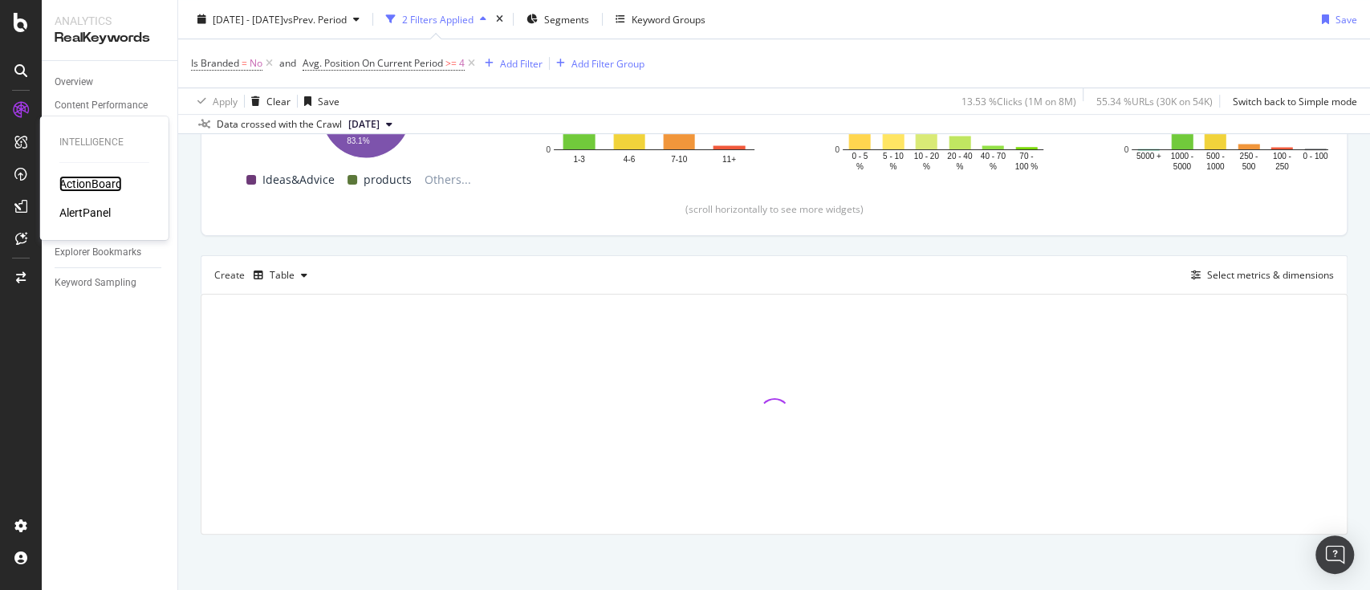
drag, startPoint x: 72, startPoint y: 209, endPoint x: 97, endPoint y: 181, distance: 37.5
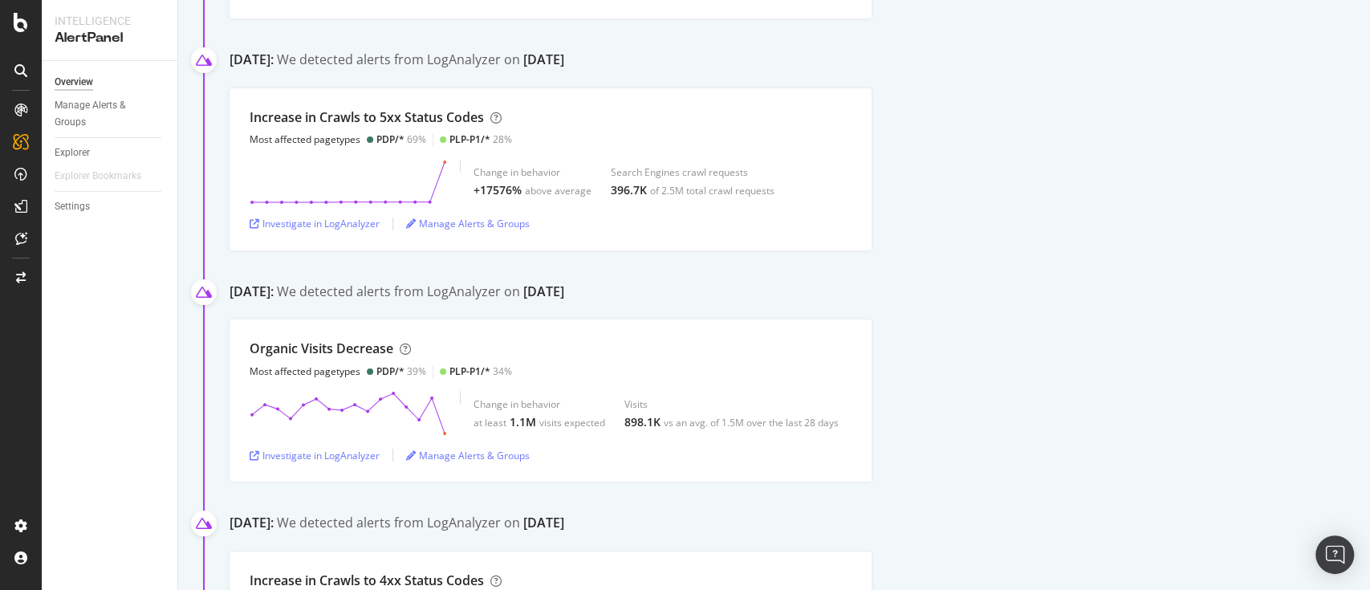
scroll to position [2354, 0]
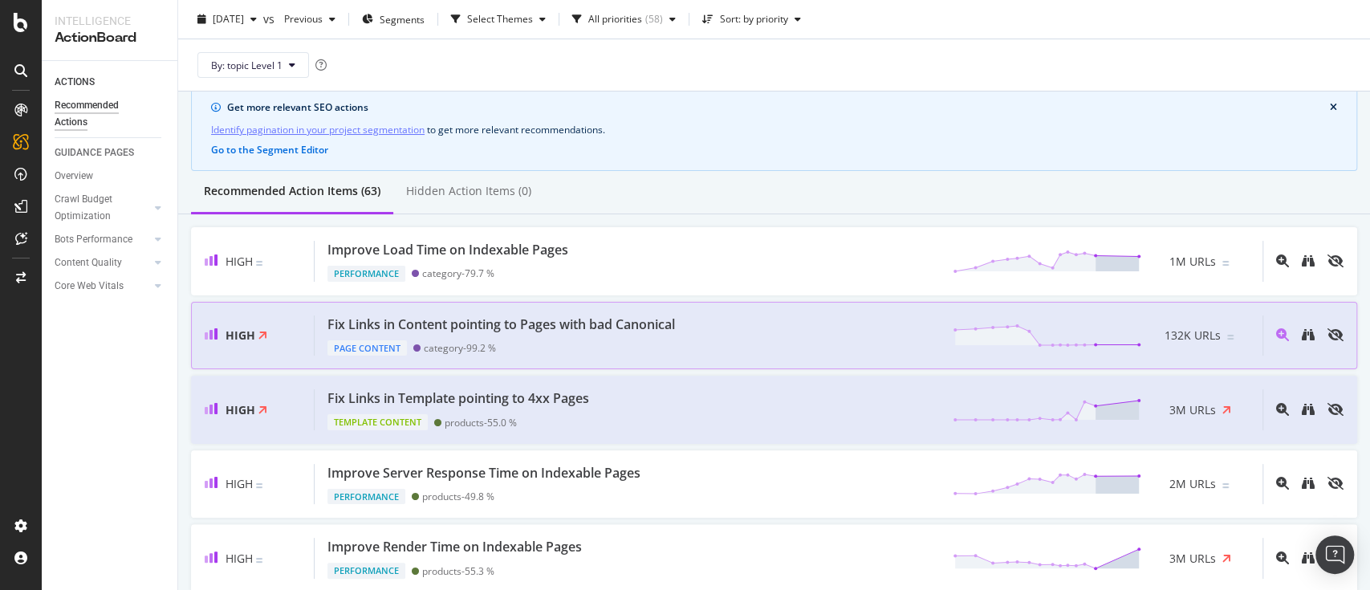
scroll to position [107, 0]
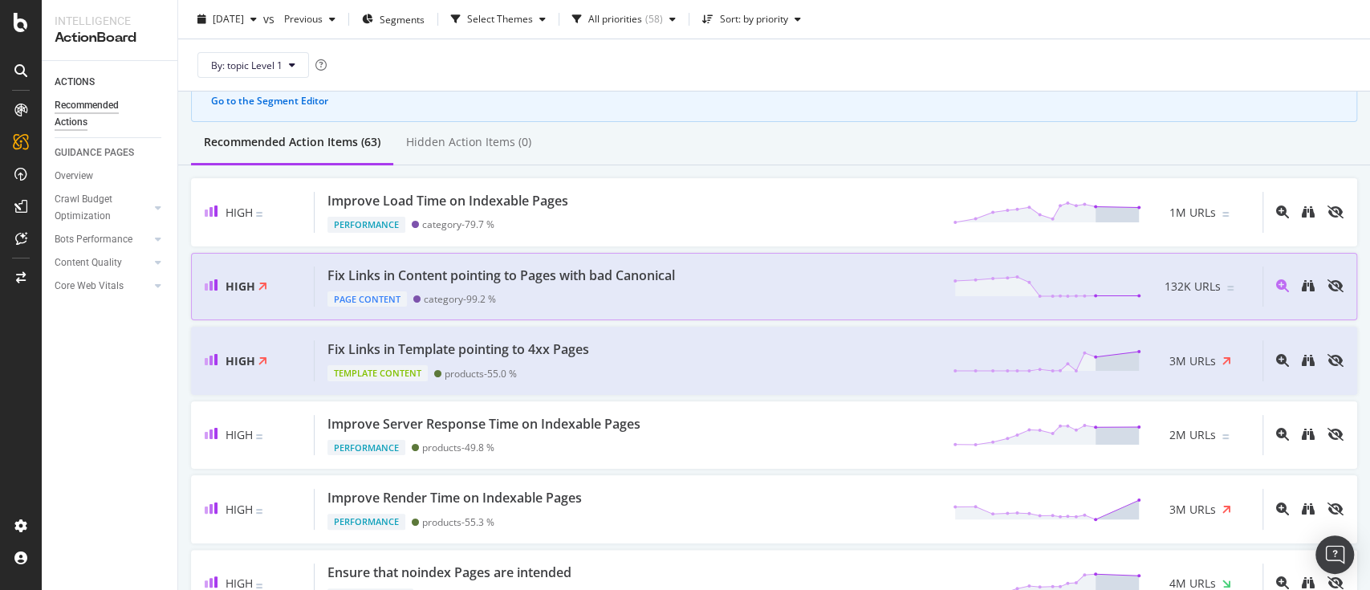
click at [770, 287] on div "Fix Links in Content pointing to Pages with bad Canonical Page Content category…" at bounding box center [789, 286] width 948 height 41
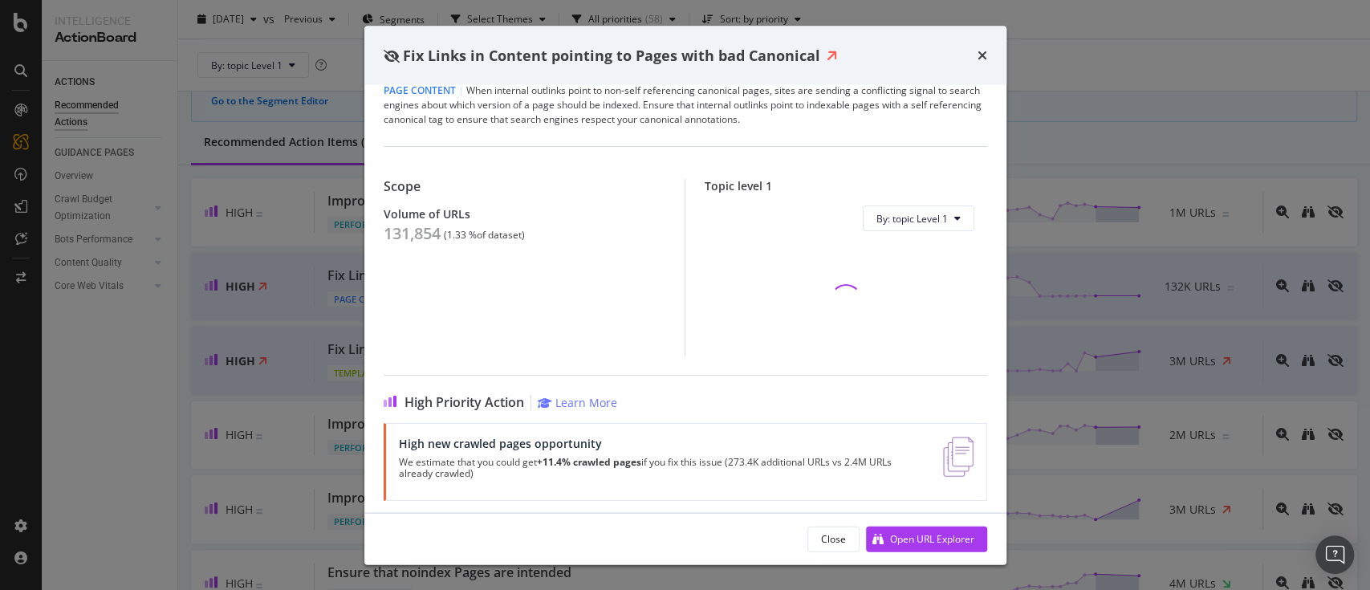
scroll to position [28, 0]
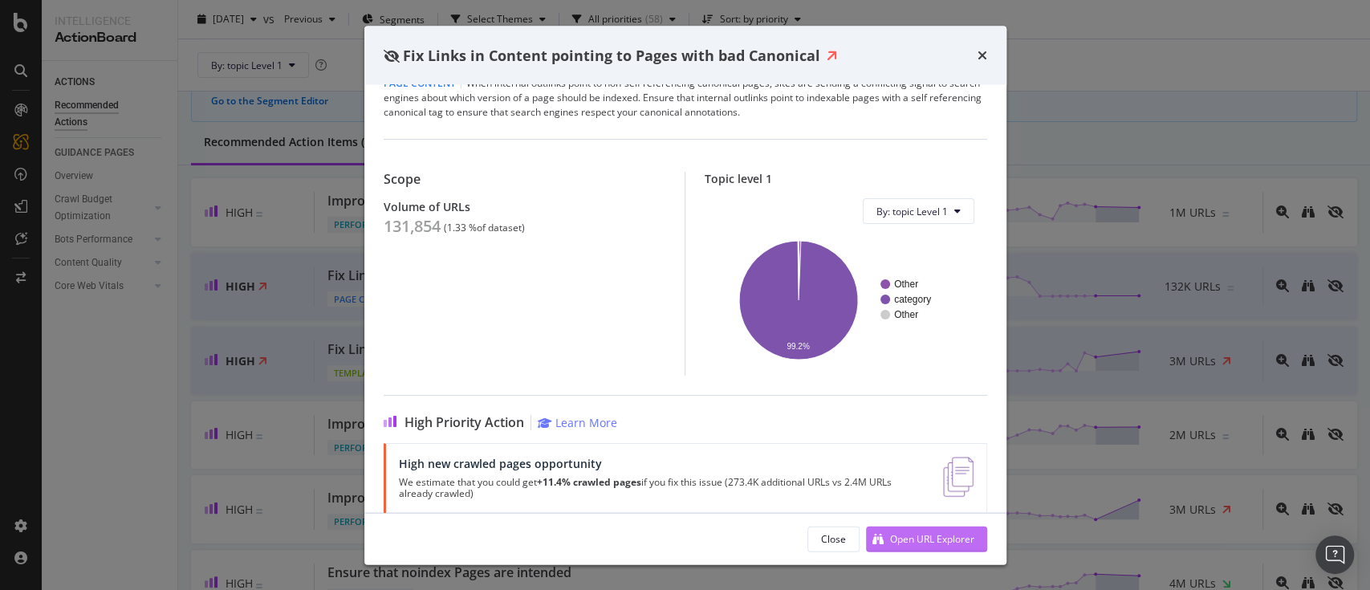
drag, startPoint x: 920, startPoint y: 530, endPoint x: 888, endPoint y: 534, distance: 32.4
click at [888, 534] on div "Open URL Explorer" at bounding box center [920, 538] width 108 height 24
click at [976, 59] on div "Fix Links in Content pointing to Pages with bad Canonical" at bounding box center [686, 55] width 604 height 21
click at [982, 58] on icon "times" at bounding box center [983, 55] width 10 height 13
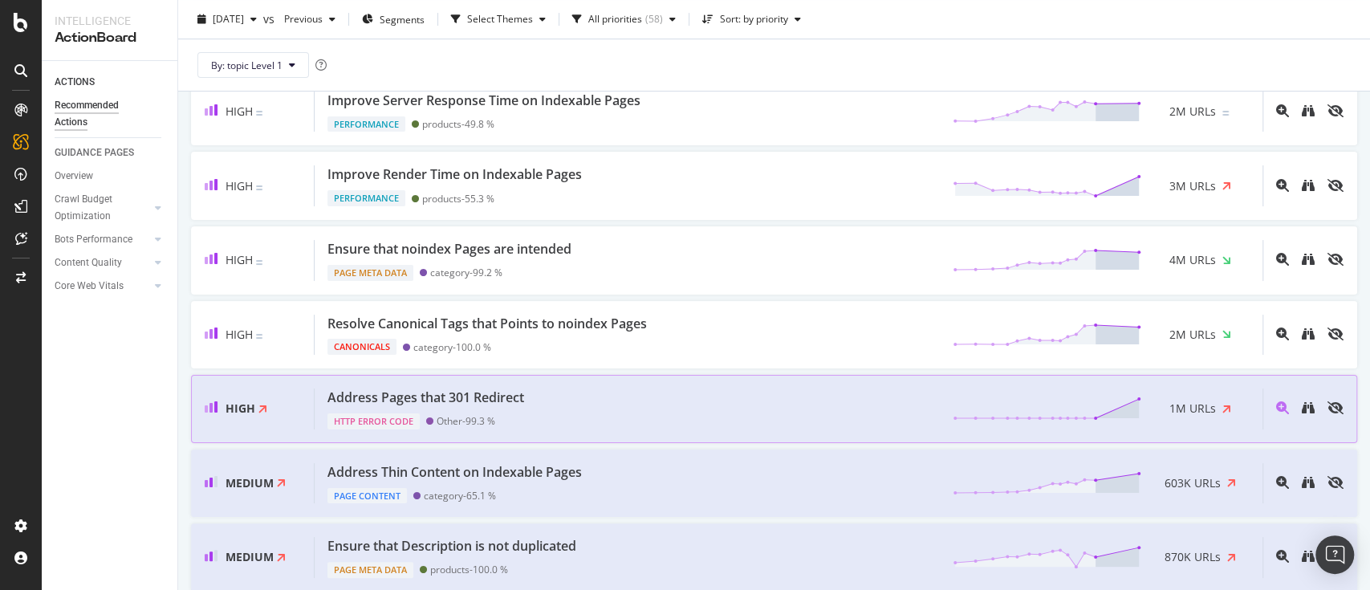
scroll to position [535, 0]
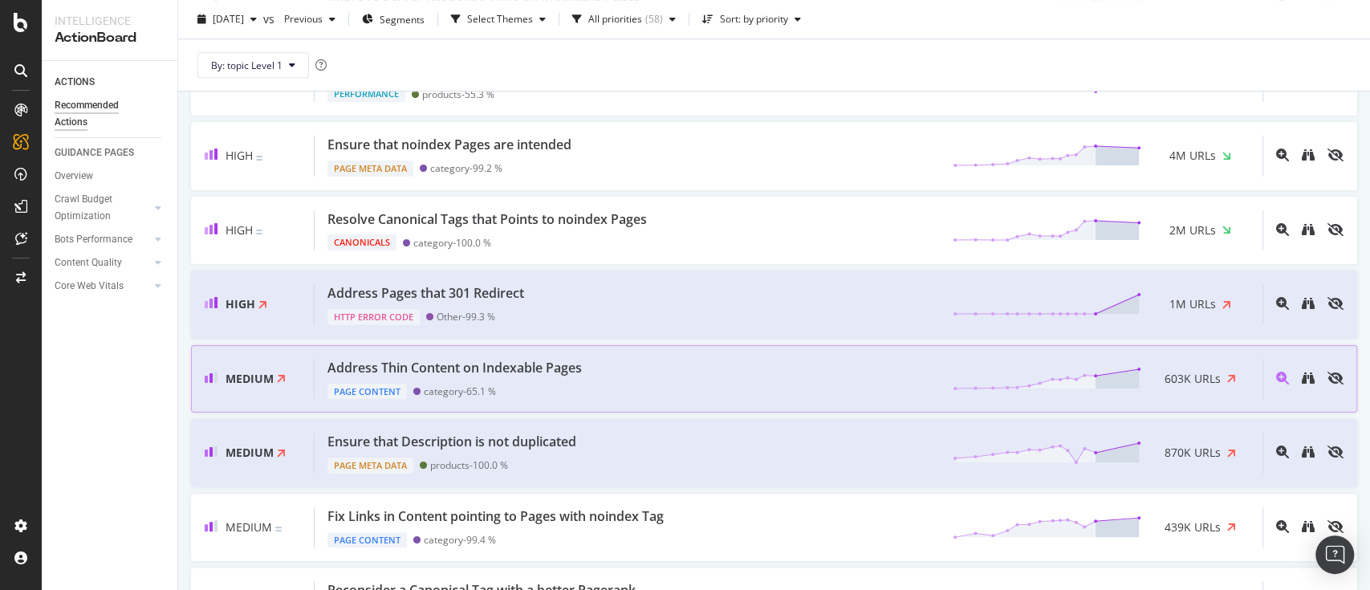
click at [723, 364] on div "Address Thin Content on Indexable Pages Page Content category - 65.1 % 603K URLs" at bounding box center [789, 379] width 948 height 41
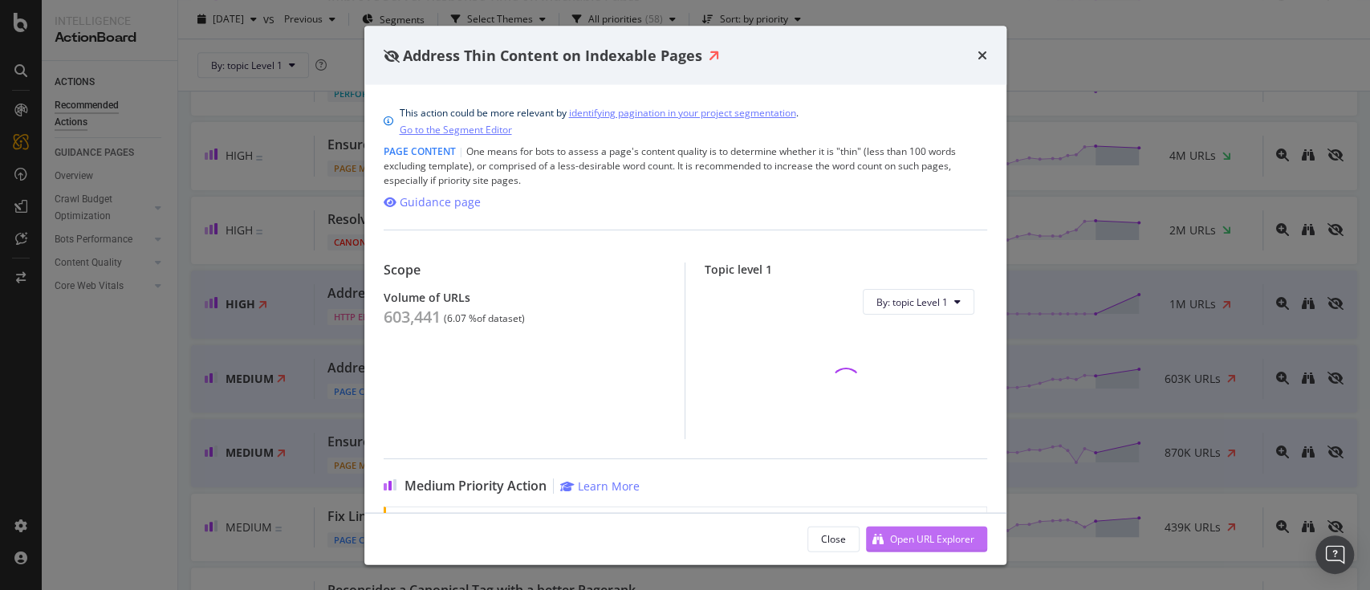
click at [904, 539] on div "Open URL Explorer" at bounding box center [932, 538] width 84 height 14
click at [985, 50] on icon "times" at bounding box center [983, 55] width 10 height 13
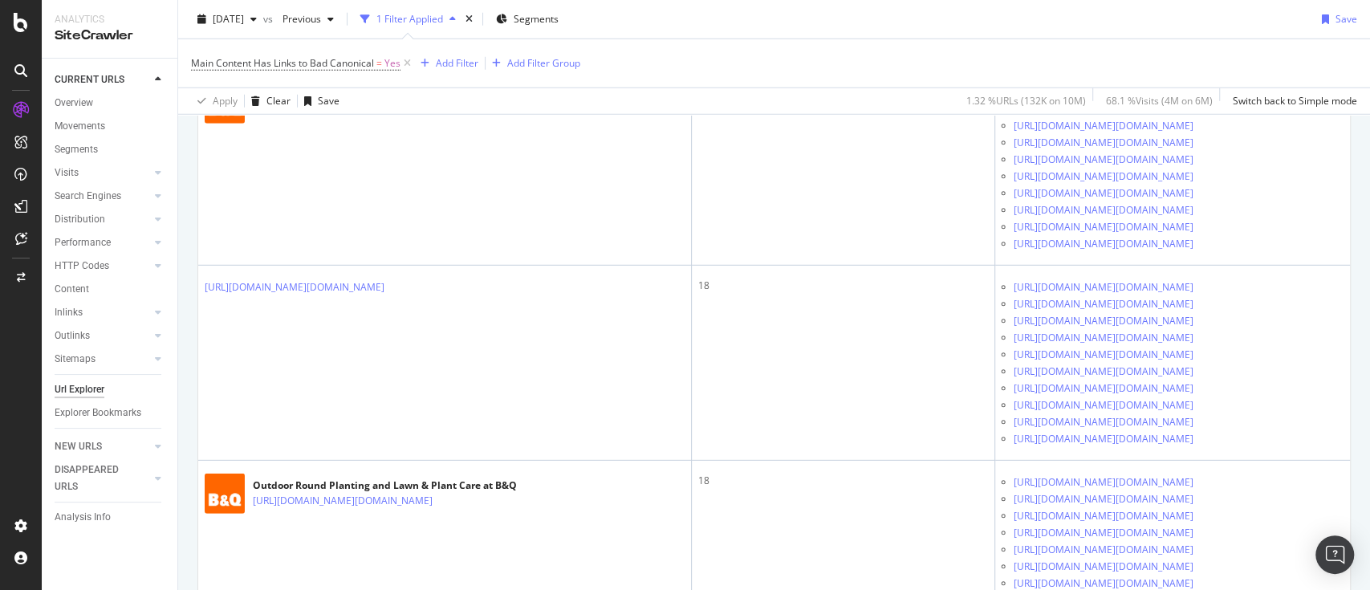
scroll to position [2782, 0]
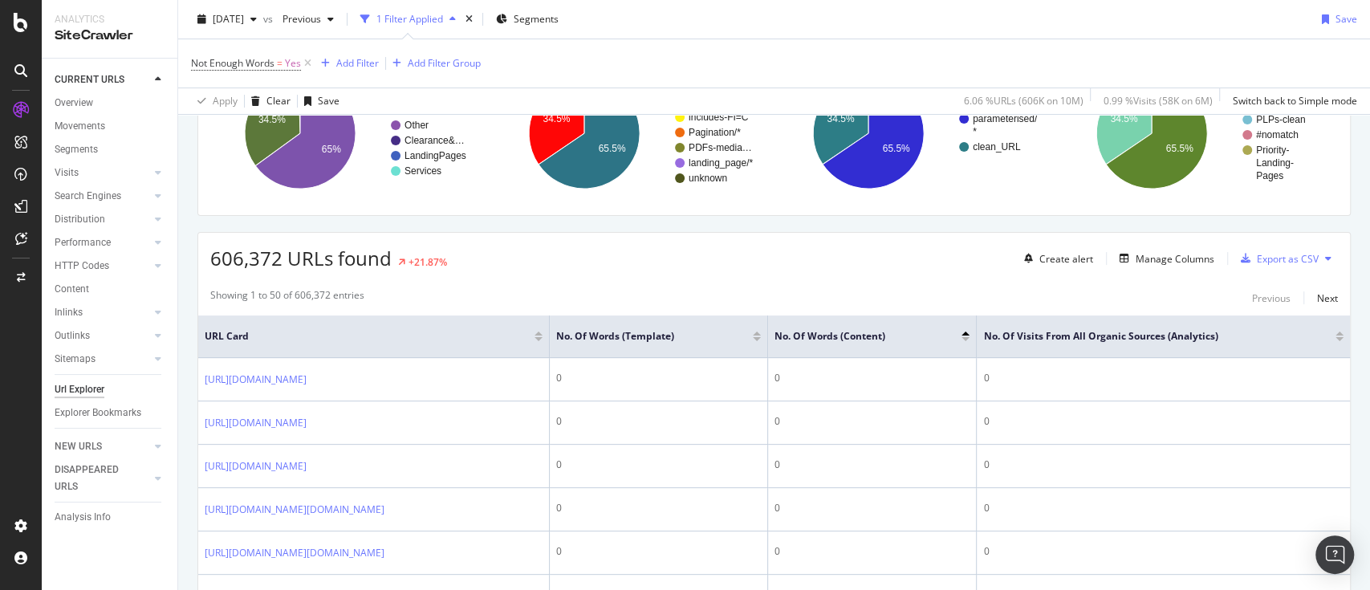
scroll to position [213, 0]
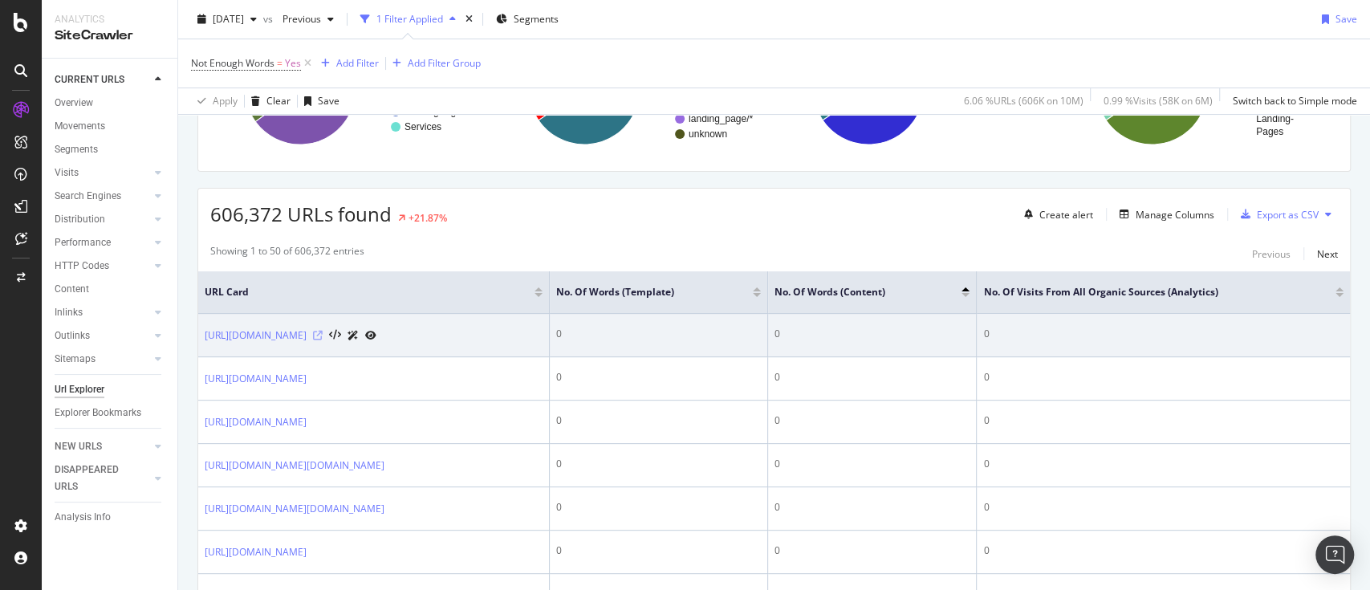
click at [323, 340] on icon at bounding box center [318, 336] width 10 height 10
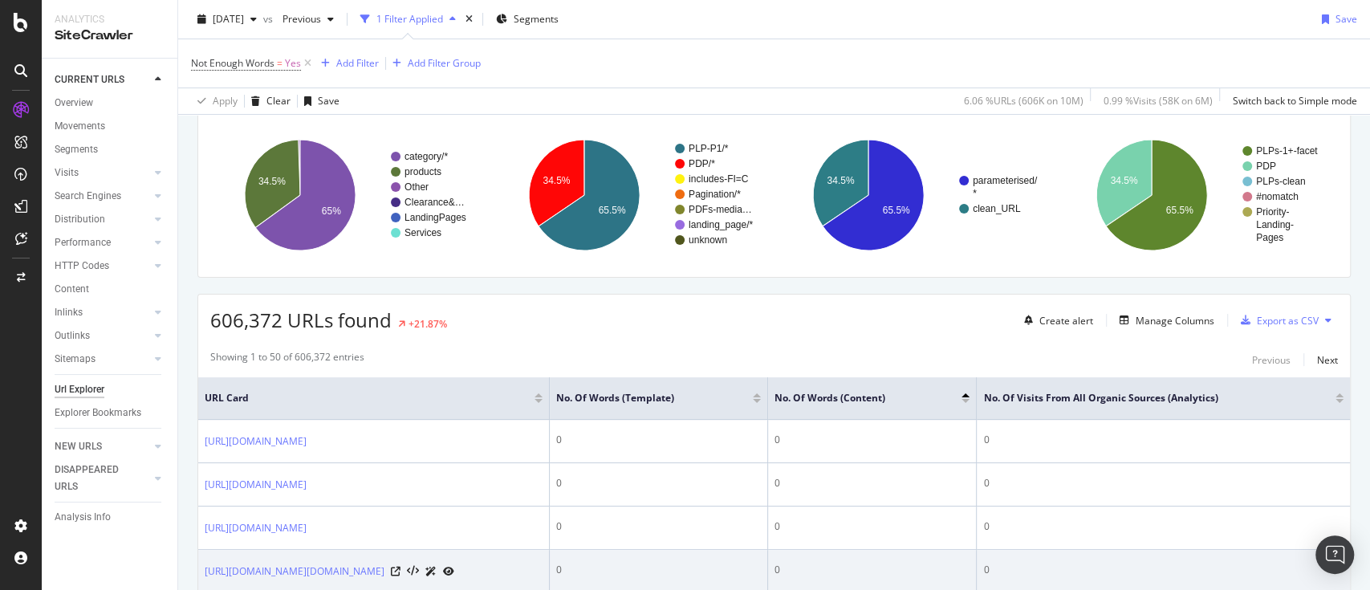
scroll to position [107, 0]
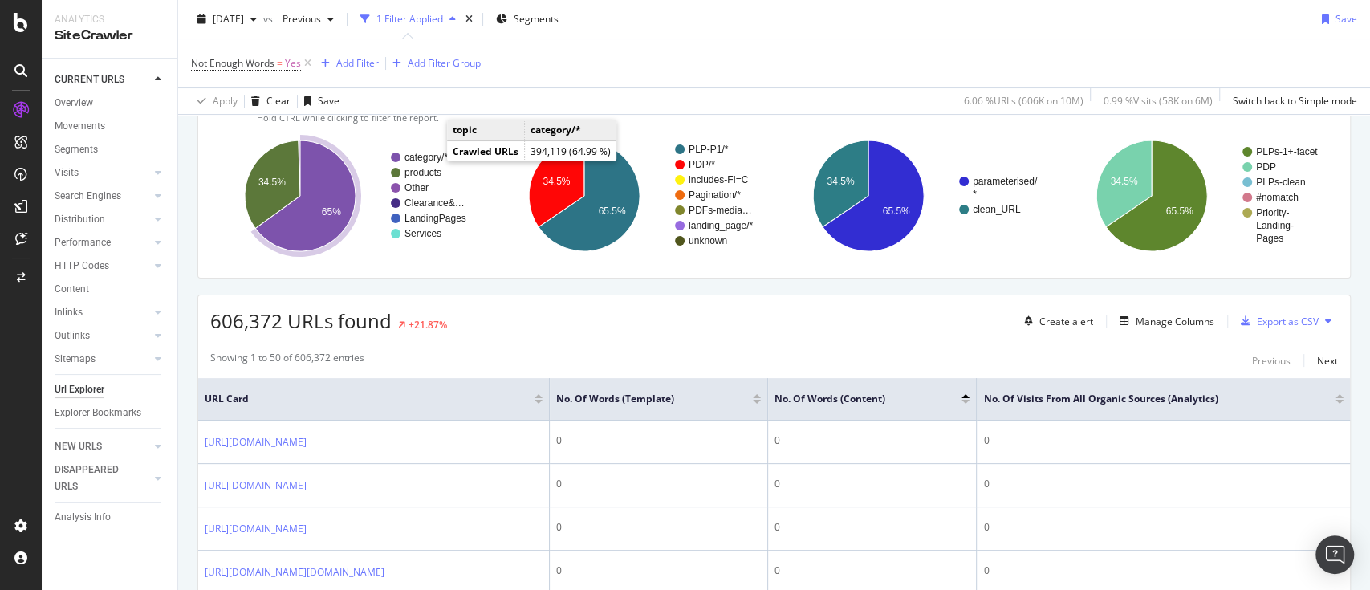
click at [429, 157] on text "category/*" at bounding box center [426, 157] width 43 height 11
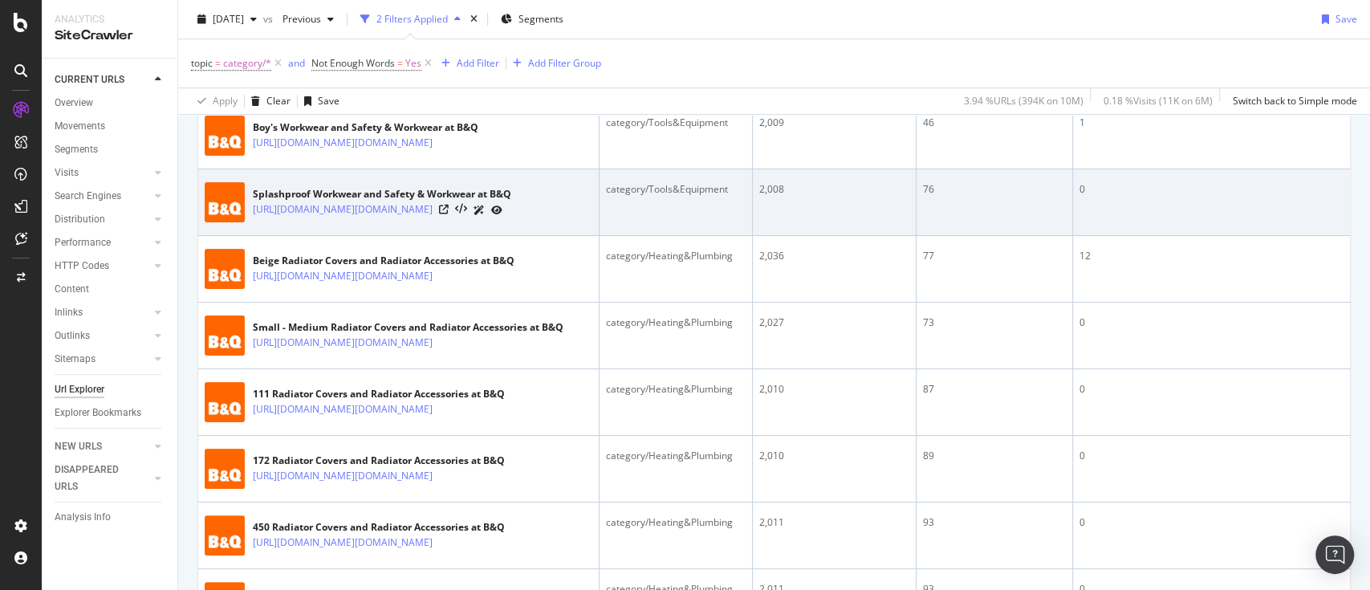
scroll to position [321, 0]
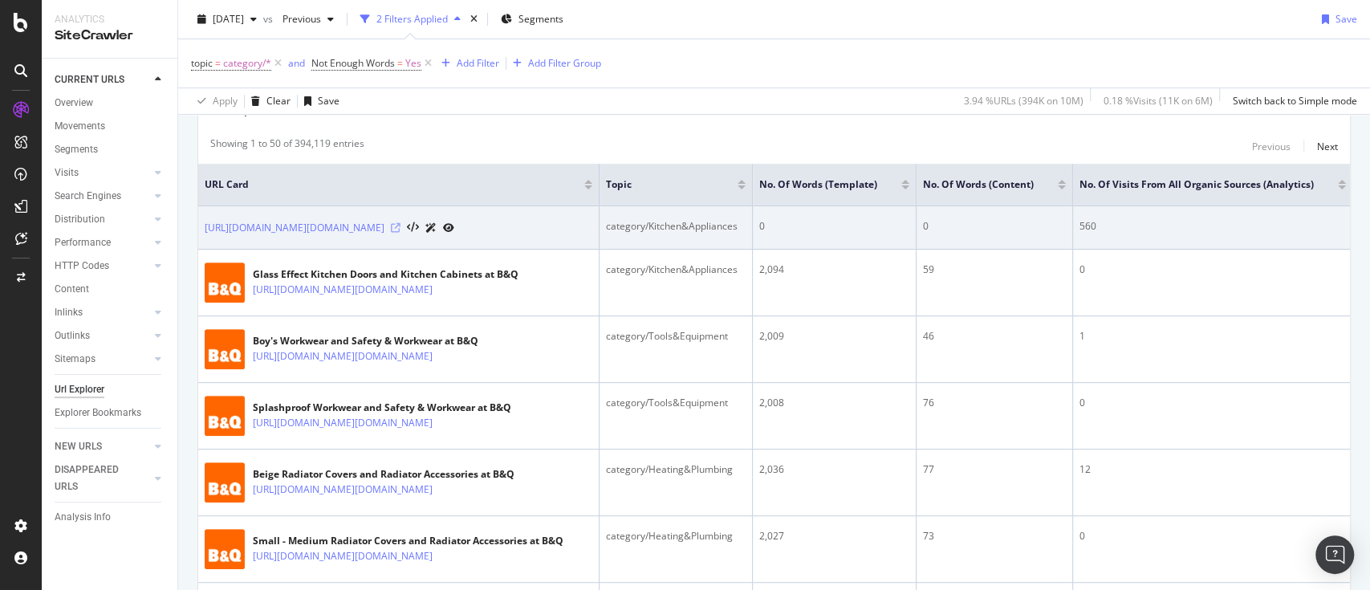
click at [400, 233] on icon at bounding box center [396, 228] width 10 height 10
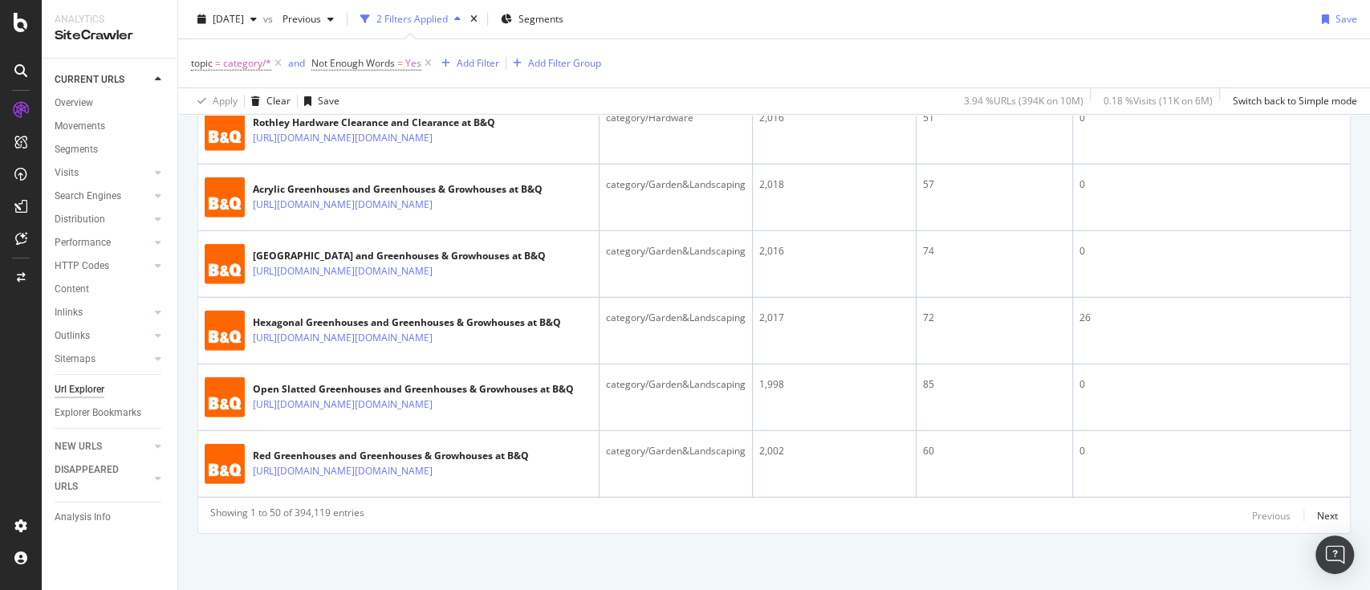
scroll to position [3823, 0]
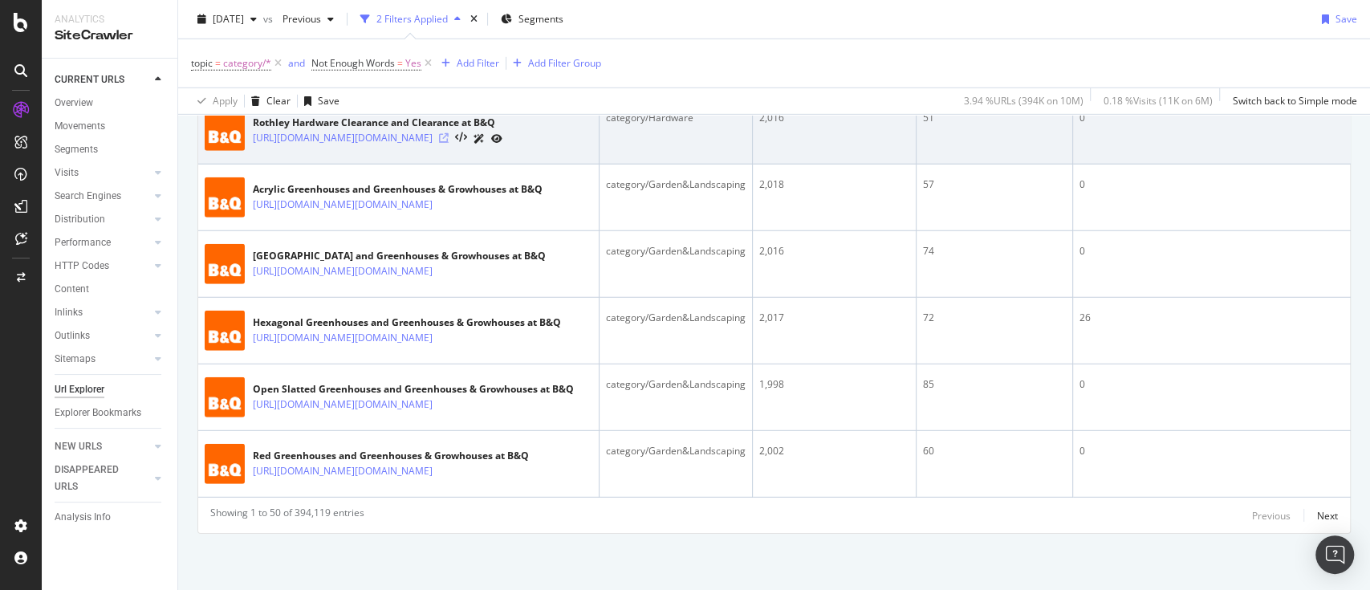
click at [449, 143] on icon at bounding box center [444, 138] width 10 height 10
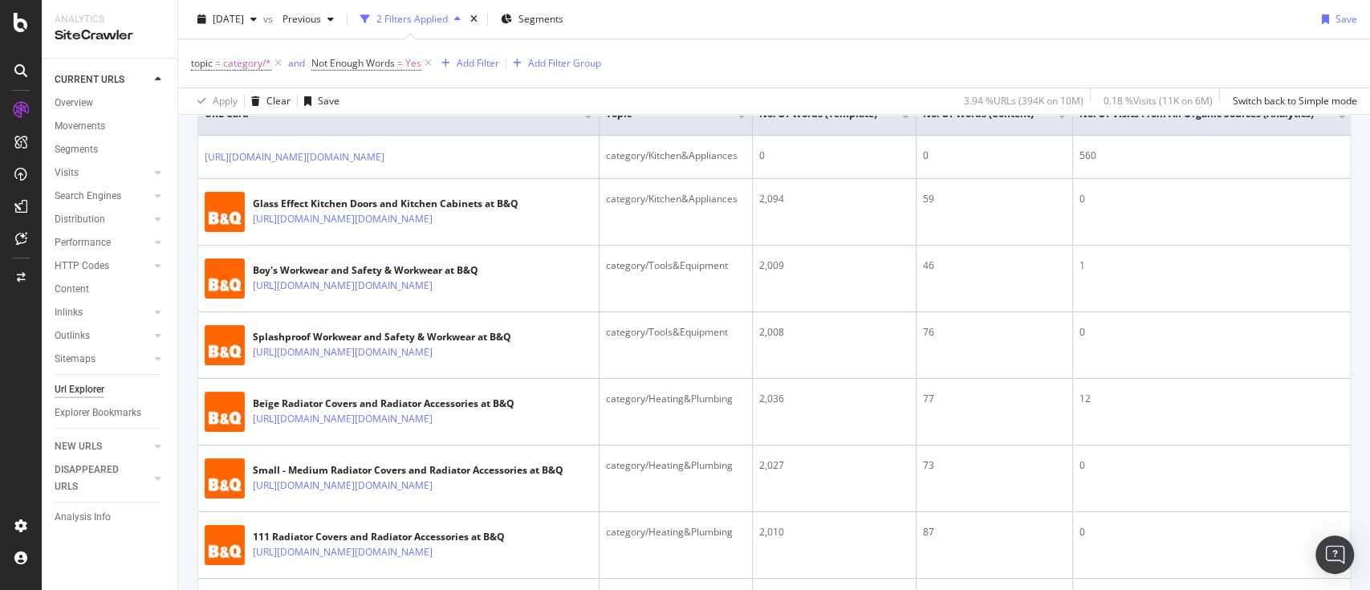
scroll to position [196, 0]
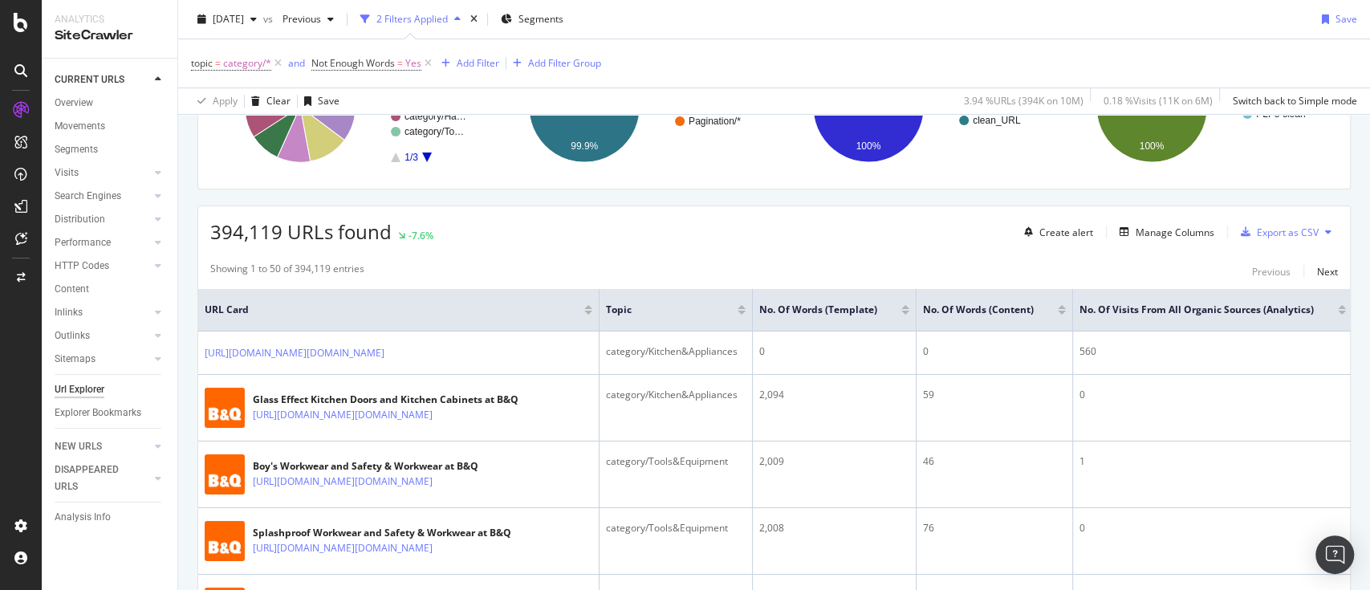
click at [1062, 311] on div at bounding box center [1062, 313] width 8 height 4
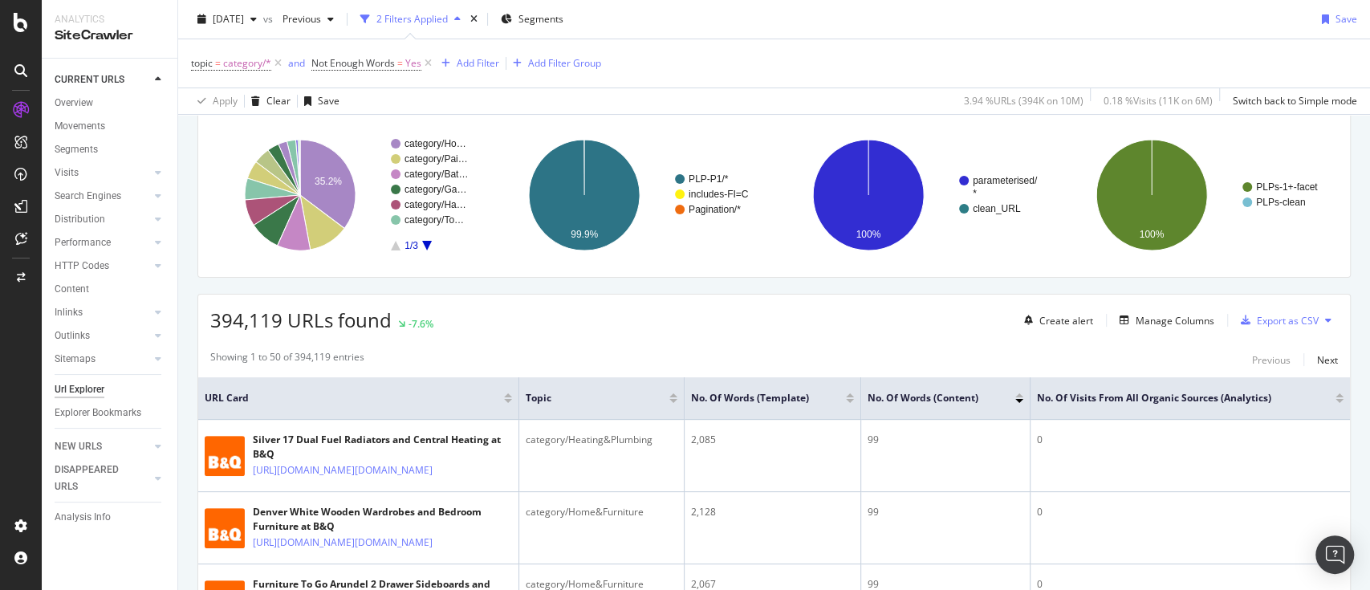
scroll to position [196, 0]
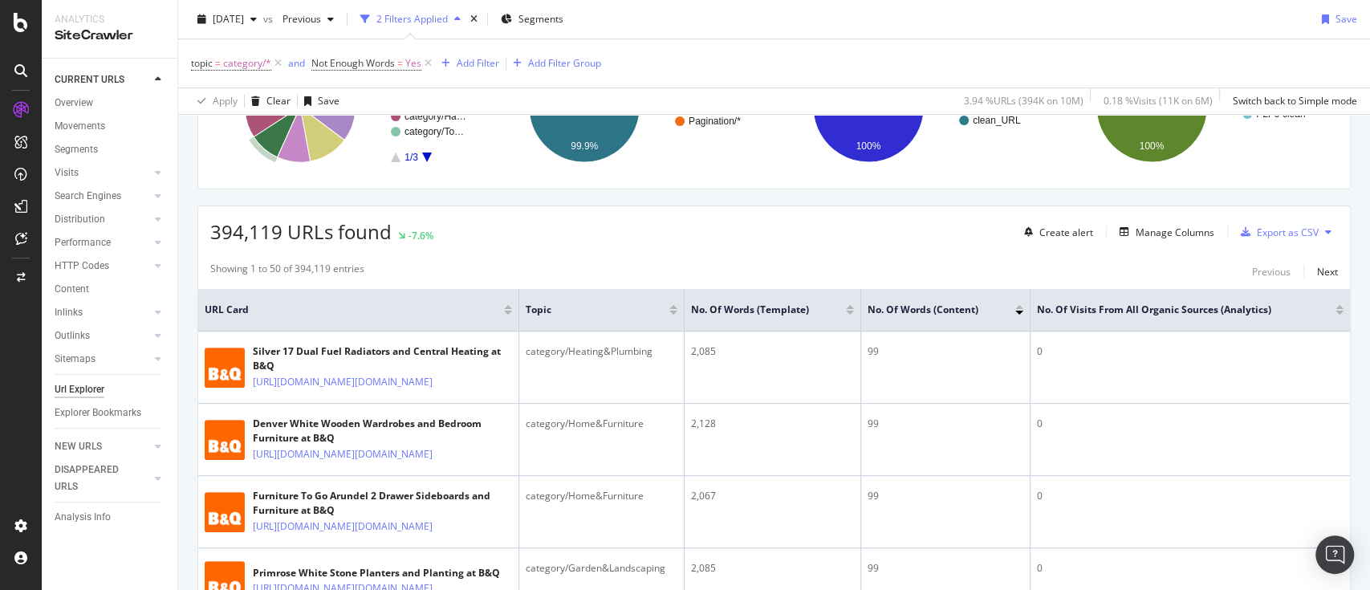
click at [1021, 307] on div at bounding box center [1019, 307] width 8 height 4
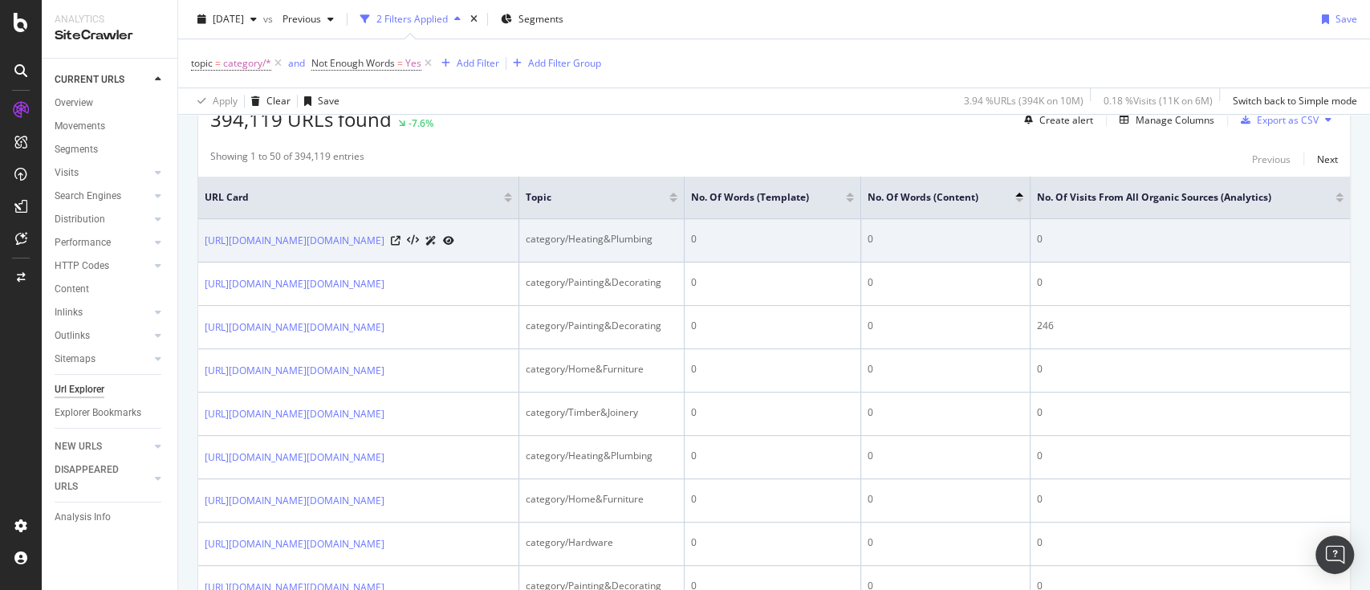
scroll to position [196, 0]
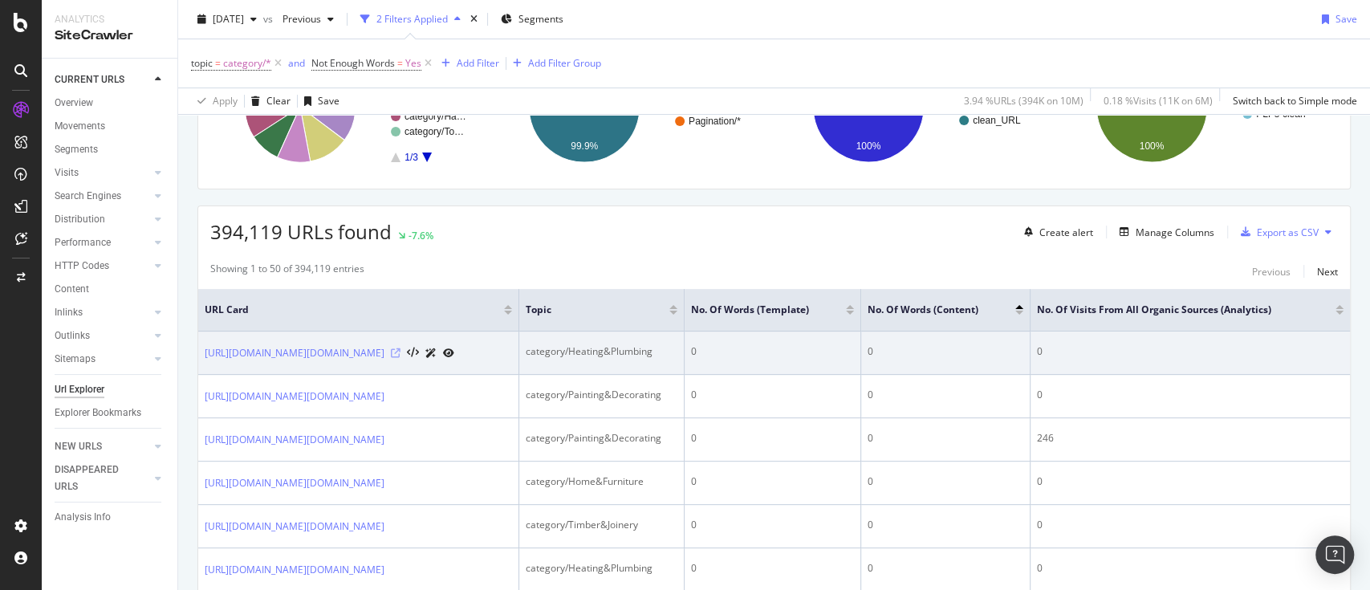
click at [400, 358] on icon at bounding box center [396, 353] width 10 height 10
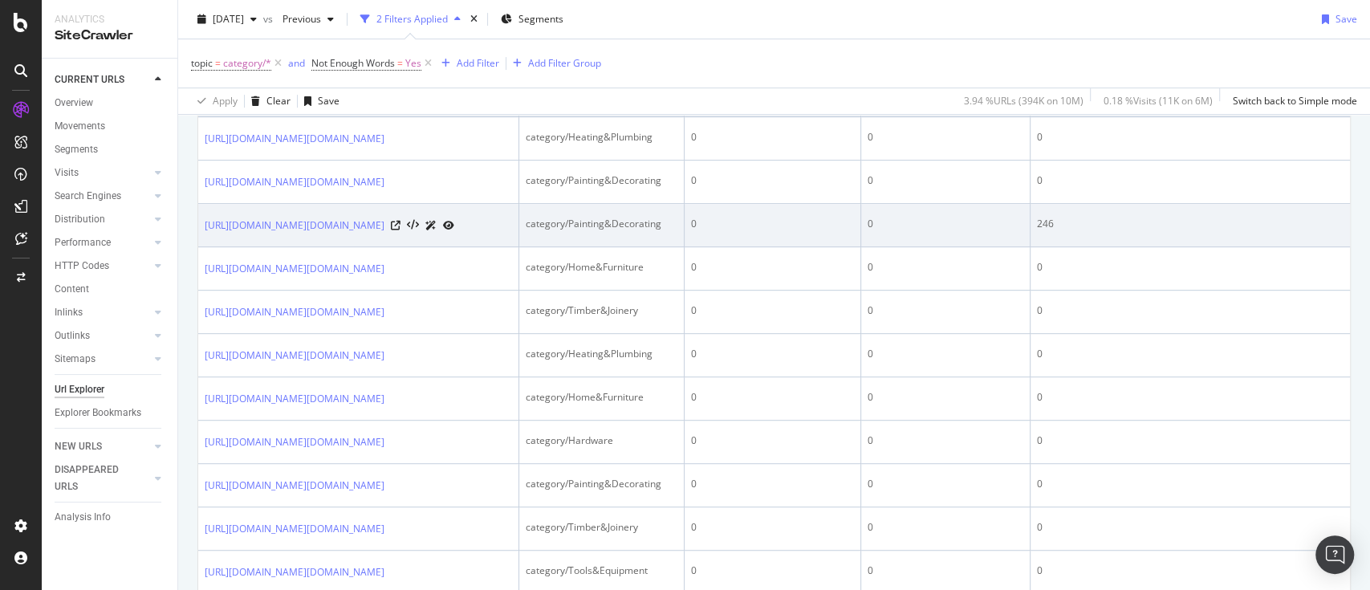
scroll to position [0, 0]
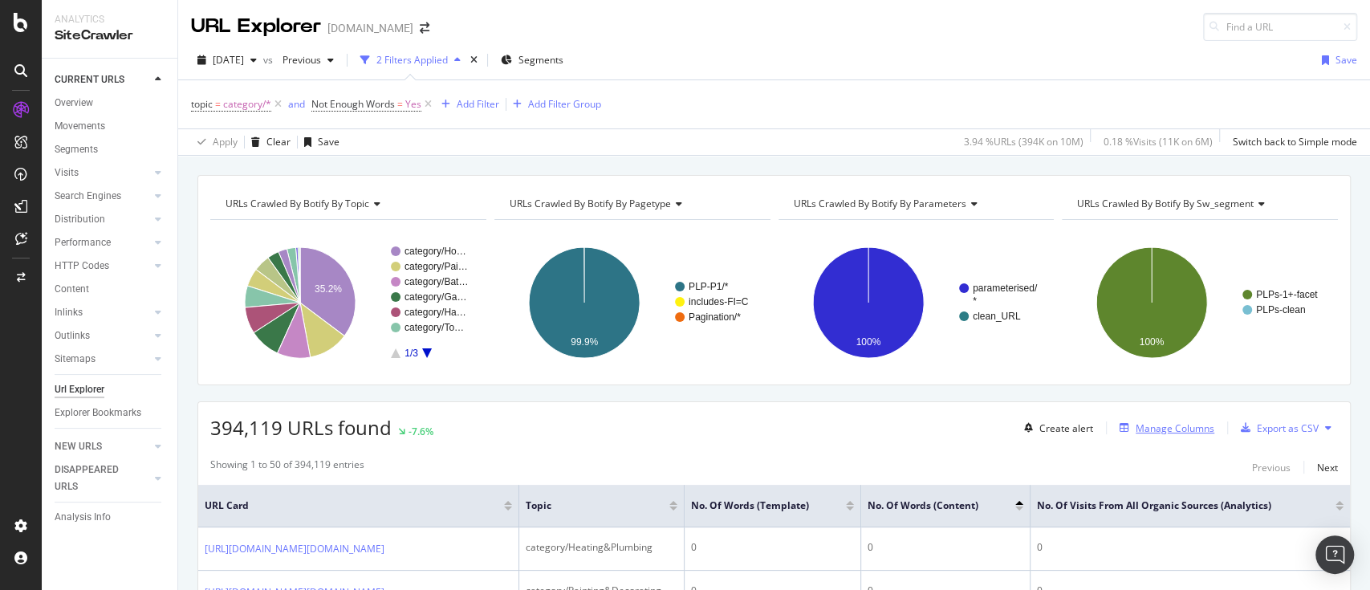
click at [1182, 433] on div "Manage Columns" at bounding box center [1175, 428] width 79 height 14
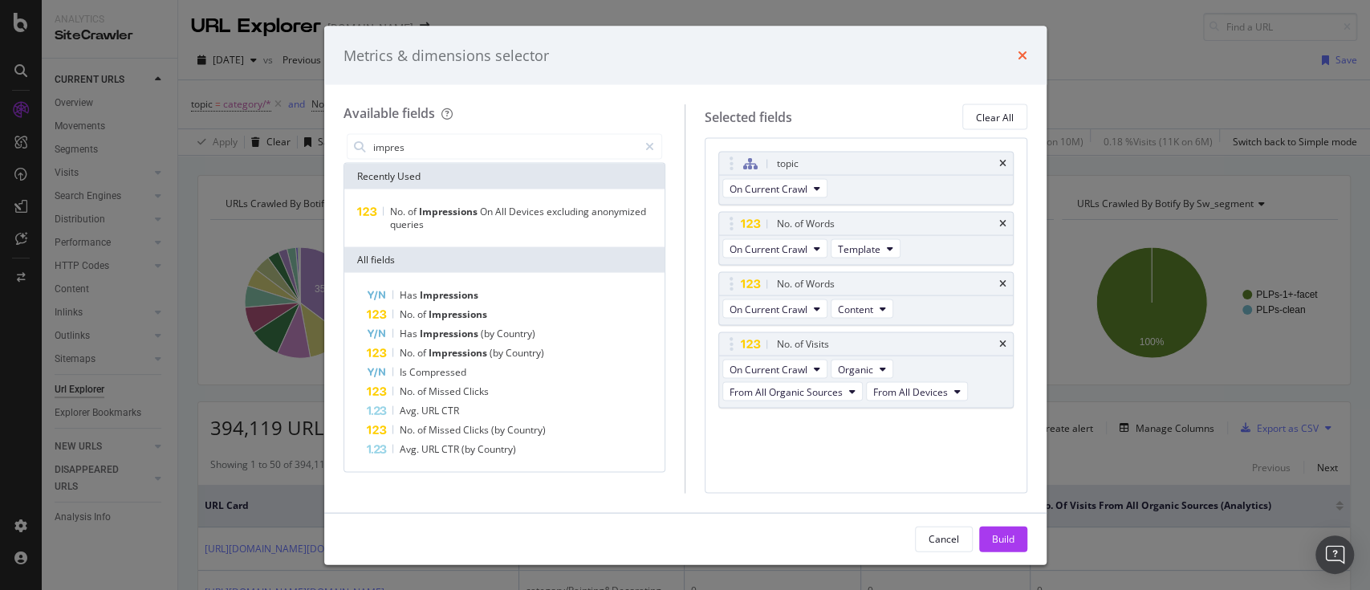
type input "impres"
click at [1023, 55] on icon "times" at bounding box center [1023, 55] width 10 height 13
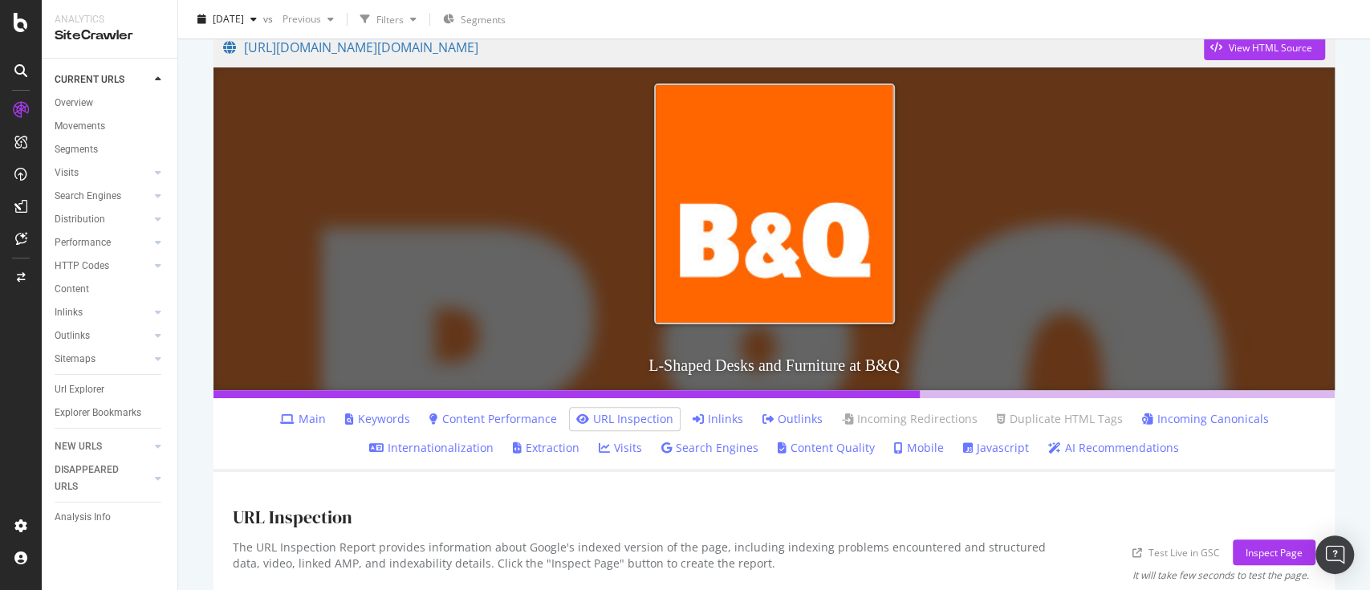
scroll to position [171, 0]
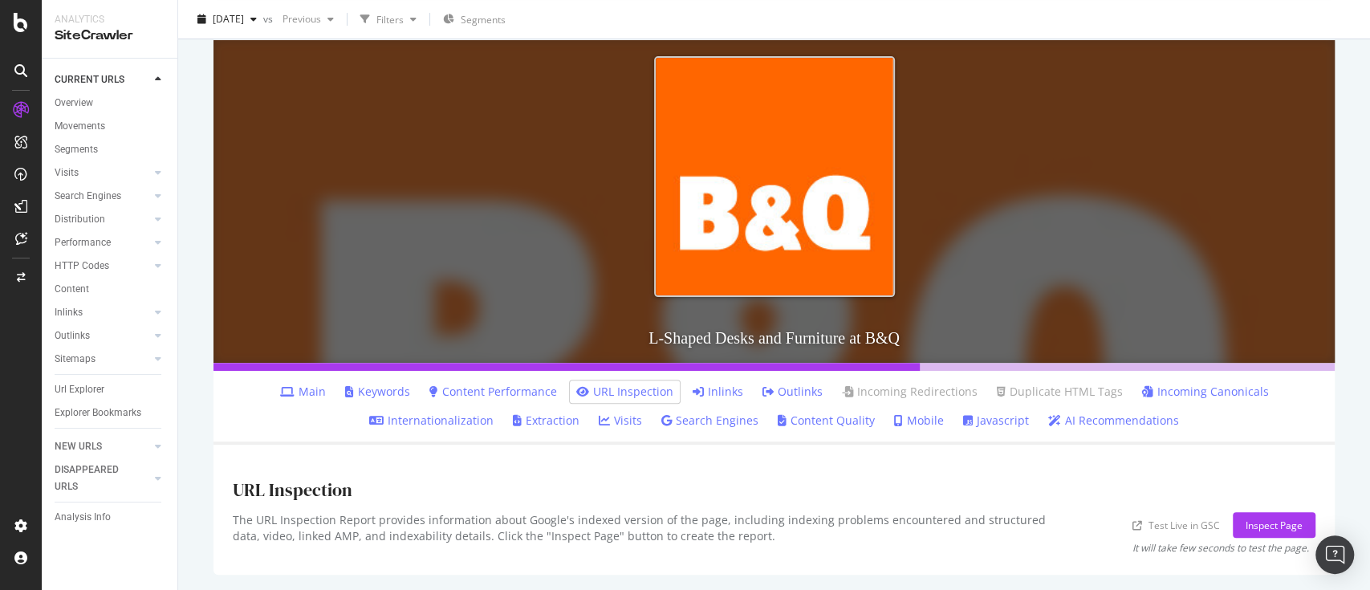
click at [383, 385] on link "Keywords" at bounding box center [377, 392] width 65 height 16
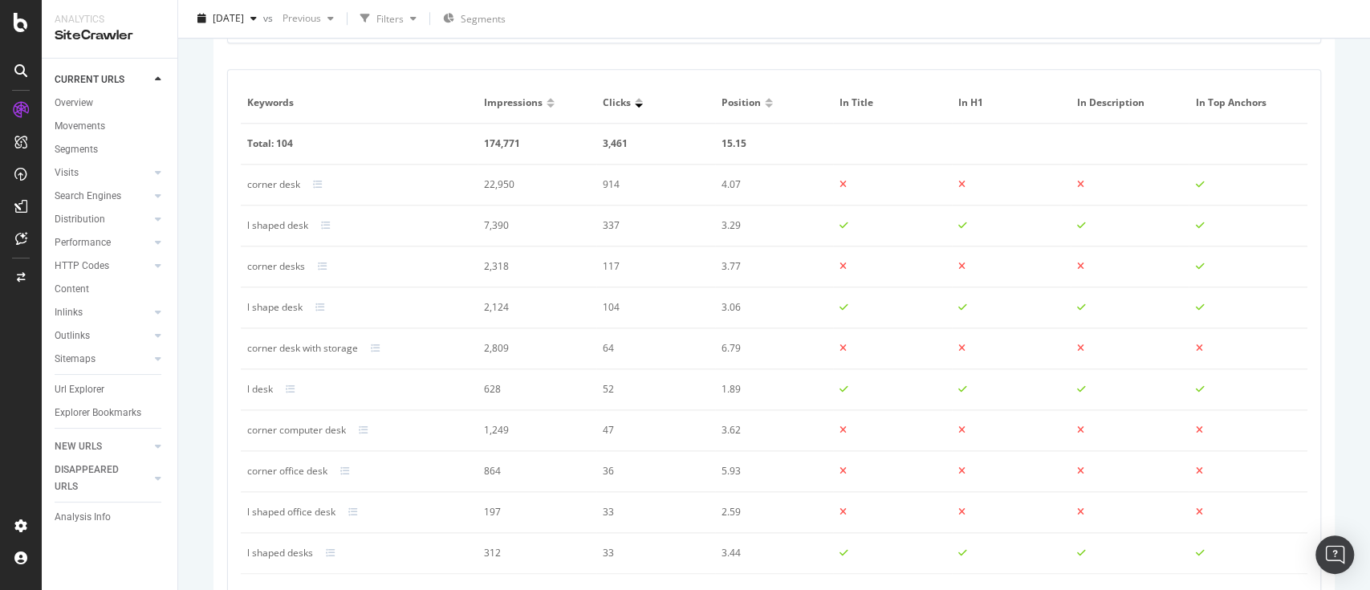
scroll to position [1060, 0]
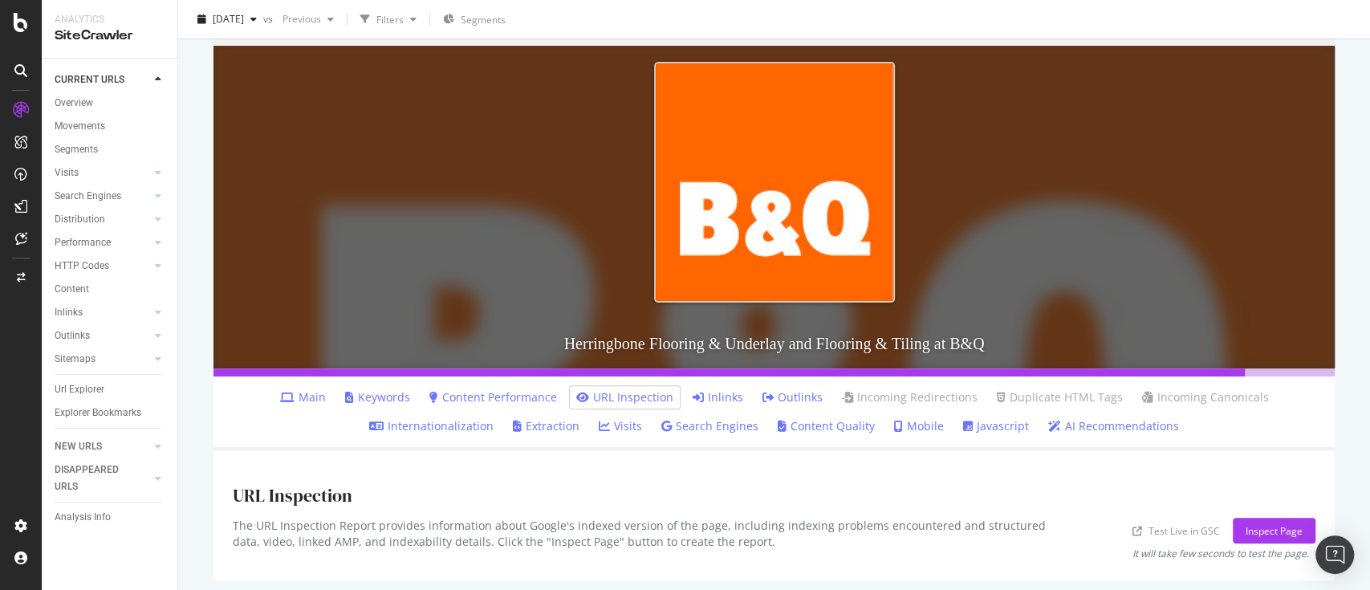
scroll to position [171, 0]
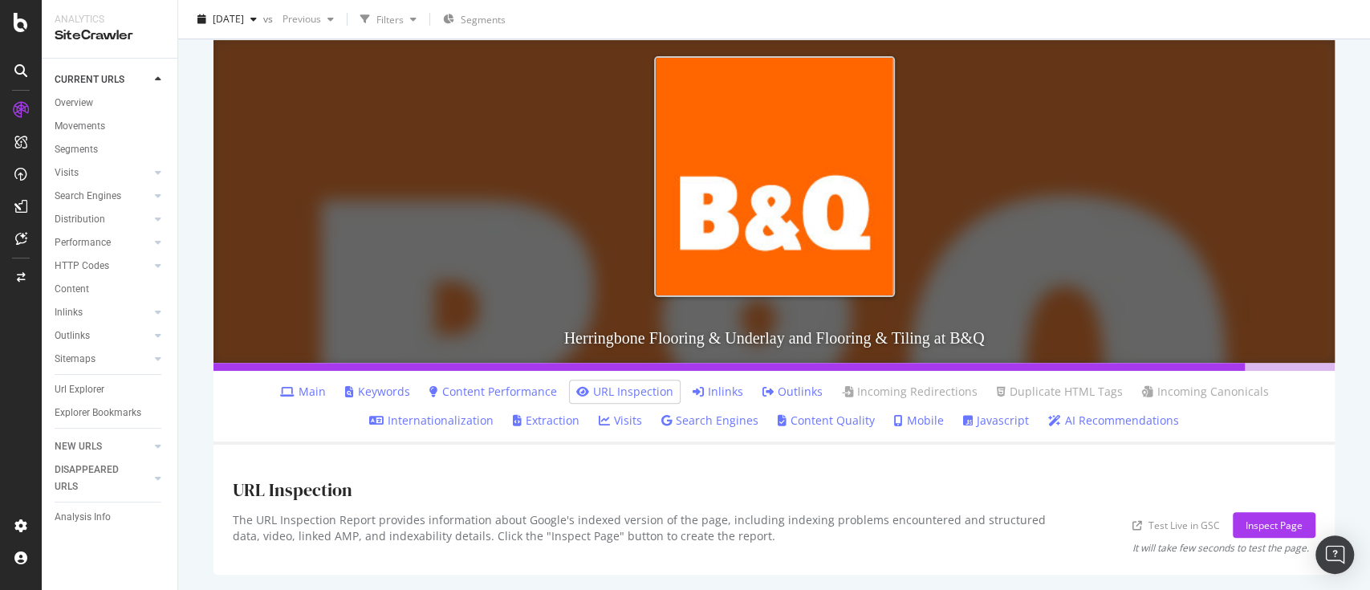
click at [365, 393] on link "Keywords" at bounding box center [377, 392] width 65 height 16
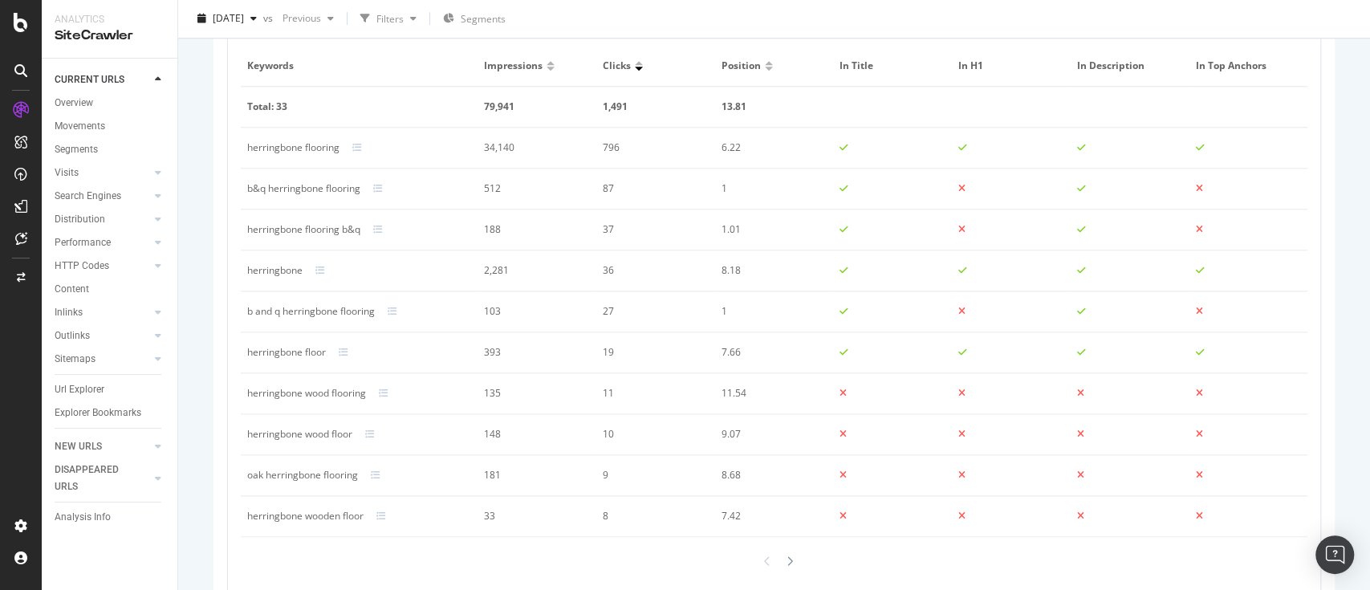
scroll to position [1165, 0]
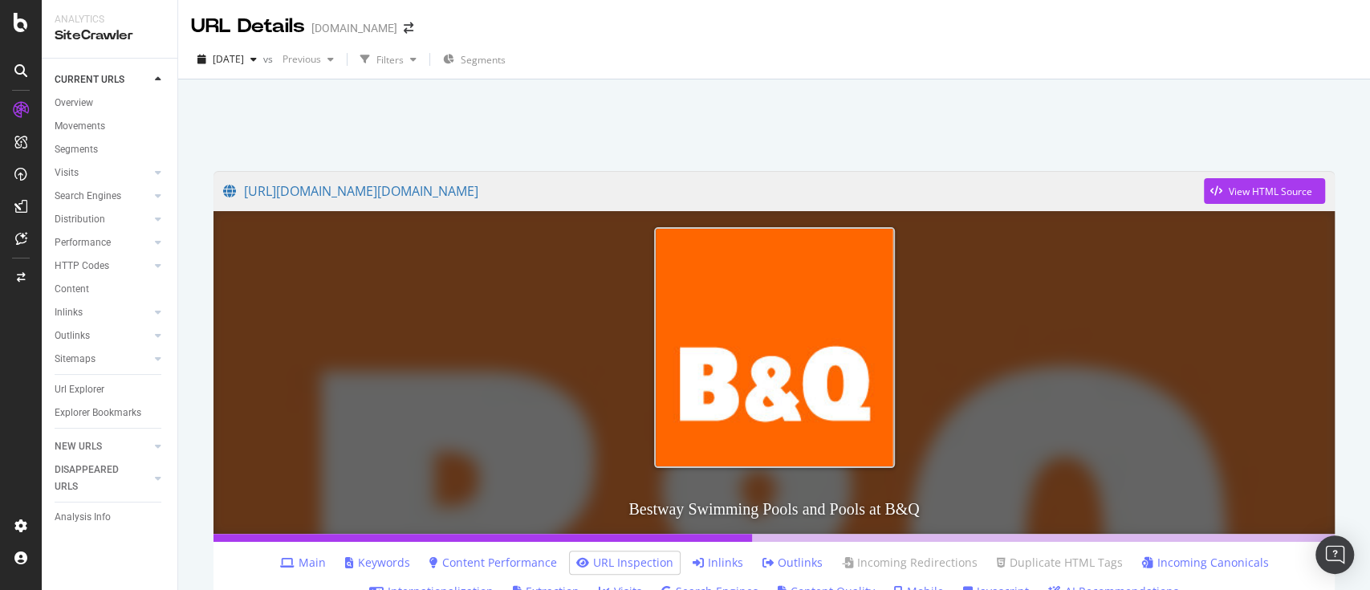
scroll to position [171, 0]
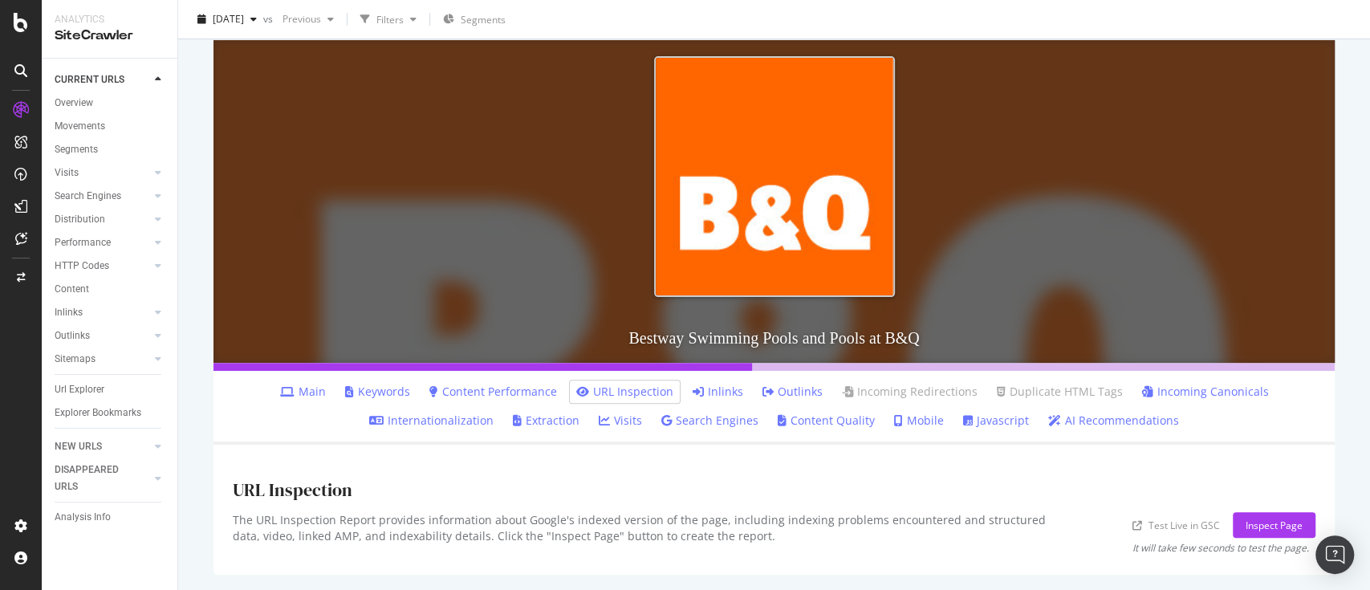
click at [377, 396] on link "Keywords" at bounding box center [377, 392] width 65 height 16
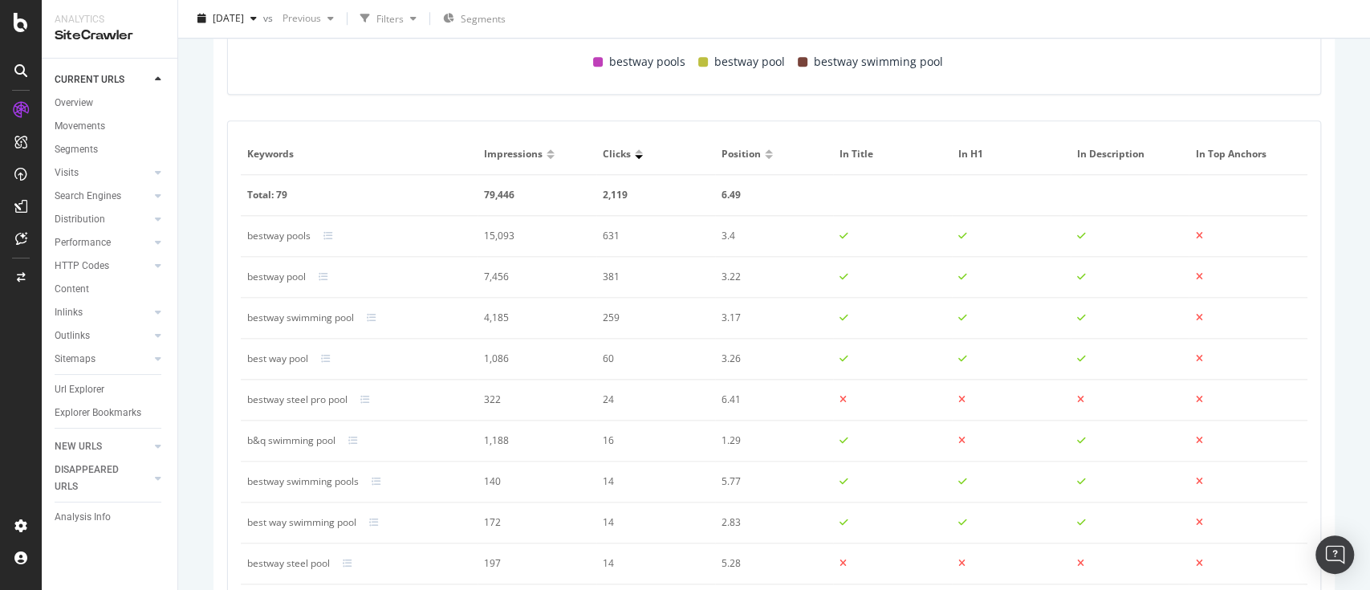
scroll to position [1149, 0]
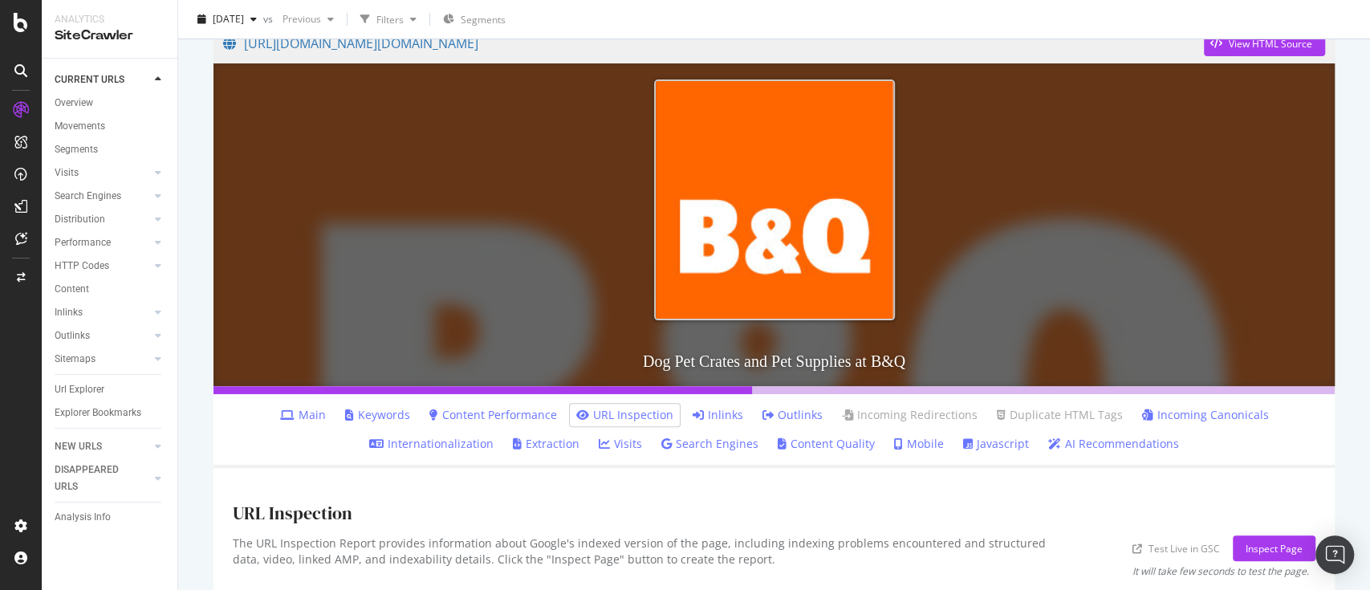
scroll to position [171, 0]
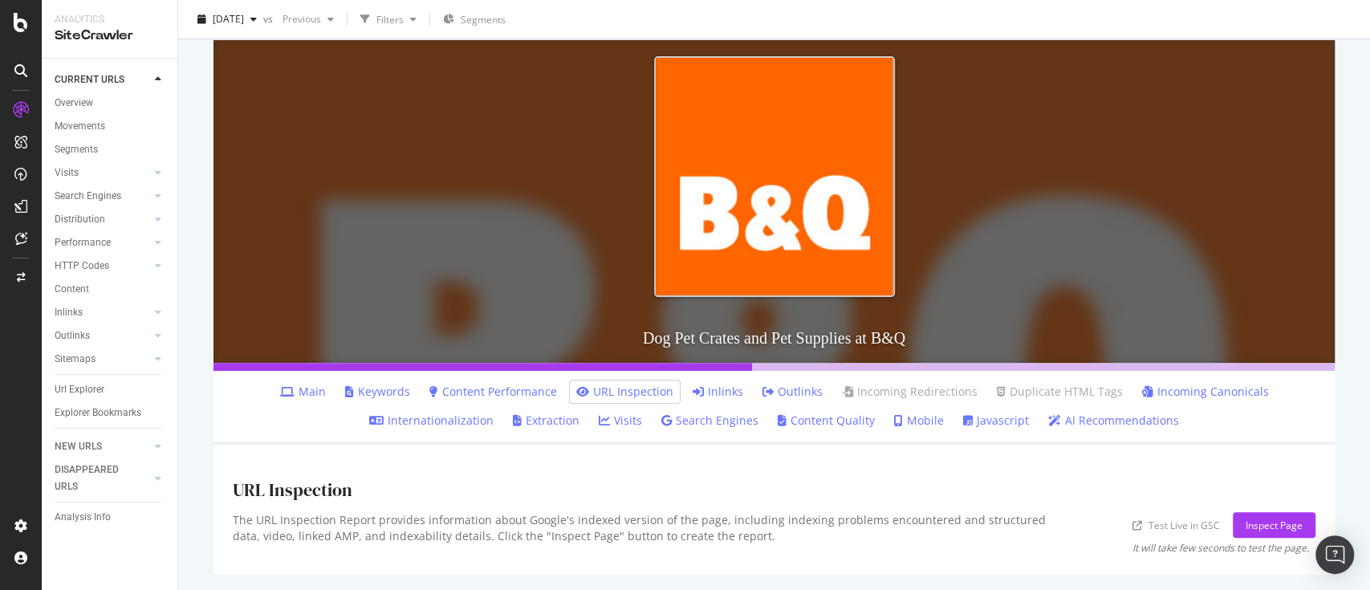
click at [368, 394] on link "Keywords" at bounding box center [377, 392] width 65 height 16
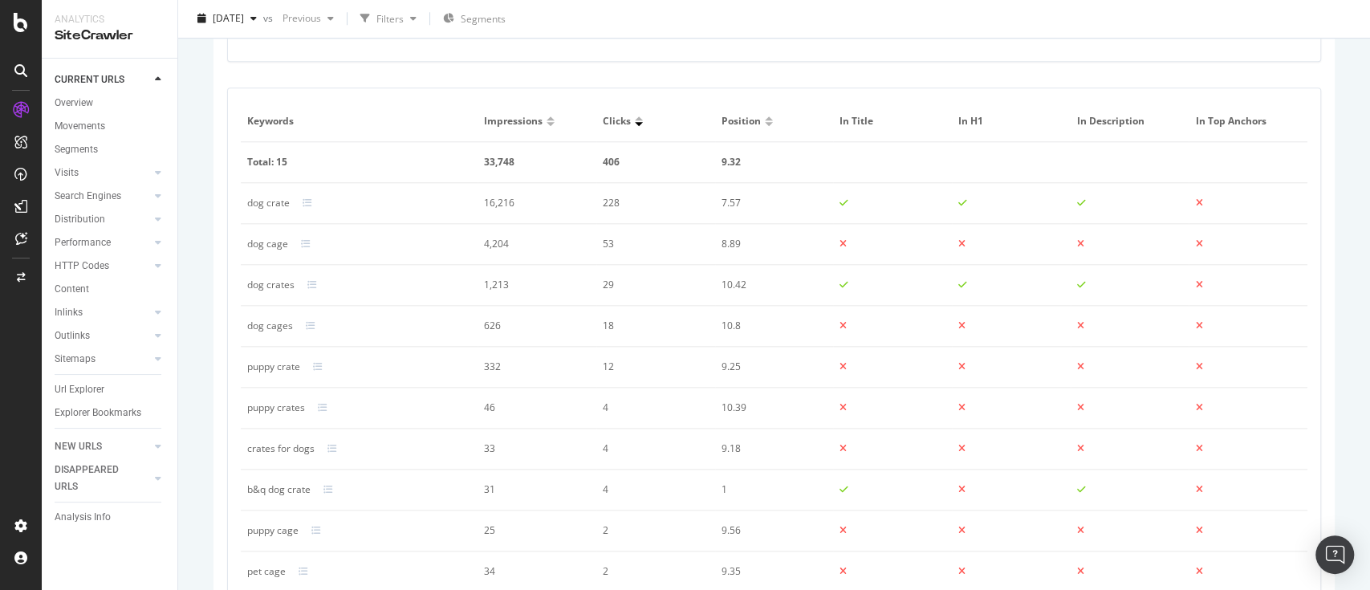
scroll to position [1149, 0]
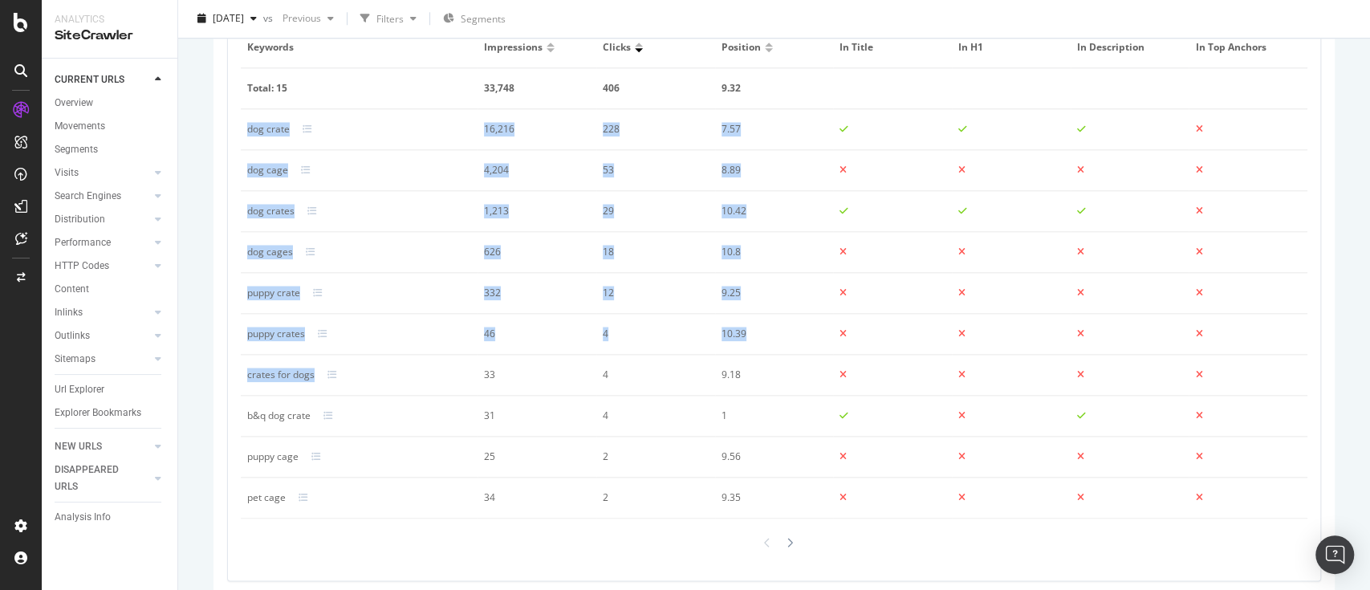
drag, startPoint x: 314, startPoint y: 374, endPoint x: 243, endPoint y: 119, distance: 264.8
click at [243, 119] on tbody "Total: 15 33,748 406 9.32 dog crate 16,216 228 7.57 dog cage 4,204 53 8.89 dog …" at bounding box center [774, 293] width 1067 height 450
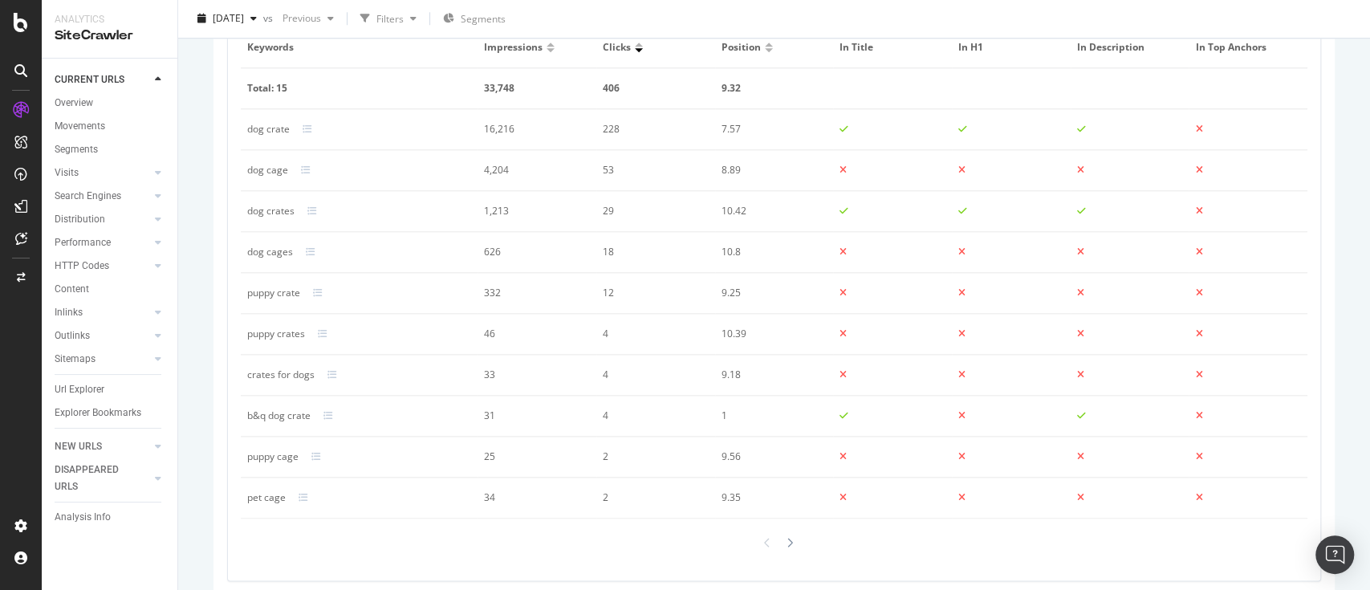
click at [225, 205] on div "Keywords Impressions Clicks Position In Title In H1 In Description In Top Ancho…" at bounding box center [774, 297] width 1113 height 593
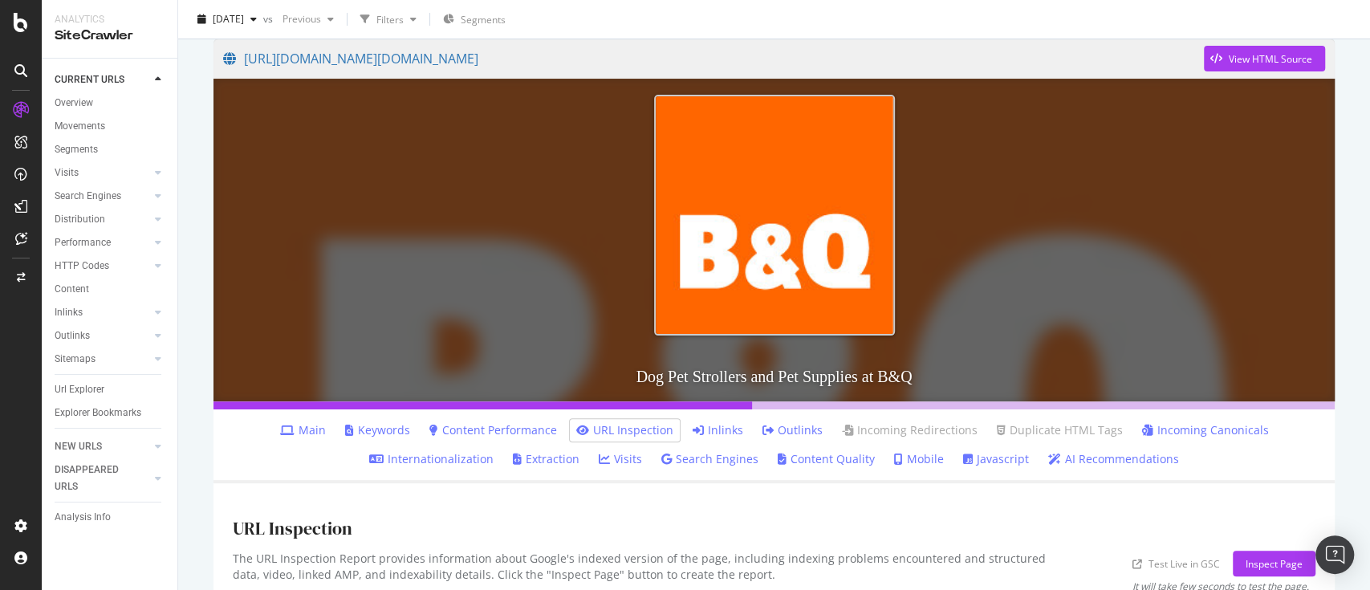
scroll to position [171, 0]
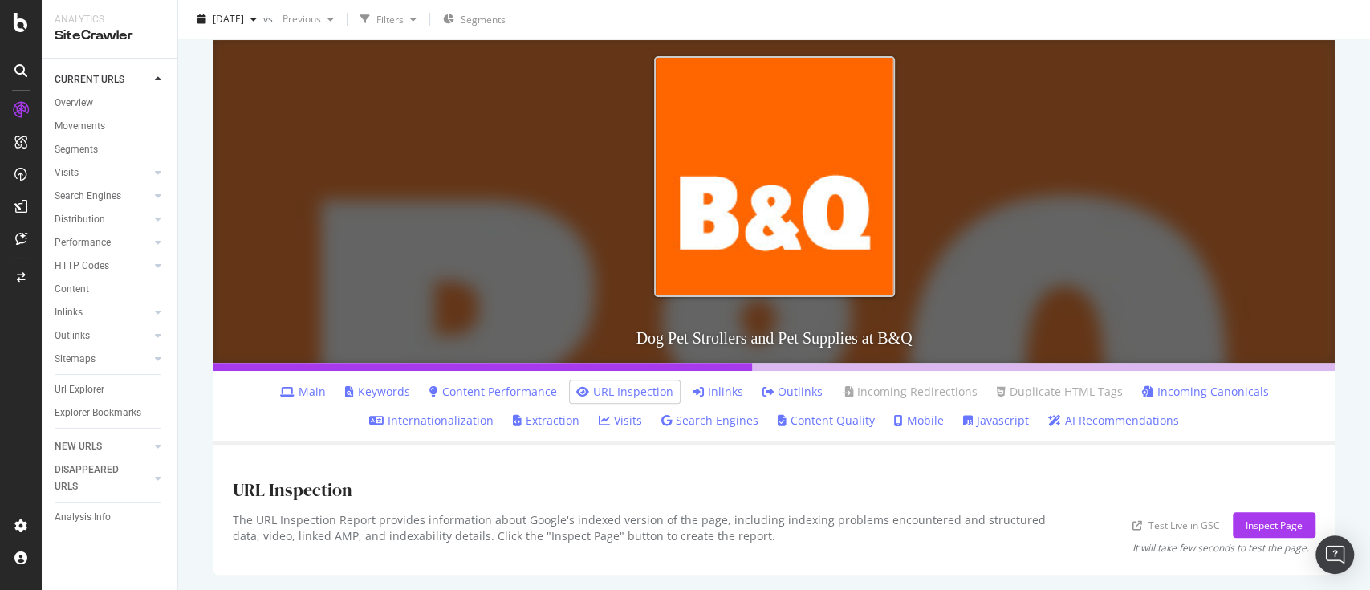
click at [380, 388] on link "Keywords" at bounding box center [377, 392] width 65 height 16
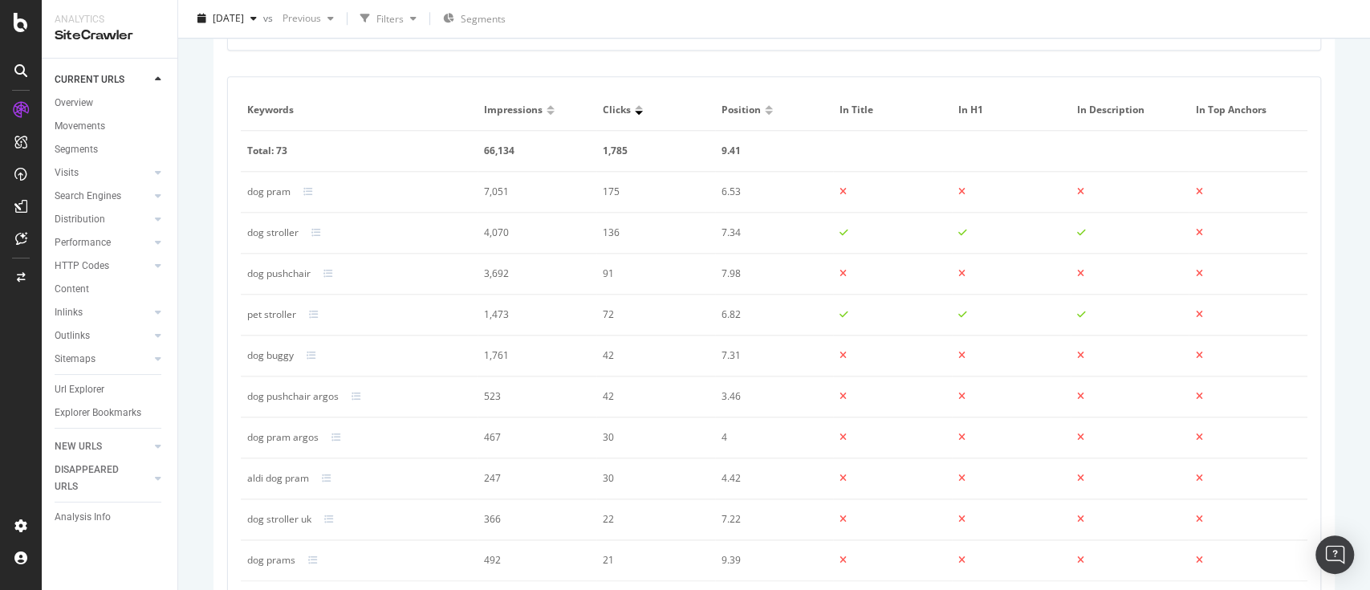
scroll to position [1058, 0]
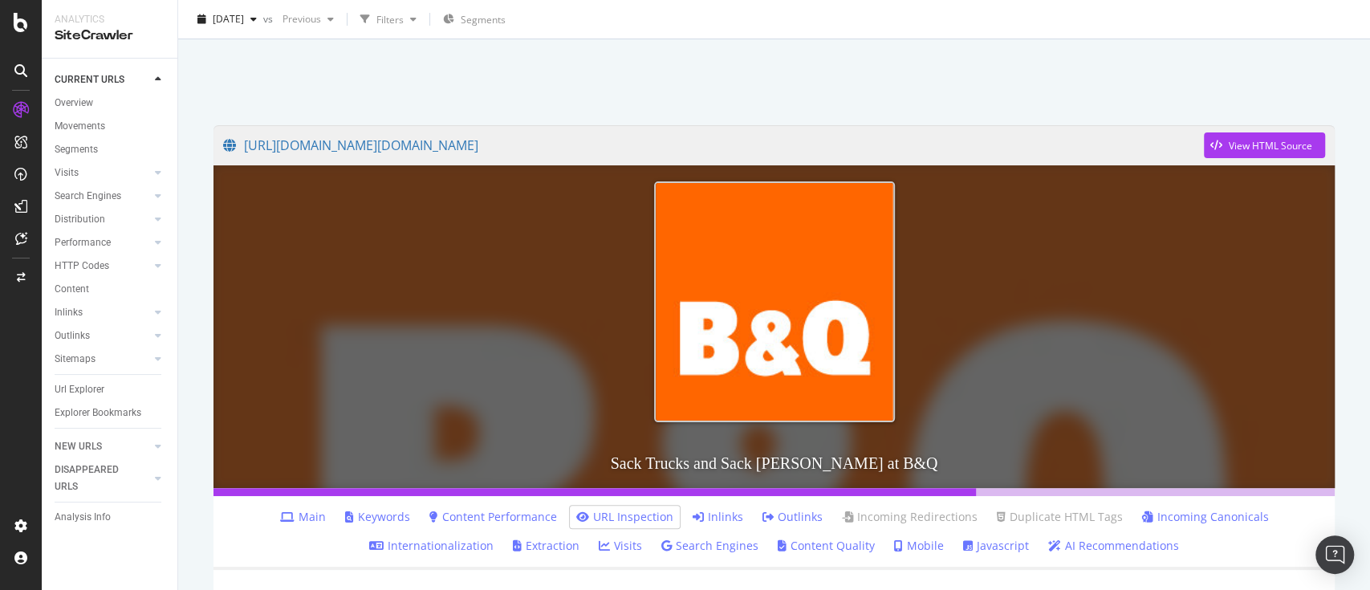
scroll to position [107, 0]
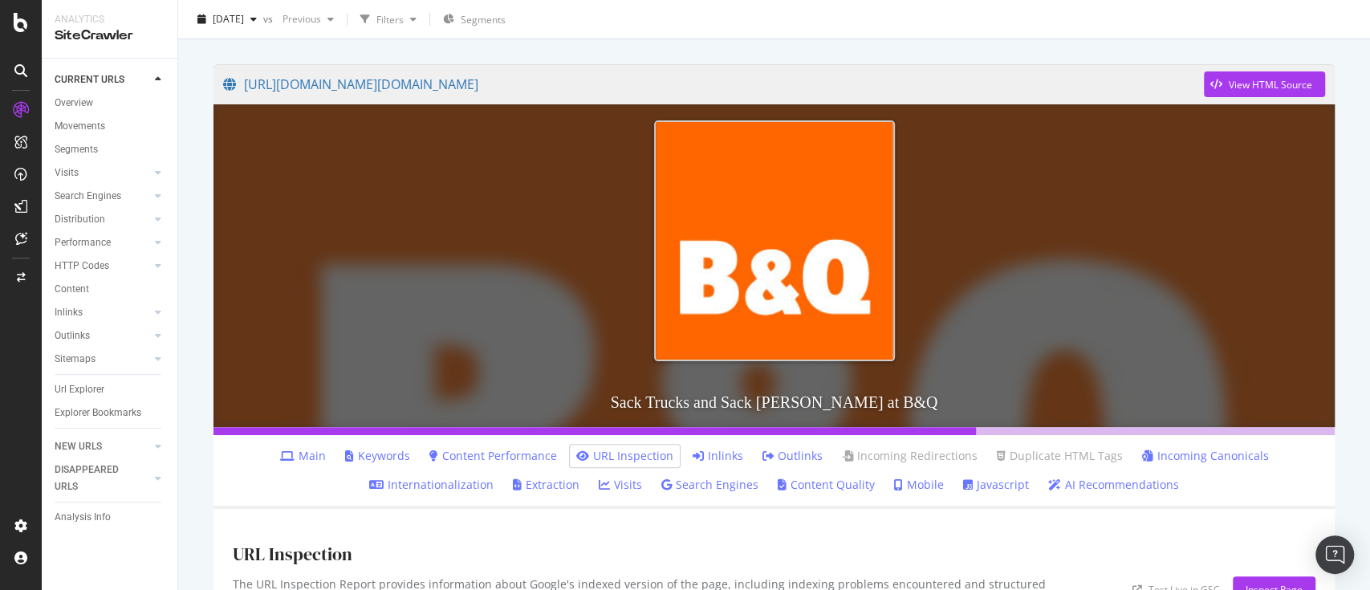
click at [384, 446] on li "Keywords" at bounding box center [378, 456] width 78 height 22
click at [384, 456] on link "Keywords" at bounding box center [377, 456] width 65 height 16
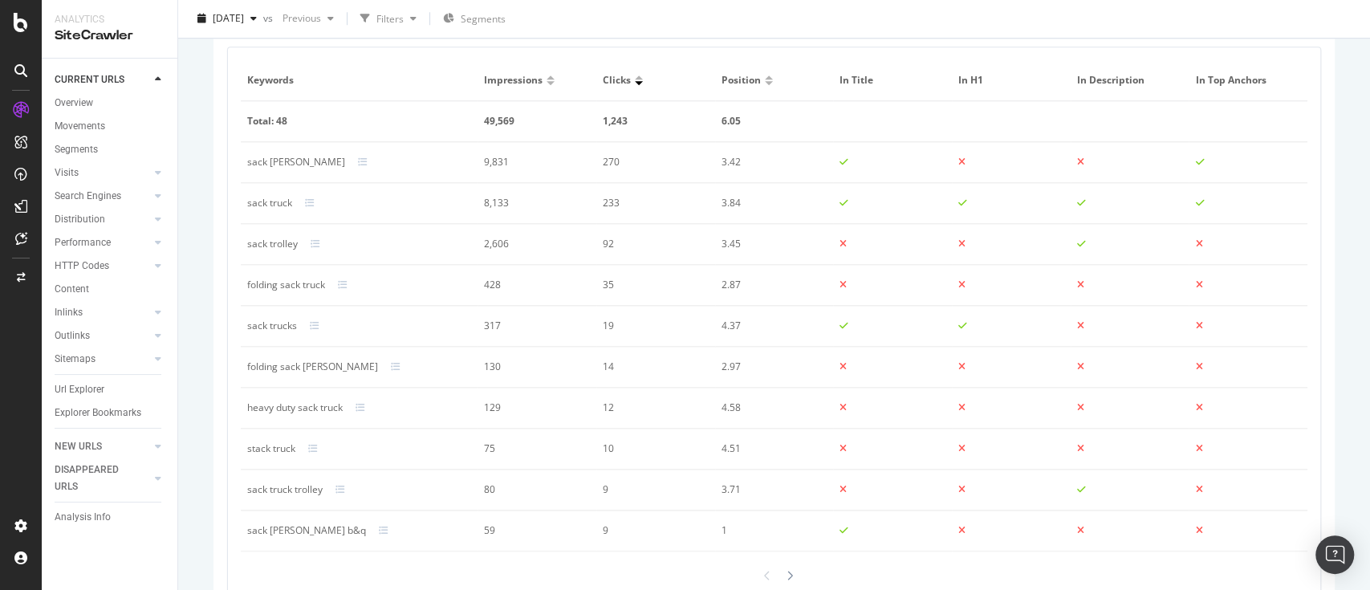
scroll to position [1149, 0]
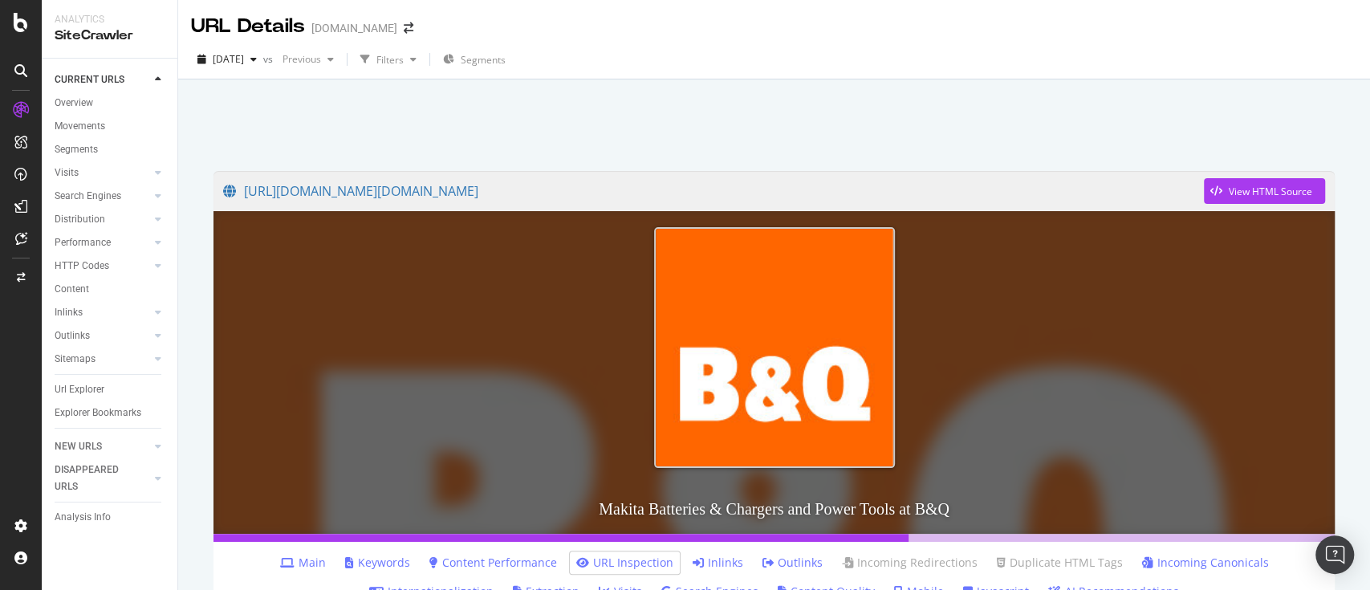
scroll to position [107, 0]
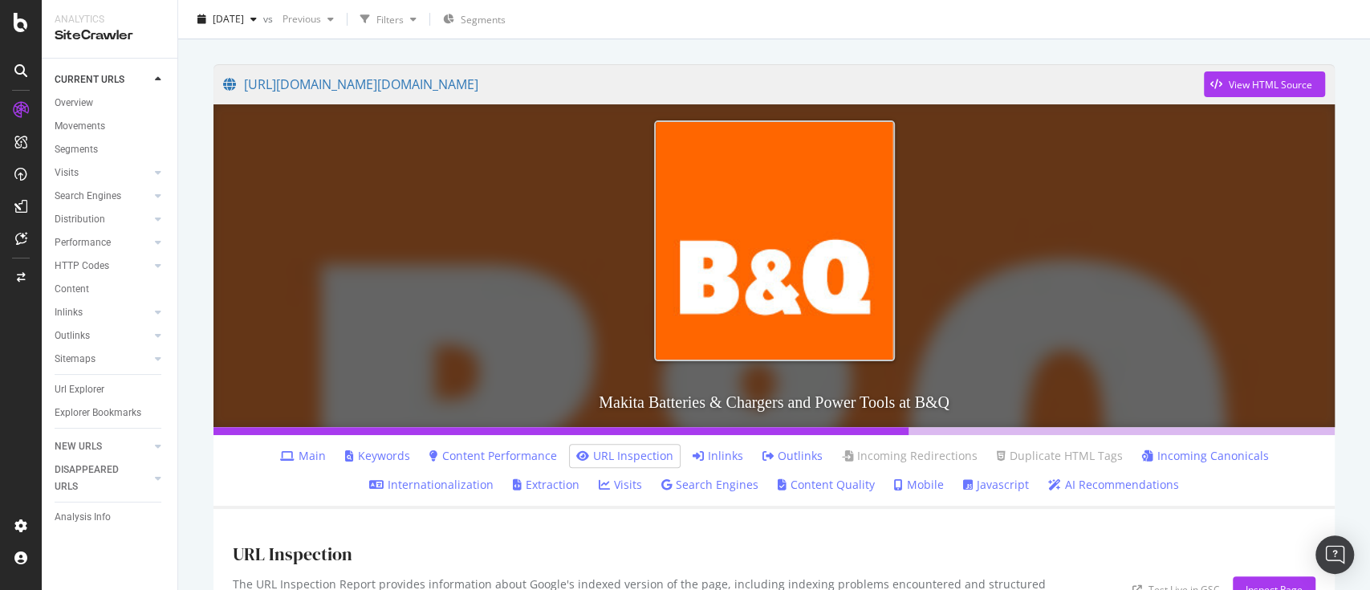
click at [365, 460] on link "Keywords" at bounding box center [377, 456] width 65 height 16
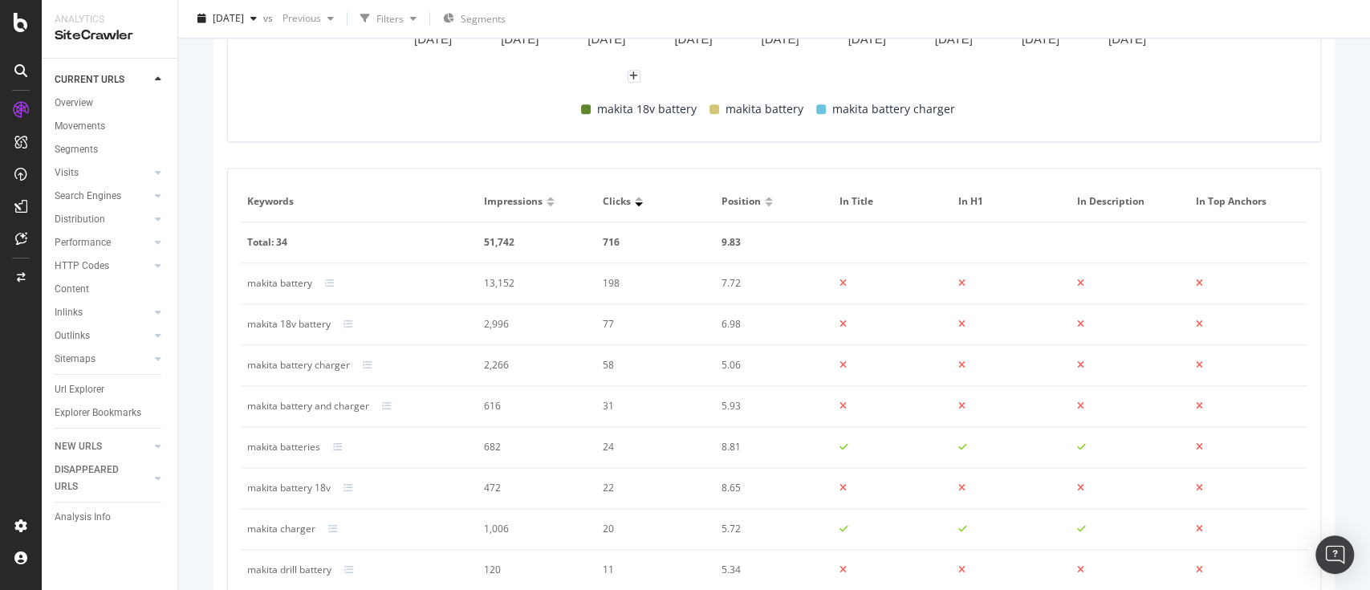
scroll to position [1070, 0]
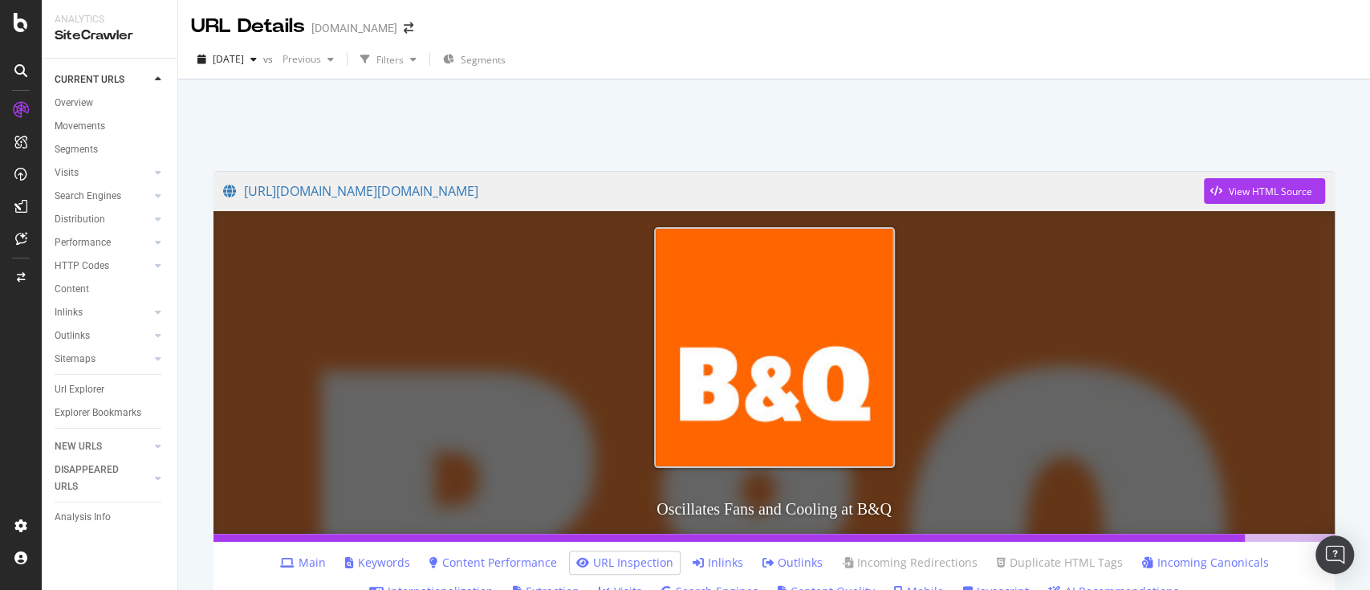
click at [380, 558] on link "Keywords" at bounding box center [377, 563] width 65 height 16
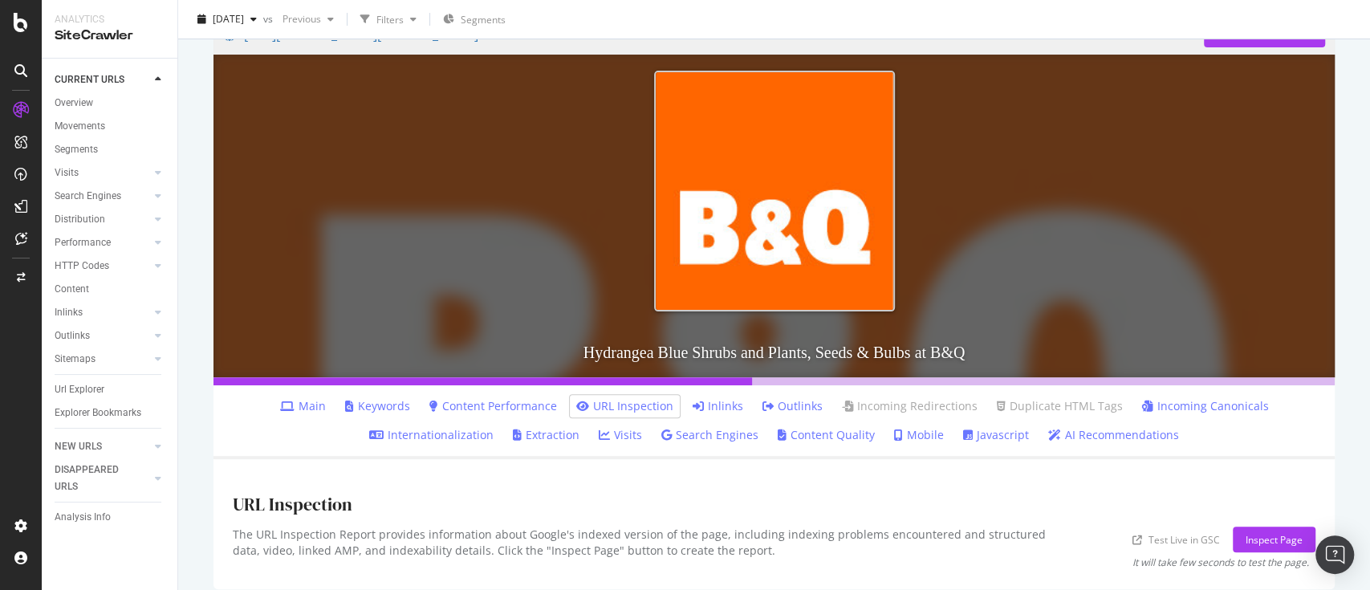
scroll to position [171, 0]
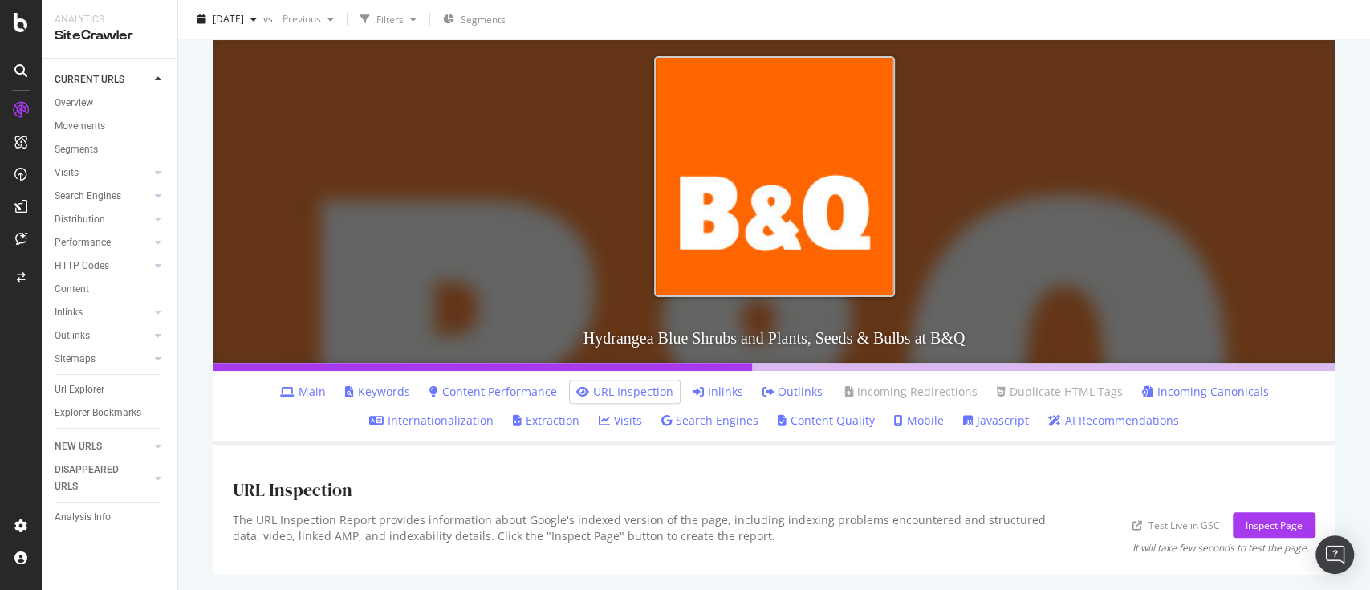
click at [366, 393] on link "Keywords" at bounding box center [377, 392] width 65 height 16
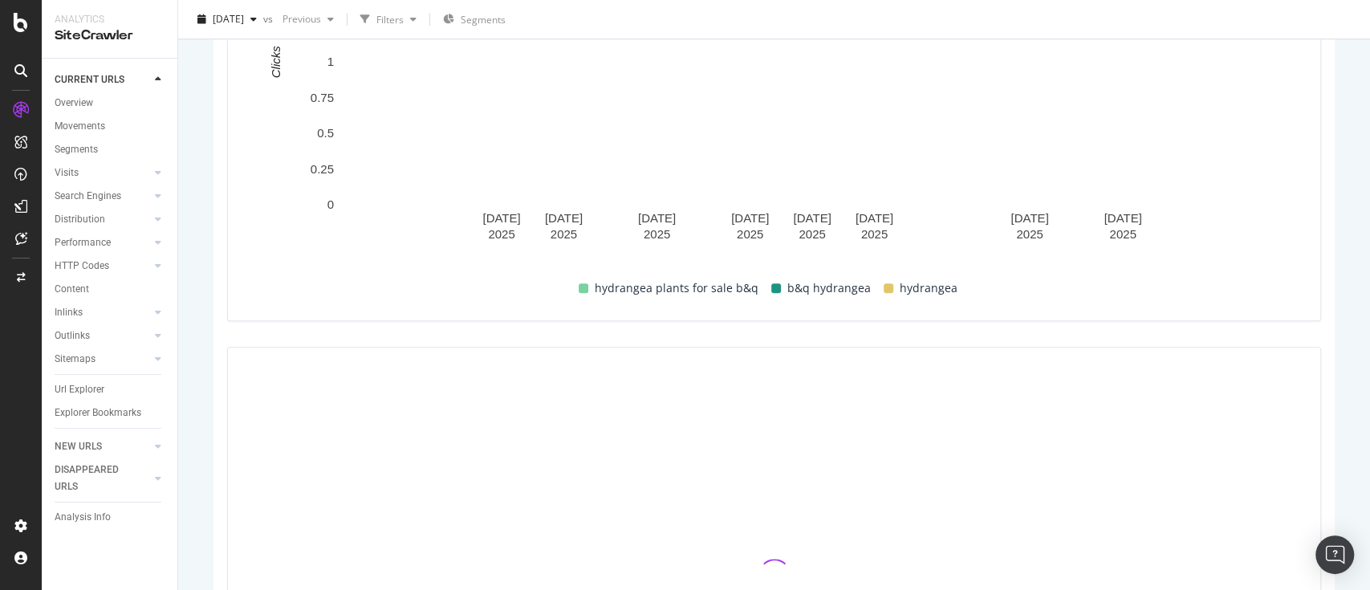
scroll to position [963, 0]
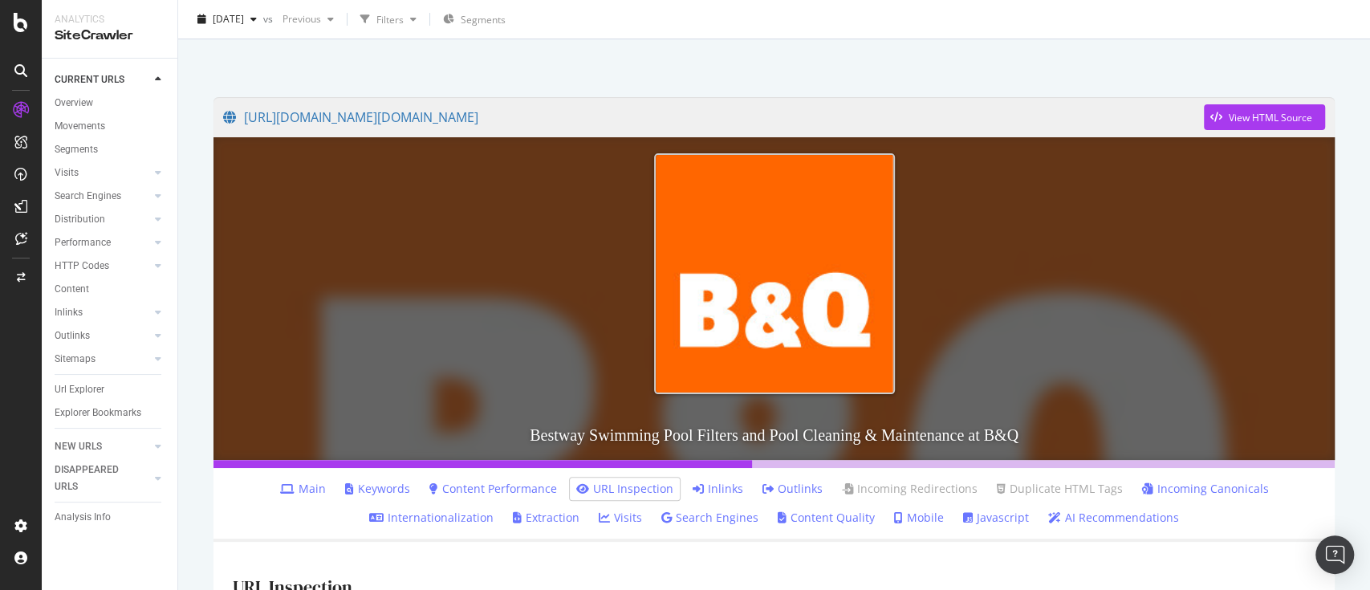
scroll to position [107, 0]
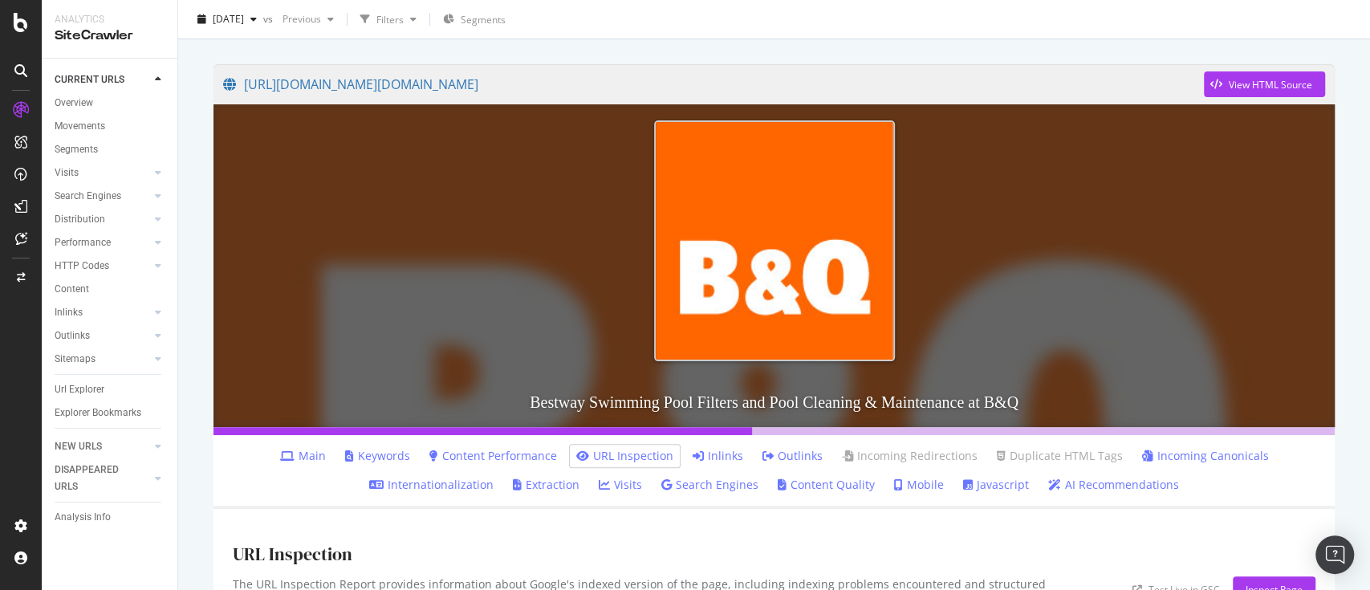
click at [366, 457] on link "Keywords" at bounding box center [377, 456] width 65 height 16
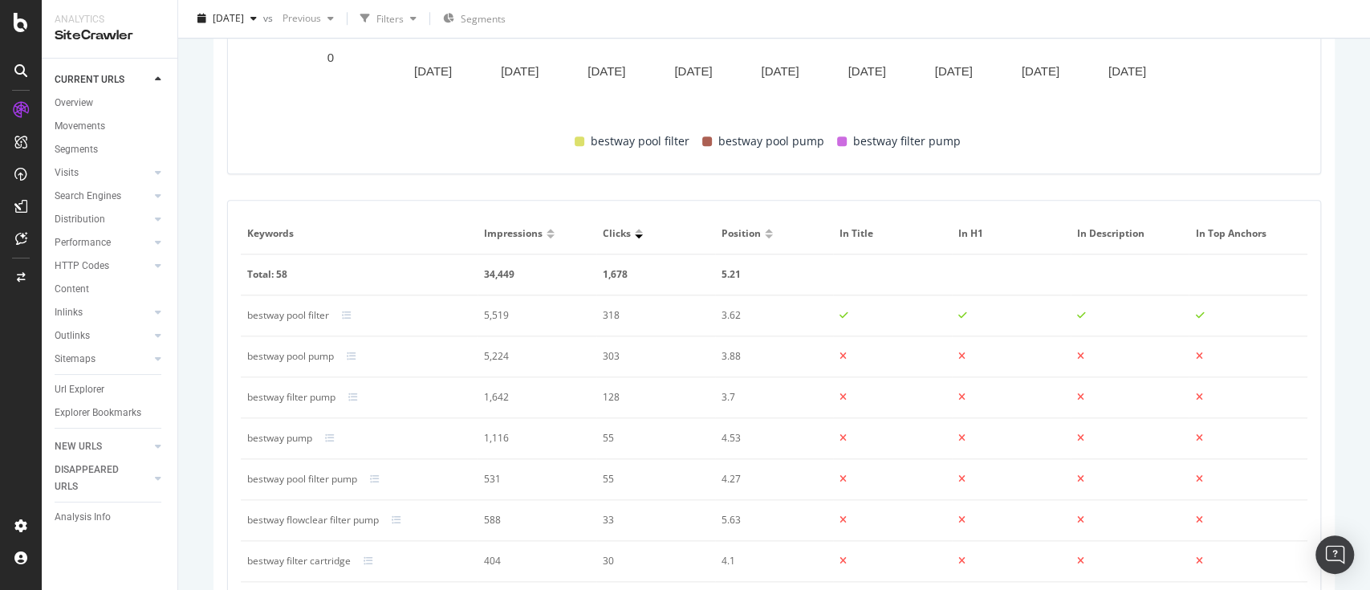
scroll to position [1070, 0]
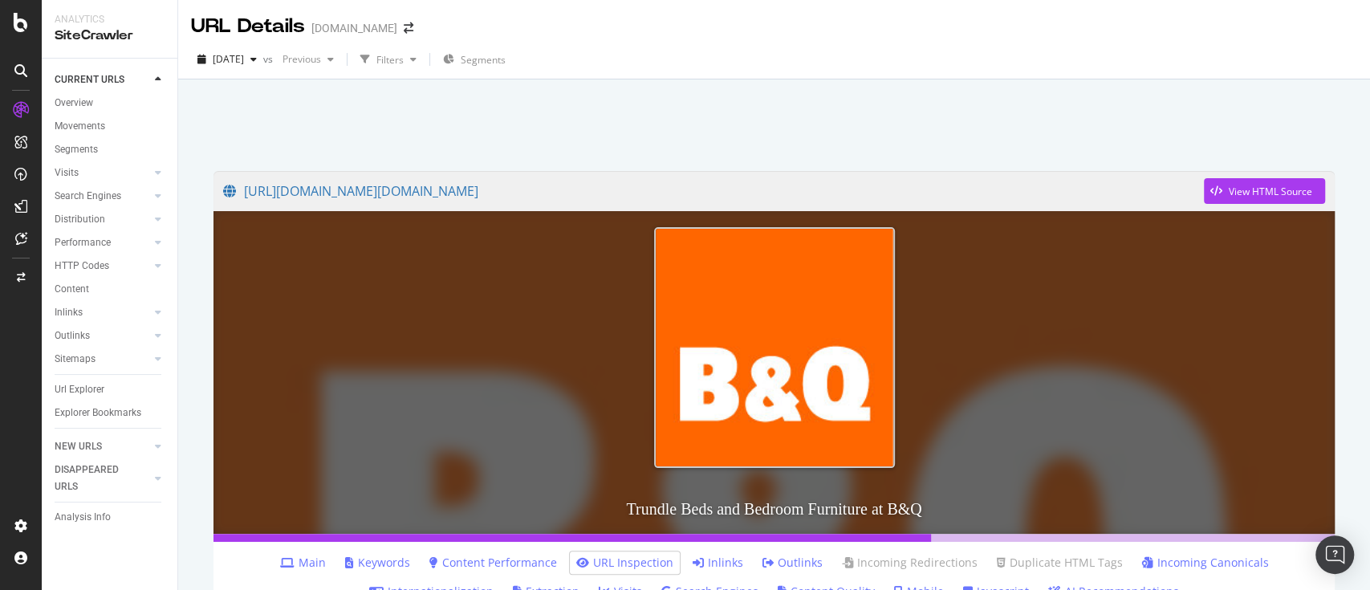
drag, startPoint x: 358, startPoint y: 559, endPoint x: 842, endPoint y: 138, distance: 641.2
click at [359, 559] on link "Keywords" at bounding box center [377, 563] width 65 height 16
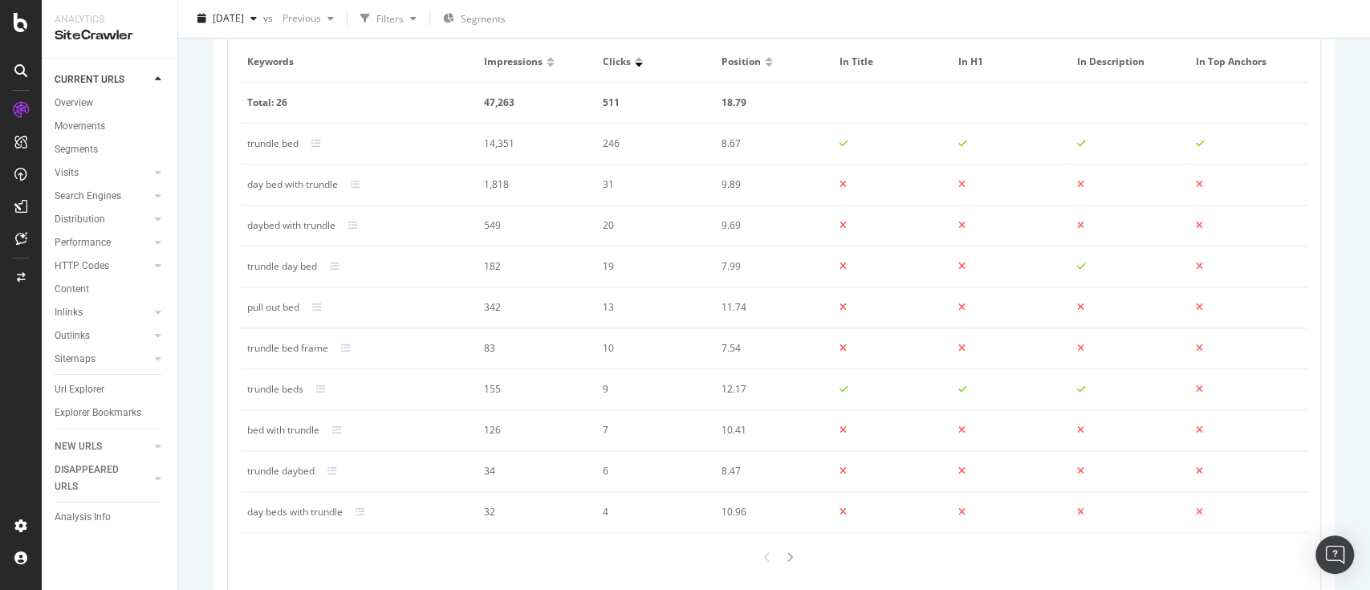
scroll to position [1168, 0]
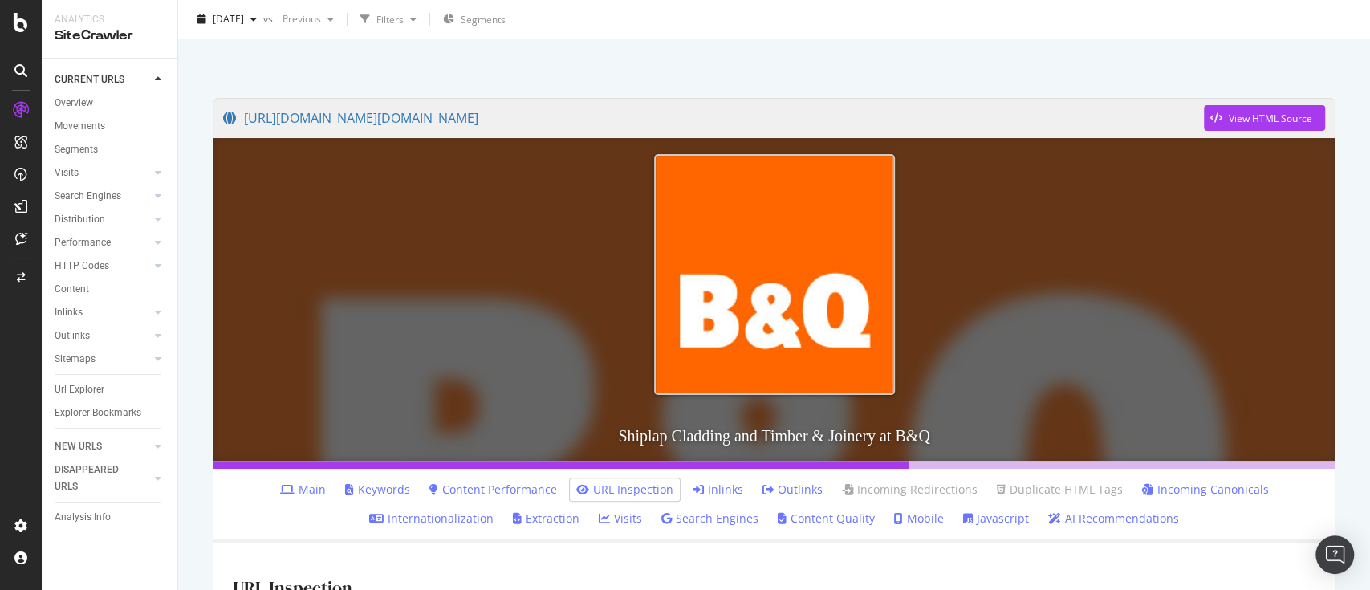
scroll to position [107, 0]
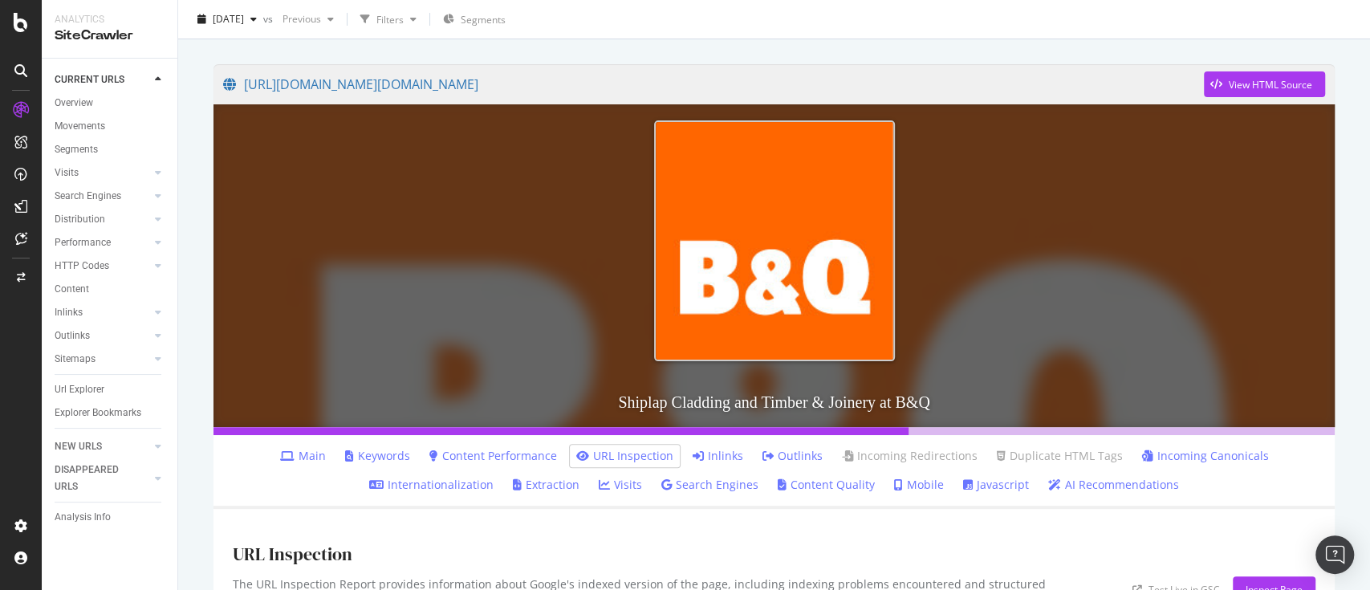
click at [364, 457] on link "Keywords" at bounding box center [377, 456] width 65 height 16
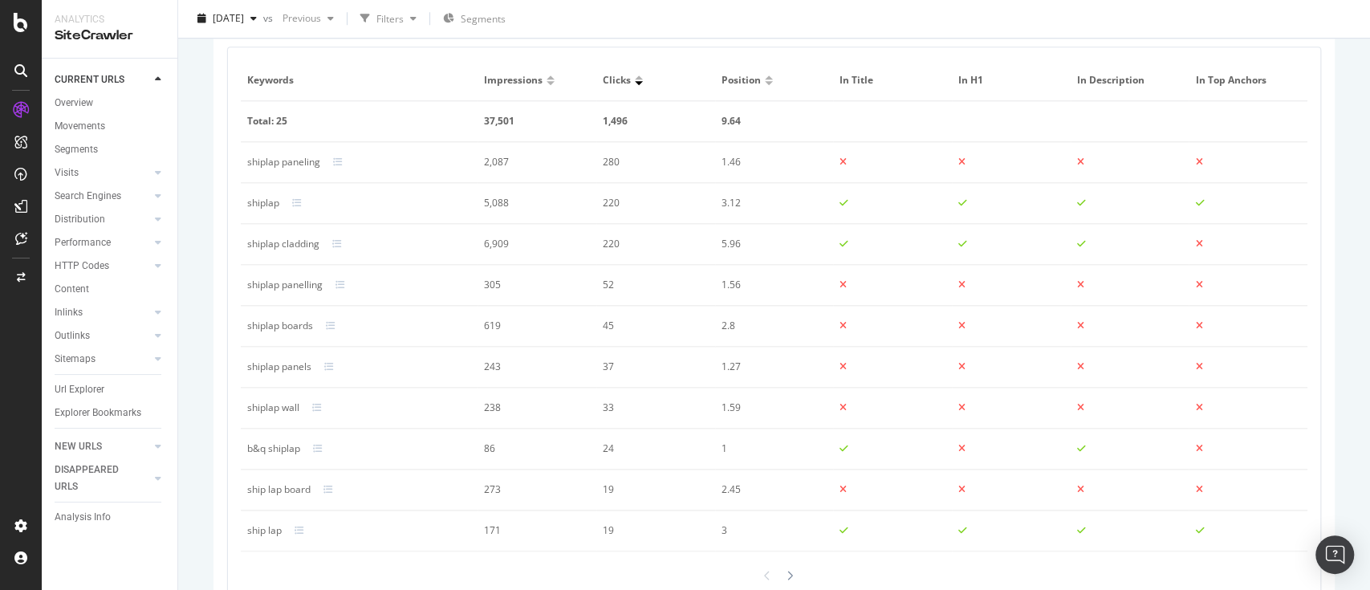
scroll to position [1149, 0]
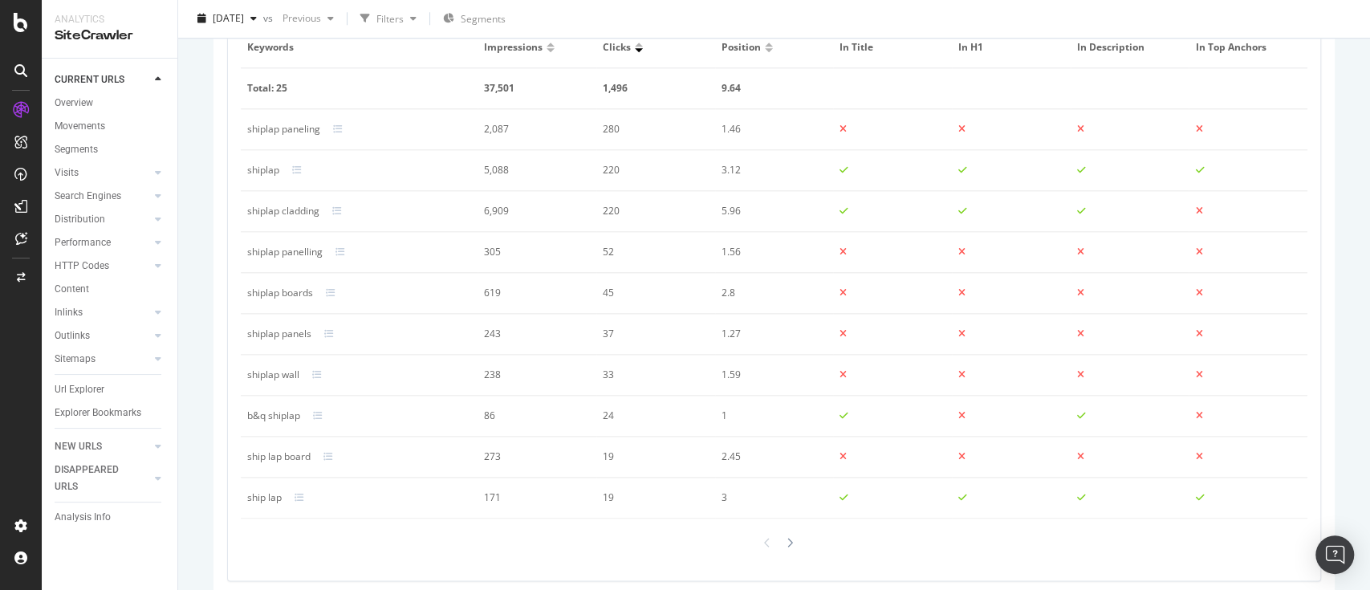
click at [305, 124] on div "shiplap paneling" at bounding box center [283, 129] width 73 height 14
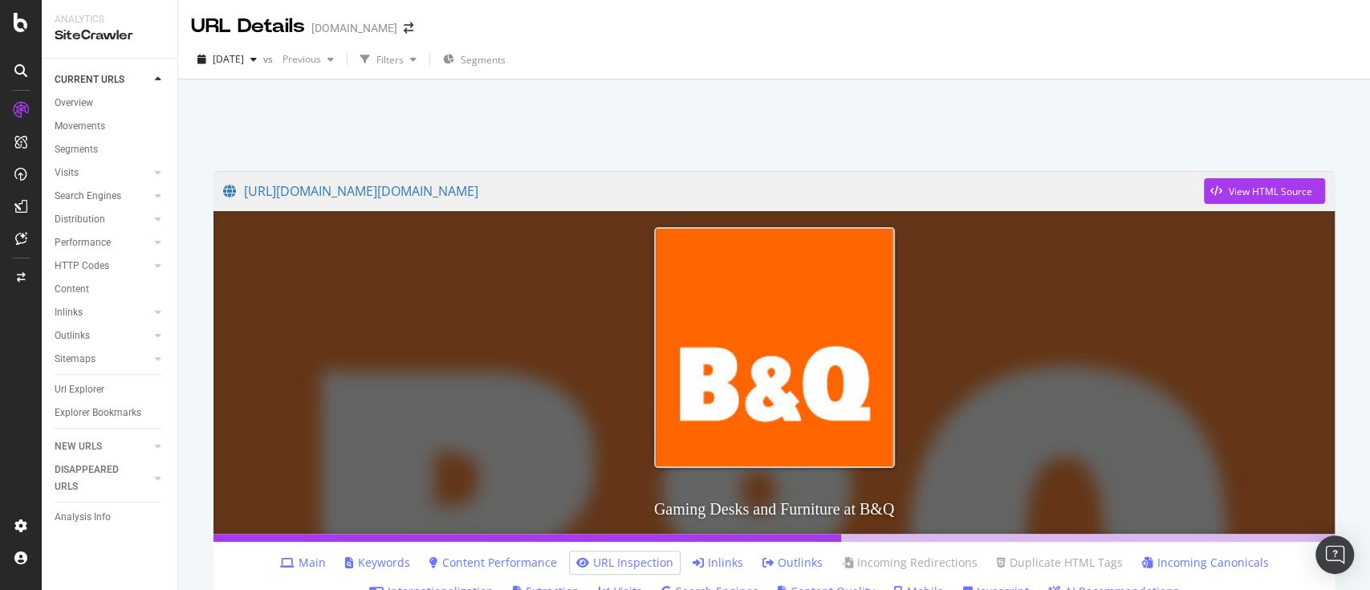
click at [372, 562] on link "Keywords" at bounding box center [377, 563] width 65 height 16
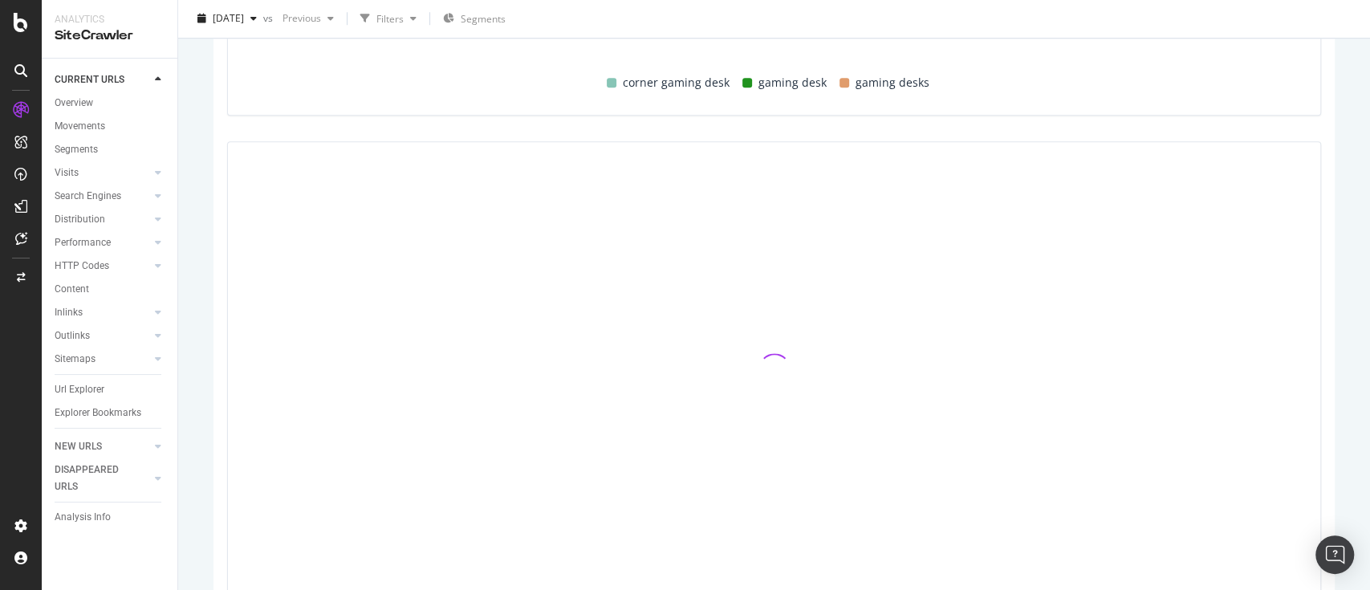
scroll to position [1043, 0]
